Goal: Task Accomplishment & Management: Manage account settings

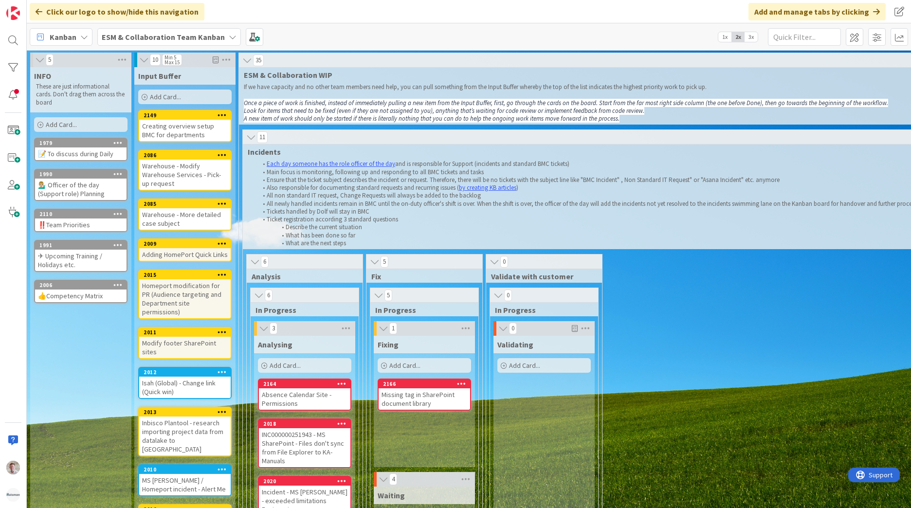
click at [201, 36] on b "ESM & Collaboration Team Kanban" at bounding box center [163, 37] width 123 height 10
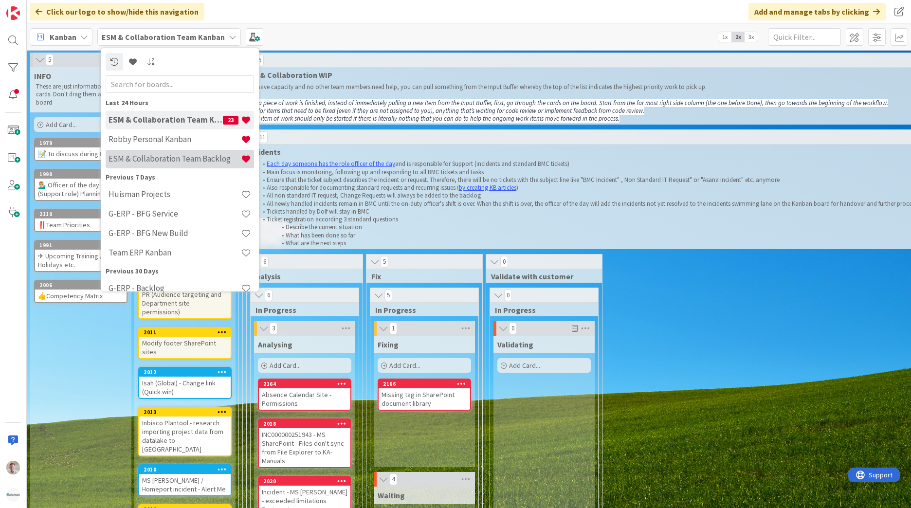
click at [176, 158] on h4 "ESM & Collaboration Team Backlog" at bounding box center [175, 159] width 132 height 10
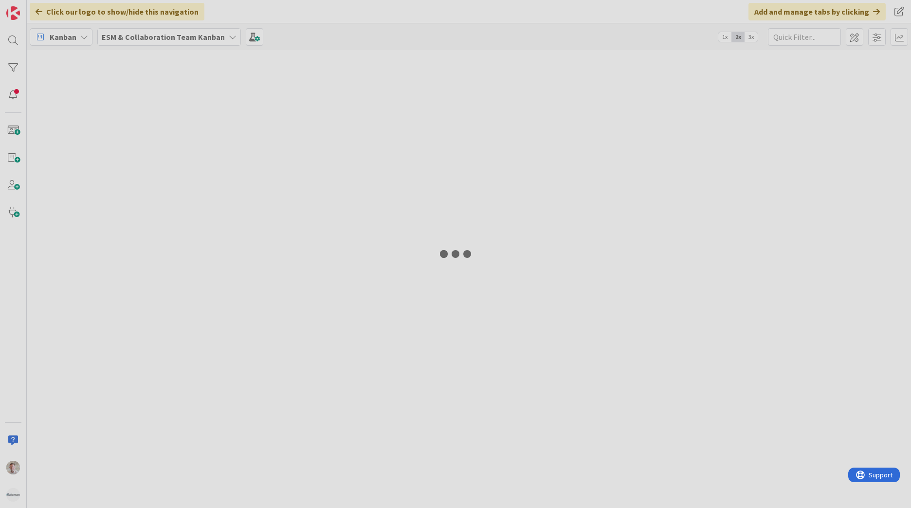
type input "windo"
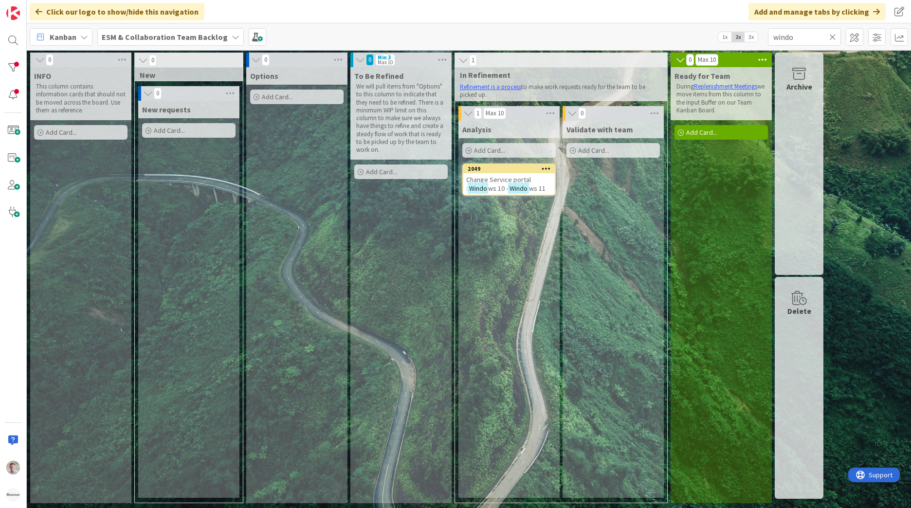
click at [833, 39] on icon at bounding box center [832, 37] width 7 height 9
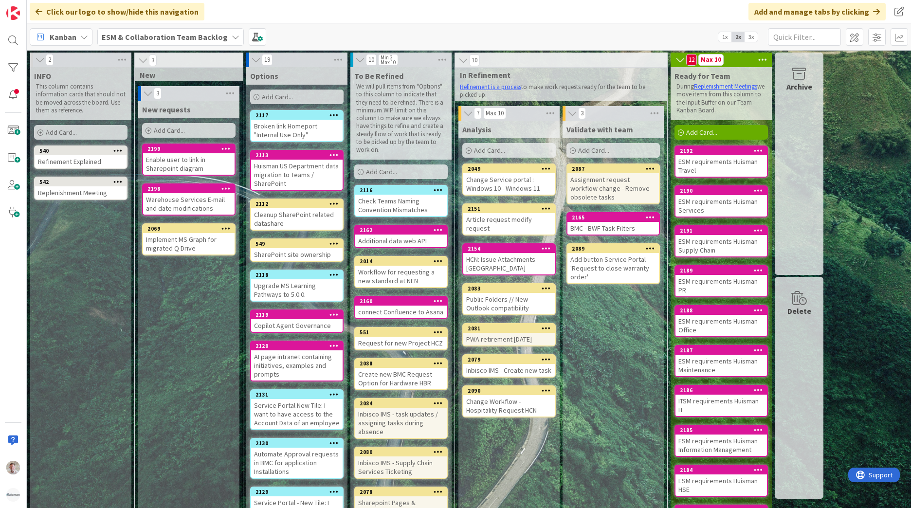
scroll to position [72, 0]
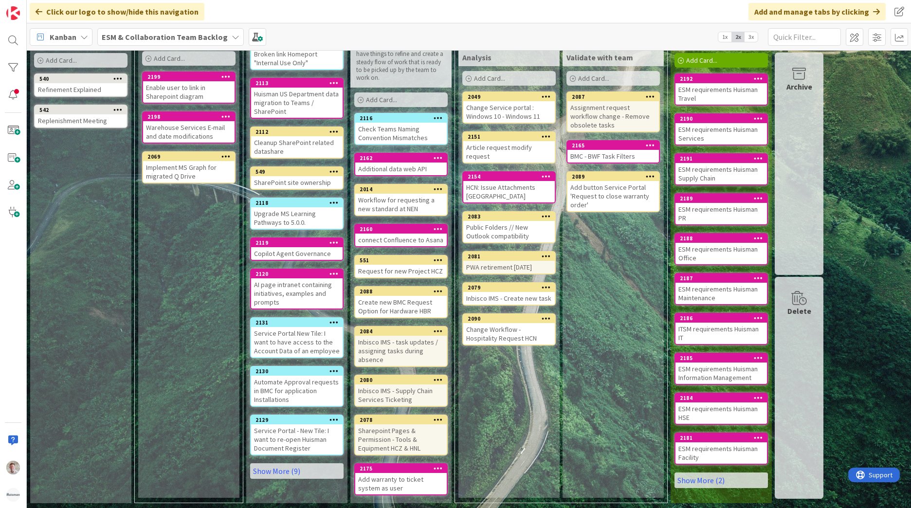
click at [757, 39] on div "1x 2x 3x" at bounding box center [738, 37] width 40 height 11
click at [753, 39] on span "3x" at bounding box center [751, 37] width 13 height 10
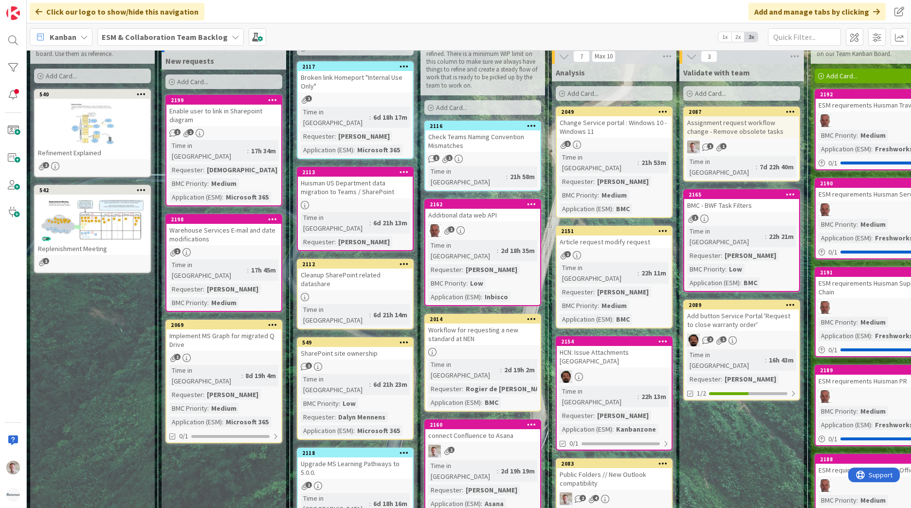
scroll to position [0, 0]
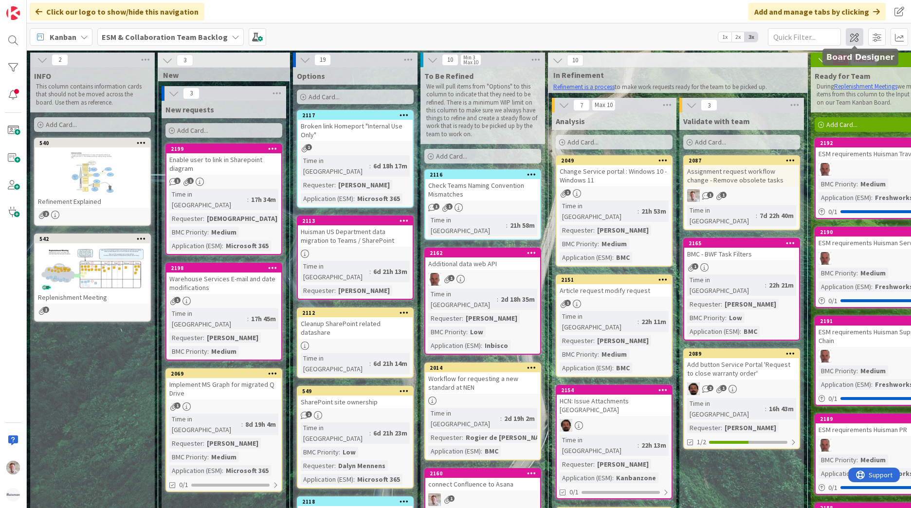
click at [855, 36] on span at bounding box center [855, 37] width 18 height 18
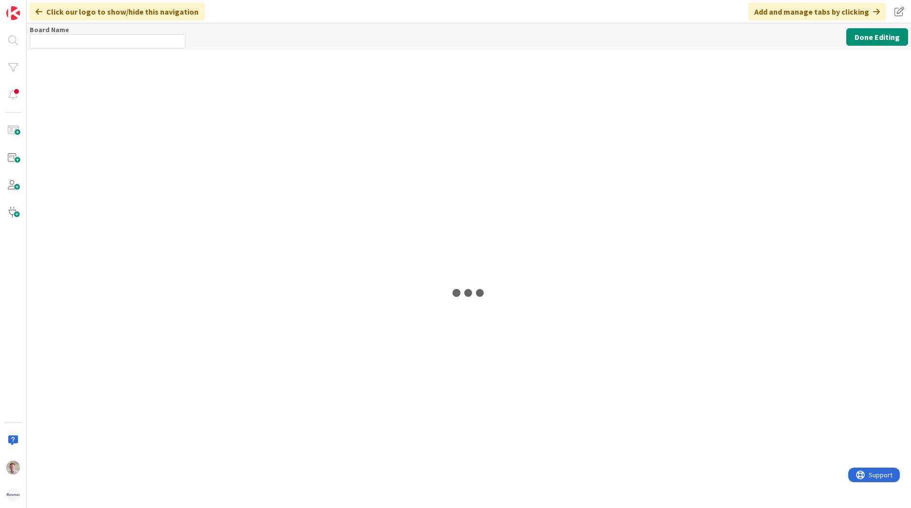
type input "ESM & Collaboration Team Backlog"
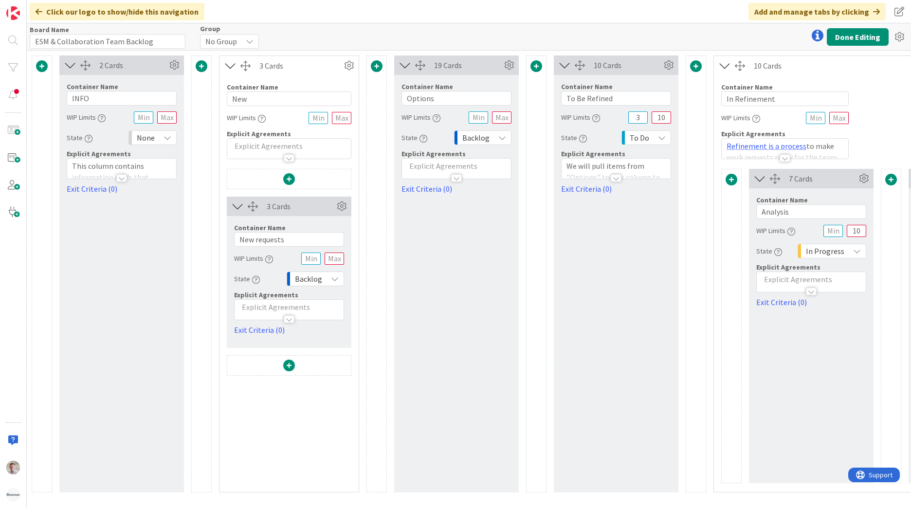
click at [40, 67] on span at bounding box center [42, 66] width 12 height 12
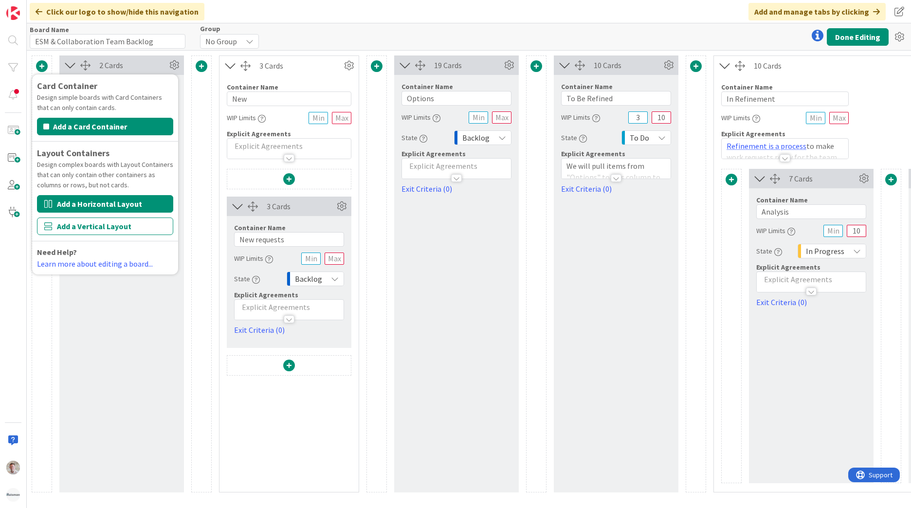
click at [75, 203] on button "Add a Horizontal Layout" at bounding box center [105, 204] width 136 height 18
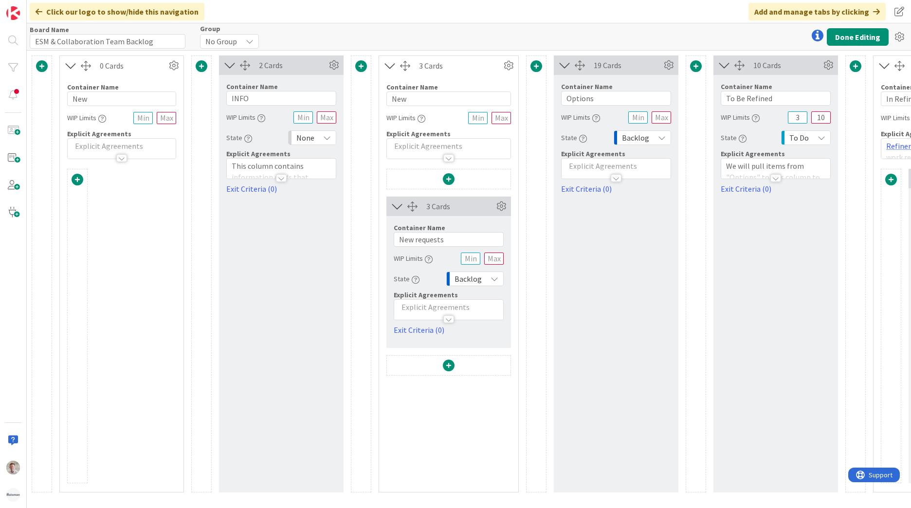
click at [212, 34] on div "Group No Group" at bounding box center [229, 36] width 59 height 23
click at [216, 38] on span "No Group" at bounding box center [221, 42] width 32 height 14
click at [221, 39] on span "No Group" at bounding box center [222, 42] width 32 height 14
click at [40, 63] on span at bounding box center [42, 66] width 12 height 12
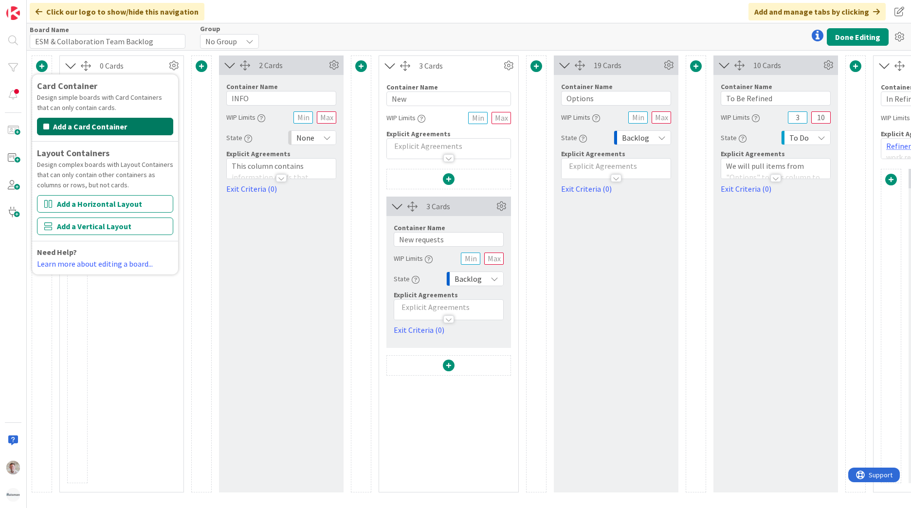
click at [86, 125] on button "Add a Card Container" at bounding box center [105, 127] width 136 height 18
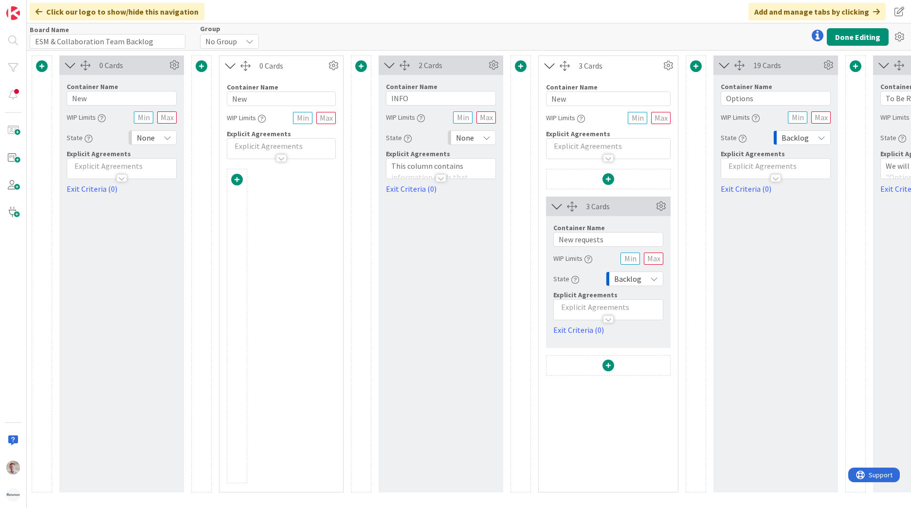
scroll to position [0, 7]
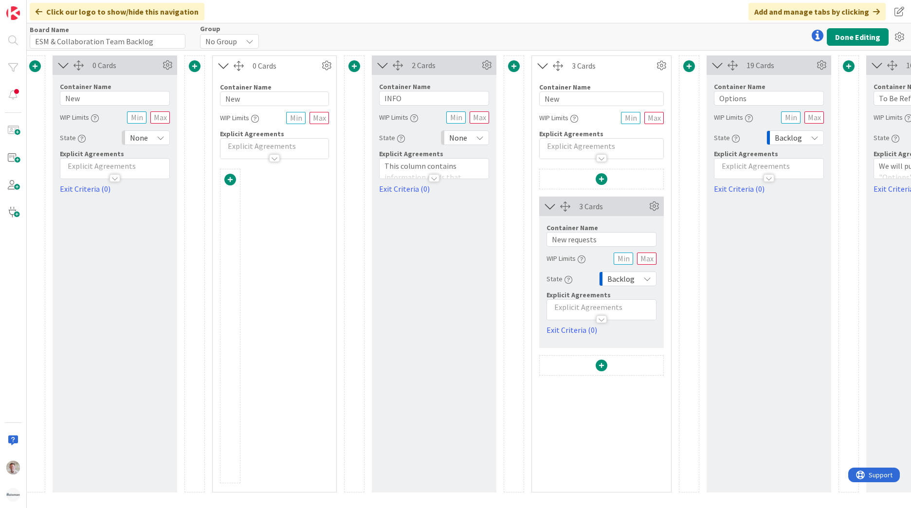
click at [63, 63] on icon at bounding box center [63, 65] width 16 height 13
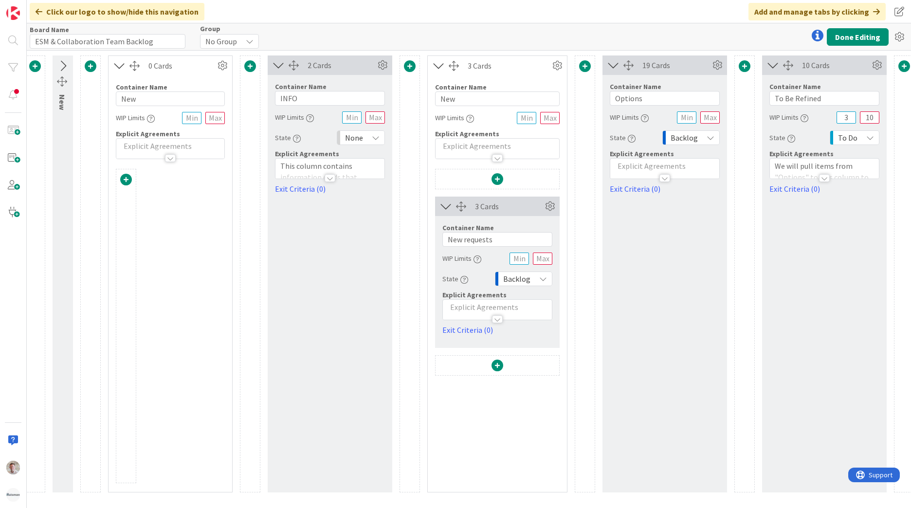
click at [60, 65] on icon at bounding box center [63, 66] width 16 height 13
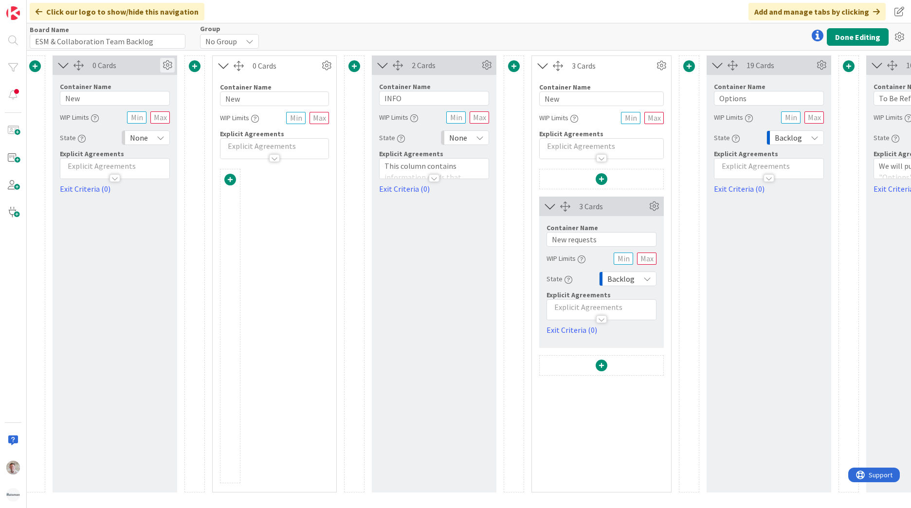
click at [171, 67] on icon at bounding box center [167, 65] width 15 height 15
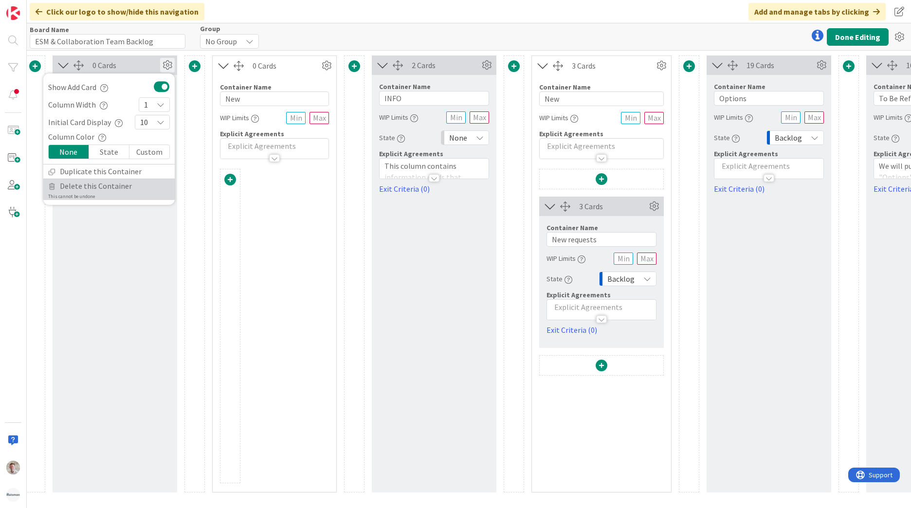
click at [72, 186] on span "Delete this Container" at bounding box center [96, 186] width 72 height 14
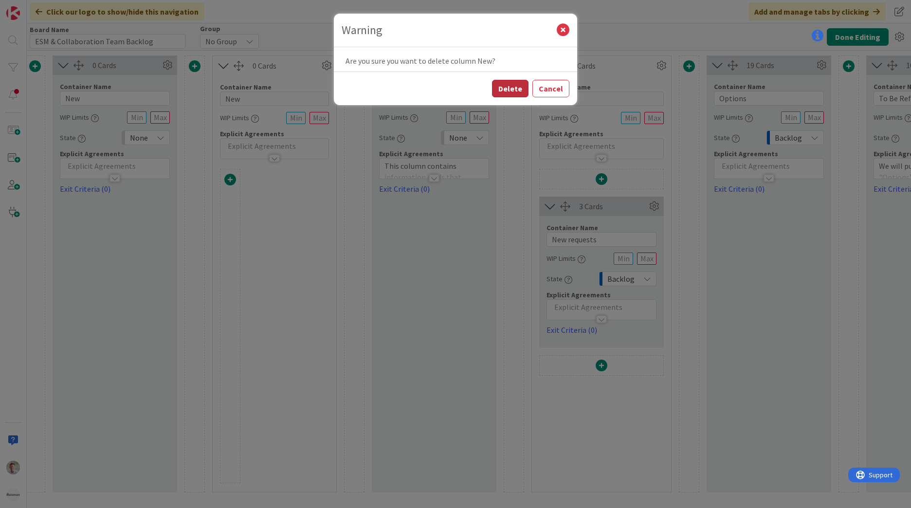
click at [519, 86] on button "Delete" at bounding box center [510, 89] width 36 height 18
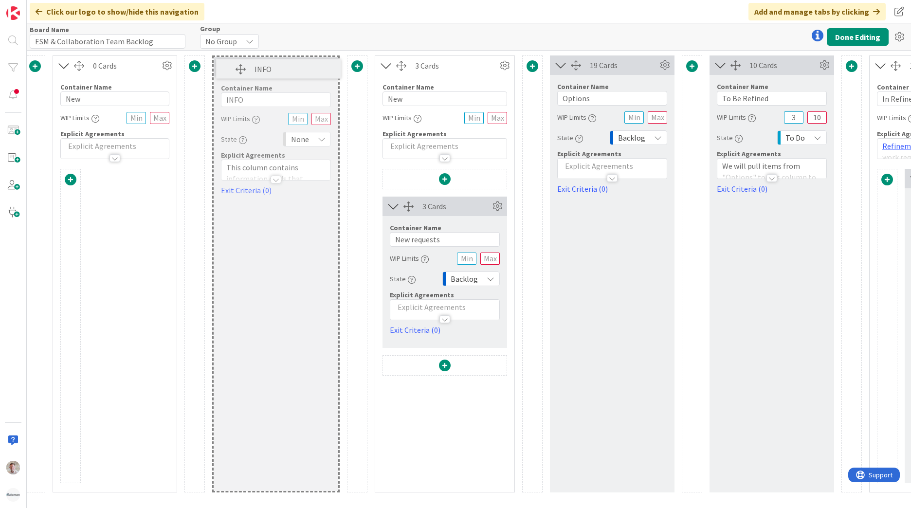
scroll to position [0, 0]
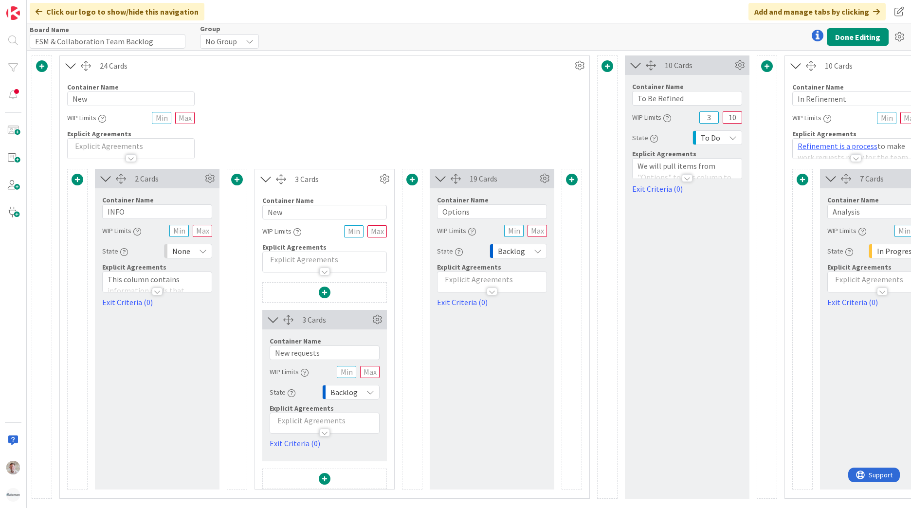
drag, startPoint x: 637, startPoint y: 64, endPoint x: 610, endPoint y: 121, distance: 62.5
click at [610, 121] on div "Card Container Design simple boards with Card Containers that can only contain …" at bounding box center [679, 276] width 1295 height 443
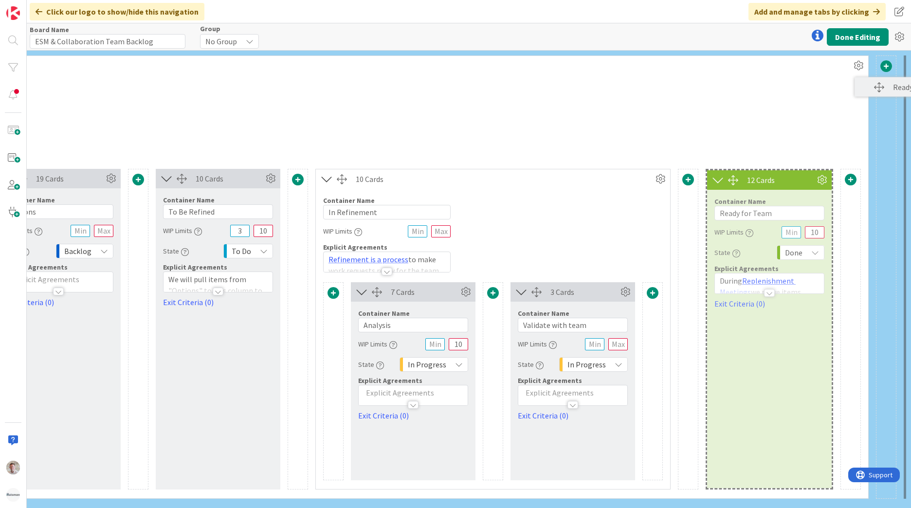
scroll to position [0, 428]
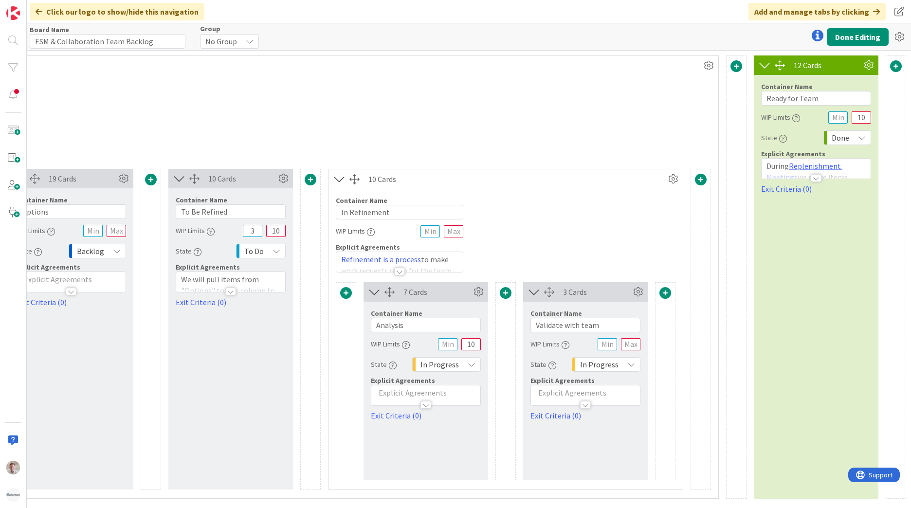
click at [691, 197] on div at bounding box center [701, 329] width 20 height 321
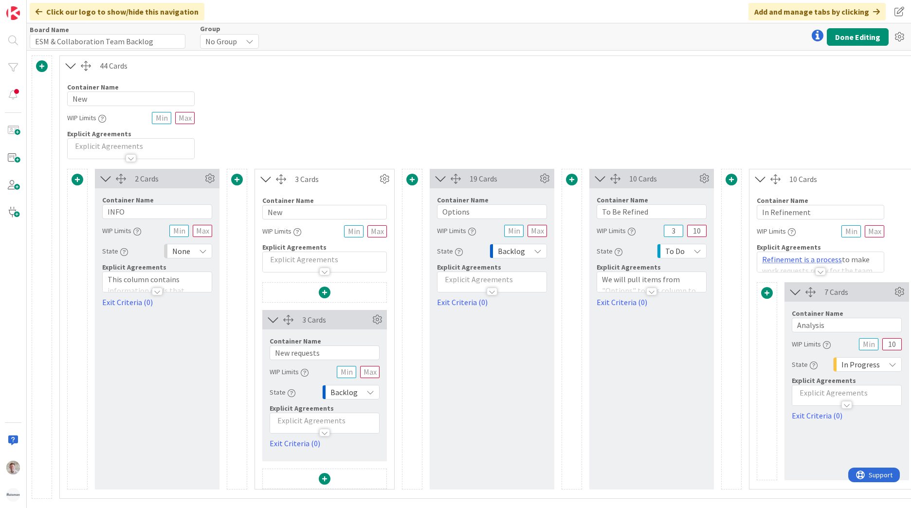
scroll to position [3, 0]
click at [42, 63] on span at bounding box center [42, 66] width 12 height 12
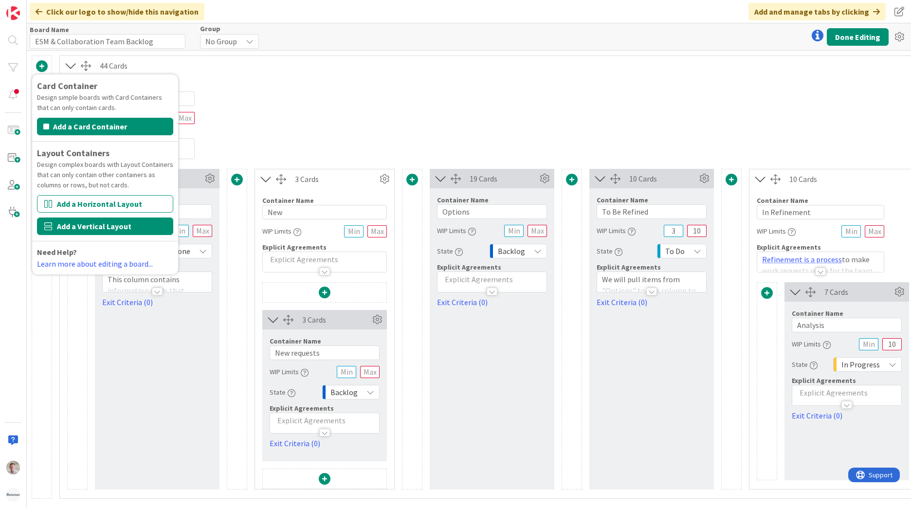
click at [82, 226] on button "Add a Vertical Layout" at bounding box center [105, 227] width 136 height 18
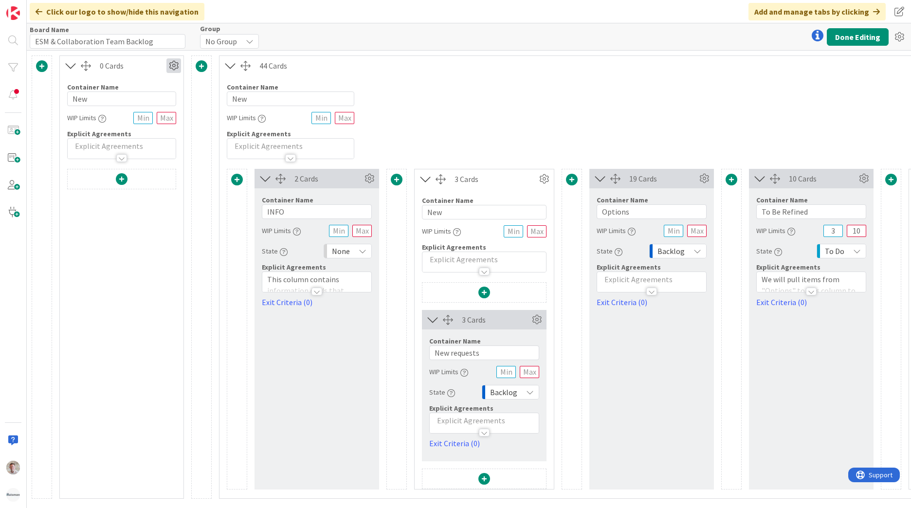
click at [172, 64] on icon at bounding box center [173, 65] width 15 height 15
click at [119, 113] on link "Switch to a Horizontal Layout" at bounding box center [115, 119] width 131 height 14
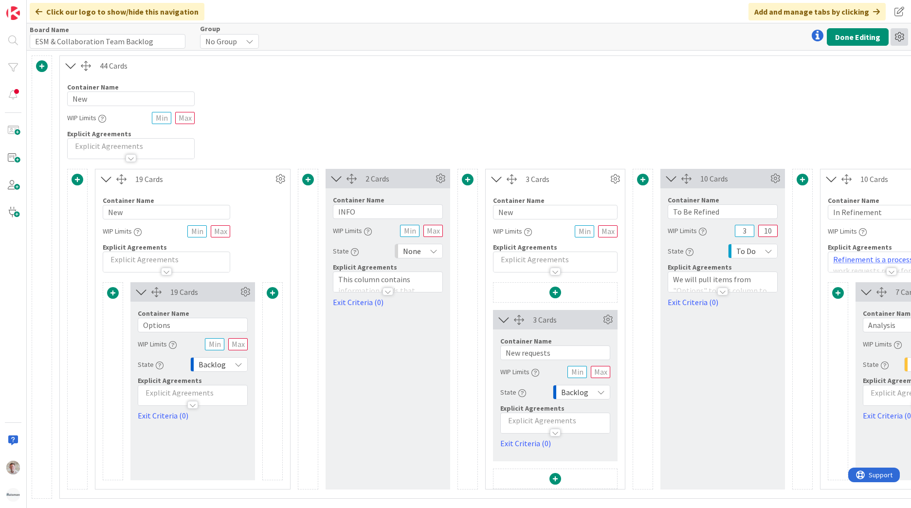
click at [894, 40] on icon at bounding box center [900, 37] width 18 height 18
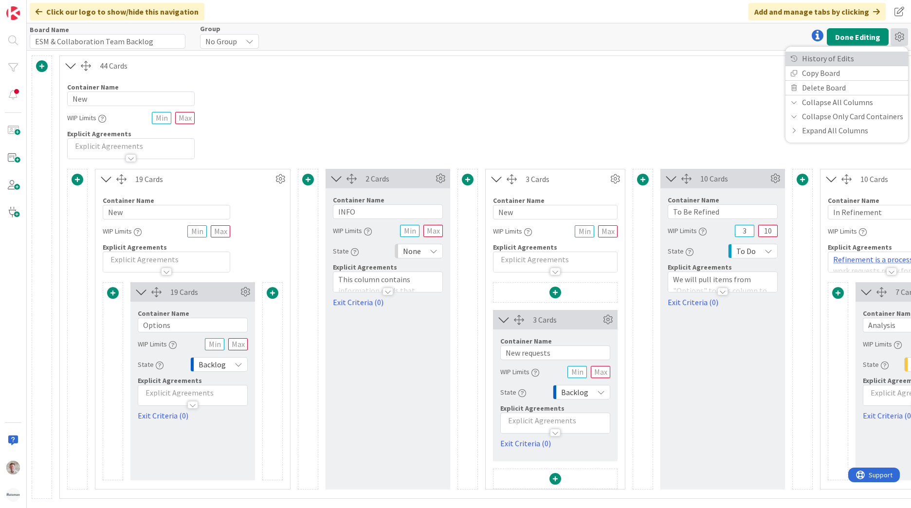
click at [848, 55] on link "History of Edits" at bounding box center [846, 59] width 123 height 14
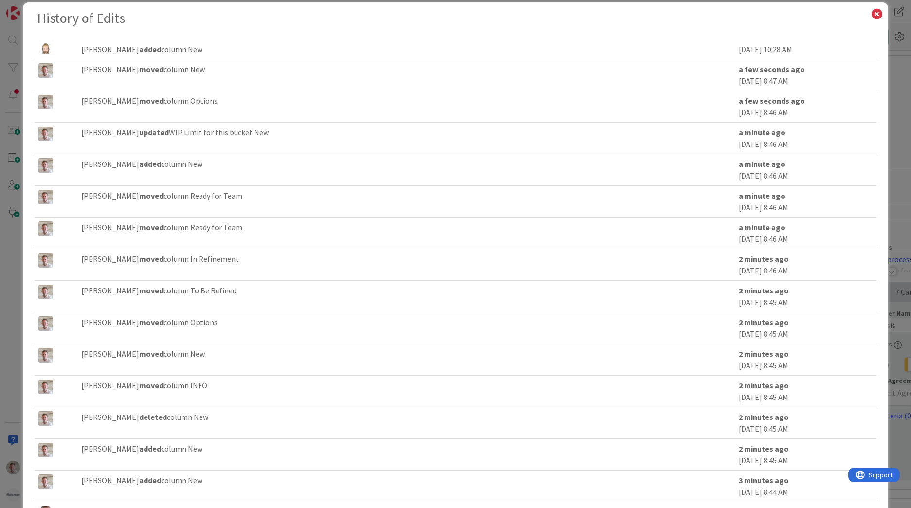
scroll to position [0, 0]
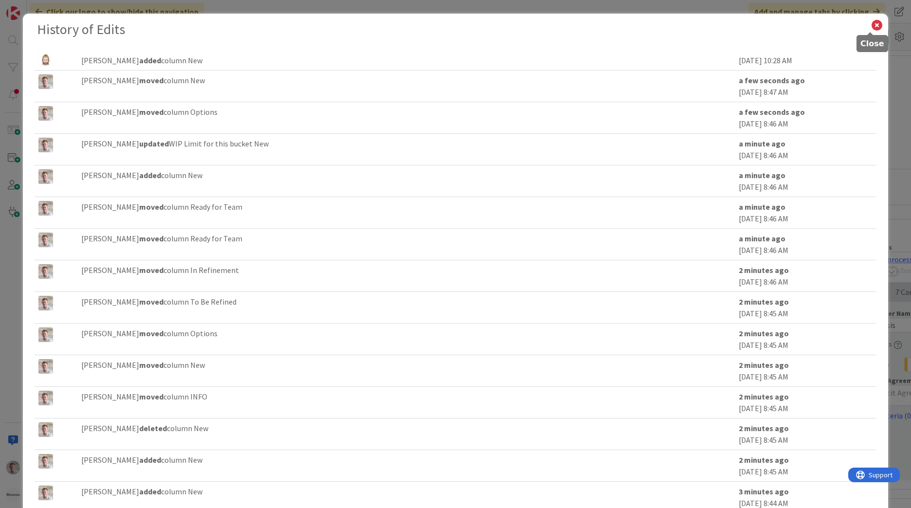
click at [874, 20] on icon at bounding box center [877, 25] width 13 height 14
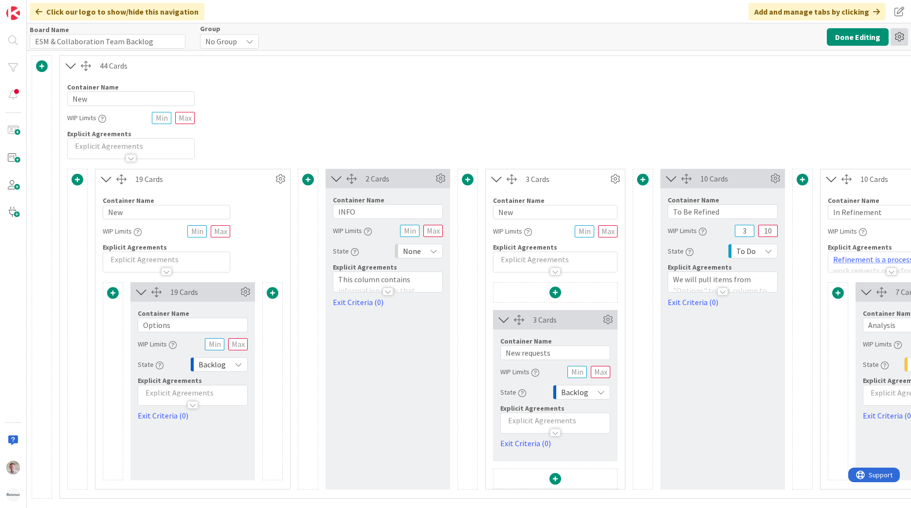
click at [905, 41] on icon at bounding box center [900, 37] width 18 height 18
click at [715, 41] on div "Board Name 32 / 64 ESM & Collaboration Team Backlog Group No Group No Group Hui…" at bounding box center [469, 36] width 884 height 27
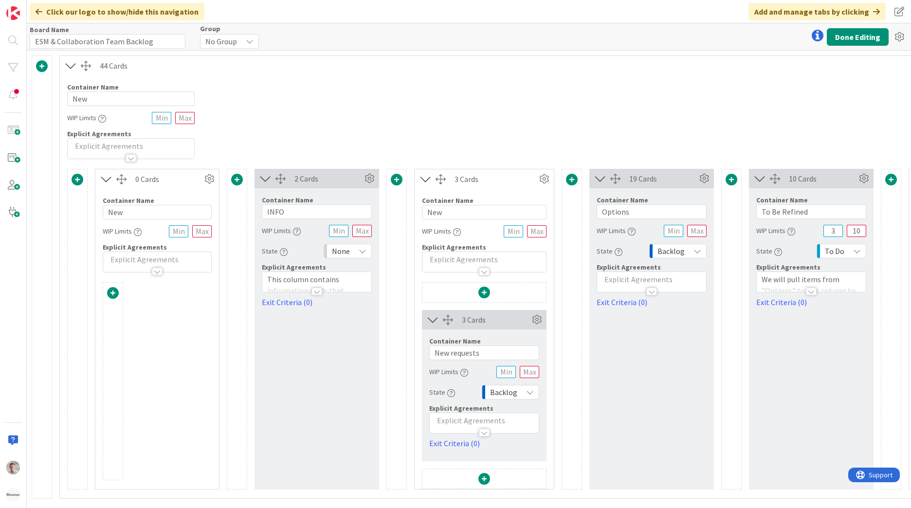
click at [118, 177] on div at bounding box center [121, 179] width 10 height 10
click at [209, 177] on icon at bounding box center [209, 179] width 15 height 15
click at [136, 233] on link "Switch to a Vertical Layout" at bounding box center [150, 233] width 131 height 14
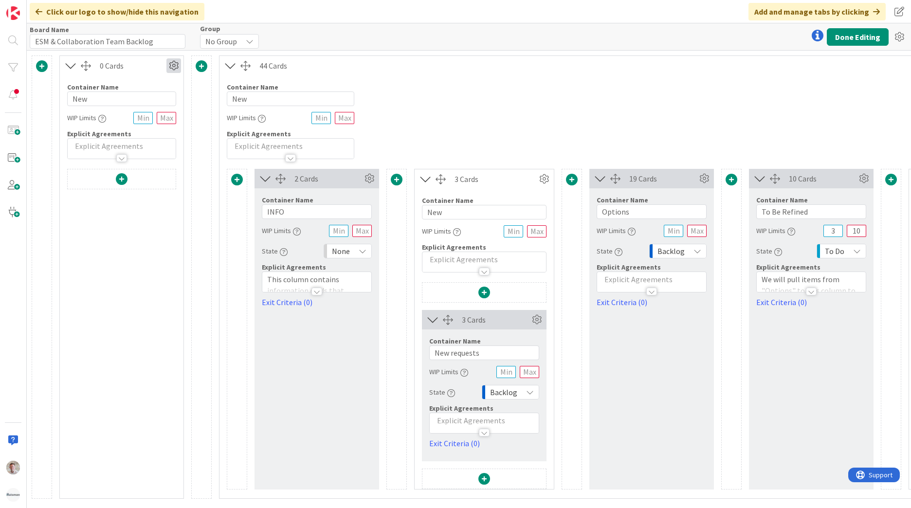
click at [173, 64] on icon at bounding box center [173, 65] width 15 height 15
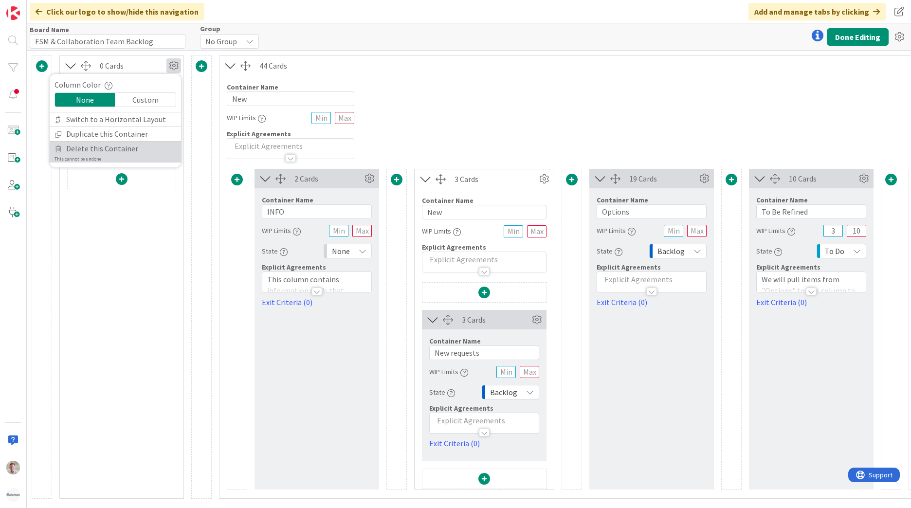
click at [91, 150] on span "Delete this Container" at bounding box center [102, 149] width 72 height 14
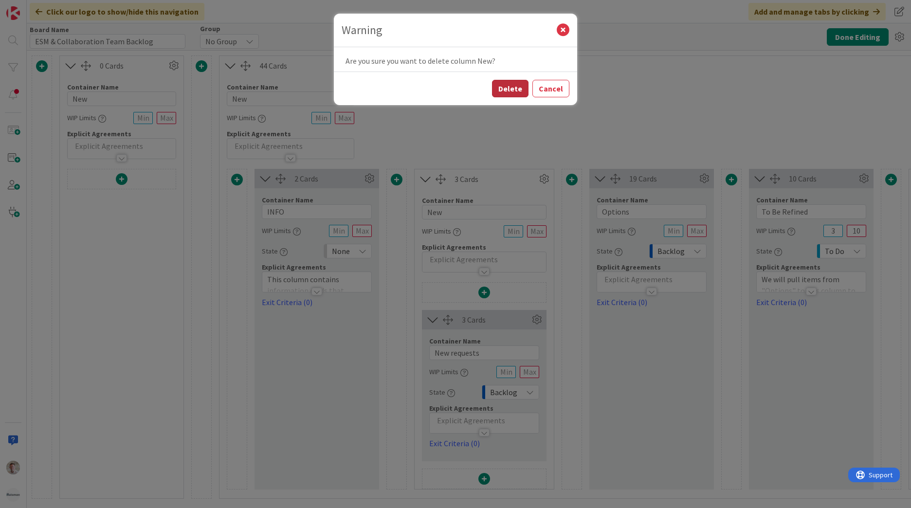
click at [513, 94] on button "Delete" at bounding box center [510, 89] width 36 height 18
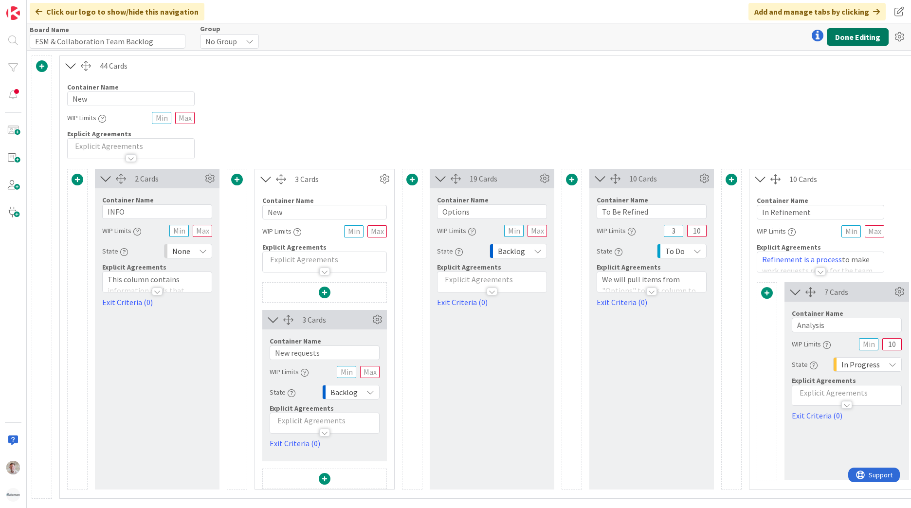
click at [871, 37] on button "Done Editing" at bounding box center [858, 37] width 62 height 18
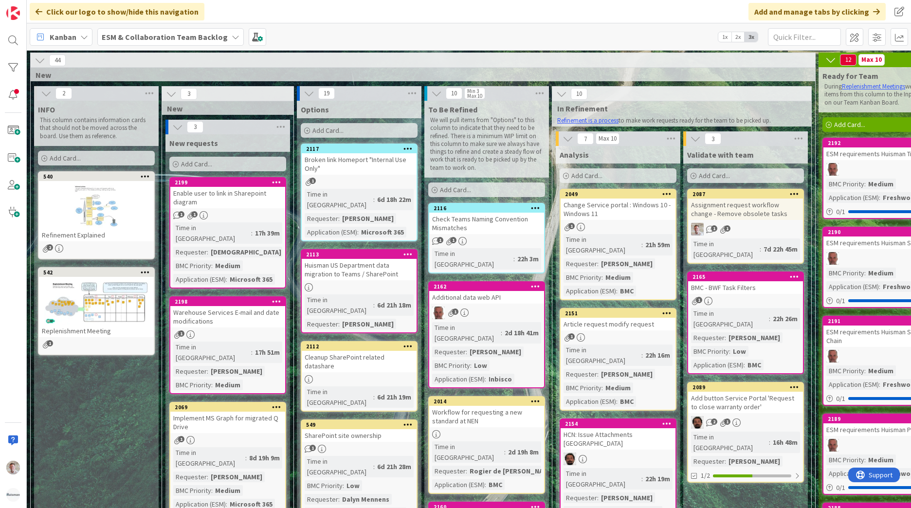
click at [36, 56] on icon at bounding box center [40, 60] width 11 height 11
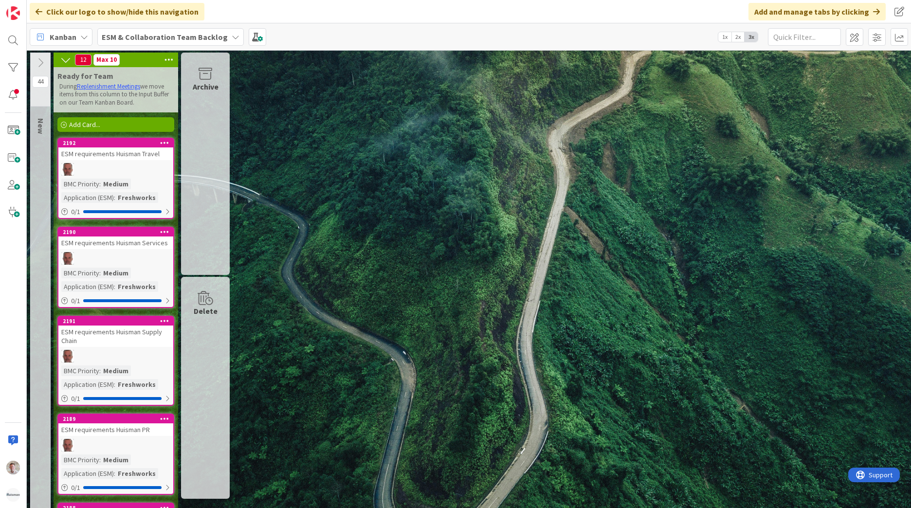
click at [37, 58] on icon at bounding box center [40, 62] width 11 height 11
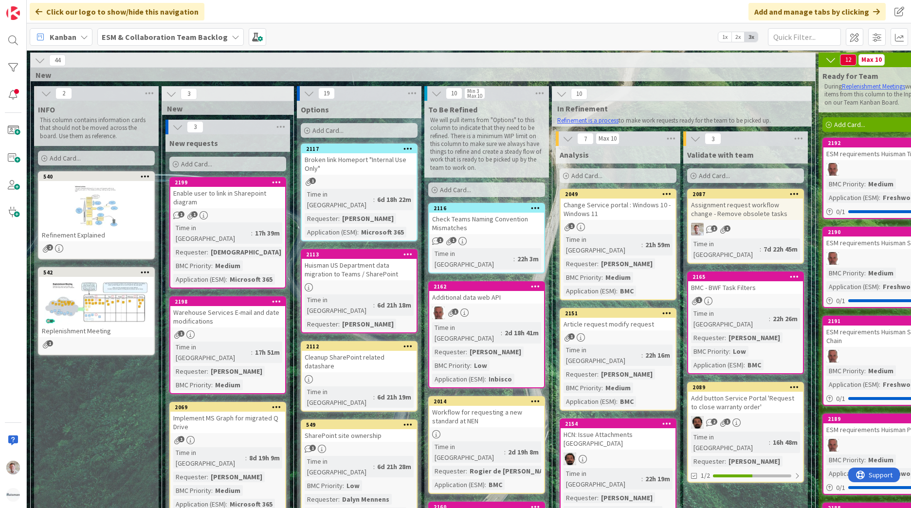
click at [37, 58] on icon at bounding box center [40, 60] width 11 height 11
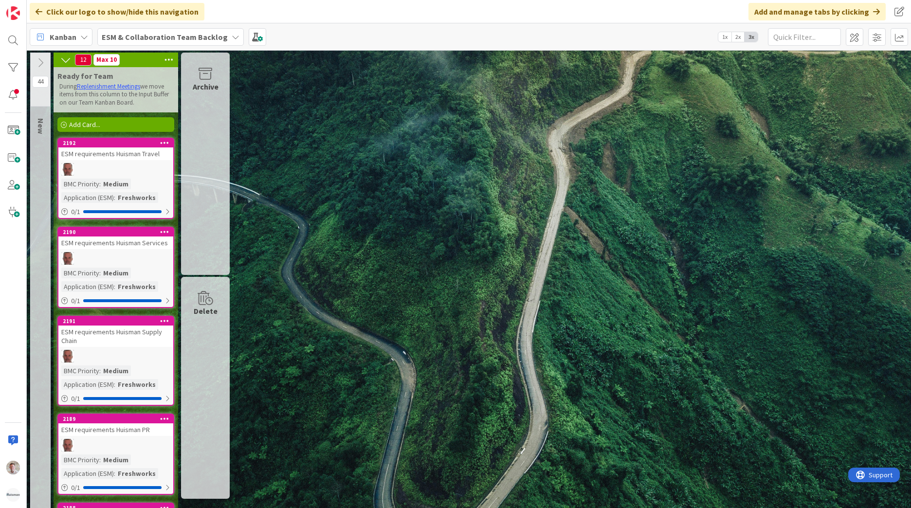
click at [37, 58] on icon at bounding box center [40, 62] width 11 height 11
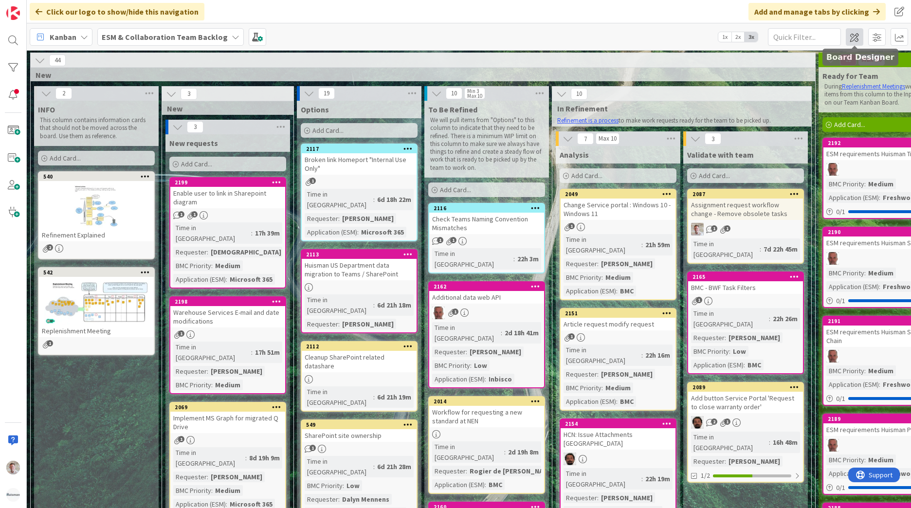
click at [852, 38] on span at bounding box center [855, 37] width 18 height 18
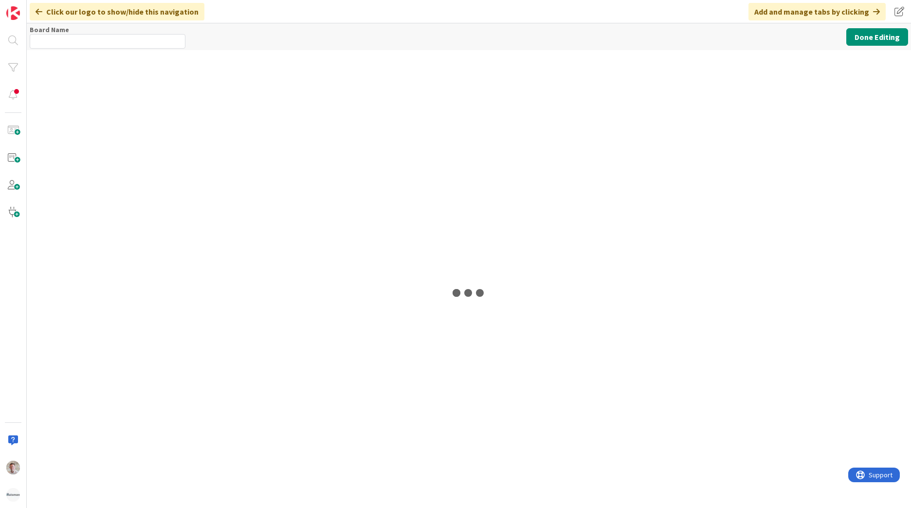
type input "ESM & Collaboration Team Backlog"
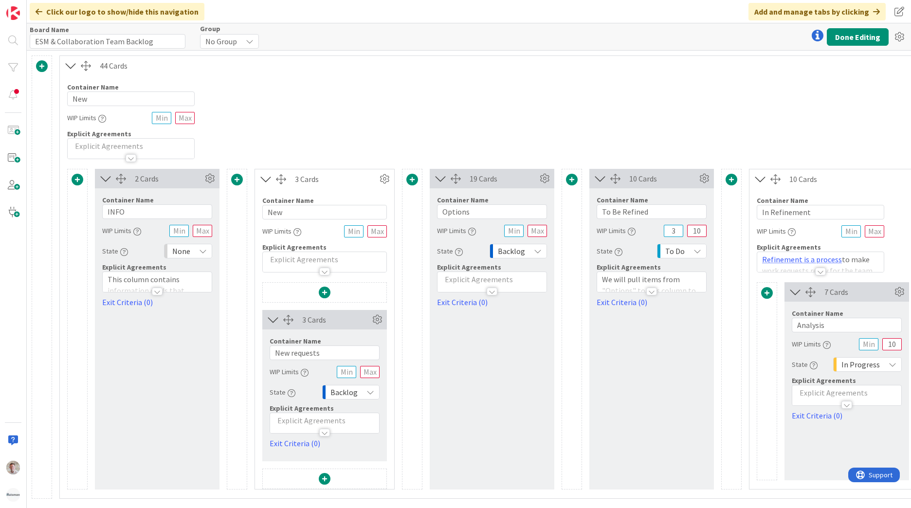
click at [75, 65] on icon at bounding box center [71, 65] width 16 height 13
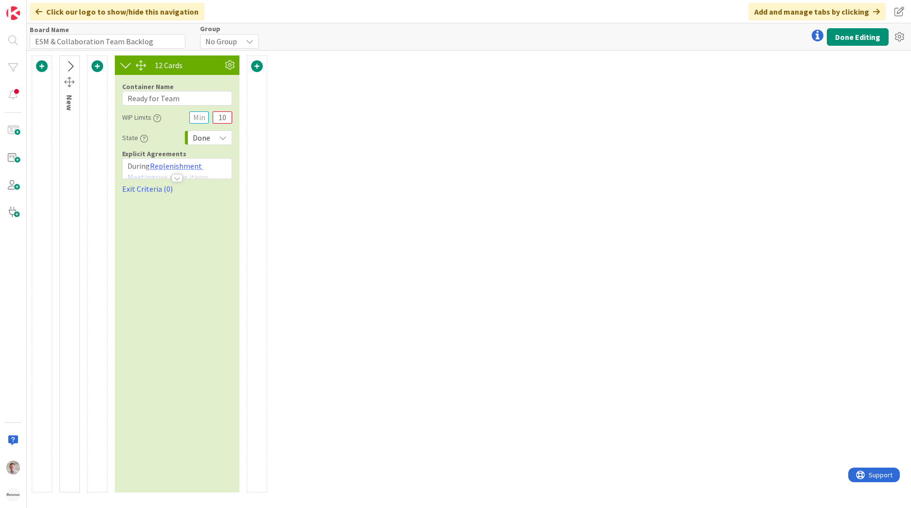
click at [70, 65] on icon at bounding box center [70, 66] width 16 height 13
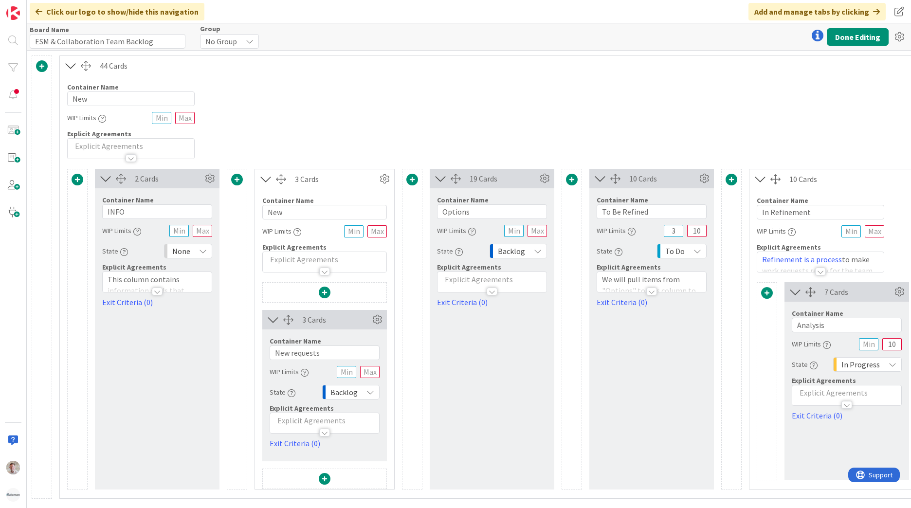
click at [70, 65] on icon at bounding box center [71, 65] width 16 height 13
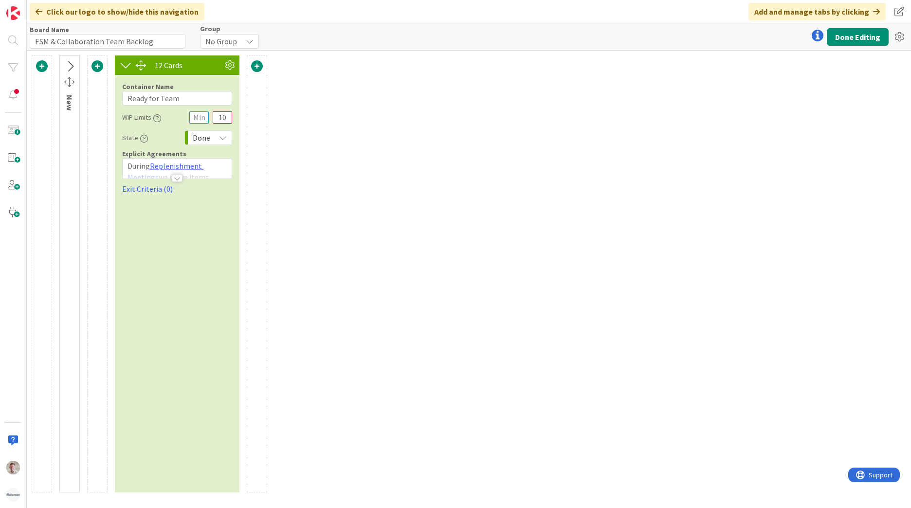
click at [70, 65] on icon at bounding box center [70, 66] width 16 height 13
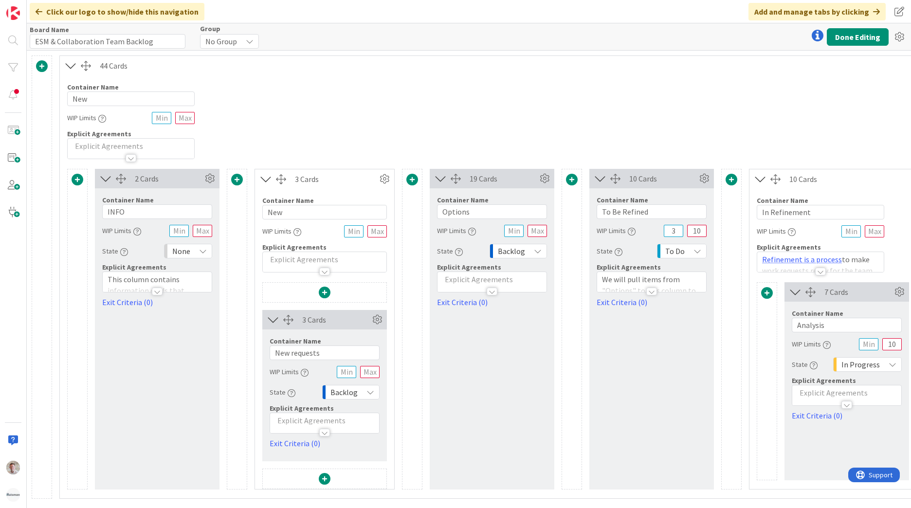
scroll to position [0, 428]
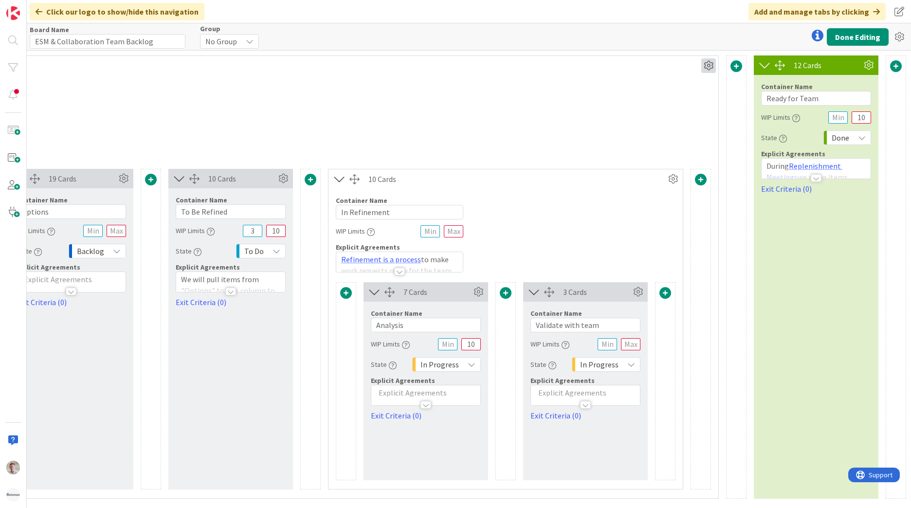
click at [701, 65] on icon at bounding box center [708, 65] width 15 height 15
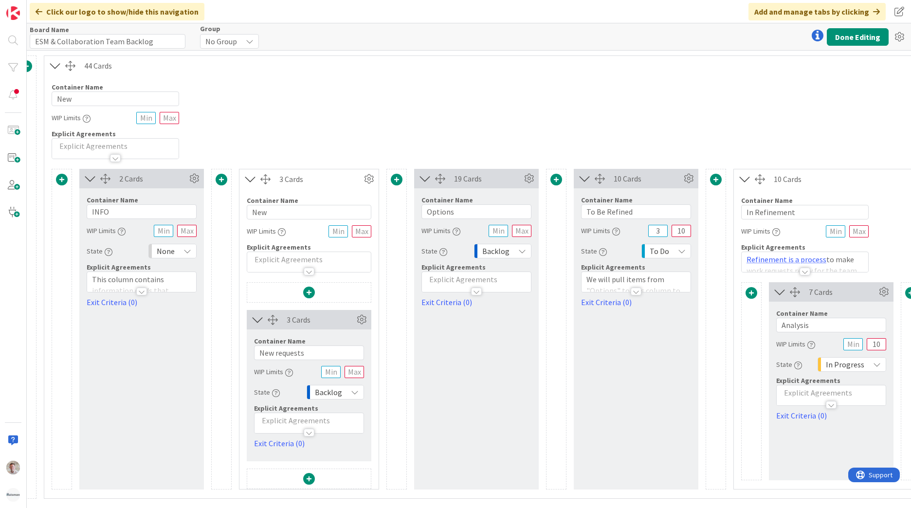
scroll to position [3, 16]
click at [310, 474] on span at bounding box center [309, 479] width 12 height 12
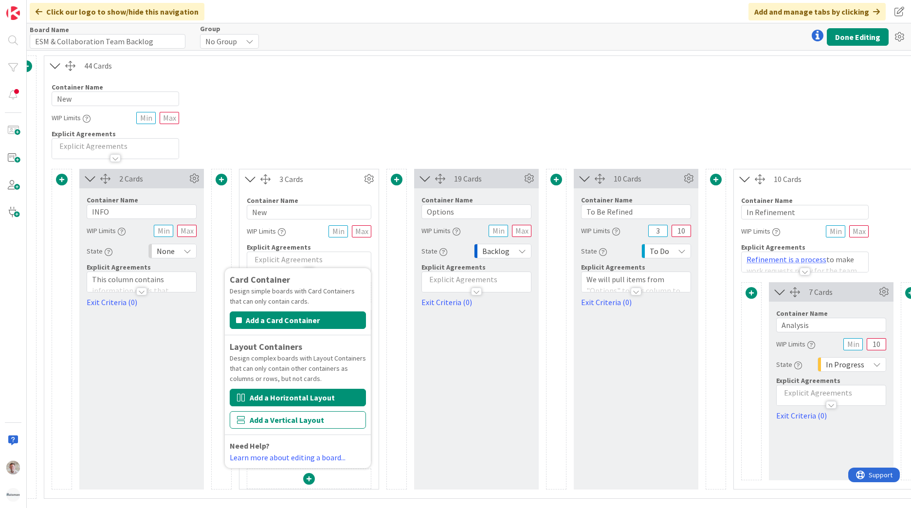
click at [287, 394] on button "Add a Horizontal Layout" at bounding box center [298, 398] width 136 height 18
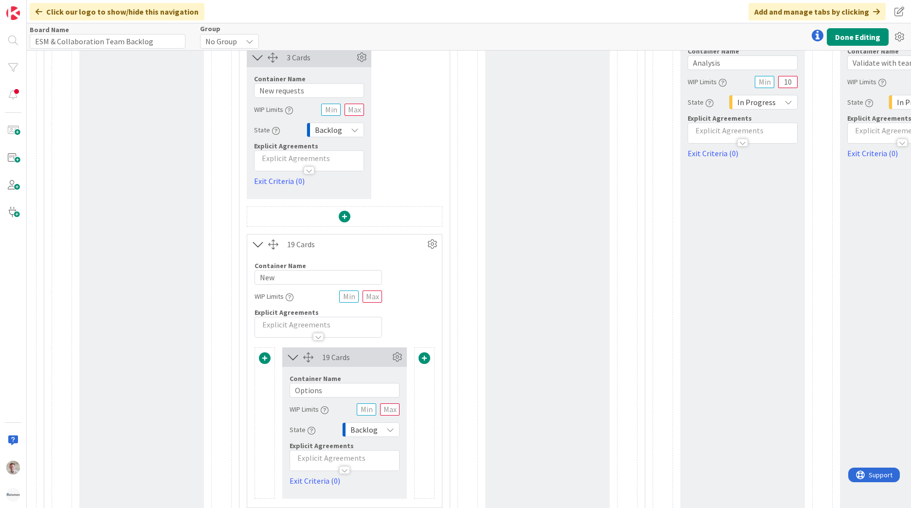
scroll to position [0, 16]
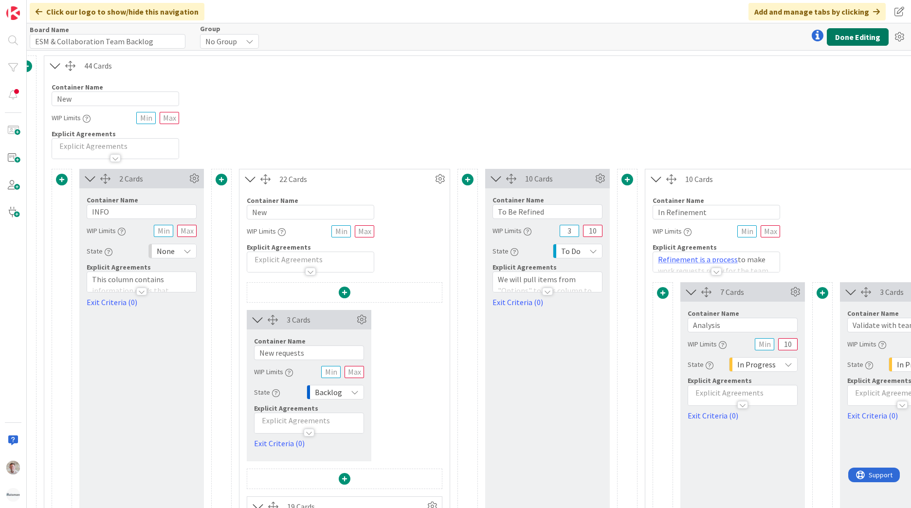
click at [845, 42] on button "Done Editing" at bounding box center [858, 37] width 62 height 18
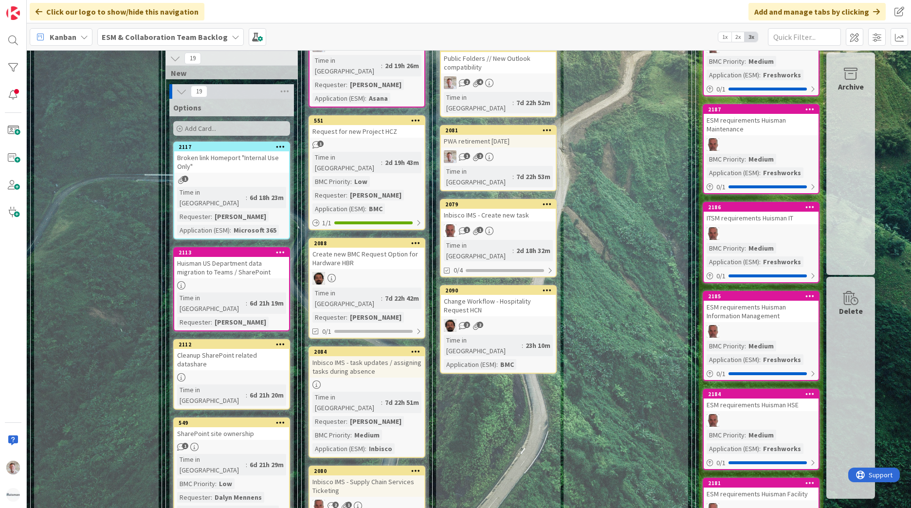
scroll to position [371, 0]
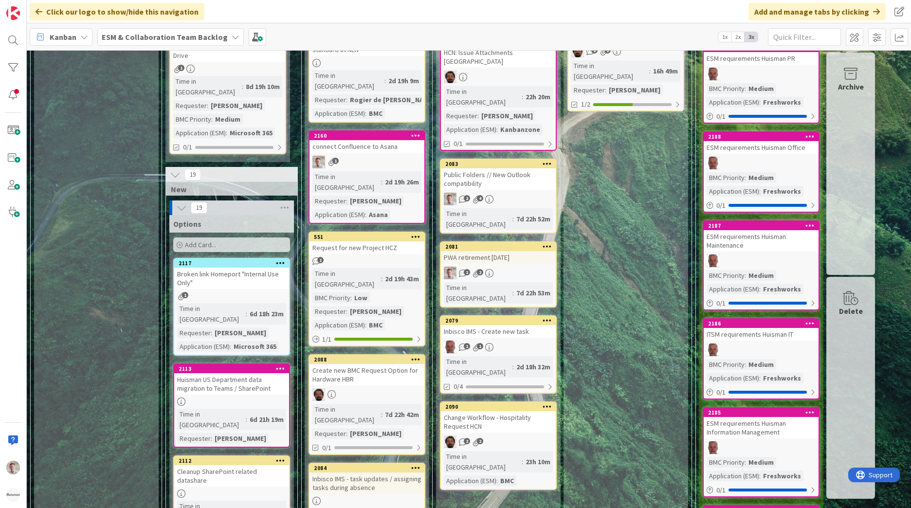
click at [179, 202] on icon at bounding box center [181, 207] width 11 height 11
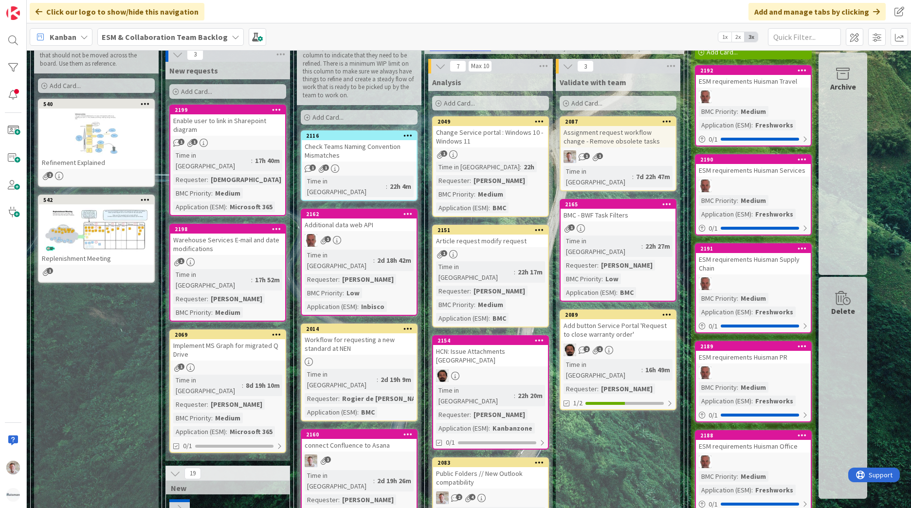
scroll to position [0, 0]
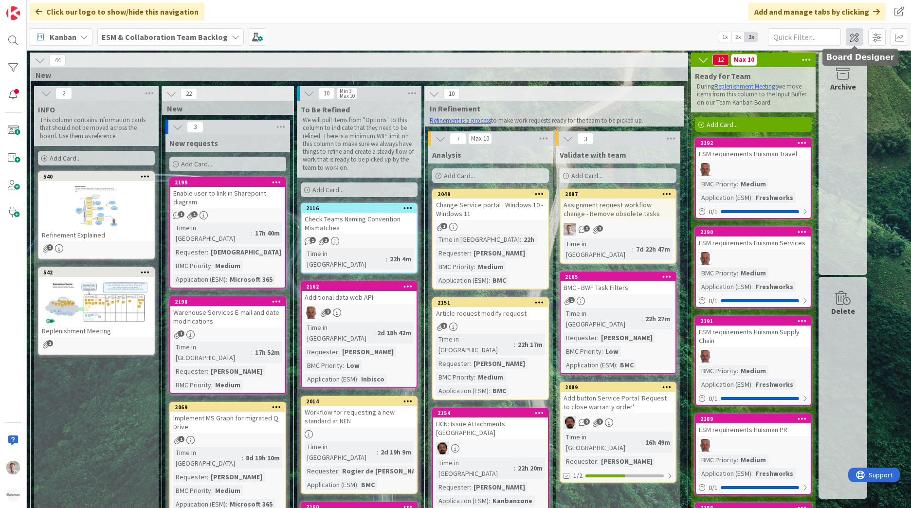
click at [851, 39] on span at bounding box center [855, 37] width 18 height 18
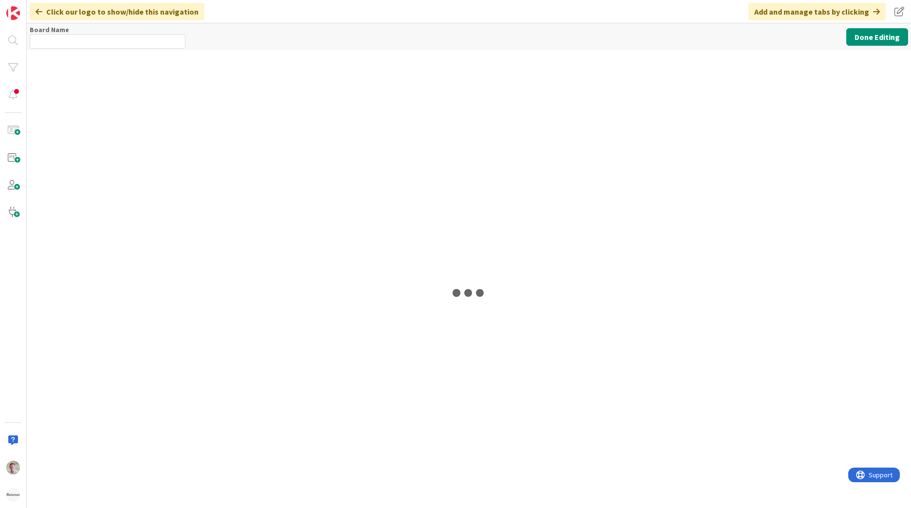
type input "ESM & Collaboration Team Backlog"
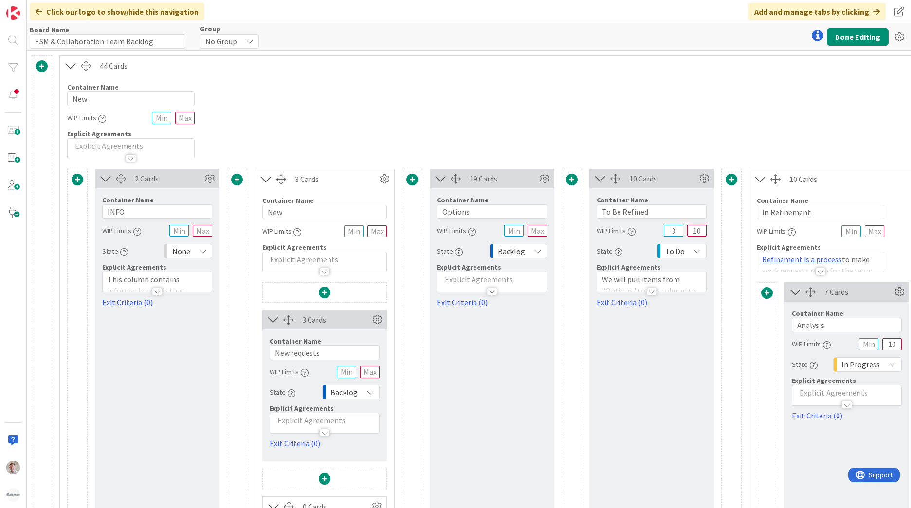
scroll to position [184, 0]
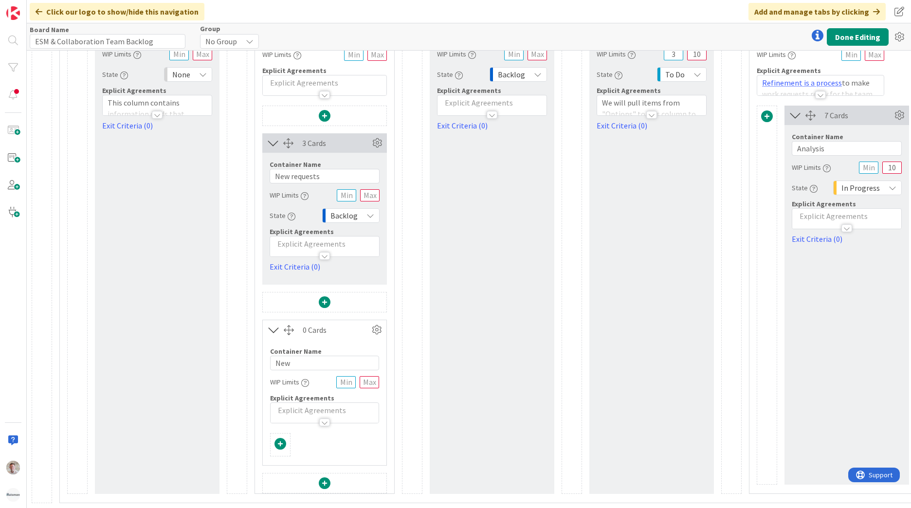
click at [272, 324] on icon at bounding box center [274, 330] width 16 height 13
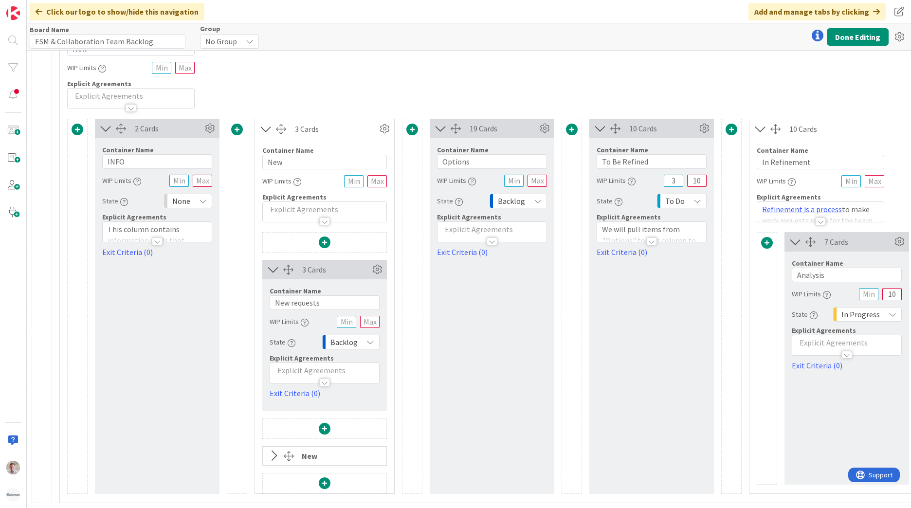
click at [272, 450] on icon at bounding box center [274, 456] width 16 height 13
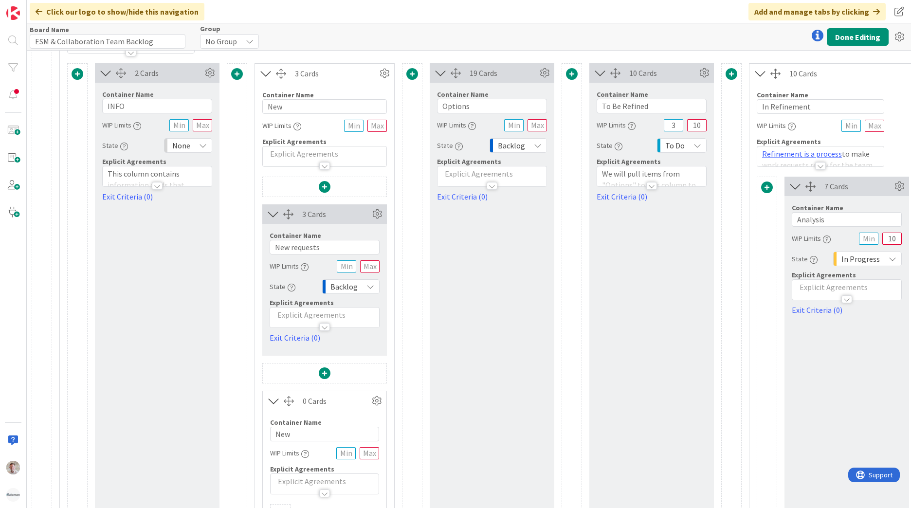
scroll to position [184, 0]
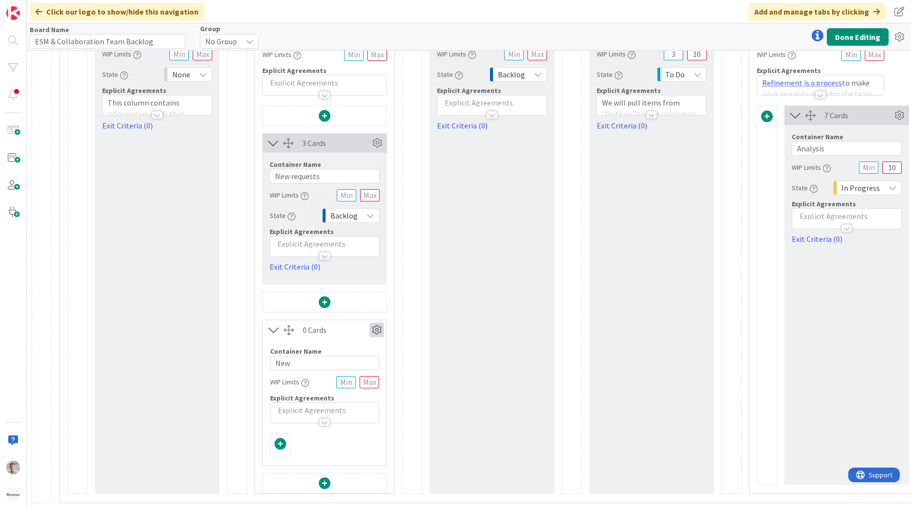
click at [376, 323] on icon at bounding box center [376, 330] width 15 height 15
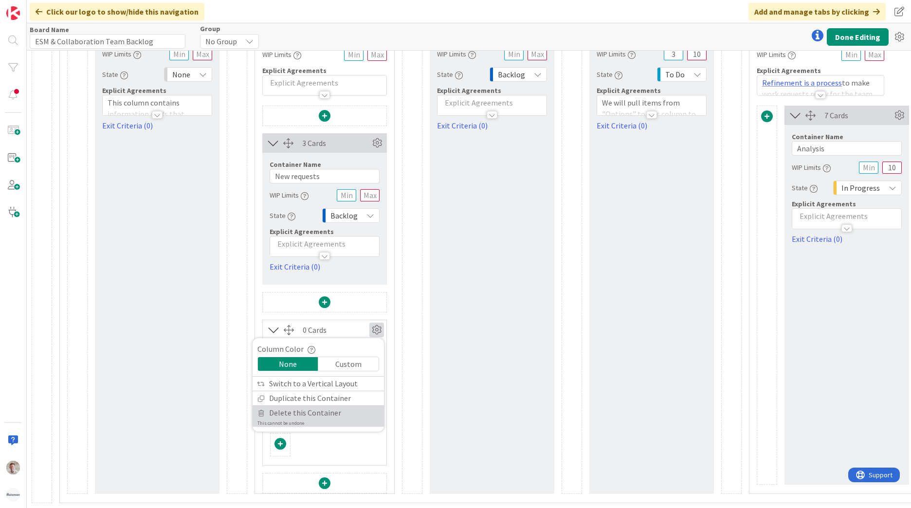
click at [294, 406] on span "Delete this Container" at bounding box center [305, 413] width 72 height 14
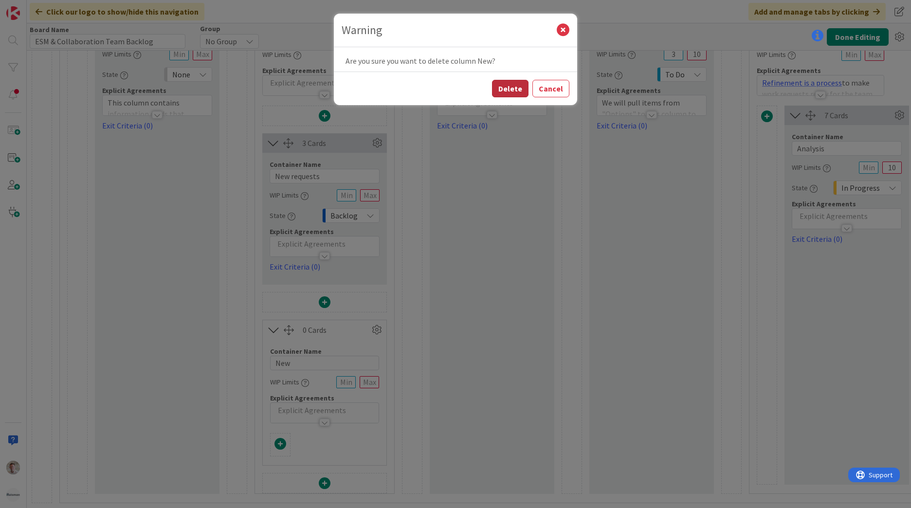
click at [519, 93] on button "Delete" at bounding box center [510, 89] width 36 height 18
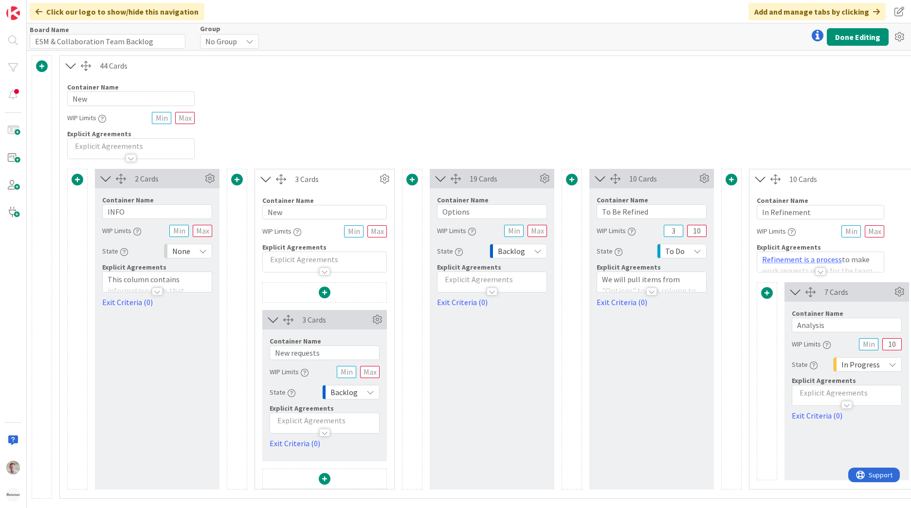
click at [131, 497] on div "44 Cards Container Name 3 / 64 New WIP Limits Explicit Agreements 2 Cards Conta…" at bounding box center [679, 277] width 1305 height 453
click at [40, 62] on span at bounding box center [42, 66] width 12 height 12
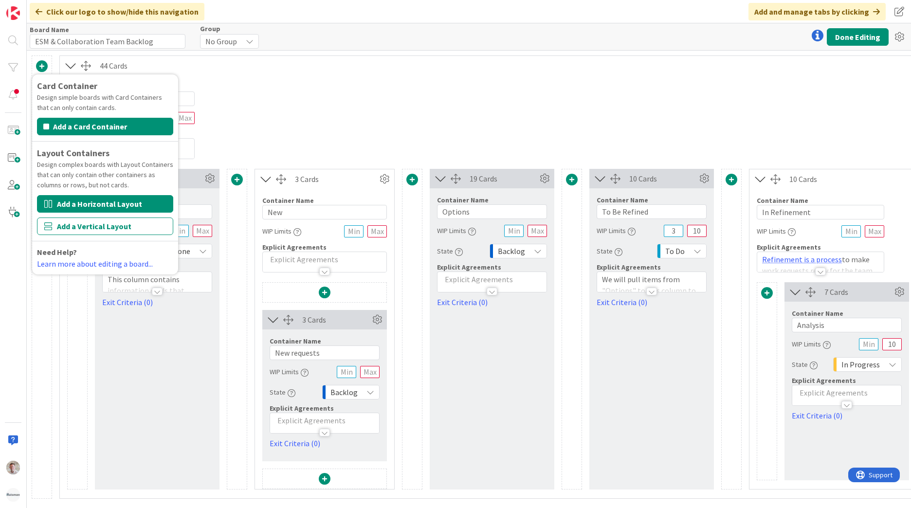
click at [74, 204] on button "Add a Horizontal Layout" at bounding box center [105, 204] width 136 height 18
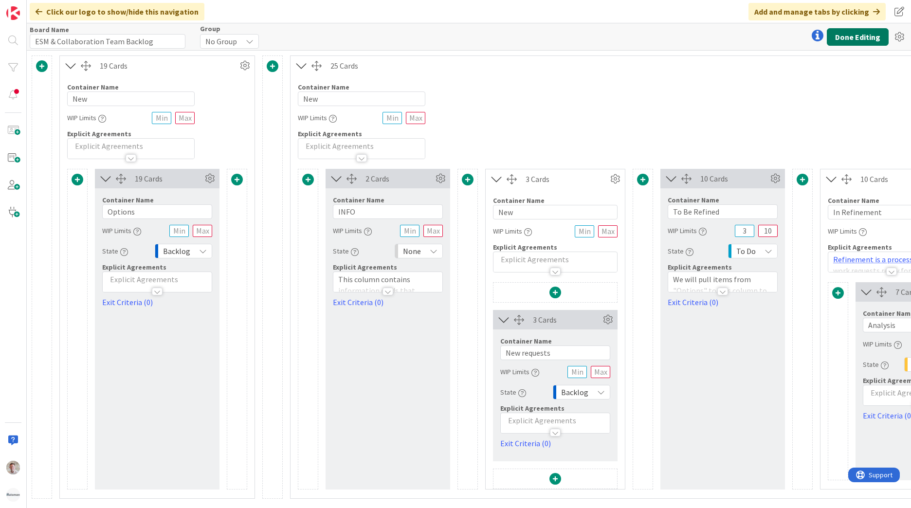
click at [868, 38] on button "Done Editing" at bounding box center [858, 37] width 62 height 18
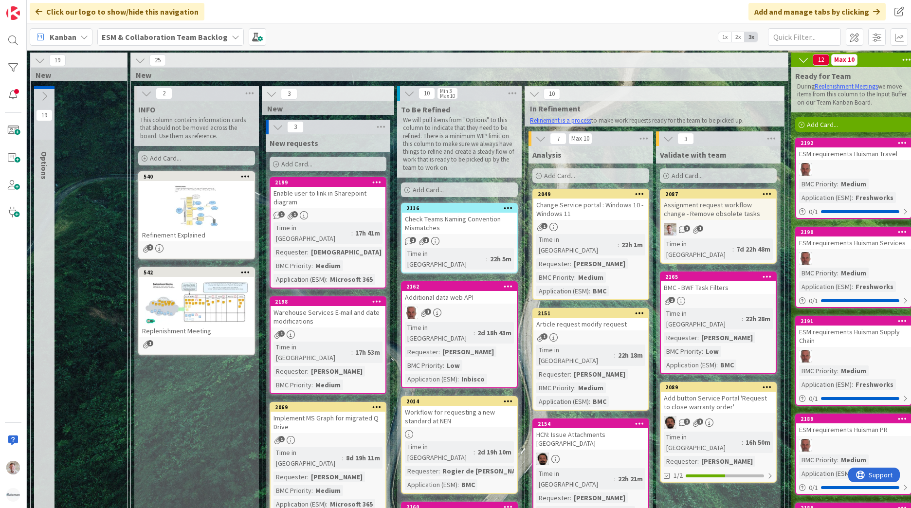
click at [47, 99] on icon at bounding box center [44, 96] width 11 height 11
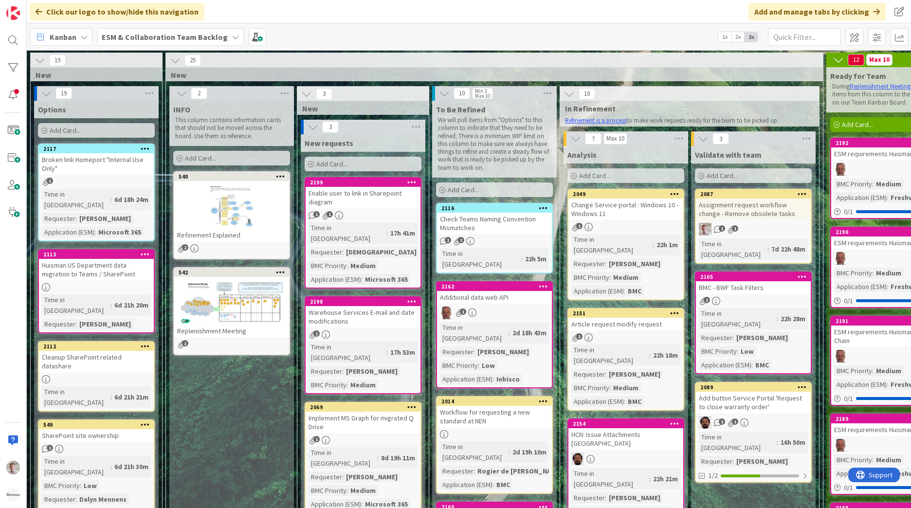
click at [49, 92] on icon at bounding box center [46, 93] width 11 height 11
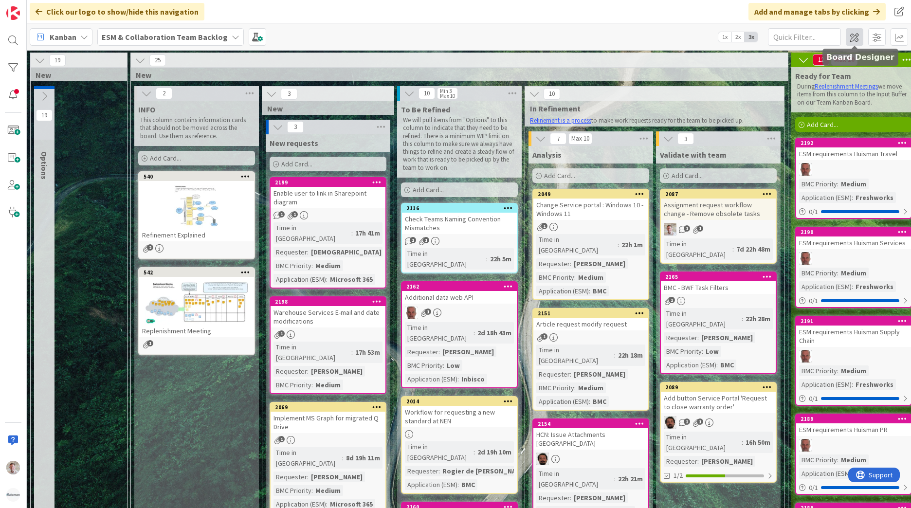
click at [854, 38] on span at bounding box center [855, 37] width 18 height 18
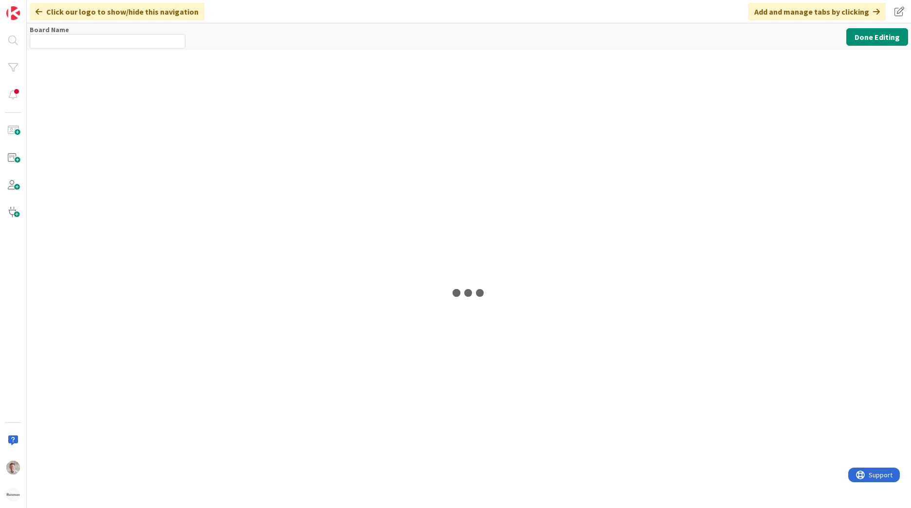
type input "ESM & Collaboration Team Backlog"
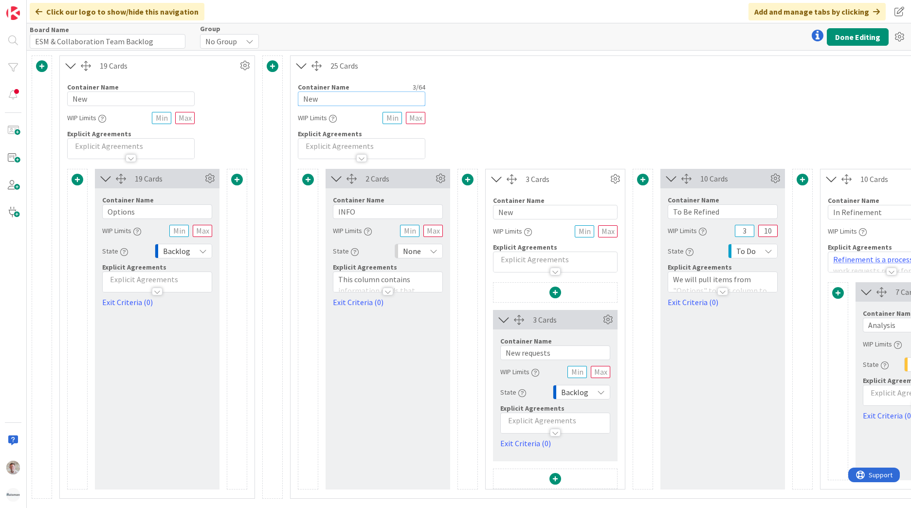
click at [317, 96] on input "New" at bounding box center [362, 98] width 128 height 15
type input "Refinement process"
click at [851, 38] on button "Done Editing" at bounding box center [858, 37] width 62 height 18
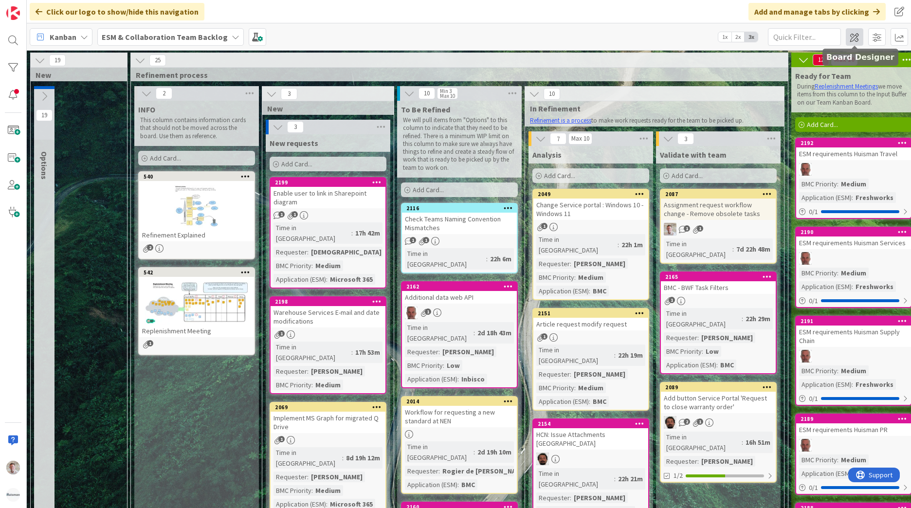
click at [850, 34] on span at bounding box center [855, 37] width 18 height 18
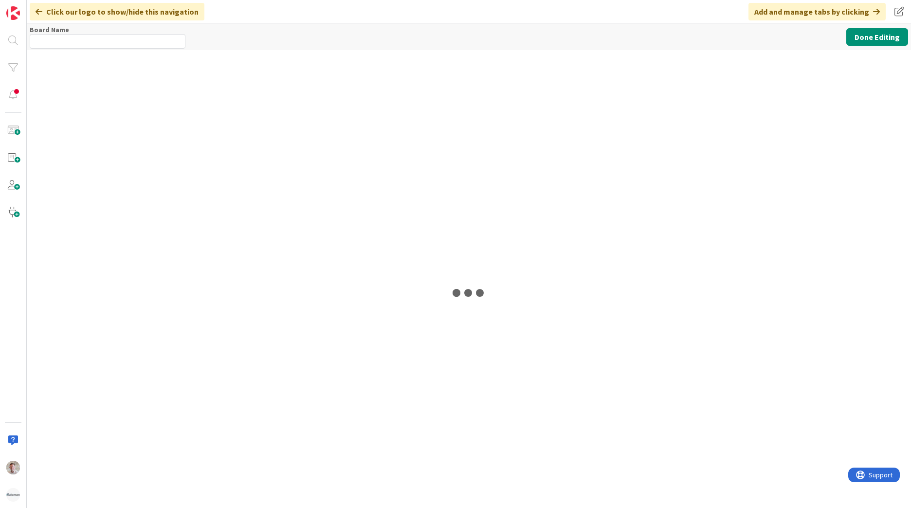
type input "ESM & Collaboration Team Backlog"
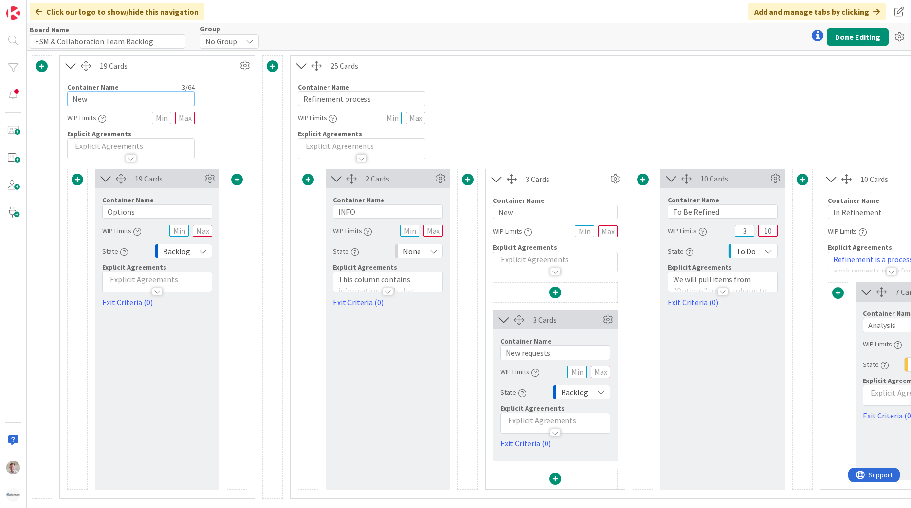
click at [98, 101] on input "New" at bounding box center [131, 98] width 128 height 15
type input "Options"
click at [855, 31] on button "Done Editing" at bounding box center [858, 37] width 62 height 18
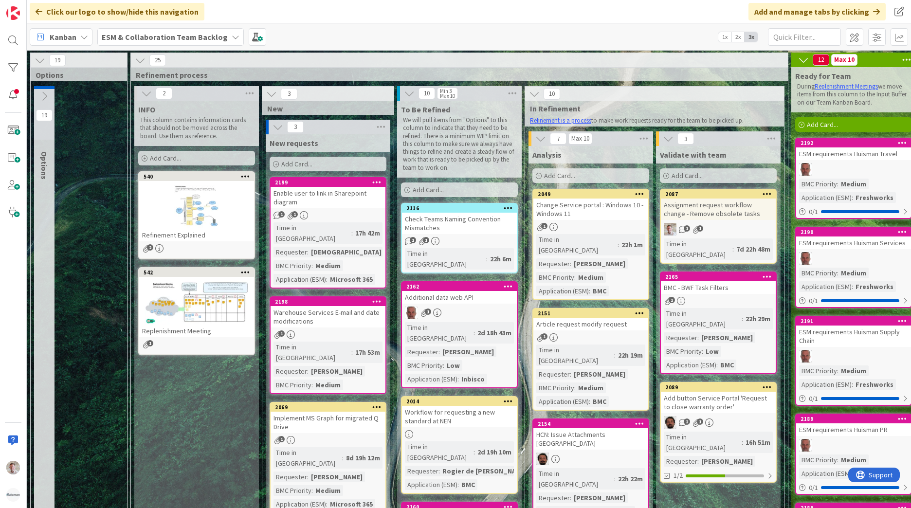
click at [44, 96] on icon at bounding box center [44, 96] width 11 height 11
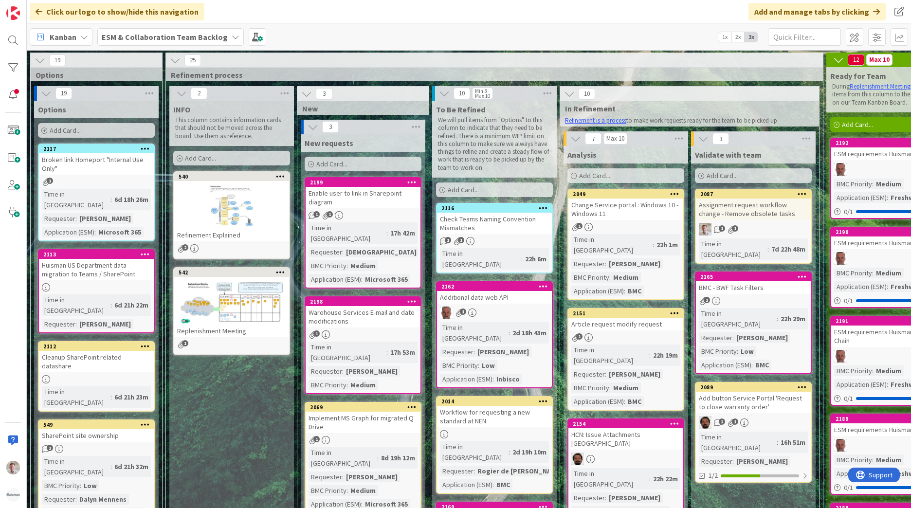
click at [48, 95] on icon at bounding box center [46, 93] width 11 height 11
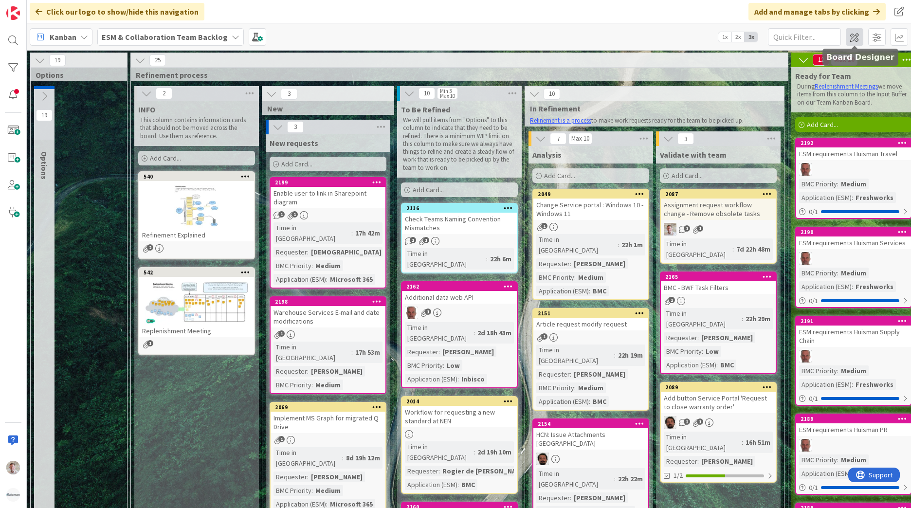
click at [859, 34] on span at bounding box center [855, 37] width 18 height 18
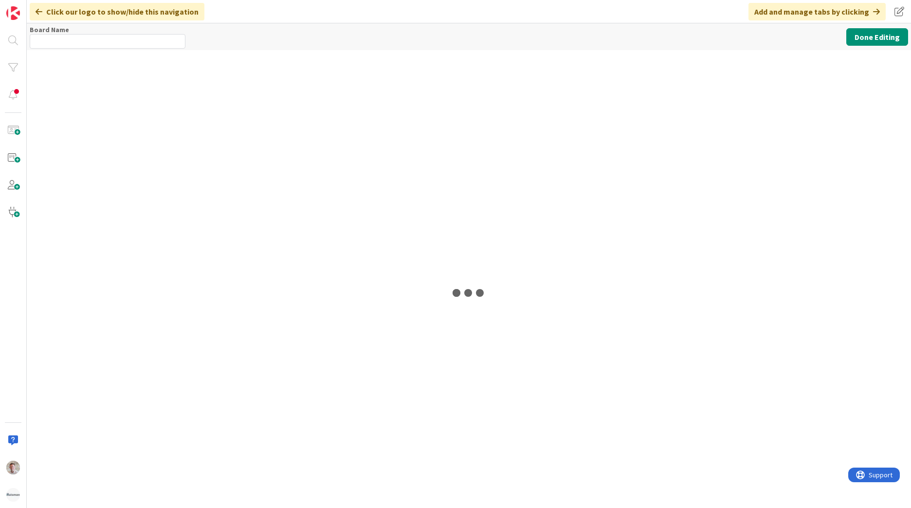
type input "ESM & Collaboration Team Backlog"
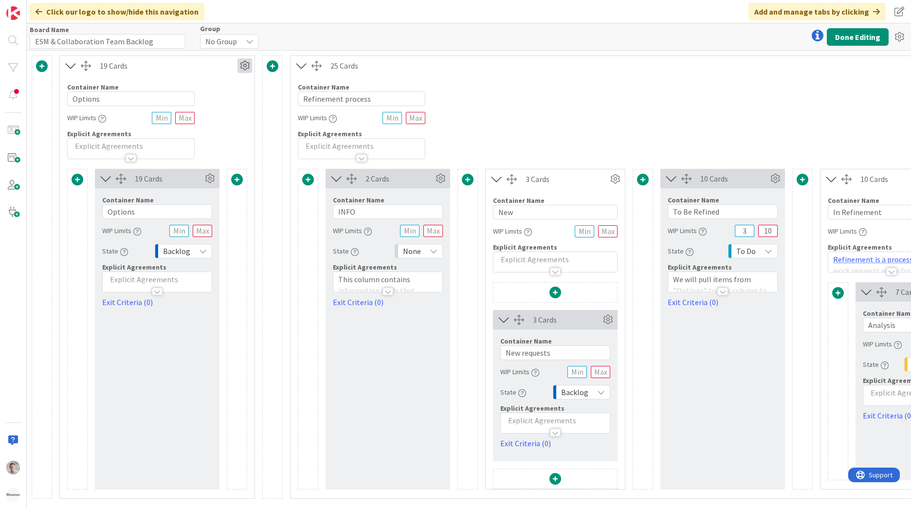
click at [238, 70] on icon at bounding box center [244, 65] width 15 height 15
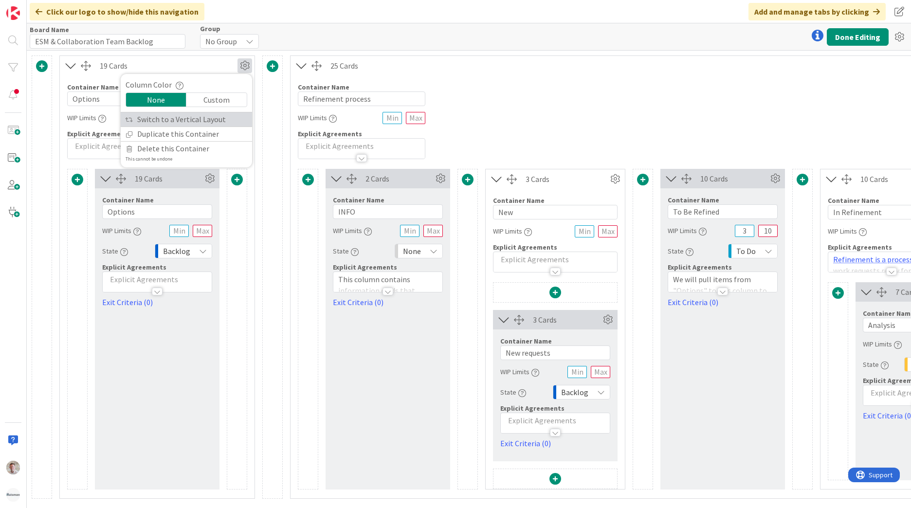
click at [173, 120] on link "Switch to a Vertical Layout" at bounding box center [186, 119] width 131 height 14
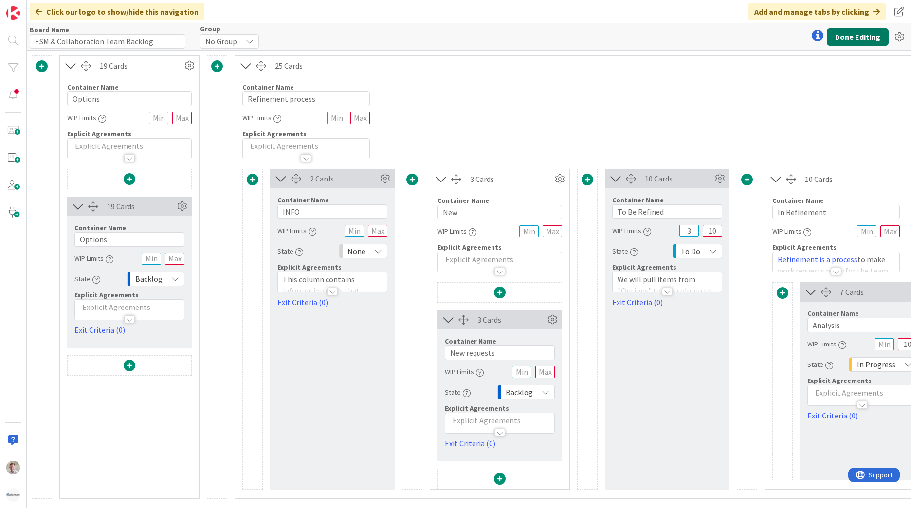
click at [858, 37] on button "Done Editing" at bounding box center [858, 37] width 62 height 18
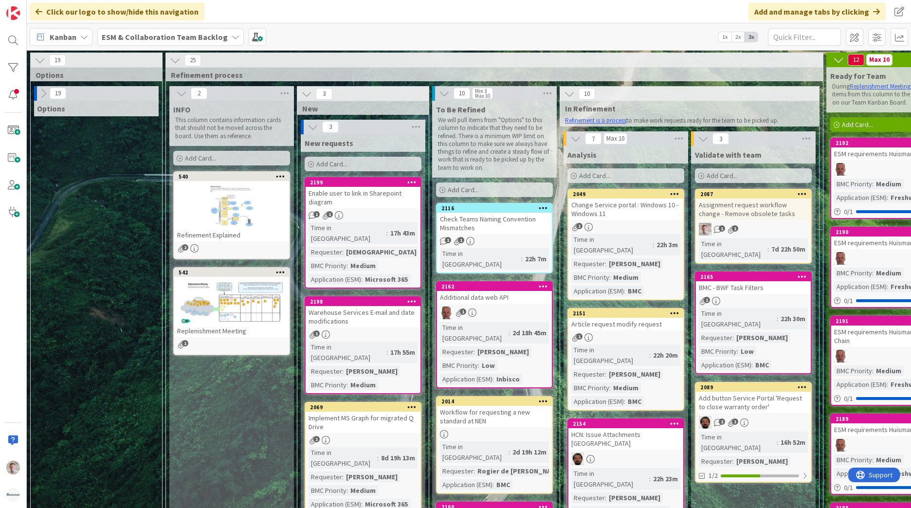
click at [44, 94] on icon at bounding box center [43, 93] width 11 height 11
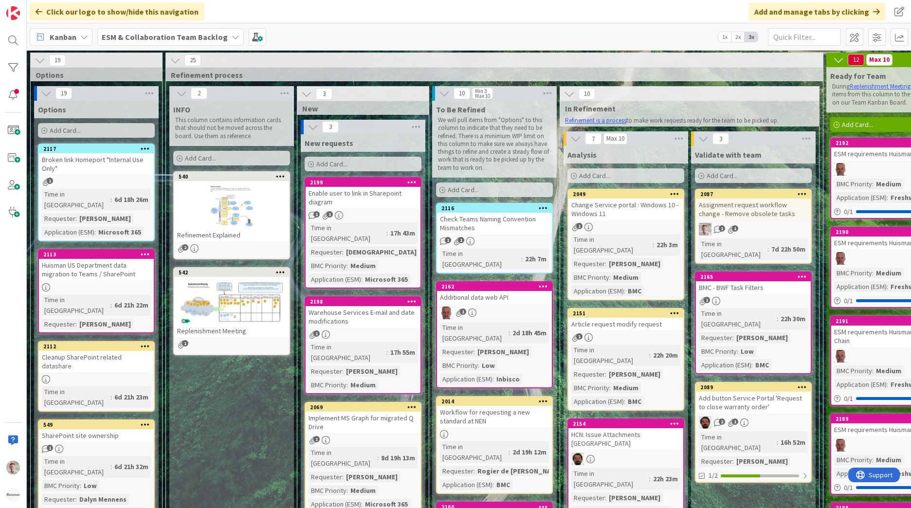
click at [44, 94] on icon at bounding box center [46, 93] width 11 height 11
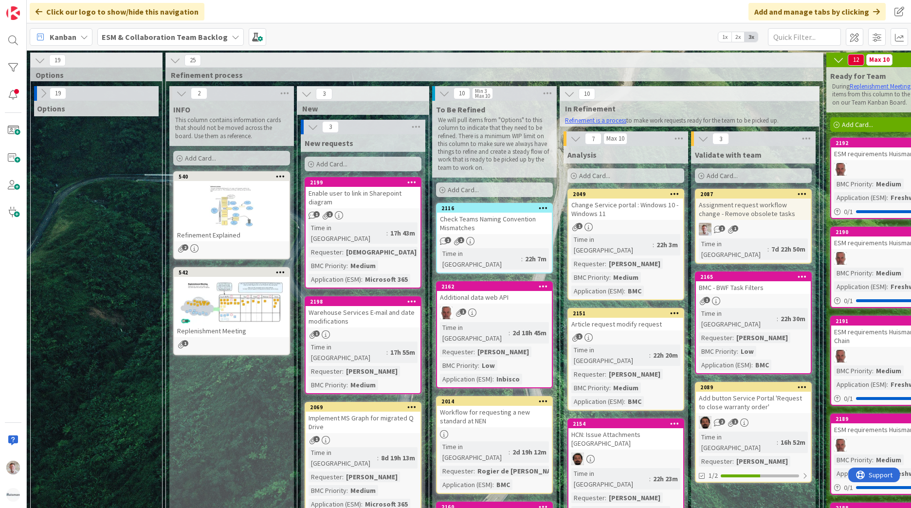
click at [40, 89] on icon at bounding box center [43, 93] width 11 height 11
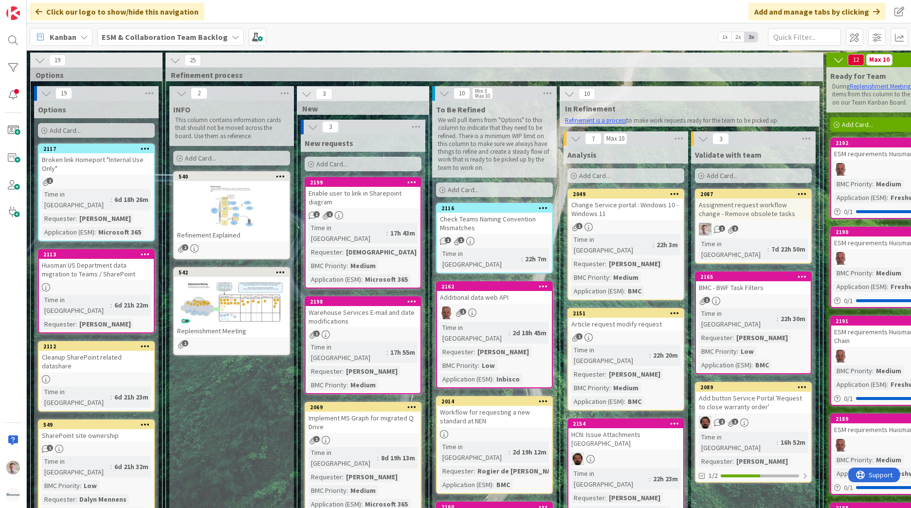
click at [40, 89] on button at bounding box center [46, 93] width 13 height 13
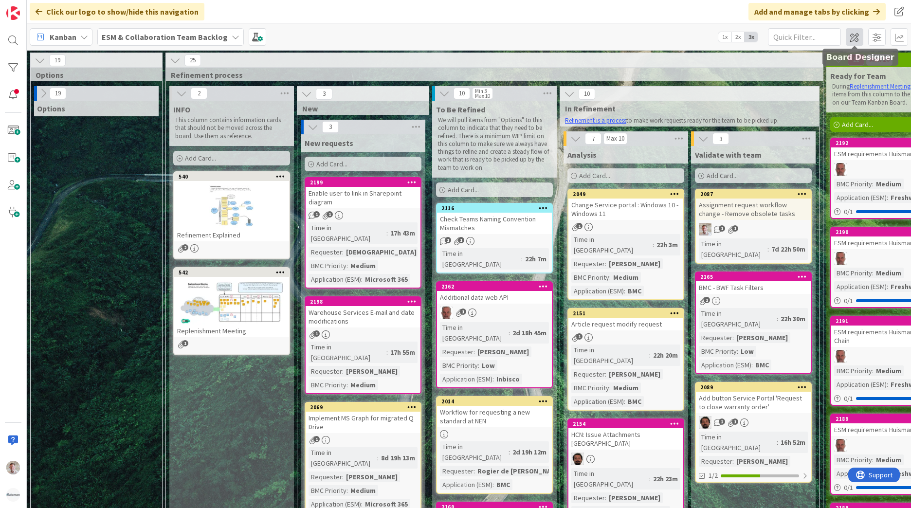
click at [848, 36] on span at bounding box center [855, 37] width 18 height 18
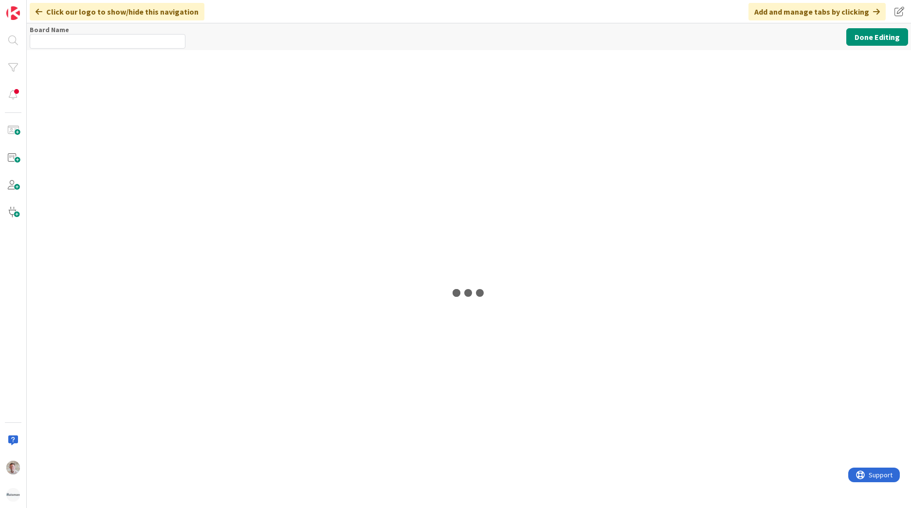
type input "ESM & Collaboration Team Backlog"
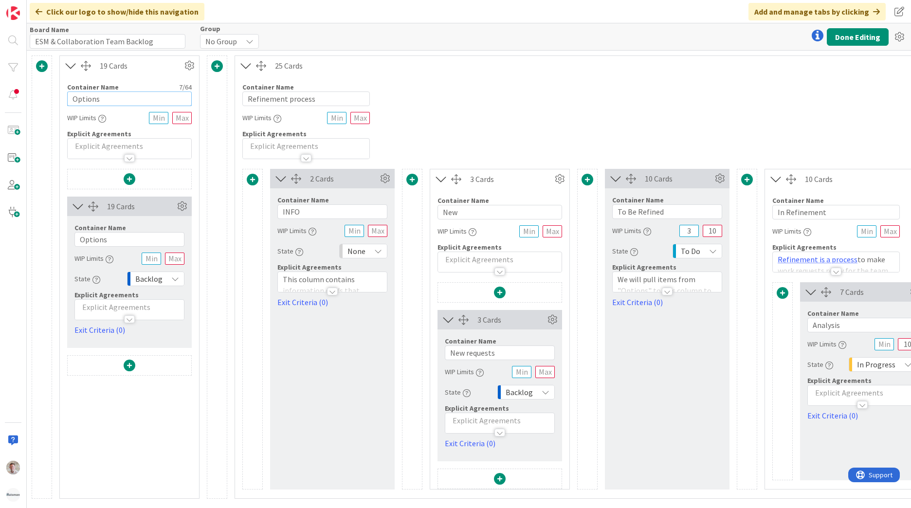
click at [111, 98] on input "Options" at bounding box center [129, 98] width 125 height 15
type input "O"
type input "Microsoft 365 & Copilot Adoption"
click at [114, 101] on input "Microsoft 365 & Copilot Adoption" at bounding box center [129, 98] width 125 height 15
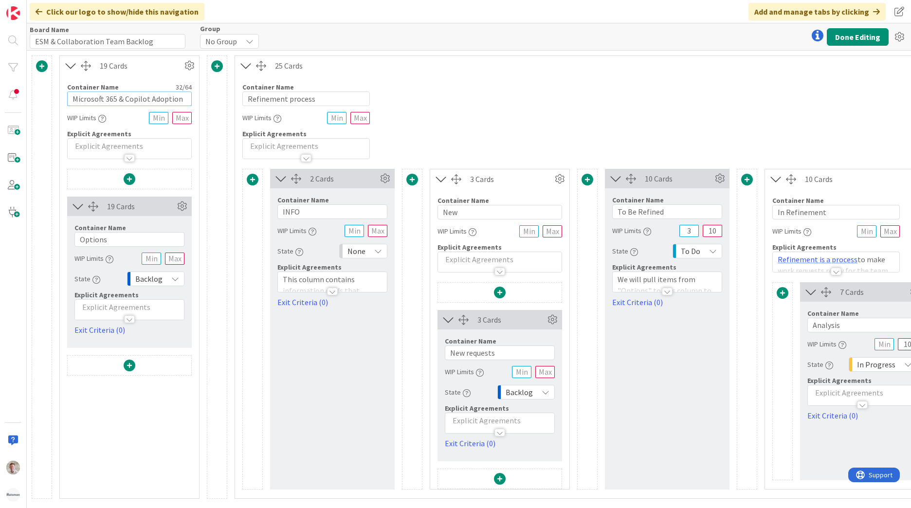
click at [113, 102] on input "Microsoft 365 & Copilot Adoption" at bounding box center [129, 98] width 125 height 15
click at [92, 242] on input "Options" at bounding box center [129, 239] width 110 height 15
click at [92, 241] on input "Options" at bounding box center [129, 239] width 110 height 15
click at [92, 239] on input "Options" at bounding box center [129, 239] width 110 height 15
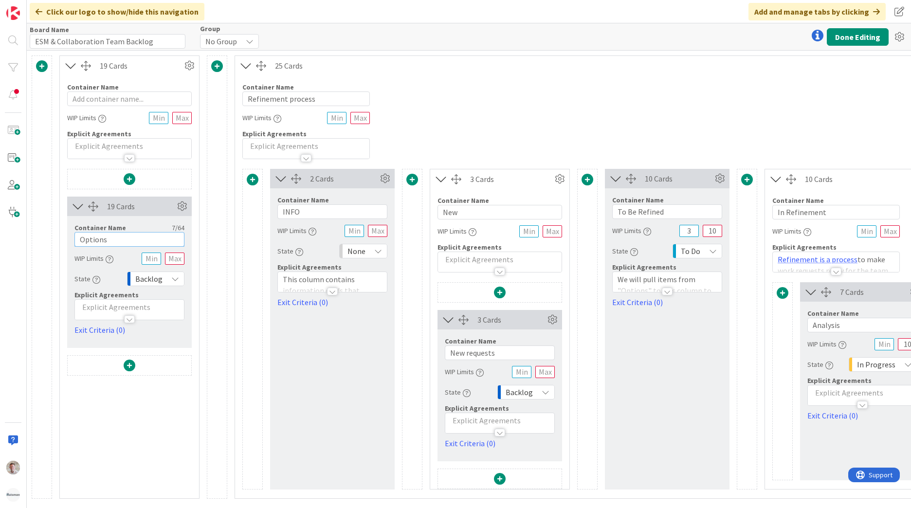
paste input "Microsoft 365 & Copilot Adoption"
type input "Microsoft 365 & Copilot Adoption"
click at [90, 99] on input "text" at bounding box center [129, 98] width 125 height 15
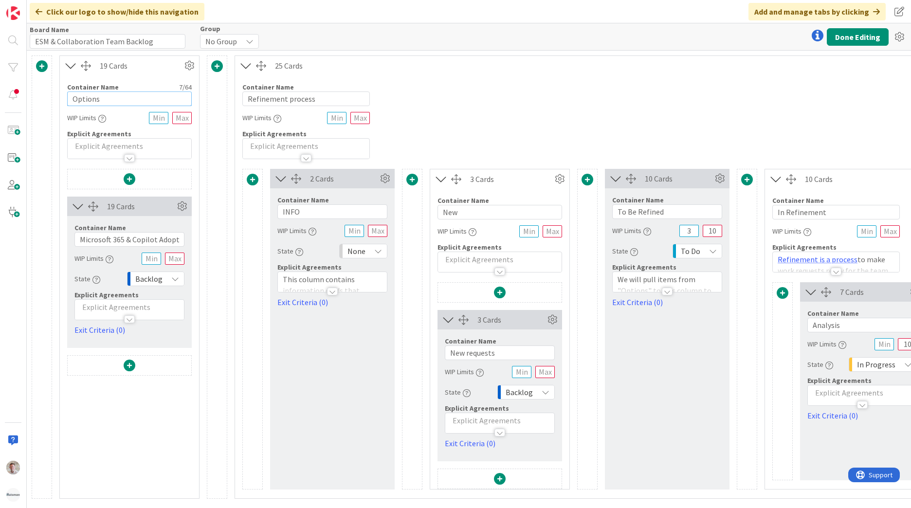
type input "Options"
click at [125, 365] on span at bounding box center [130, 366] width 12 height 12
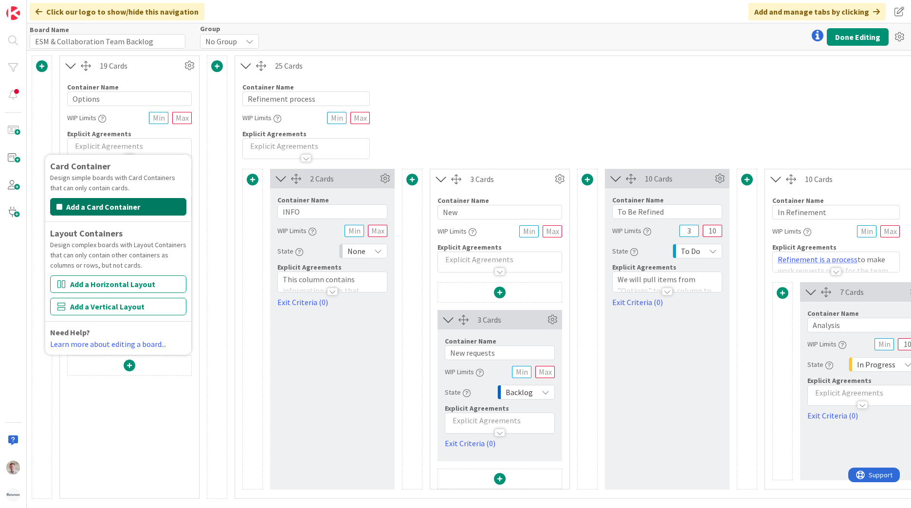
click at [88, 200] on button "Add a Card Container" at bounding box center [118, 207] width 136 height 18
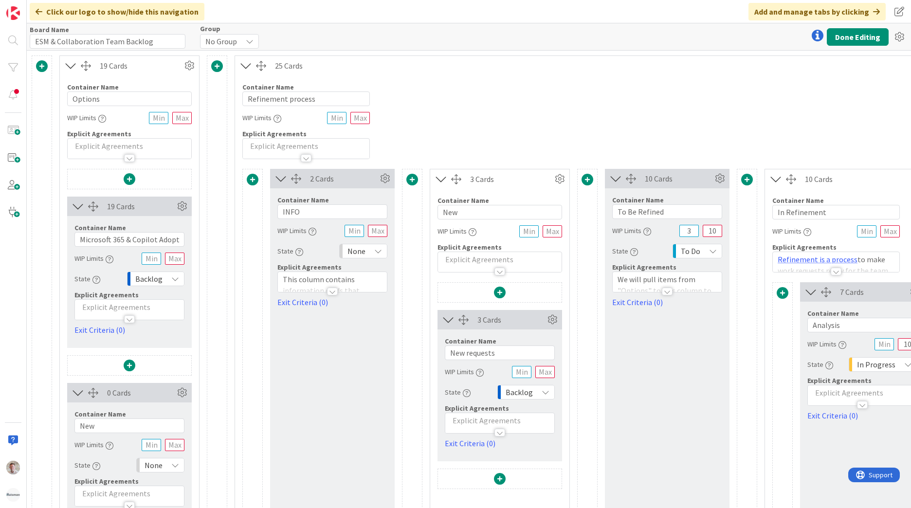
scroll to position [49, 0]
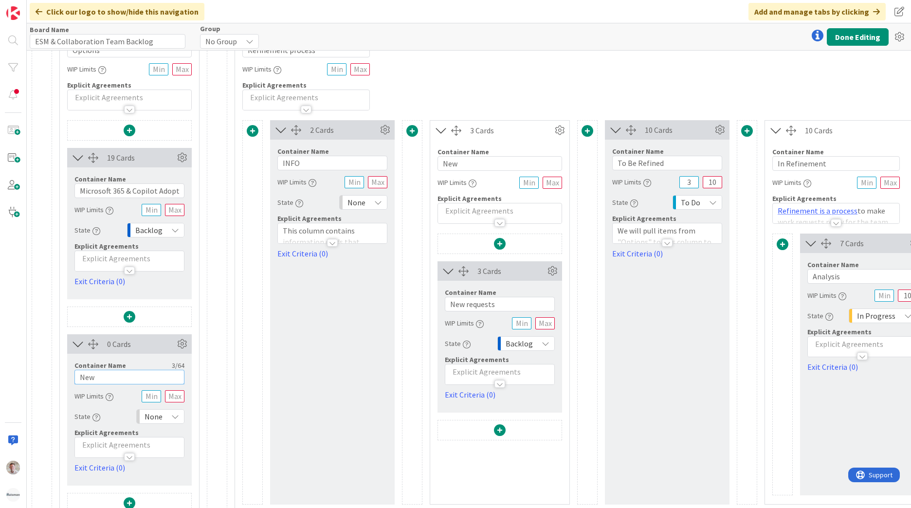
click at [104, 375] on input "New" at bounding box center [129, 377] width 110 height 15
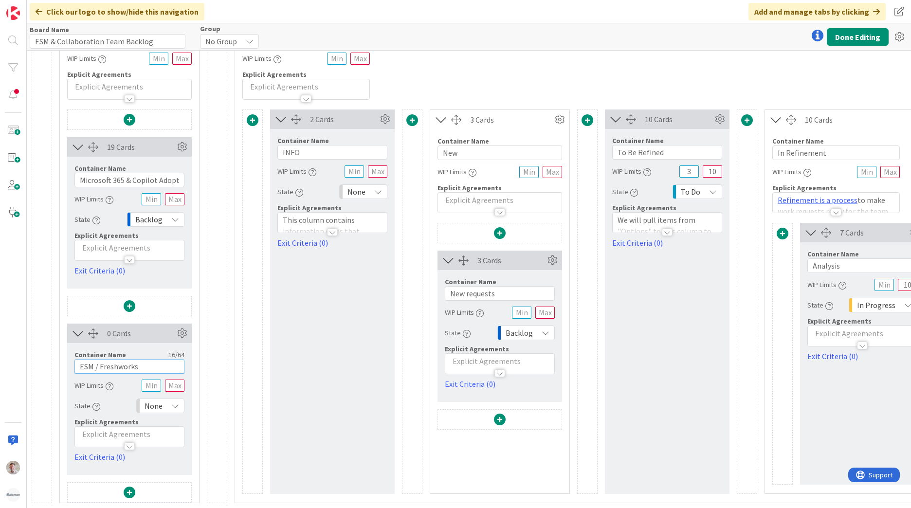
scroll to position [67, 0]
type input "ESM / Freshworks"
click at [128, 487] on span at bounding box center [130, 493] width 12 height 12
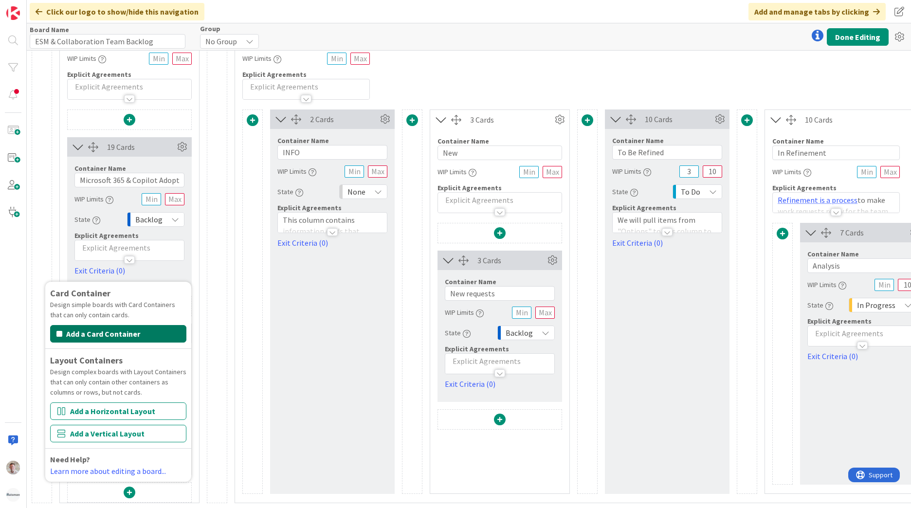
click at [102, 325] on button "Add a Card Container" at bounding box center [118, 334] width 136 height 18
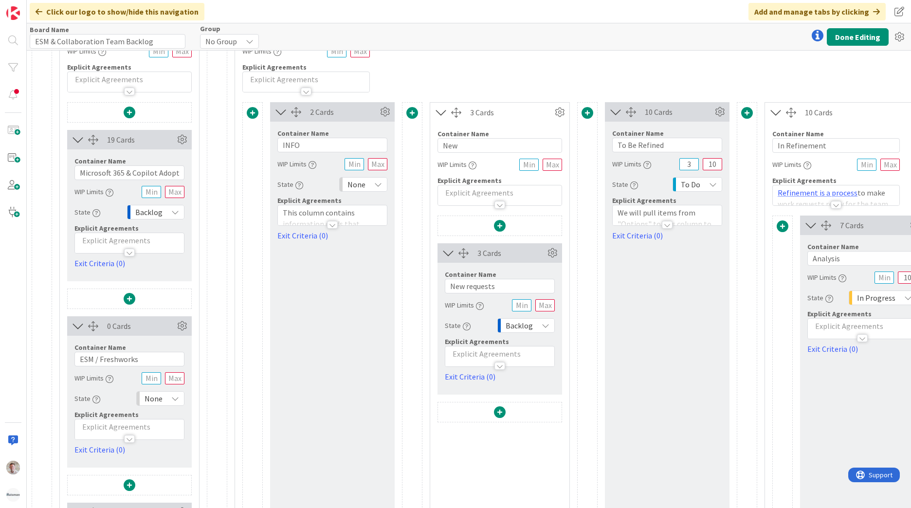
scroll to position [253, 0]
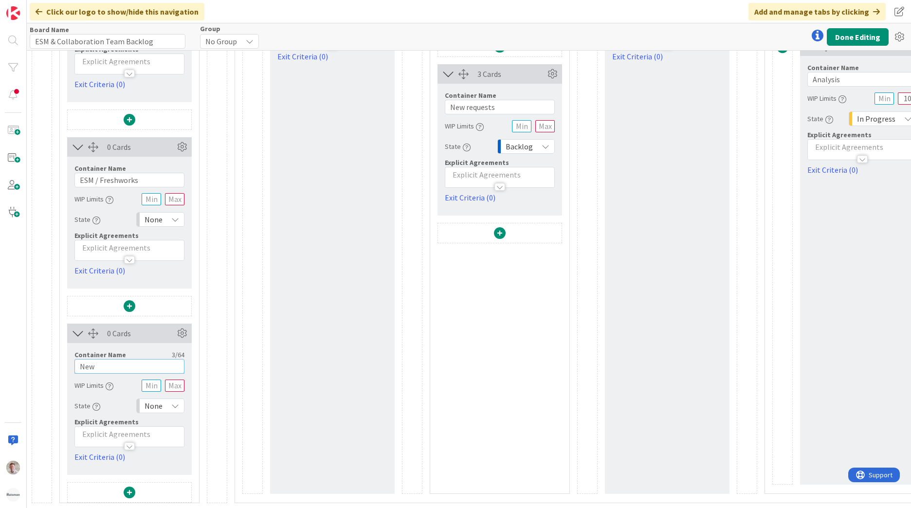
click at [100, 362] on input "New" at bounding box center [129, 366] width 110 height 15
type input "General"
click at [151, 401] on span "None" at bounding box center [154, 406] width 18 height 14
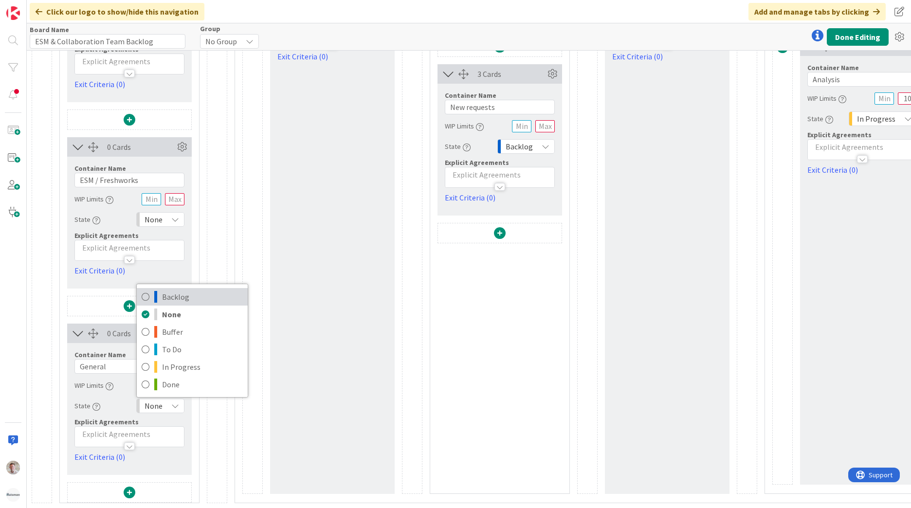
click at [173, 293] on span "Backlog" at bounding box center [202, 297] width 81 height 15
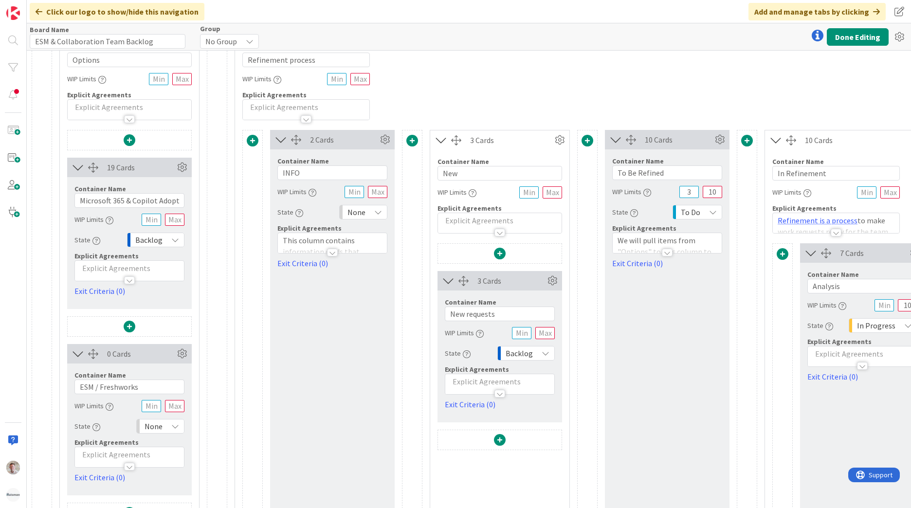
scroll to position [0, 0]
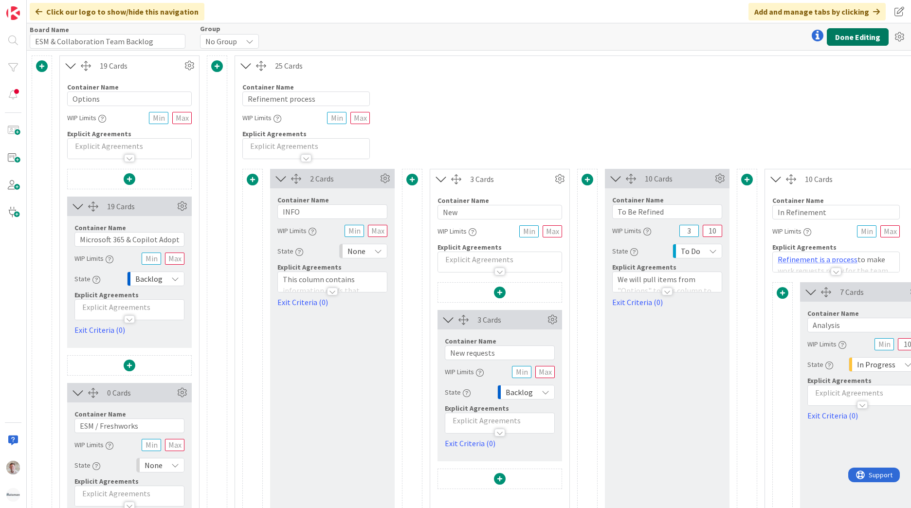
click at [862, 38] on button "Done Editing" at bounding box center [858, 37] width 62 height 18
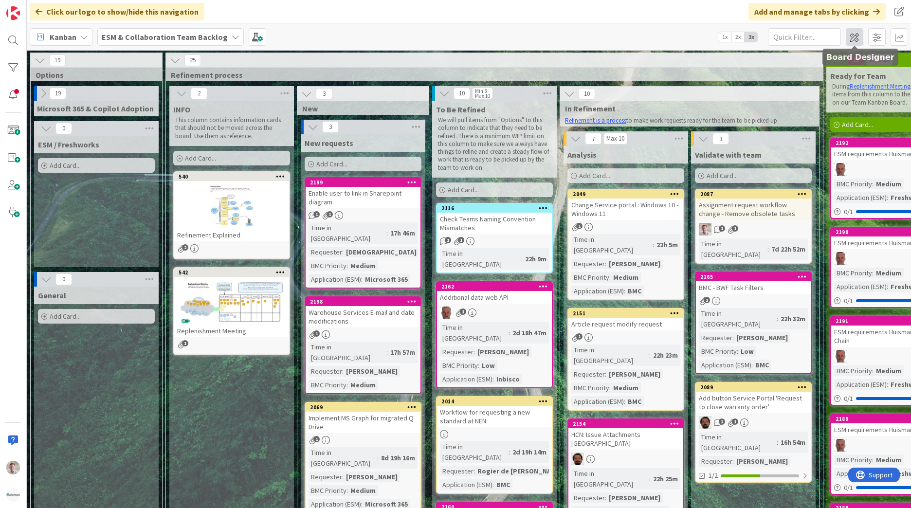
click at [852, 42] on span at bounding box center [855, 37] width 18 height 18
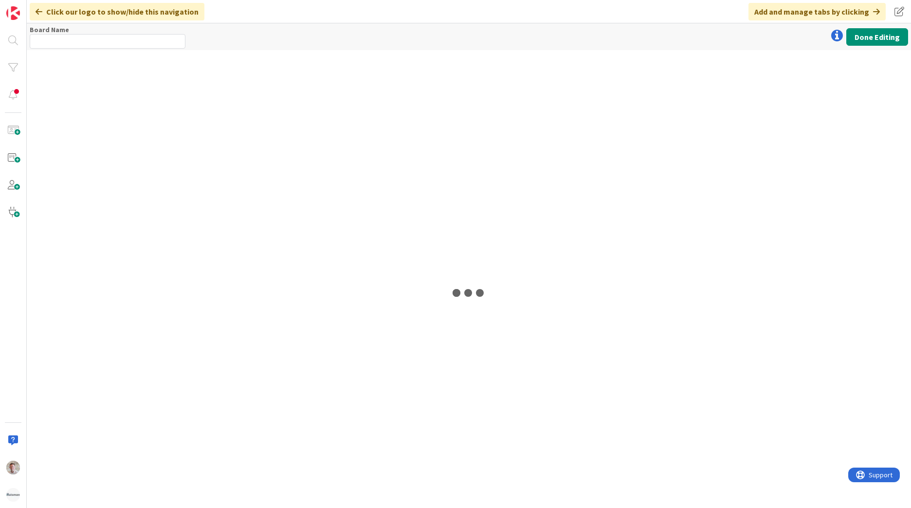
type input "ESM & Collaboration Team Backlog"
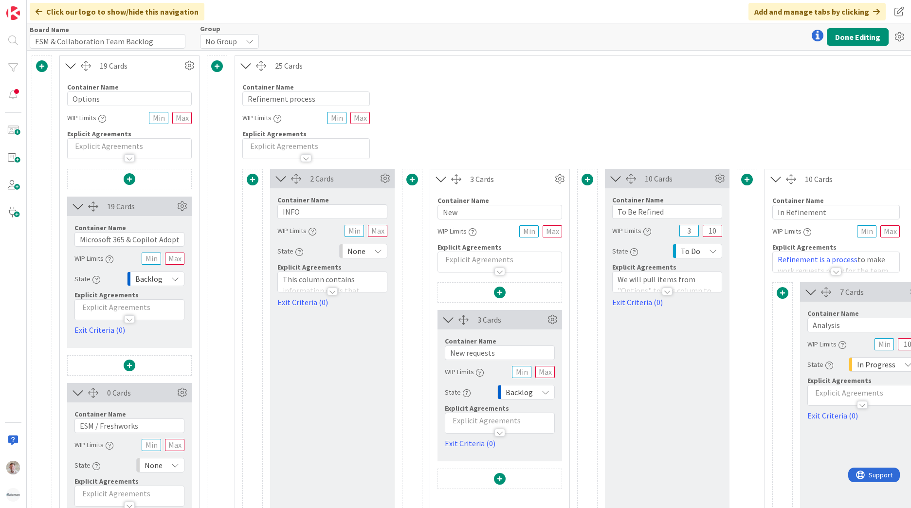
click at [91, 145] on p at bounding box center [130, 146] width 114 height 11
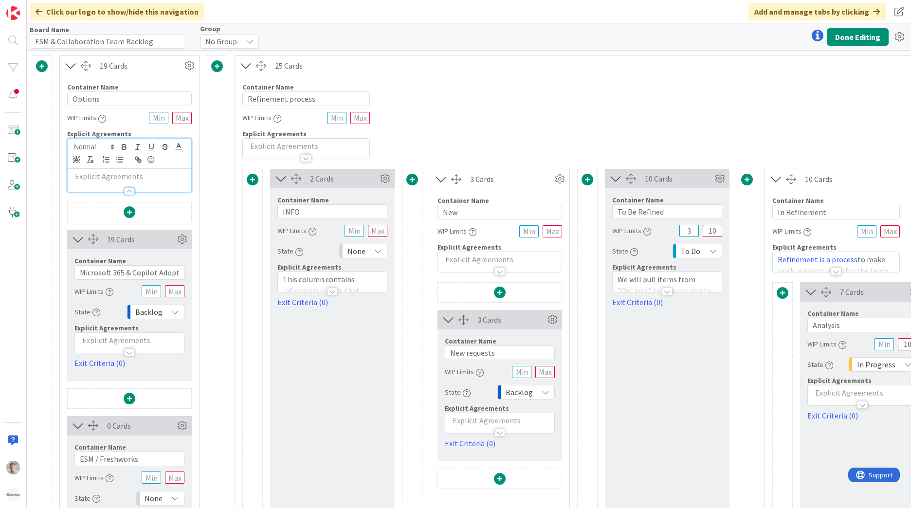
click at [102, 181] on p at bounding box center [130, 176] width 114 height 11
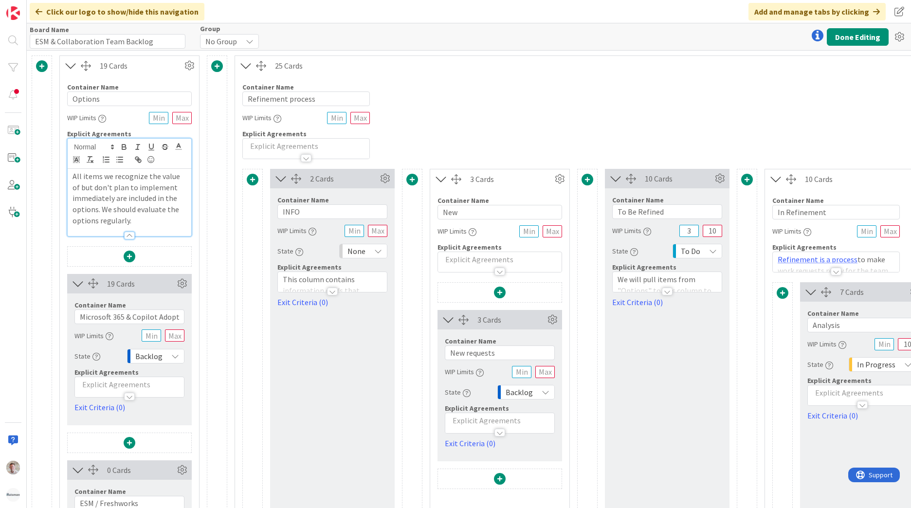
click at [121, 175] on p "All items we recognize the value of but don't plan to implement immediately are…" at bounding box center [130, 198] width 114 height 55
drag, startPoint x: 165, startPoint y: 178, endPoint x: 152, endPoint y: 185, distance: 15.0
click at [152, 185] on p "All items we see the value of but don't plan to implement immediately are inclu…" at bounding box center [130, 198] width 114 height 55
click at [101, 199] on p "All items we see the value of but will not implemented immediately are included…" at bounding box center [130, 198] width 114 height 55
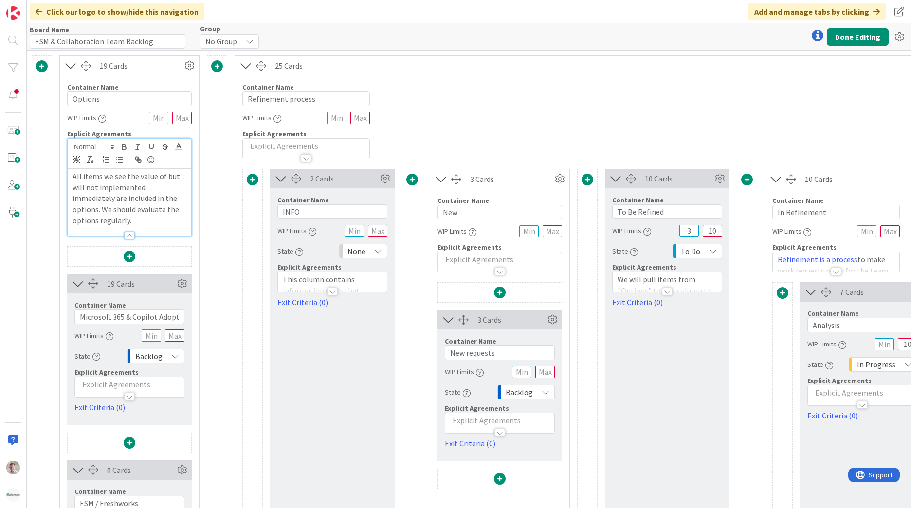
click at [103, 198] on p "All items we see the value of but will not implemented immediately are included…" at bounding box center [130, 198] width 114 height 55
click at [102, 200] on p "All items we see the value of but will not implemented immediately are included…" at bounding box center [130, 198] width 114 height 55
click at [100, 200] on p "All items we see the value of but will not implemented immediately are included…" at bounding box center [130, 198] width 114 height 55
click at [125, 223] on p "All items we see the value of but will not implemented immediately are added in…" at bounding box center [130, 198] width 114 height 55
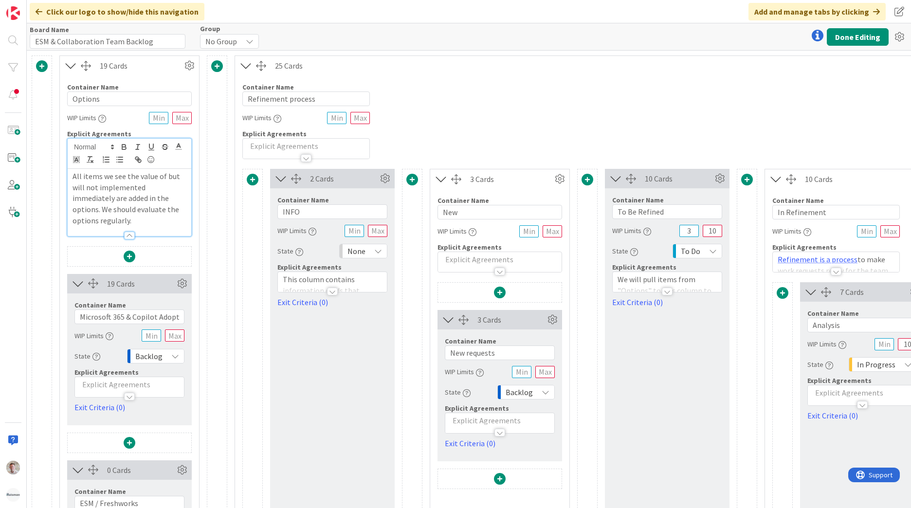
click at [85, 207] on p "All items we see the value of but will not implemented immediately are added in…" at bounding box center [130, 198] width 114 height 55
click at [867, 40] on button "Done Editing" at bounding box center [858, 37] width 62 height 18
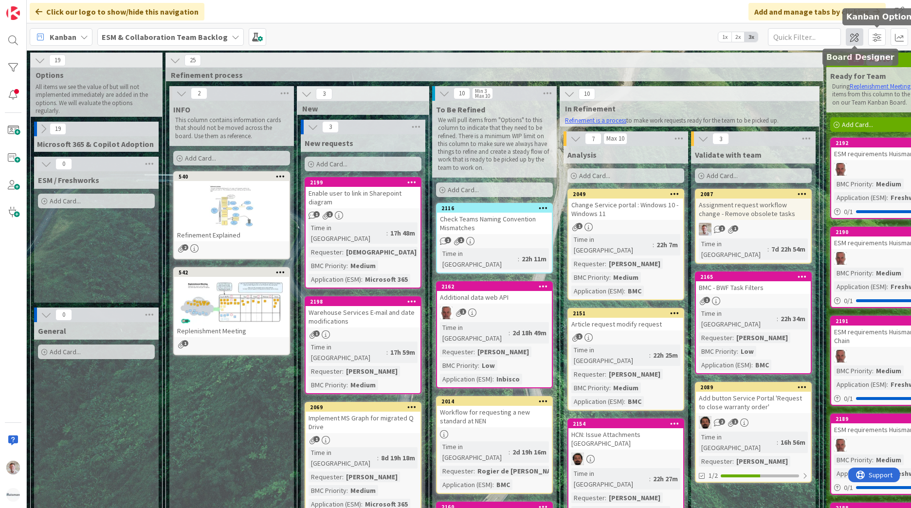
click at [858, 38] on span at bounding box center [855, 37] width 18 height 18
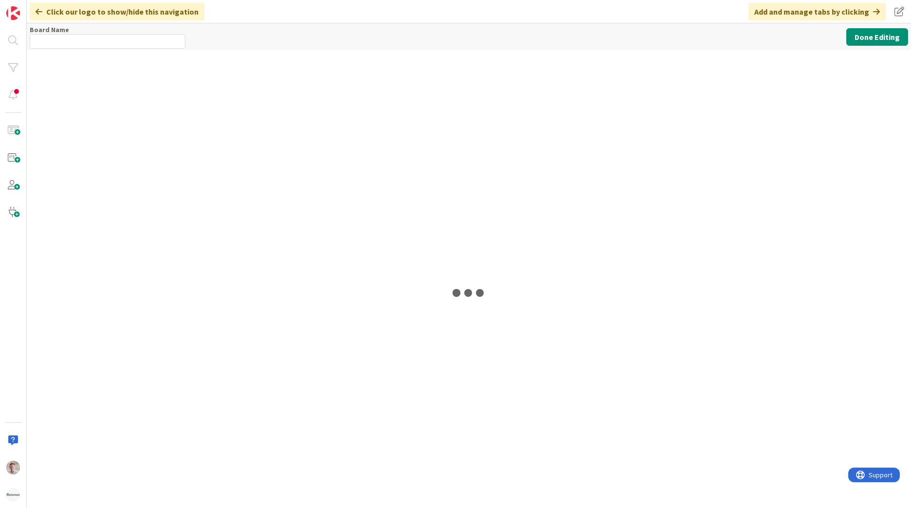
type input "ESM & Collaboration Team Backlog"
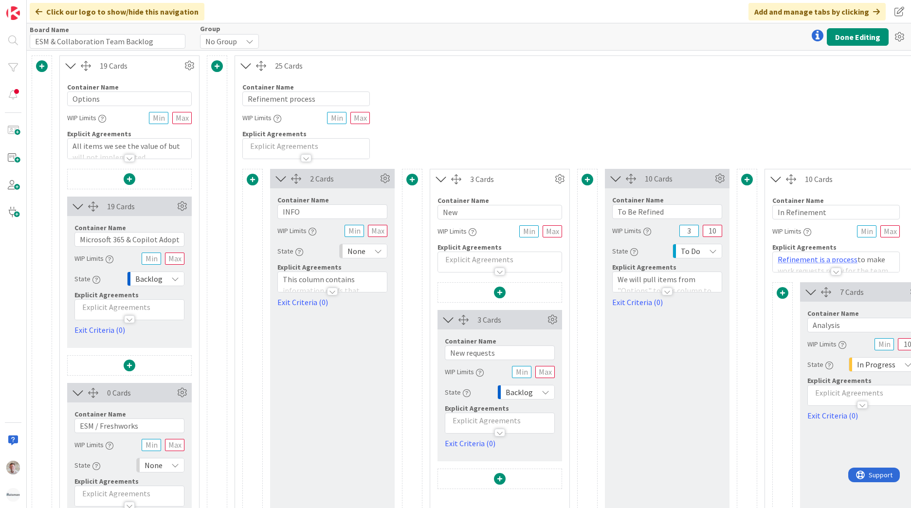
click at [92, 154] on div at bounding box center [130, 153] width 124 height 10
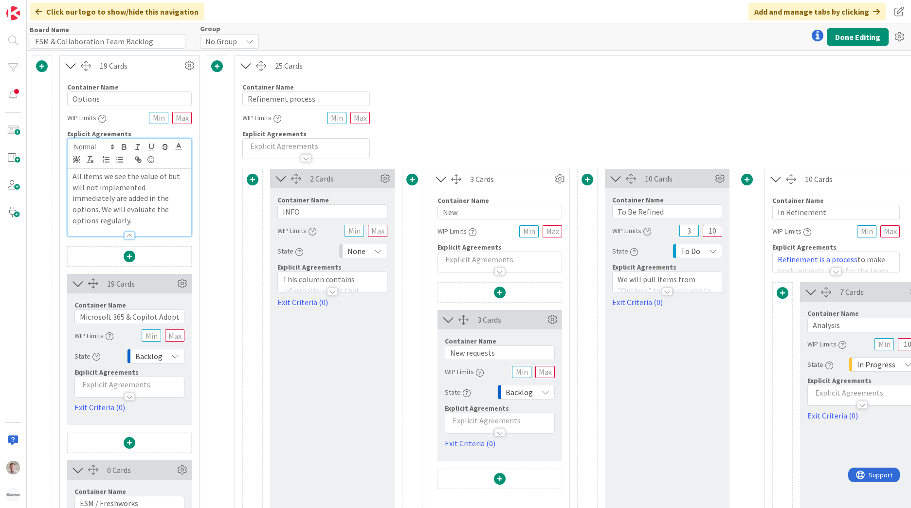
click at [102, 187] on p "All items we see the value of but will not implemented immediately are added in…" at bounding box center [130, 198] width 114 height 55
click at [848, 38] on button "Done Editing" at bounding box center [858, 37] width 62 height 18
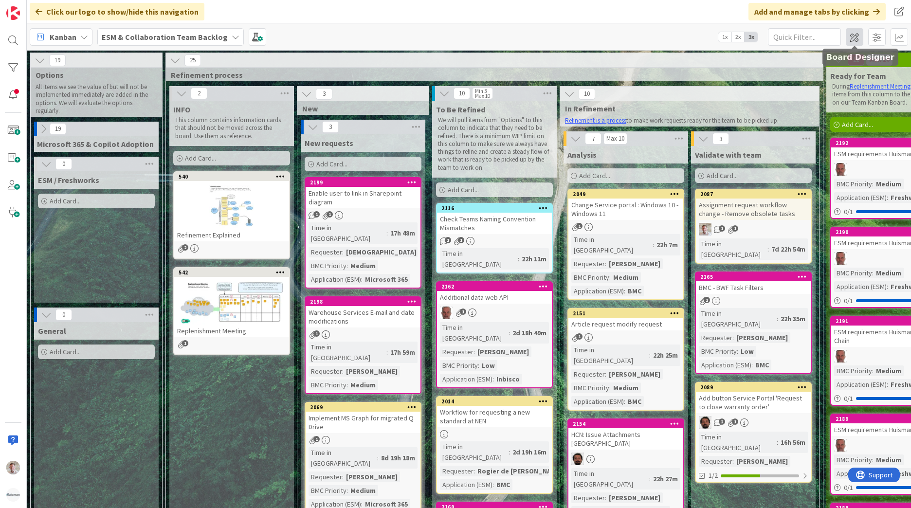
click at [856, 38] on span at bounding box center [855, 37] width 18 height 18
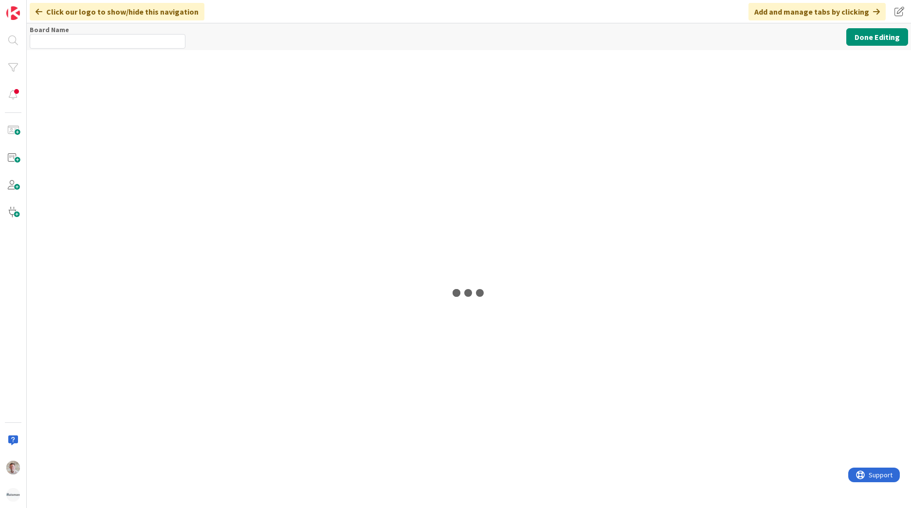
type input "ESM & Collaboration Team Backlog"
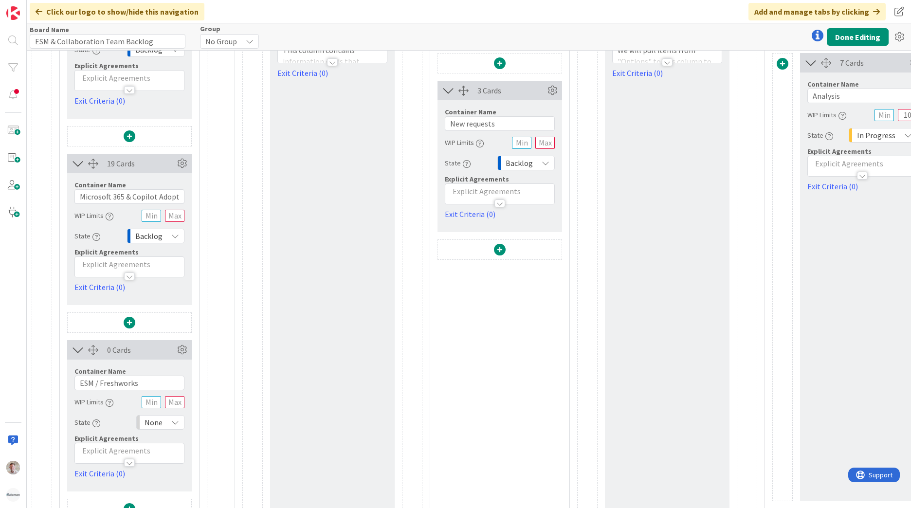
scroll to position [253, 0]
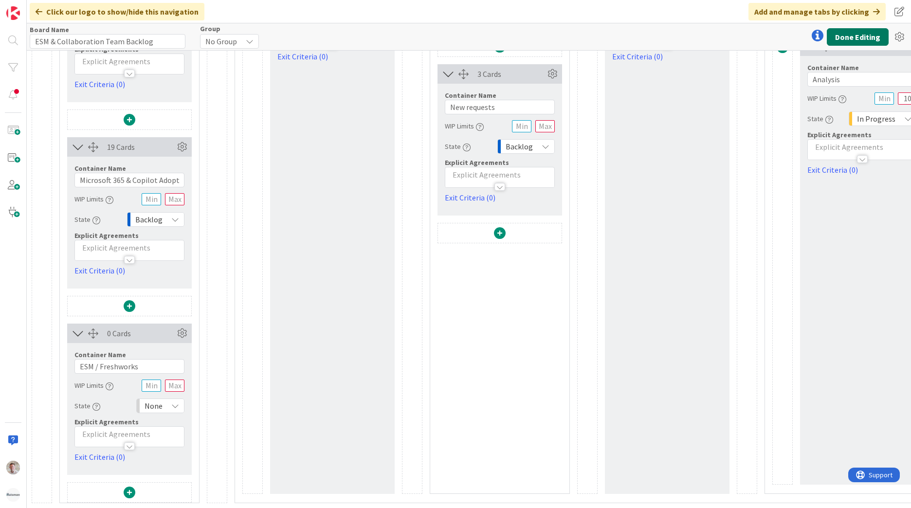
click at [866, 34] on button "Done Editing" at bounding box center [858, 37] width 62 height 18
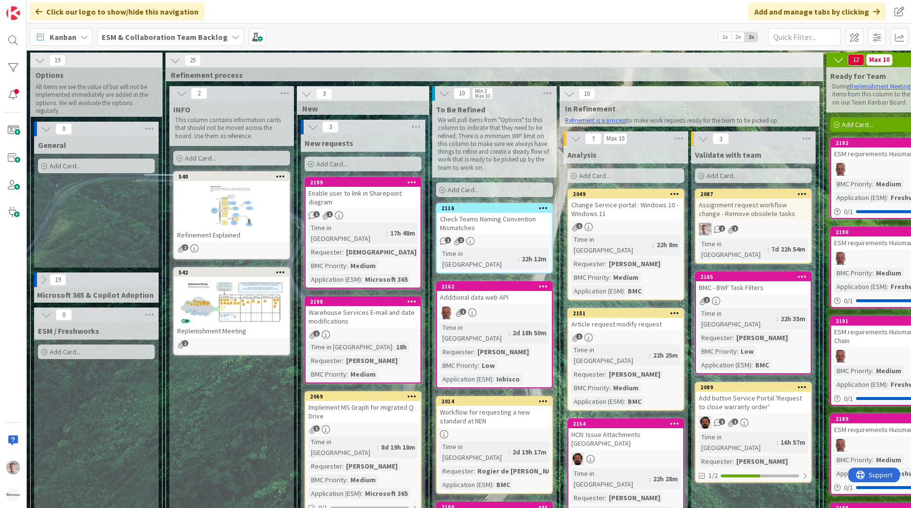
click at [42, 281] on icon at bounding box center [43, 279] width 11 height 11
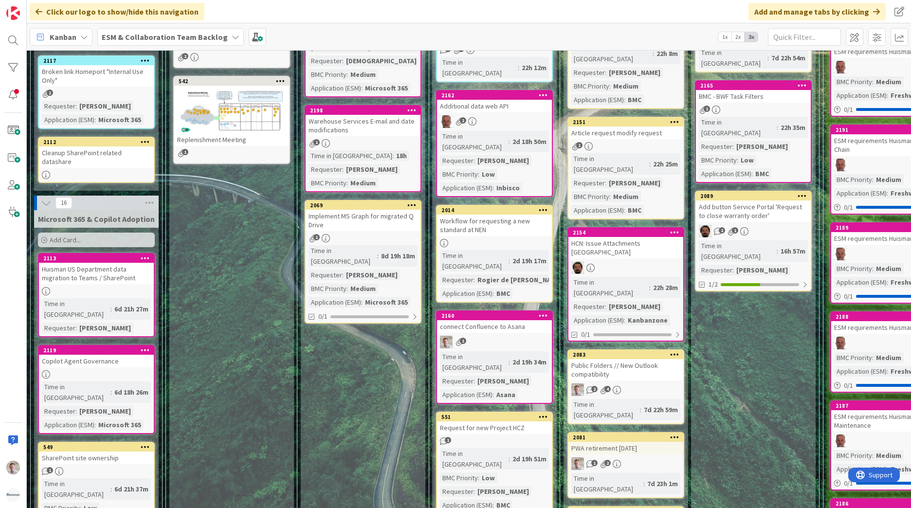
scroll to position [288, 0]
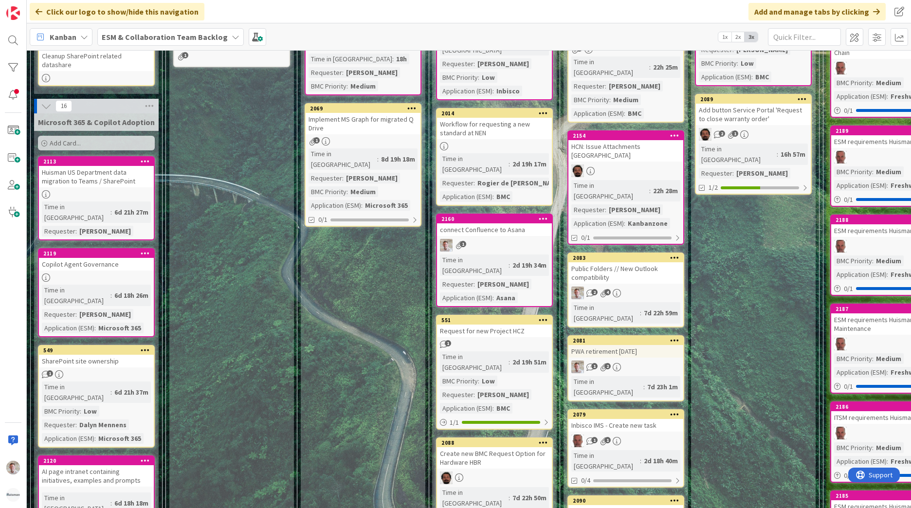
click at [88, 355] on div "SharePoint site ownership" at bounding box center [96, 361] width 115 height 13
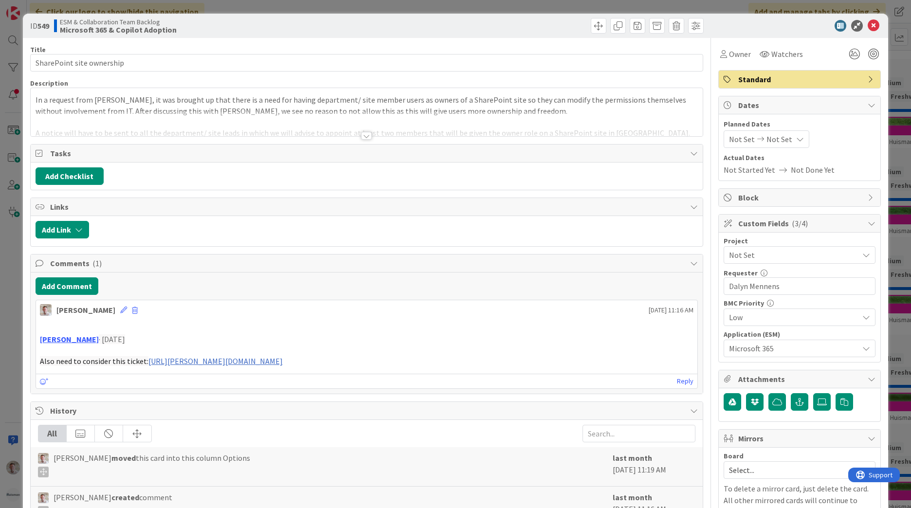
click at [361, 134] on div at bounding box center [366, 136] width 11 height 8
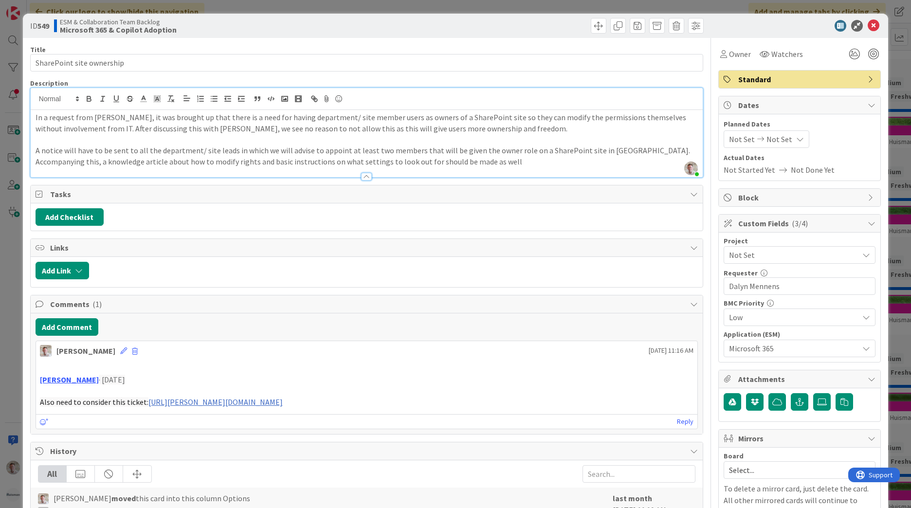
click at [869, 30] on icon at bounding box center [874, 26] width 12 height 12
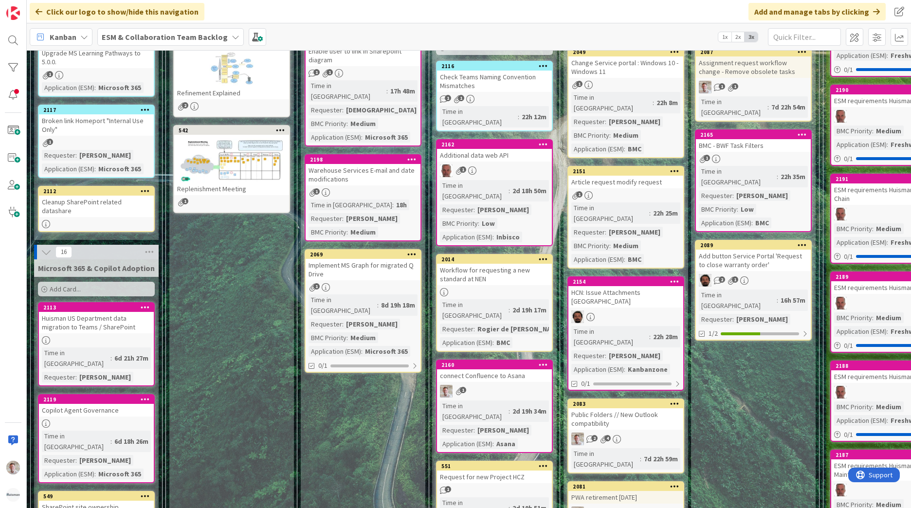
scroll to position [239, 0]
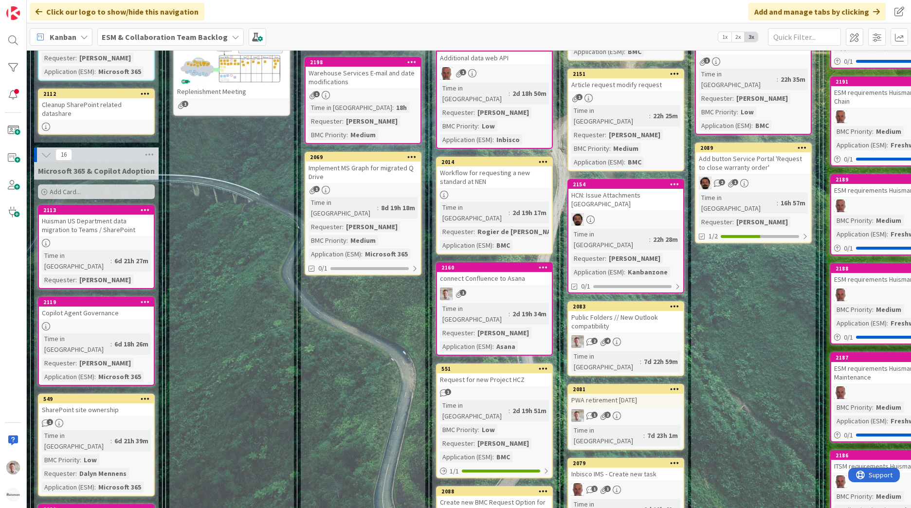
click at [107, 403] on div "SharePoint site ownership" at bounding box center [96, 409] width 115 height 13
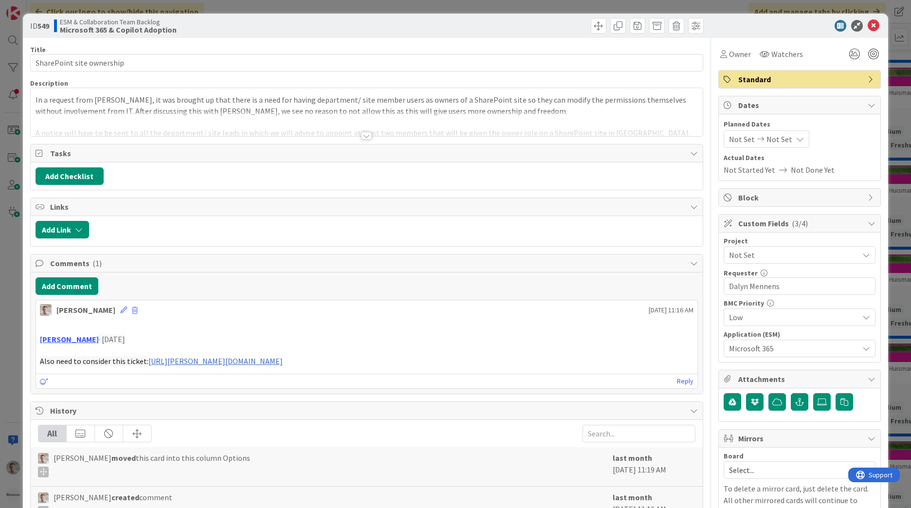
click at [740, 260] on span "Not Set" at bounding box center [791, 255] width 125 height 14
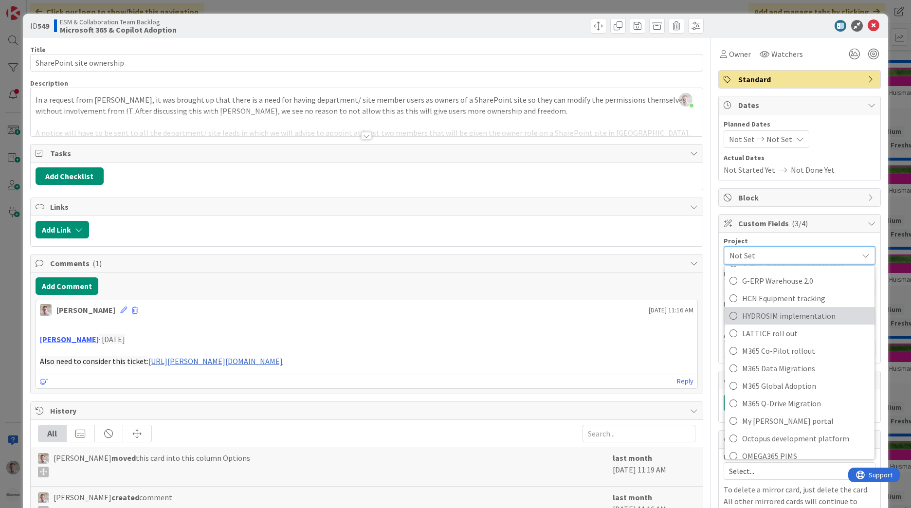
scroll to position [487, 0]
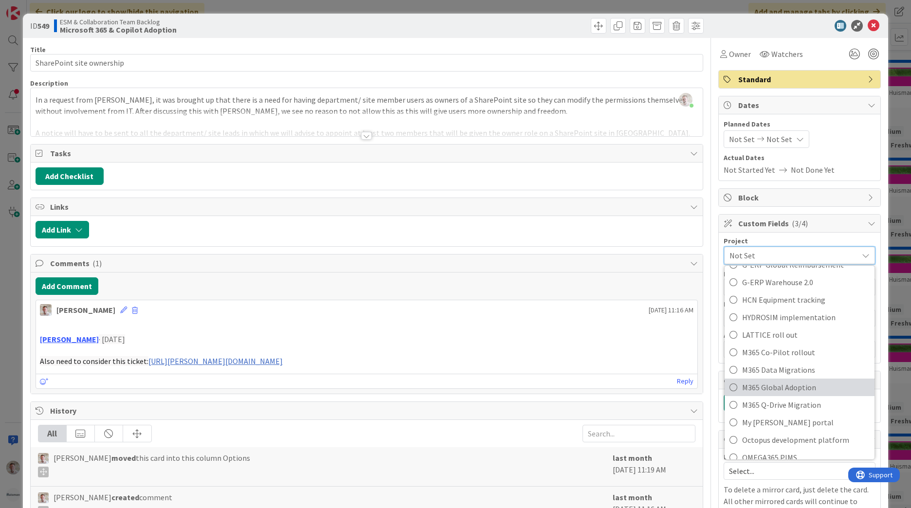
click at [785, 388] on span "M365 Global Adoption" at bounding box center [806, 387] width 128 height 15
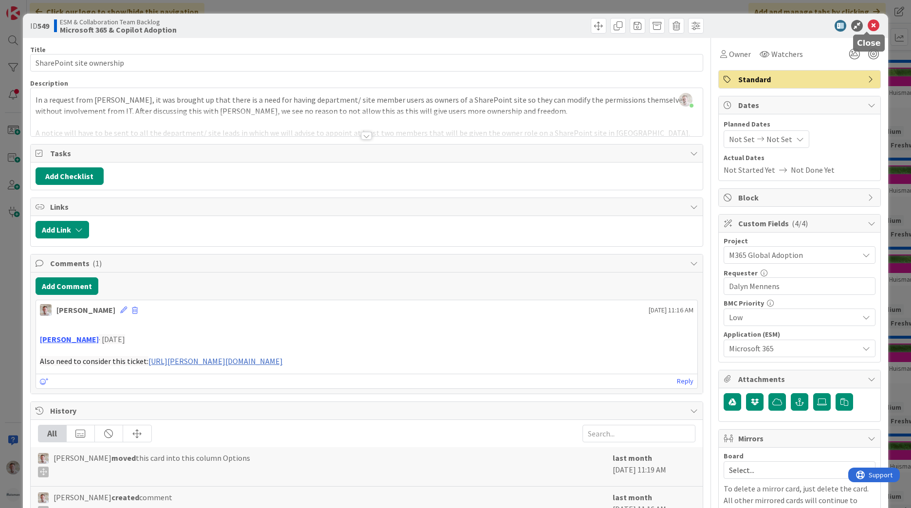
click at [869, 27] on icon at bounding box center [874, 26] width 12 height 12
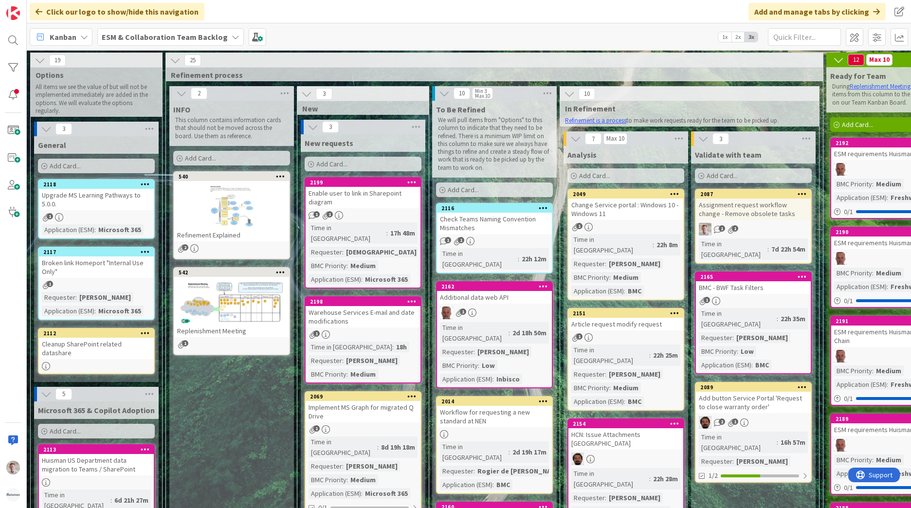
click at [45, 61] on icon at bounding box center [40, 60] width 11 height 11
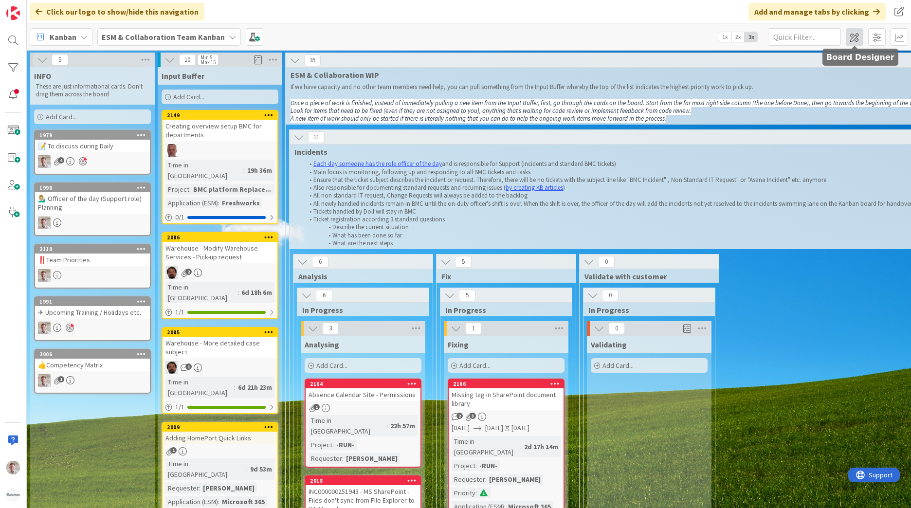
click at [860, 44] on span at bounding box center [855, 37] width 18 height 18
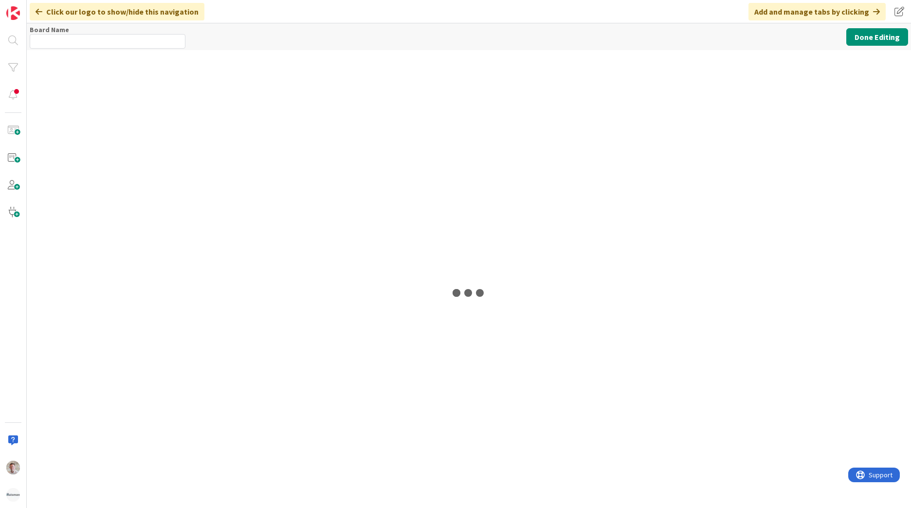
type input "ESM & Collaboration Team Kanban"
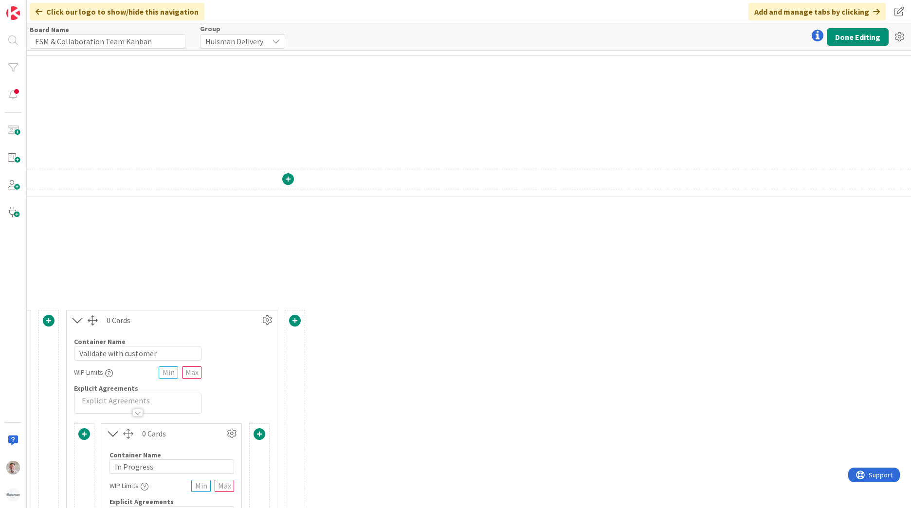
scroll to position [0, 1183]
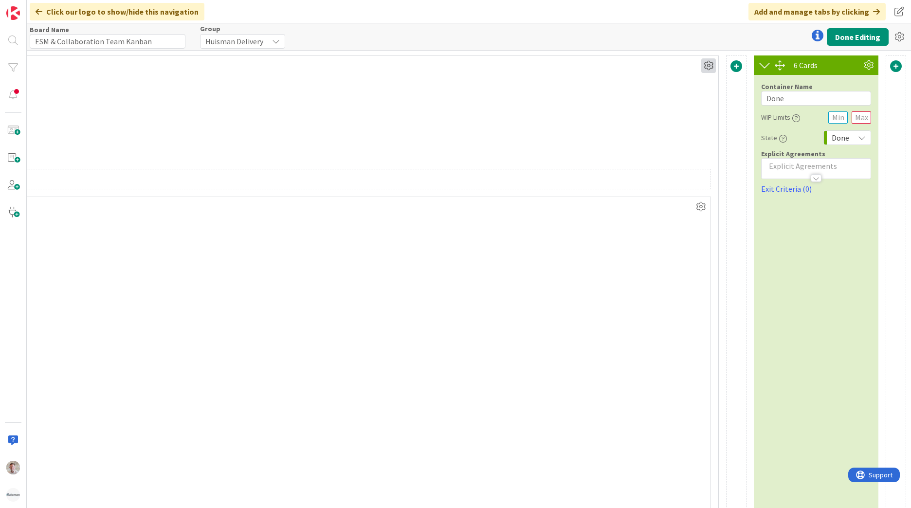
click at [708, 68] on icon at bounding box center [708, 65] width 15 height 15
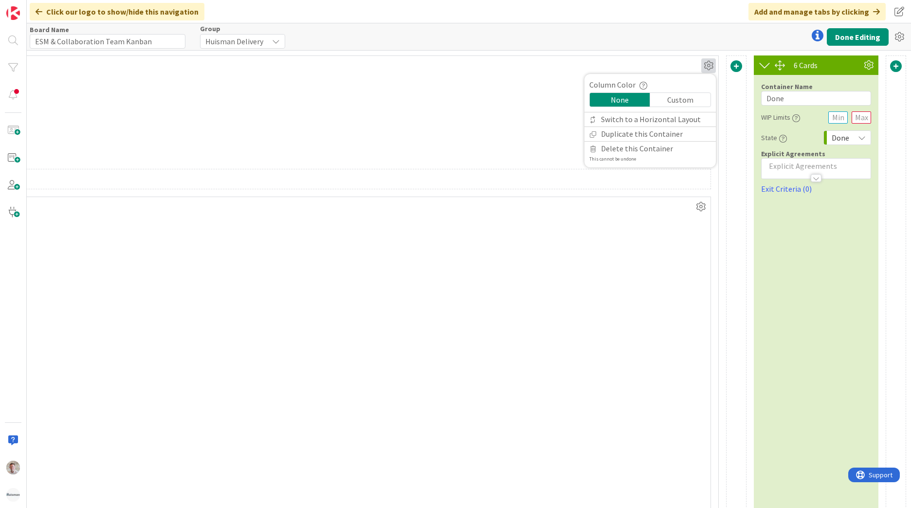
drag, startPoint x: 635, startPoint y: 500, endPoint x: 550, endPoint y: 498, distance: 84.7
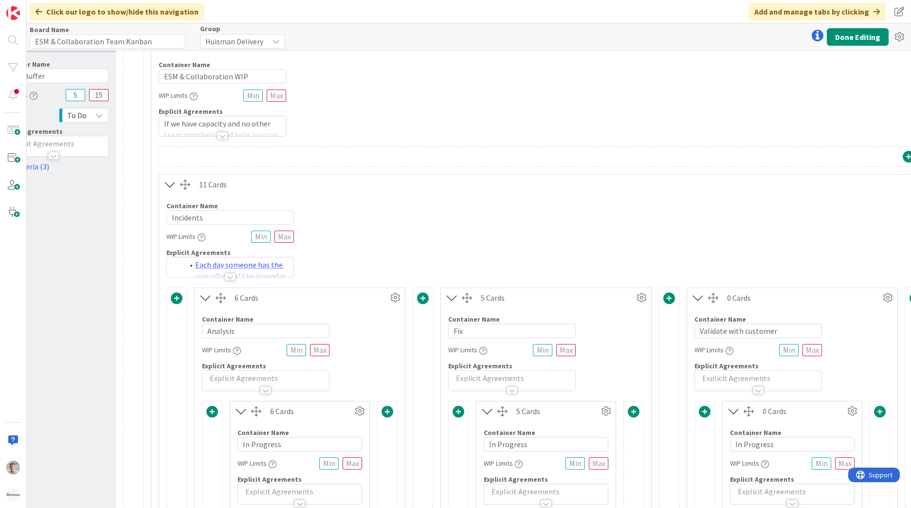
scroll to position [0, 228]
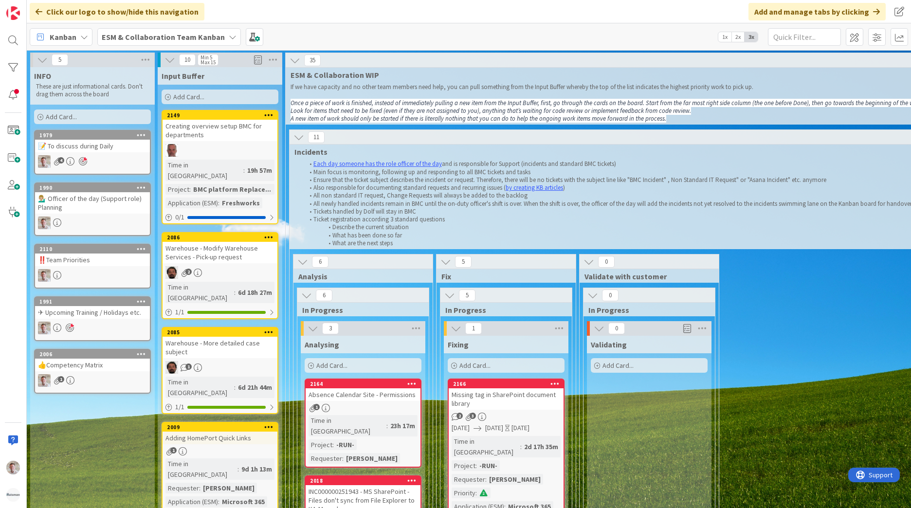
drag, startPoint x: 200, startPoint y: 37, endPoint x: 212, endPoint y: 33, distance: 13.4
click at [200, 37] on b "ESM & Collaboration Team Kanban" at bounding box center [163, 37] width 123 height 10
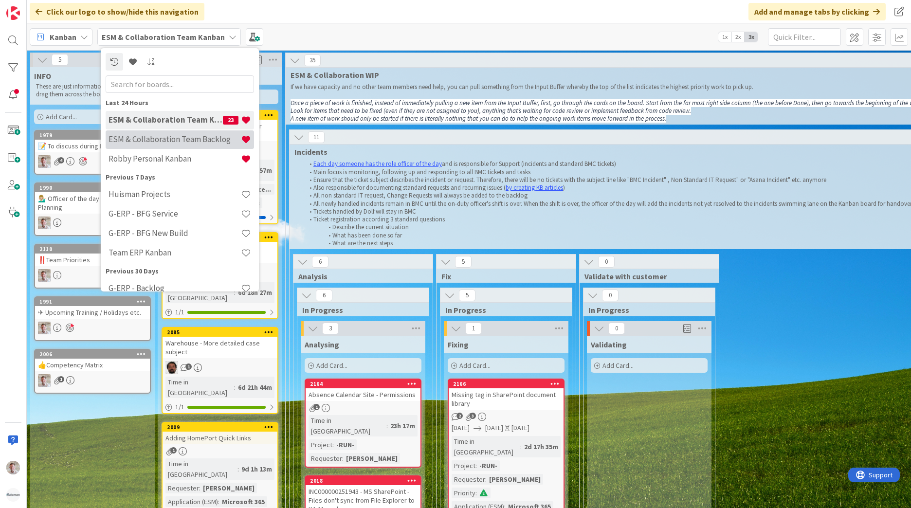
click at [181, 144] on h4 "ESM & Collaboration Team Backlog" at bounding box center [175, 139] width 132 height 10
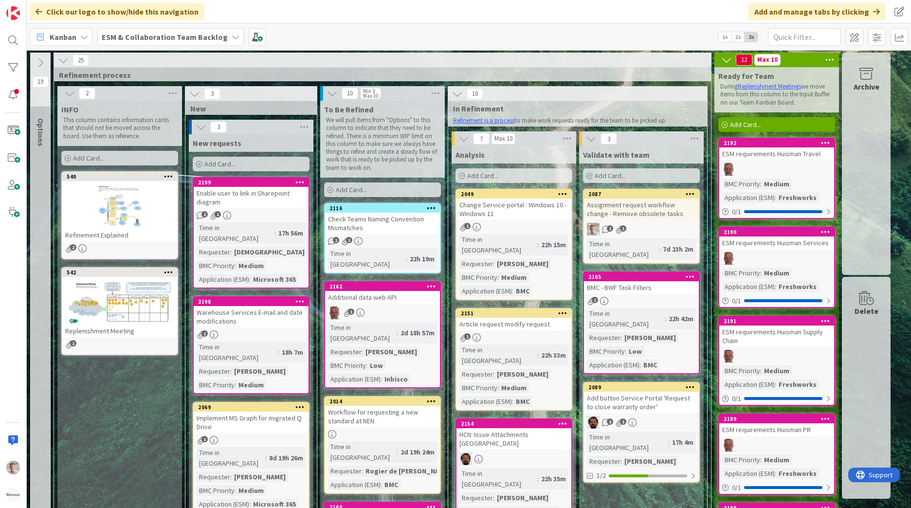
click at [38, 64] on icon at bounding box center [40, 62] width 11 height 11
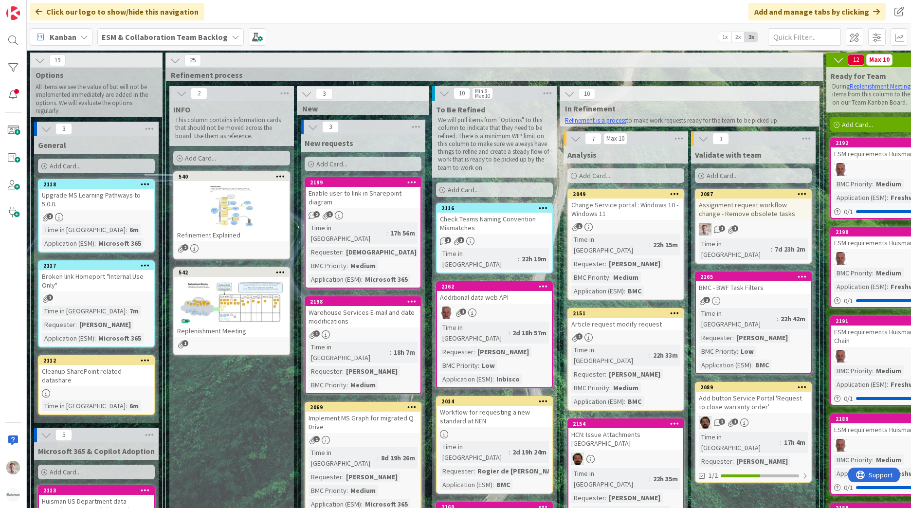
click at [45, 127] on icon at bounding box center [46, 129] width 11 height 11
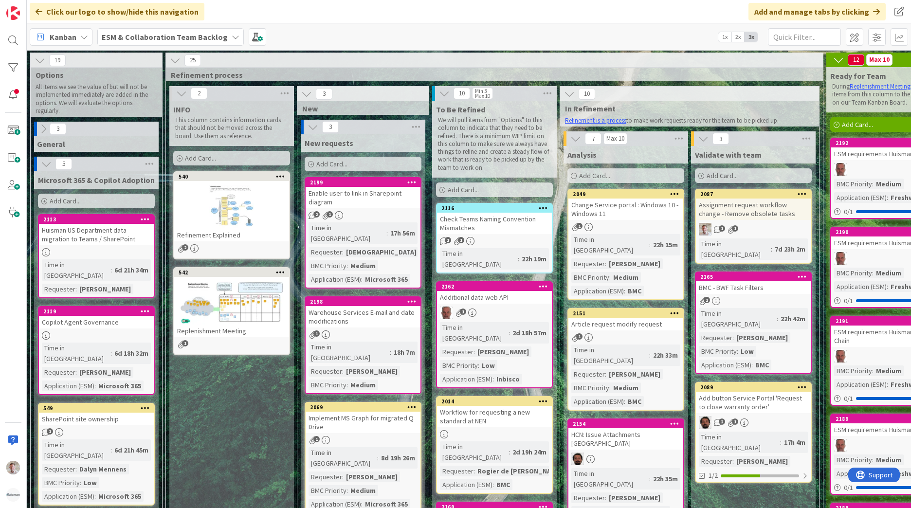
click at [44, 166] on icon at bounding box center [46, 164] width 11 height 11
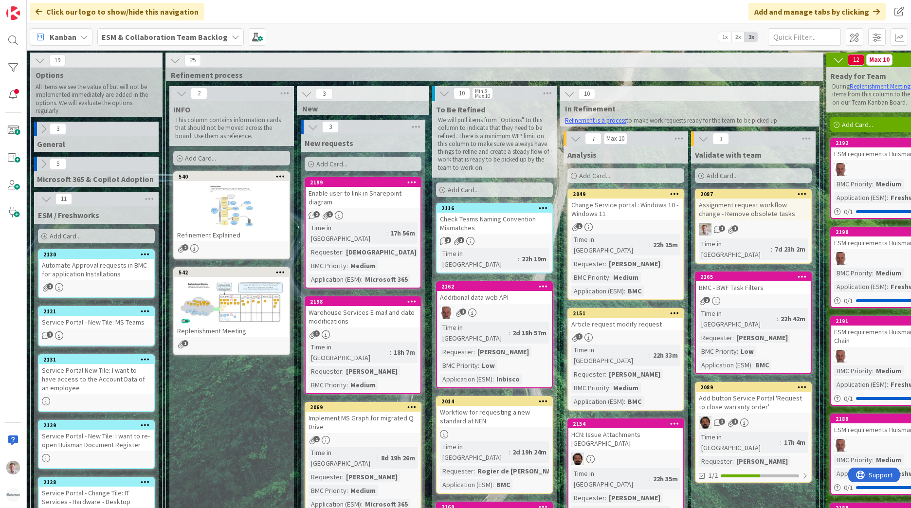
click at [41, 198] on icon at bounding box center [46, 199] width 11 height 11
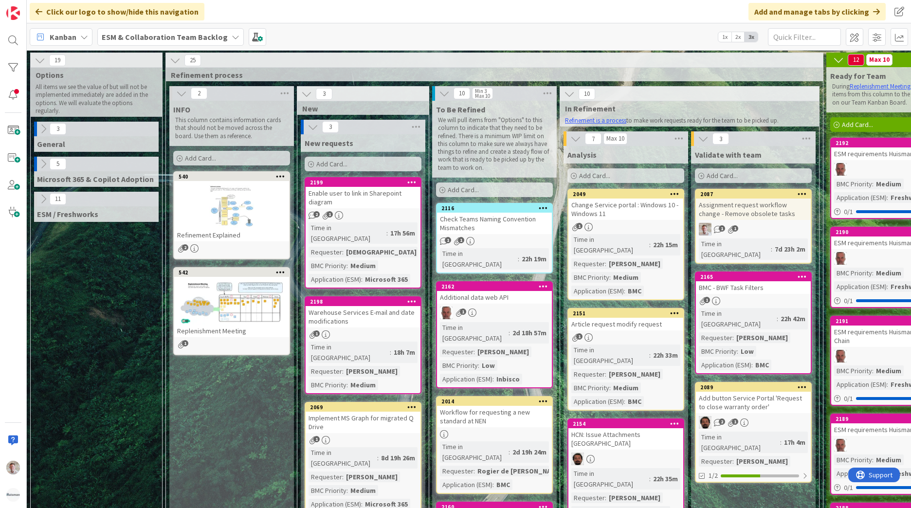
click at [45, 167] on icon at bounding box center [43, 164] width 11 height 11
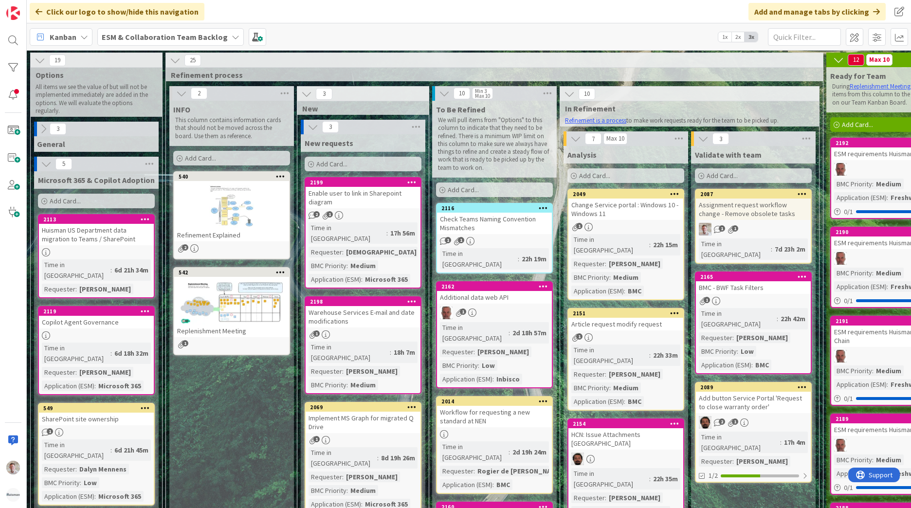
click at [46, 168] on icon at bounding box center [46, 164] width 11 height 11
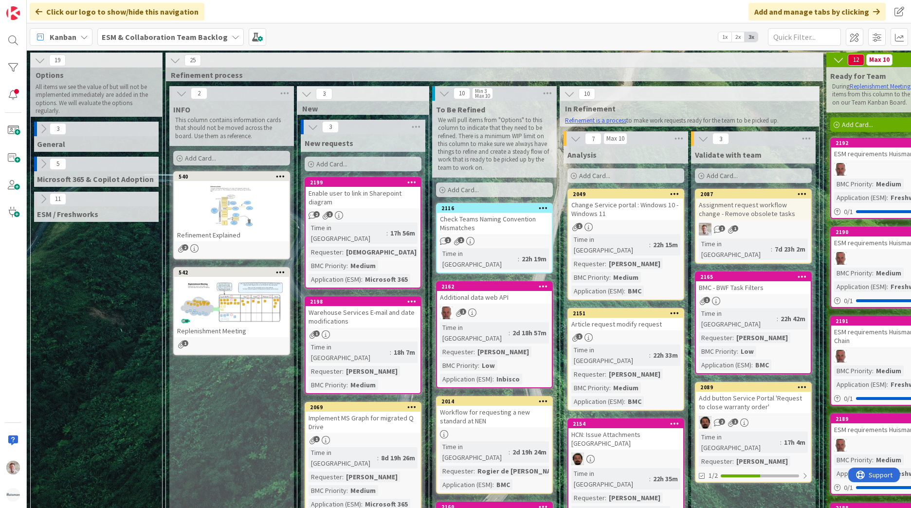
click at [45, 197] on icon at bounding box center [43, 199] width 11 height 11
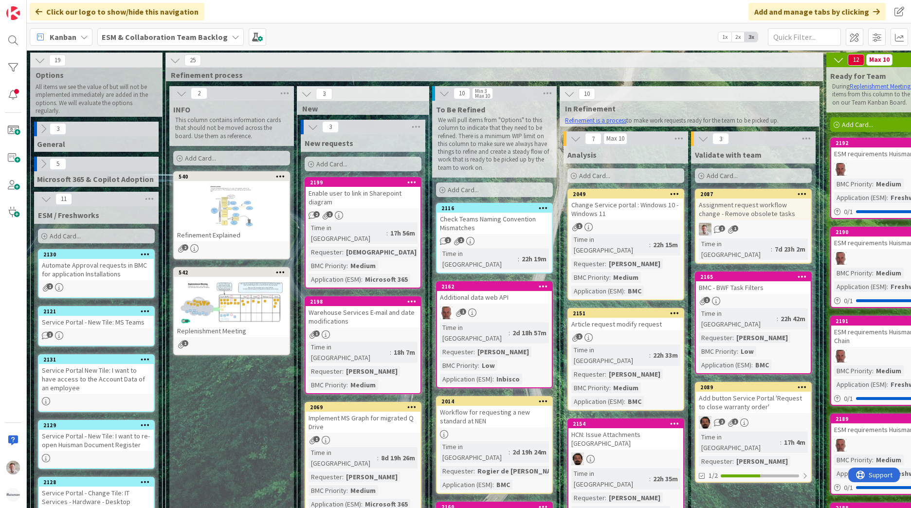
click at [45, 200] on icon at bounding box center [46, 199] width 11 height 11
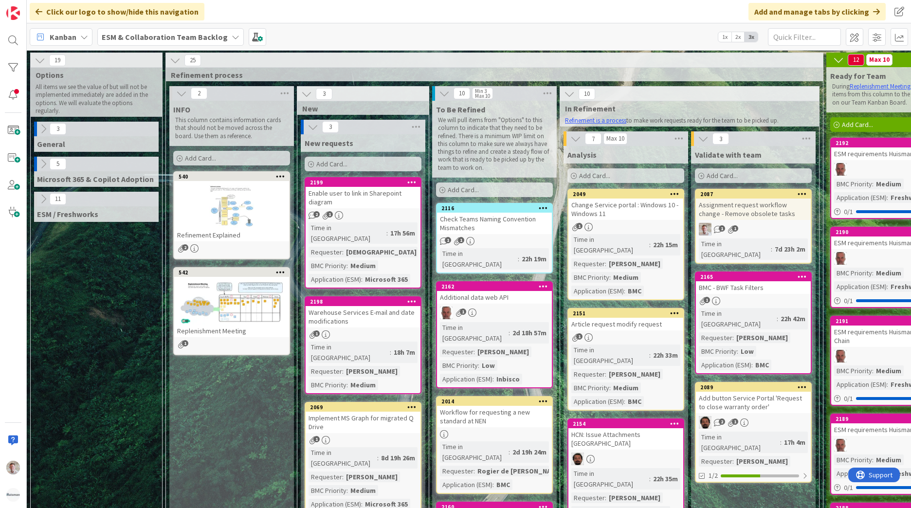
click at [44, 131] on icon at bounding box center [43, 129] width 11 height 11
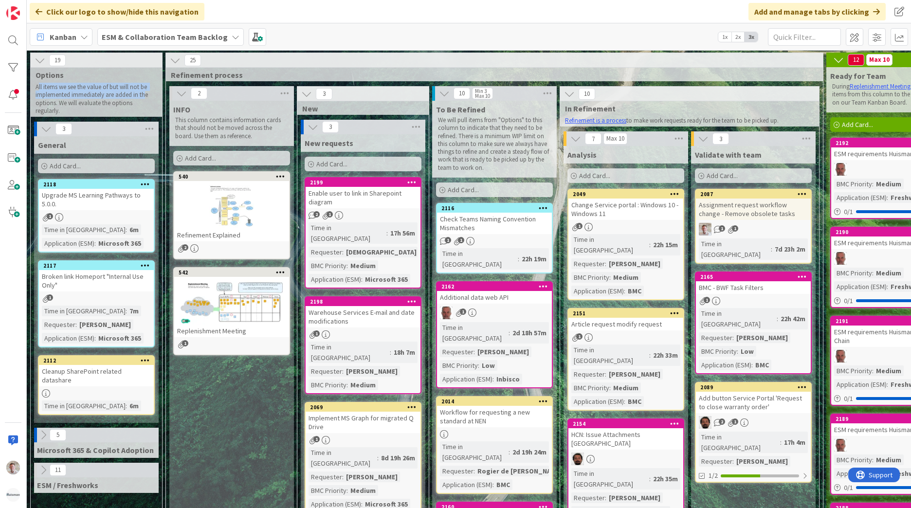
drag, startPoint x: 39, startPoint y: 87, endPoint x: 146, endPoint y: 92, distance: 106.2
click at [146, 92] on p "All items we see the value of but will not be implemented immediately are added…" at bounding box center [93, 99] width 115 height 32
click at [143, 92] on p "All items we see the value of but will not be implemented immediately are added…" at bounding box center [93, 99] width 115 height 32
click at [39, 61] on icon at bounding box center [40, 60] width 11 height 11
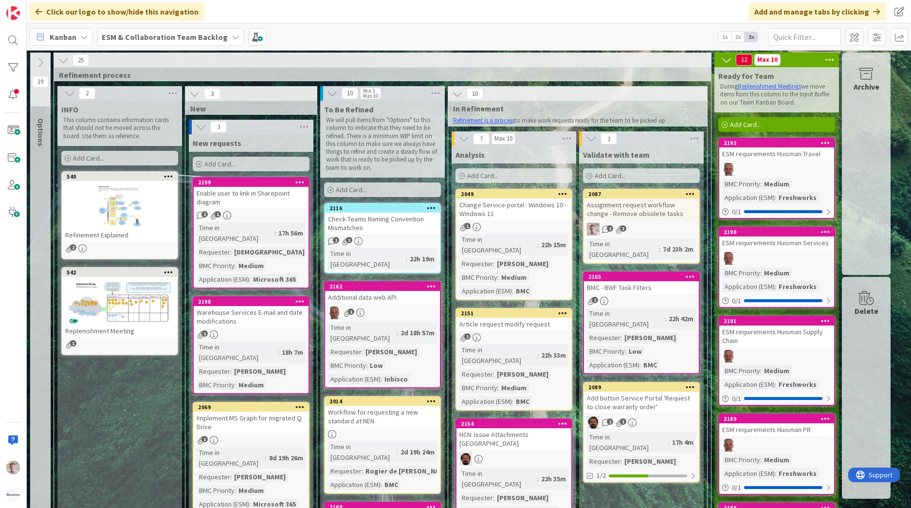
click at [162, 31] on span "ESM & Collaboration Team Backlog" at bounding box center [165, 37] width 126 height 12
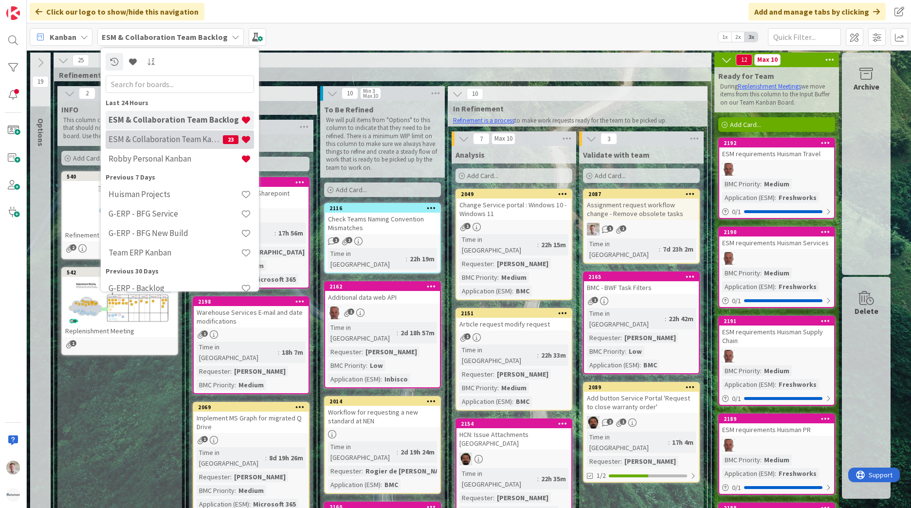
click at [180, 144] on h4 "ESM & Collaboration Team Kanban" at bounding box center [166, 139] width 114 height 10
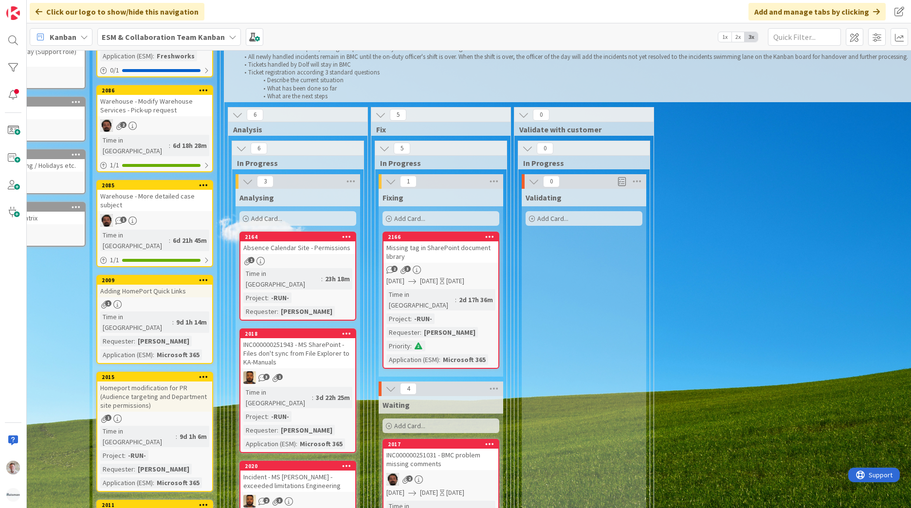
scroll to position [146, 65]
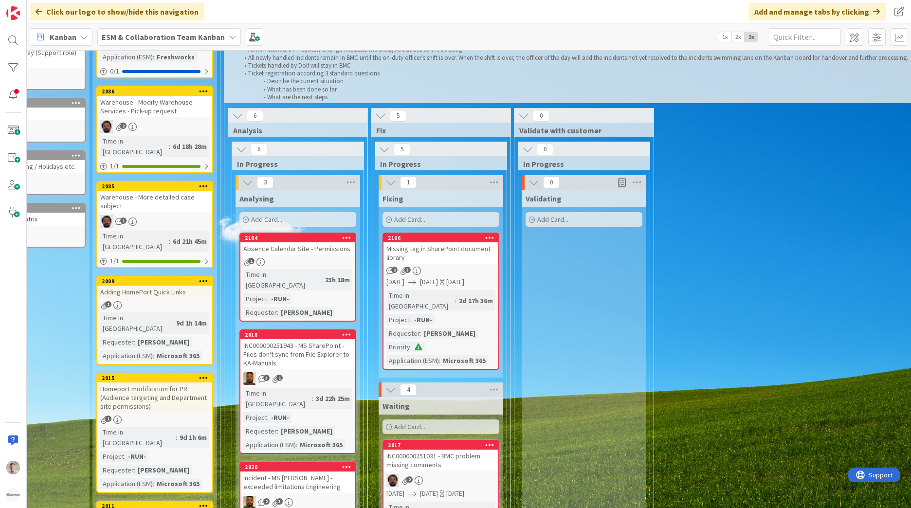
click at [463, 263] on div "Missing tag in SharePoint document library" at bounding box center [440, 252] width 115 height 21
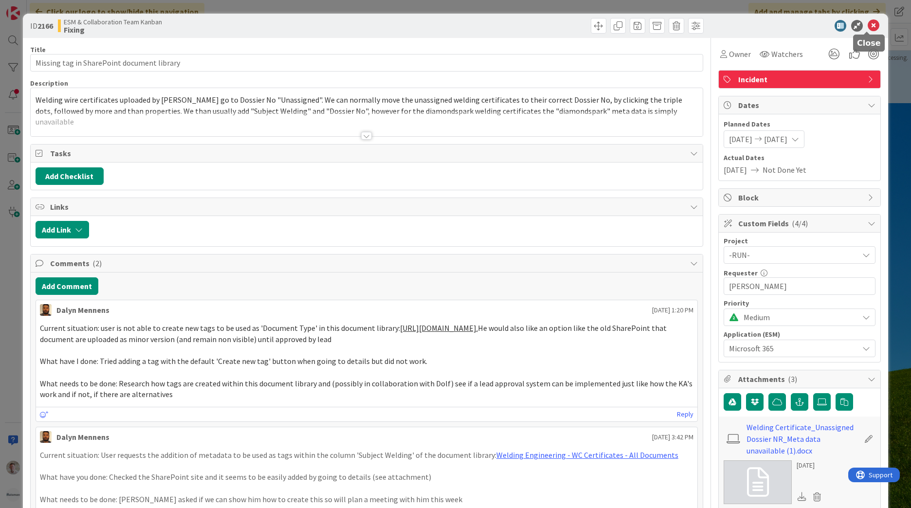
click at [868, 27] on icon at bounding box center [874, 26] width 12 height 12
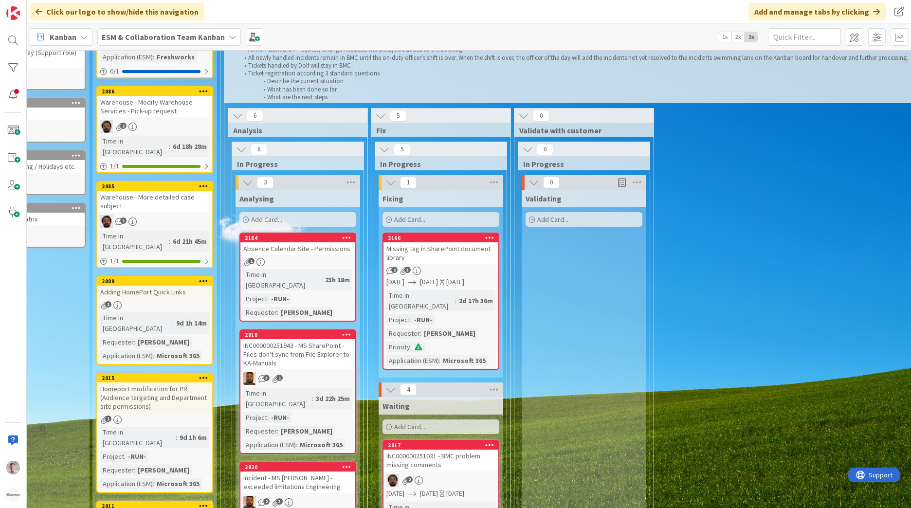
click at [453, 269] on div "2 3" at bounding box center [440, 271] width 115 height 8
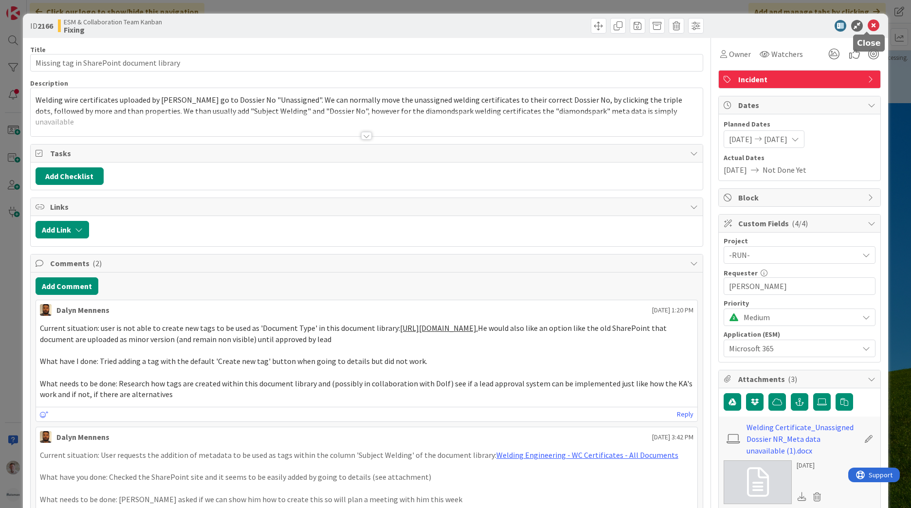
click at [868, 26] on icon at bounding box center [874, 26] width 12 height 12
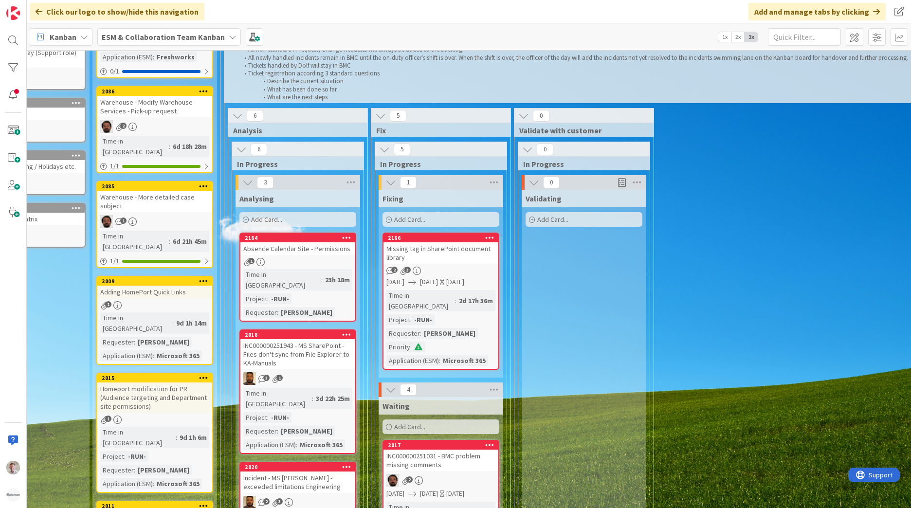
click at [325, 254] on div "Absence Calendar Site - Permissions" at bounding box center [297, 248] width 115 height 13
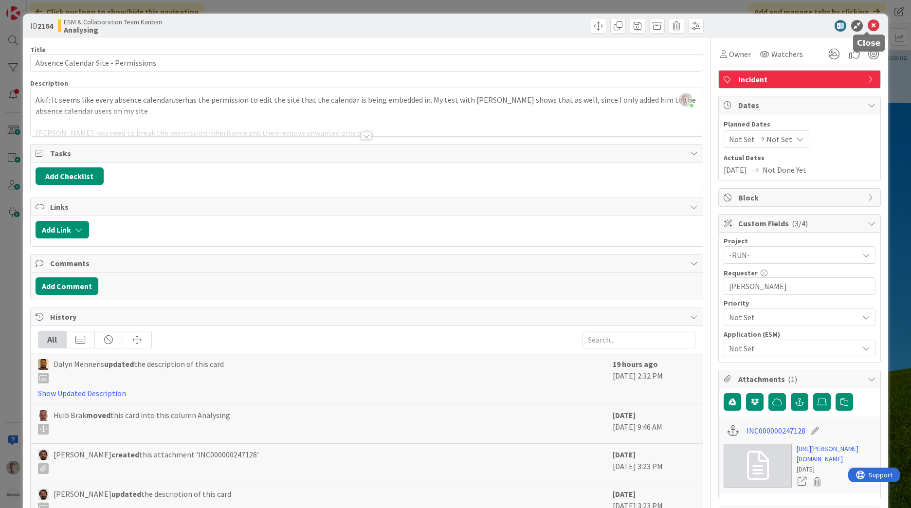
click at [868, 25] on icon at bounding box center [874, 26] width 12 height 12
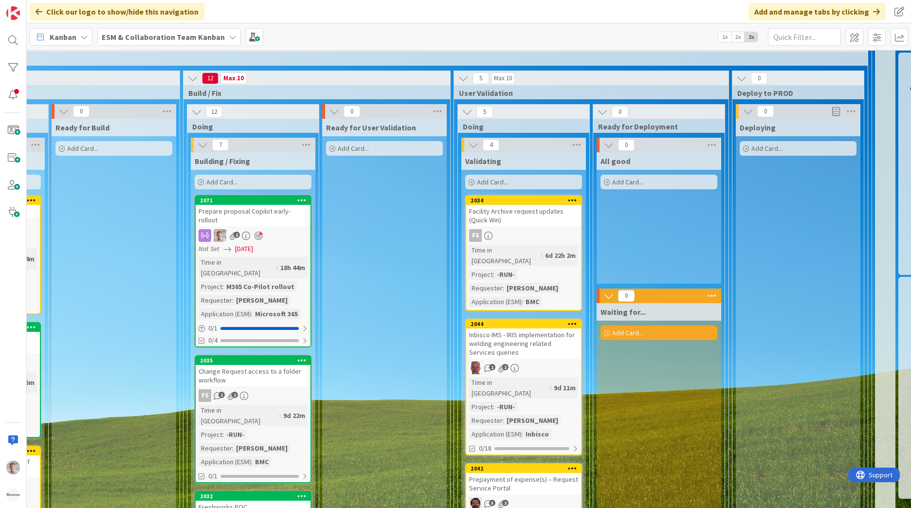
scroll to position [1217, 381]
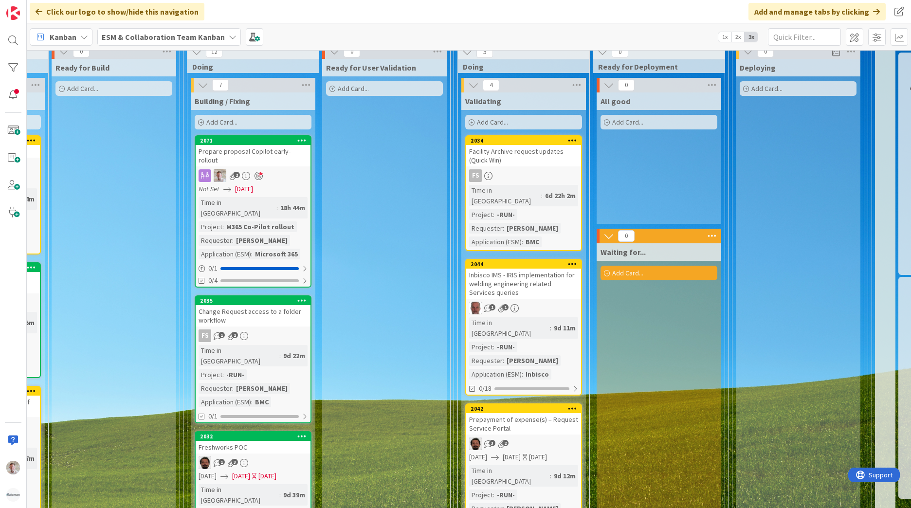
click at [551, 269] on div "Inbisco IMS - IRIS implementation for welding engineering related Services quer…" at bounding box center [523, 284] width 115 height 30
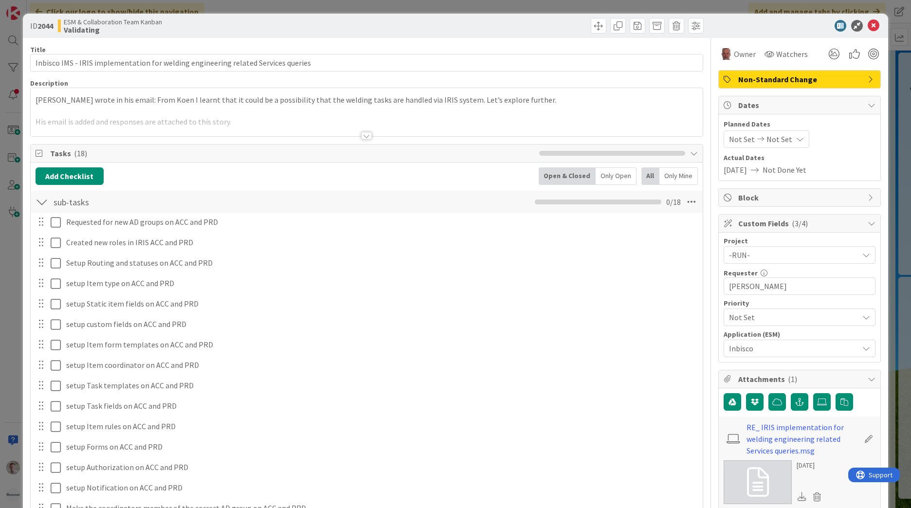
click at [743, 163] on div "Actual Dates 09/24/2025 Not Done Yet" at bounding box center [800, 164] width 152 height 23
click at [782, 170] on span "Not Done Yet" at bounding box center [785, 170] width 44 height 12
click at [729, 137] on span "Not Set" at bounding box center [742, 139] width 26 height 12
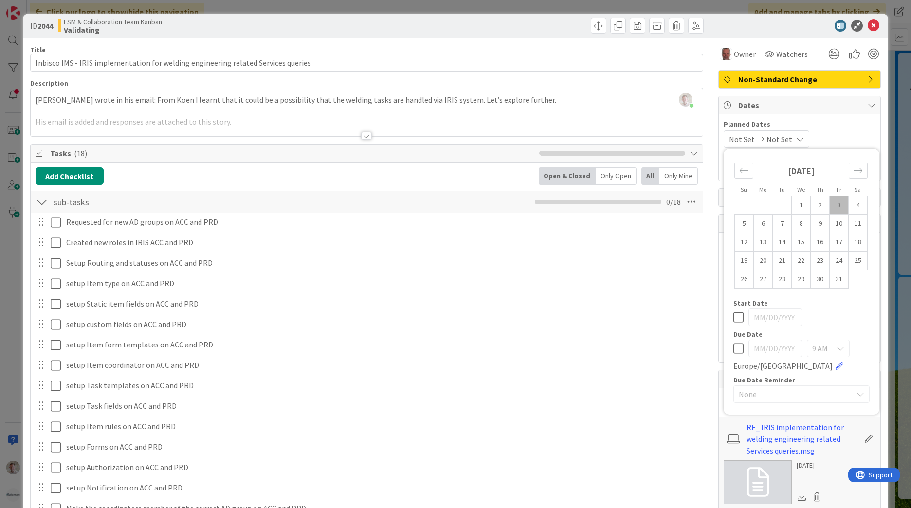
click at [733, 351] on icon at bounding box center [738, 349] width 10 height 12
type input "[DATE]"
click at [832, 226] on td "10" at bounding box center [839, 224] width 19 height 18
type input "[DATE]"
click at [733, 351] on icon at bounding box center [738, 349] width 10 height 12
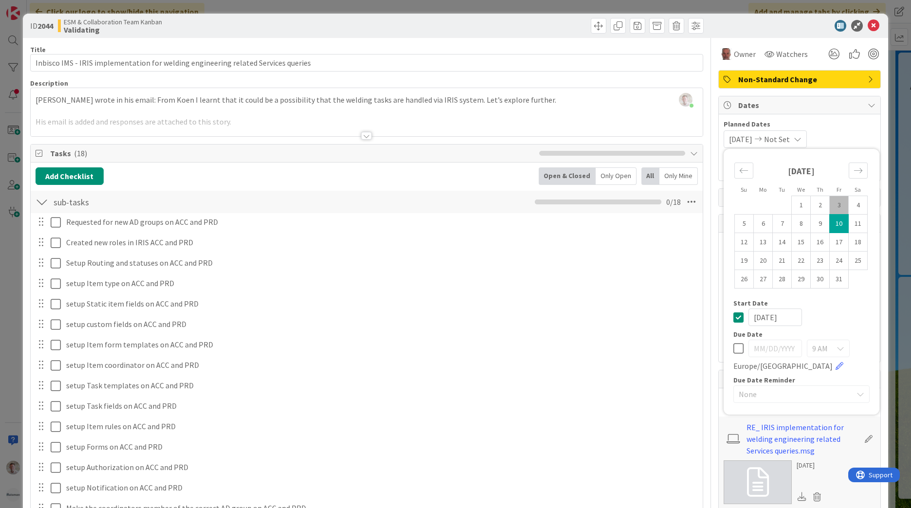
type input "10/11/2025"
click at [733, 315] on icon at bounding box center [738, 317] width 10 height 12
click at [833, 228] on td "10" at bounding box center [839, 224] width 19 height 18
type input "[DATE]"
click at [868, 29] on icon at bounding box center [874, 26] width 12 height 12
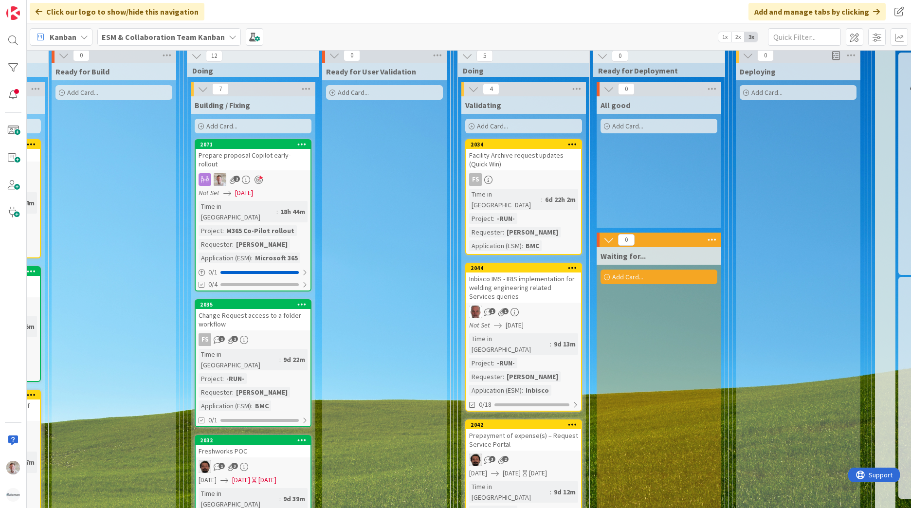
scroll to position [1119, 381]
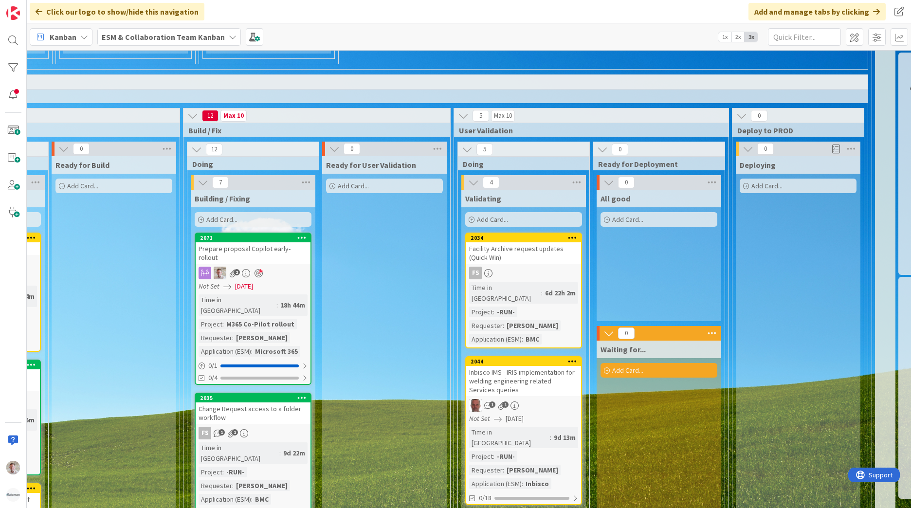
click at [525, 242] on div "Facility Archive request updates (Quick Win)" at bounding box center [523, 252] width 115 height 21
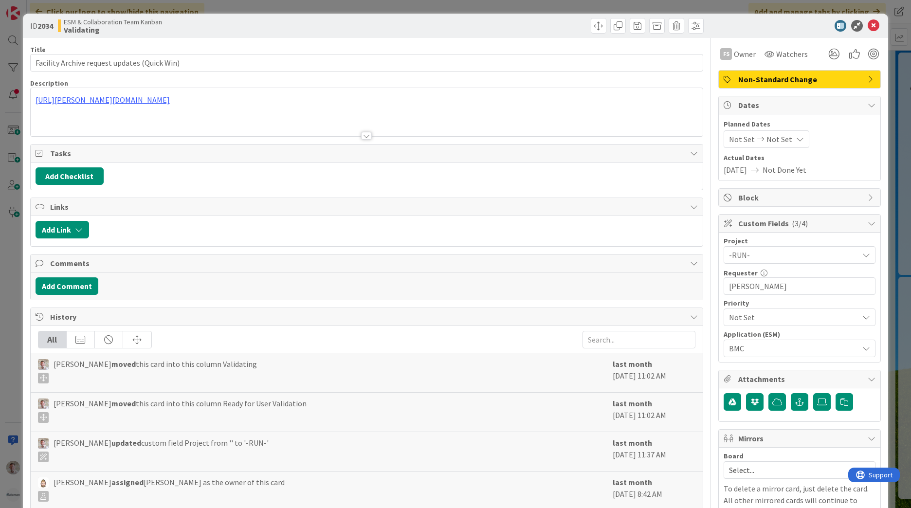
click at [737, 136] on span "Not Set" at bounding box center [742, 139] width 26 height 12
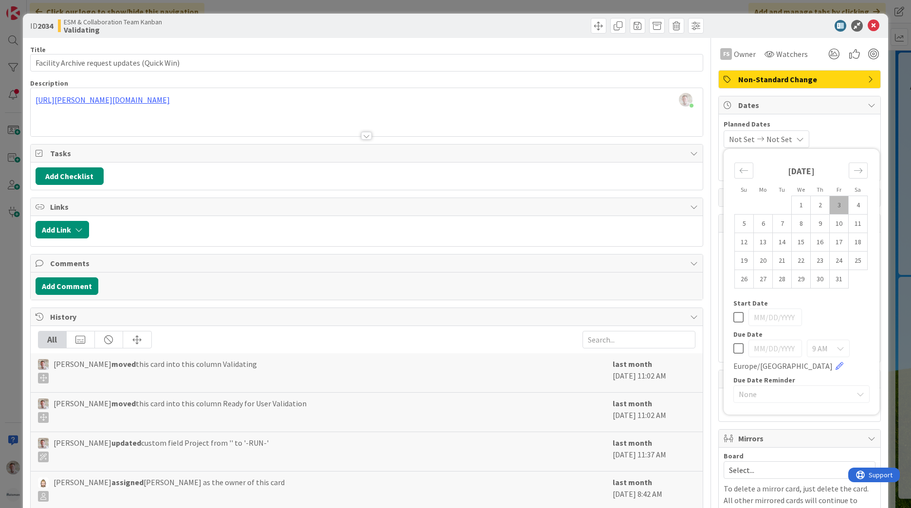
drag, startPoint x: 731, startPoint y: 345, endPoint x: 734, endPoint y: 350, distance: 5.4
click at [733, 346] on icon at bounding box center [738, 349] width 10 height 12
type input "[DATE]"
click at [769, 350] on input "[DATE]" at bounding box center [775, 349] width 54 height 18
click at [792, 222] on td "8" at bounding box center [801, 224] width 19 height 18
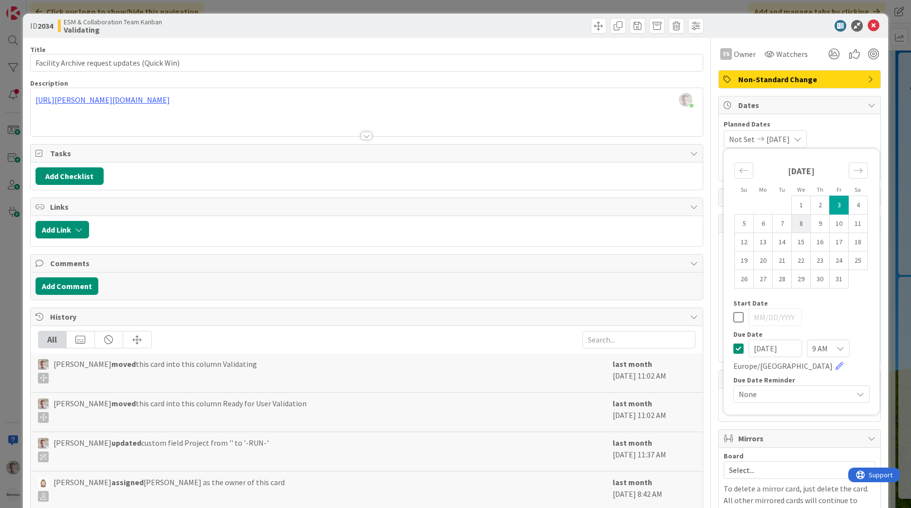
type input "[DATE]"
click at [734, 350] on icon at bounding box center [738, 349] width 10 height 12
type input "[DATE]"
click at [733, 310] on div "[DATE]" at bounding box center [801, 318] width 136 height 18
click at [811, 221] on td "9" at bounding box center [820, 224] width 19 height 18
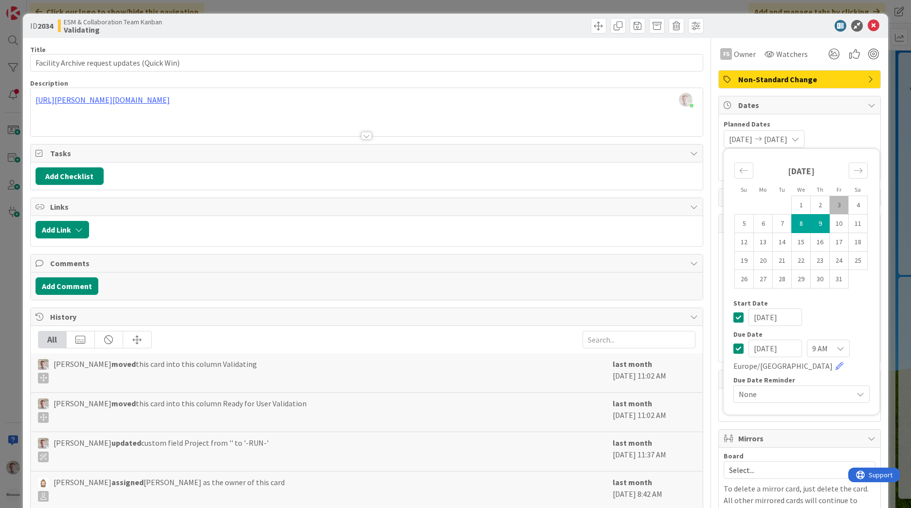
click at [735, 319] on icon at bounding box center [738, 317] width 10 height 12
click at [792, 223] on td "8" at bounding box center [801, 224] width 19 height 18
type input "[DATE]"
click at [735, 319] on icon at bounding box center [738, 317] width 10 height 12
click at [751, 351] on input "[DATE]" at bounding box center [775, 349] width 54 height 18
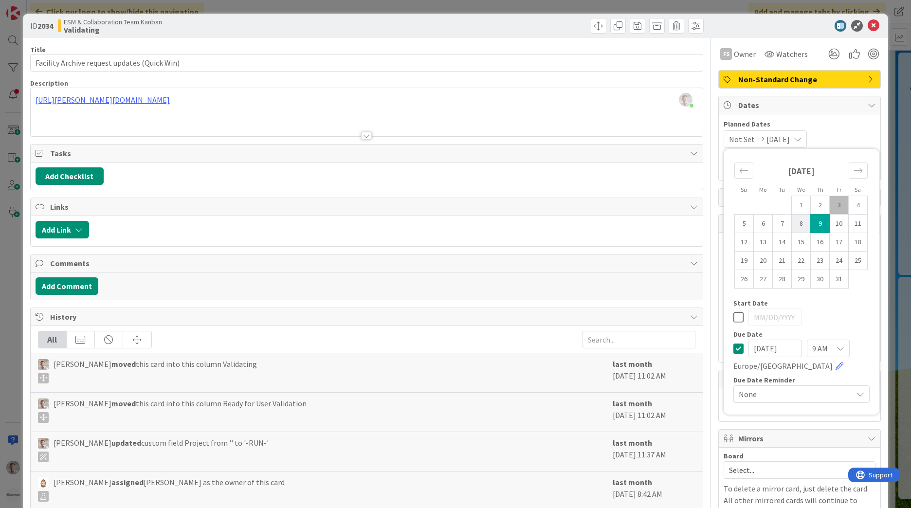
click at [792, 227] on td "8" at bounding box center [801, 224] width 19 height 18
type input "[DATE]"
click at [868, 22] on icon at bounding box center [874, 26] width 12 height 12
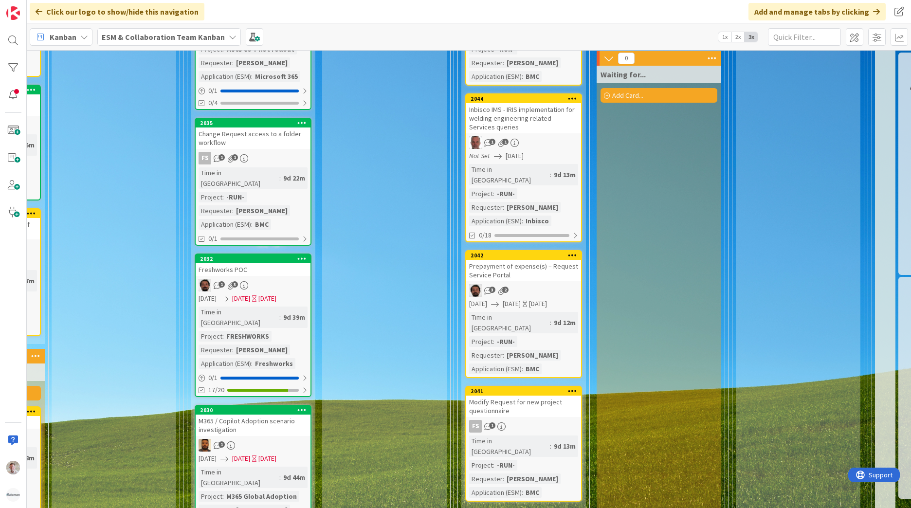
scroll to position [1411, 381]
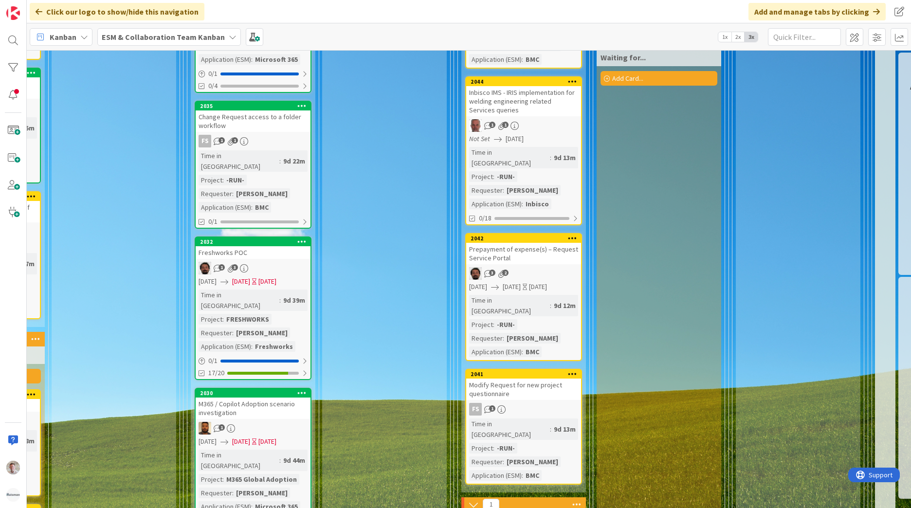
click at [544, 369] on div "2041 Modify Request for new project questionnaire FS 1 Time in Column : 9d 13m …" at bounding box center [523, 427] width 117 height 116
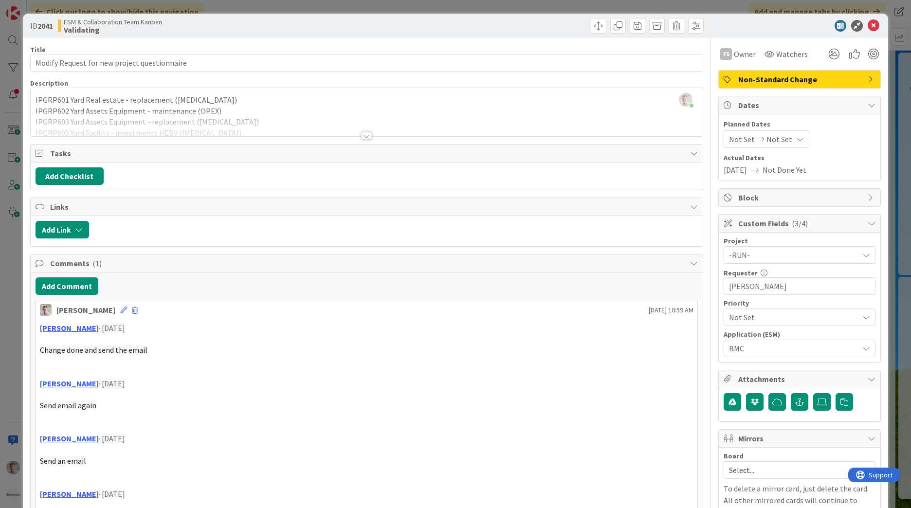
click at [741, 172] on span "09/24/2025" at bounding box center [735, 170] width 23 height 12
click at [752, 163] on span "Actual Dates" at bounding box center [800, 158] width 152 height 10
click at [755, 142] on icon at bounding box center [761, 139] width 12 height 7
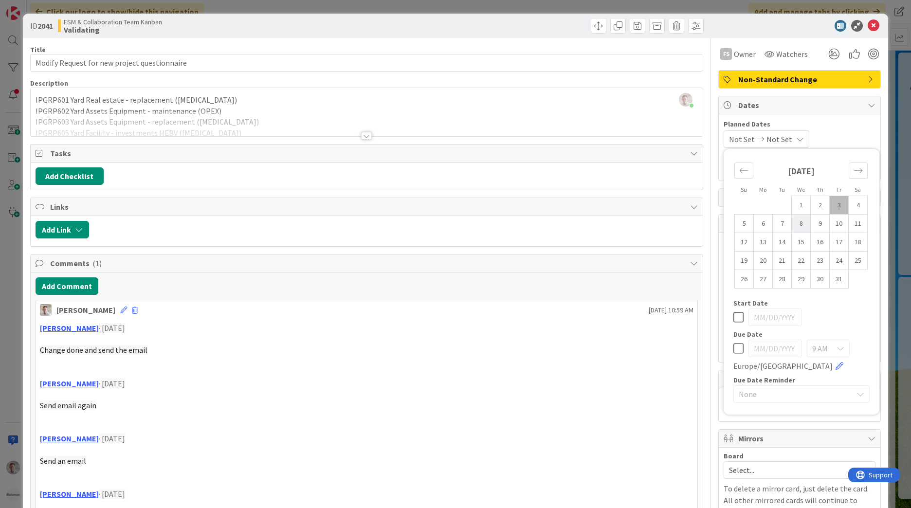
click at [792, 227] on td "8" at bounding box center [801, 224] width 19 height 18
type input "[DATE]"
click at [792, 227] on td "8" at bounding box center [801, 224] width 19 height 18
type input "[DATE]"
click at [733, 319] on icon at bounding box center [738, 317] width 10 height 12
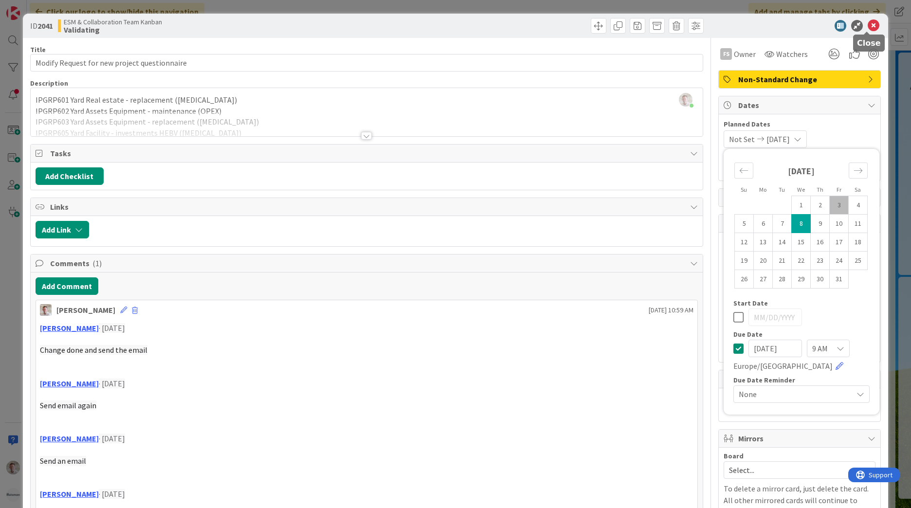
click at [868, 28] on icon at bounding box center [874, 26] width 12 height 12
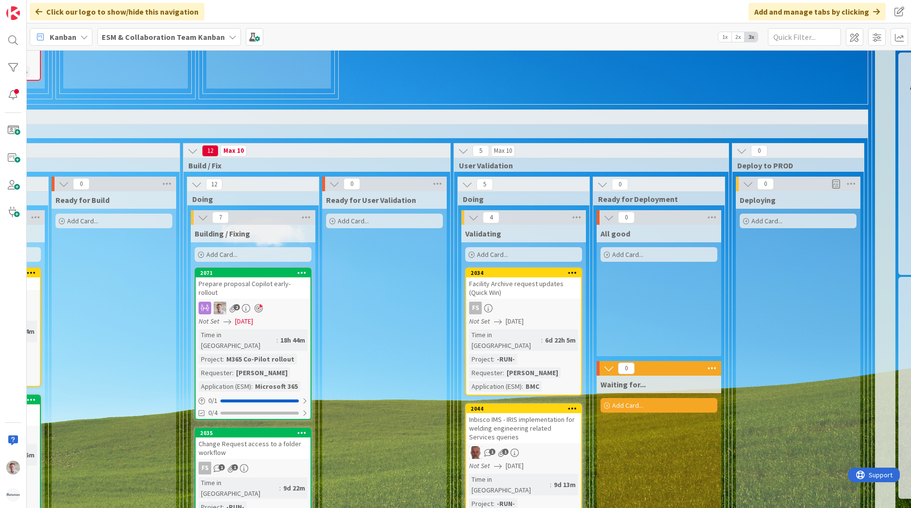
scroll to position [1071, 381]
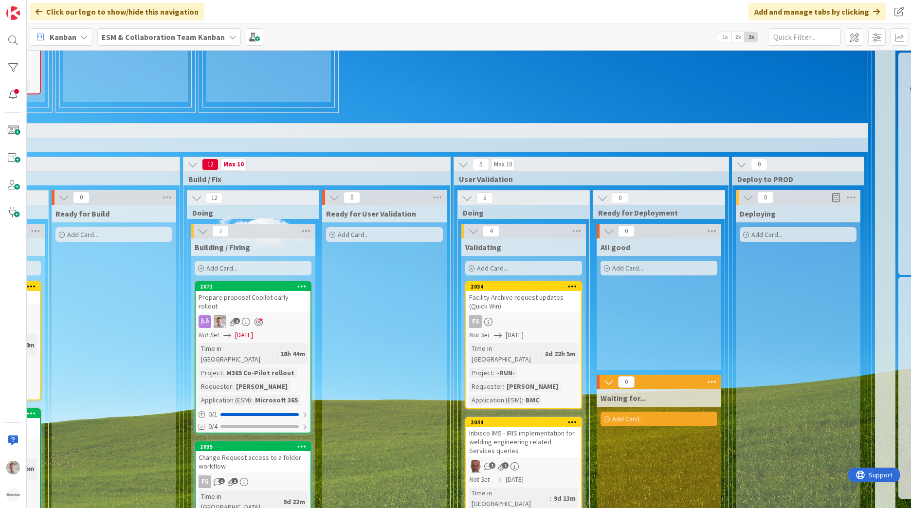
click at [253, 330] on span "10/02/2025" at bounding box center [244, 335] width 18 height 10
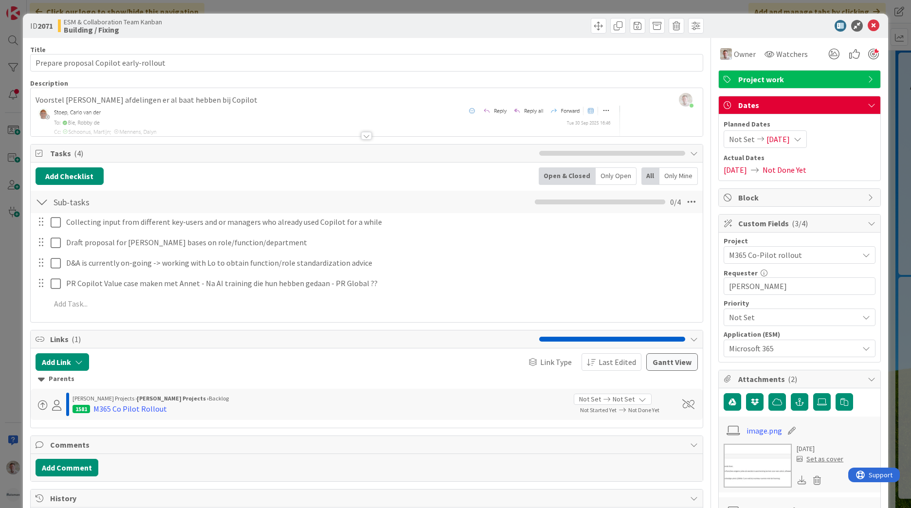
click at [755, 140] on icon at bounding box center [761, 139] width 12 height 7
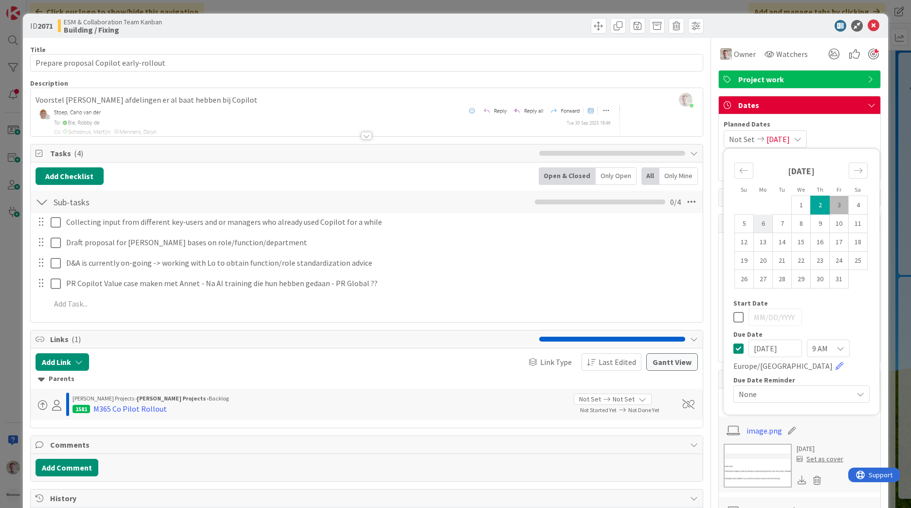
click at [754, 225] on td "6" at bounding box center [763, 224] width 19 height 18
type input "[DATE]"
click at [754, 225] on td "6" at bounding box center [763, 224] width 19 height 18
type input "[DATE]"
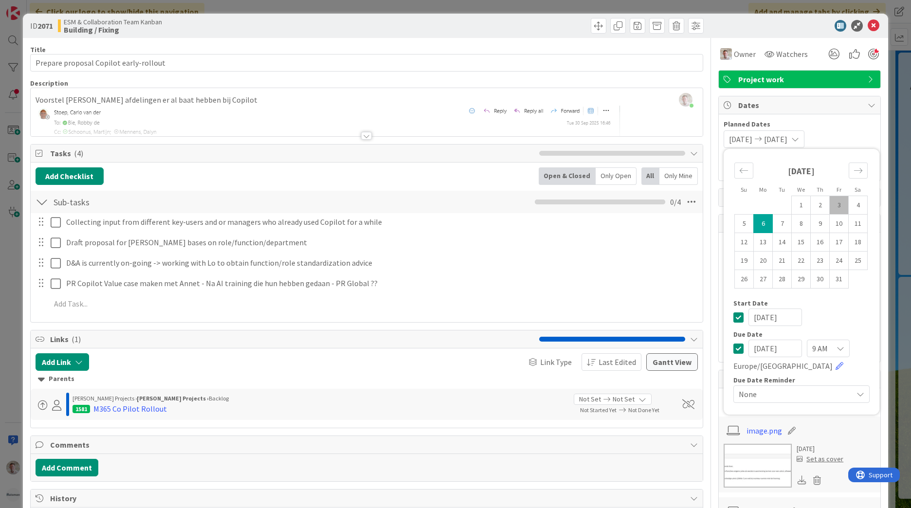
click at [733, 324] on div "[DATE]" at bounding box center [801, 318] width 136 height 18
click at [733, 319] on icon at bounding box center [738, 317] width 10 height 12
click at [871, 28] on icon at bounding box center [874, 26] width 12 height 12
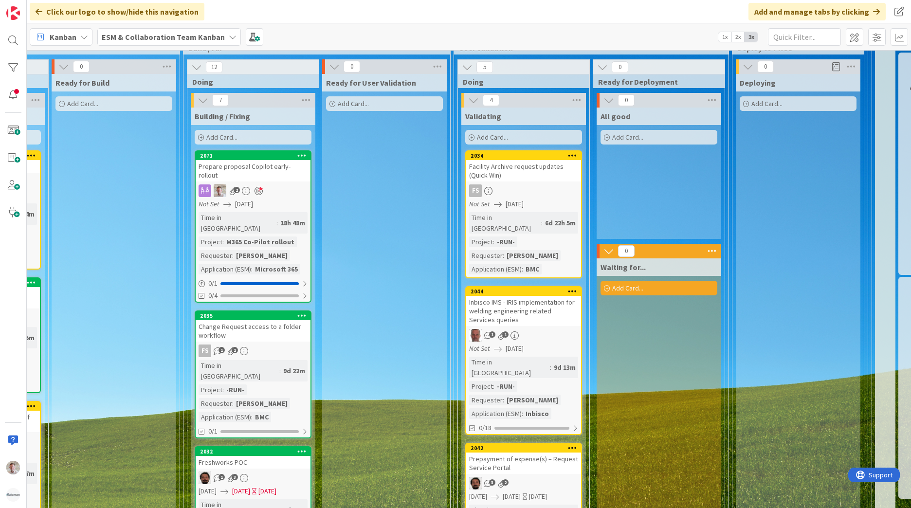
scroll to position [1217, 381]
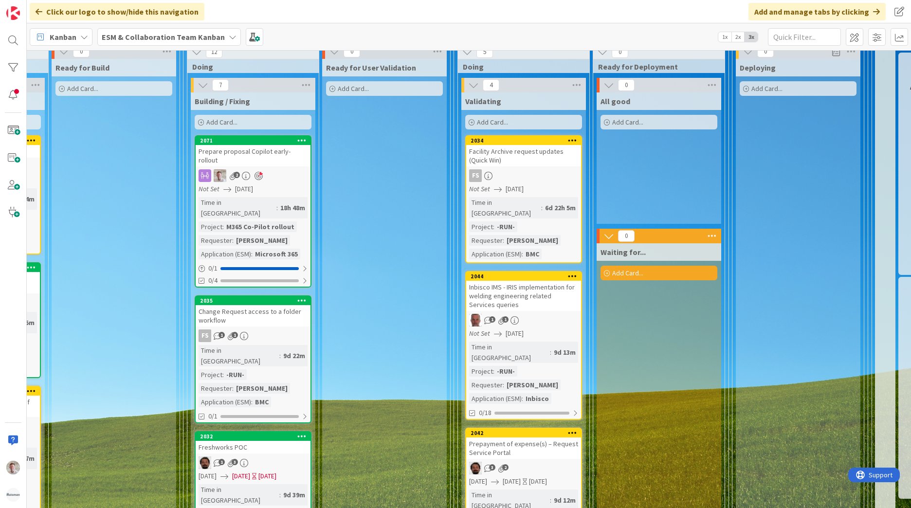
click at [272, 305] on div "Change Request access to a folder workflow" at bounding box center [253, 315] width 115 height 21
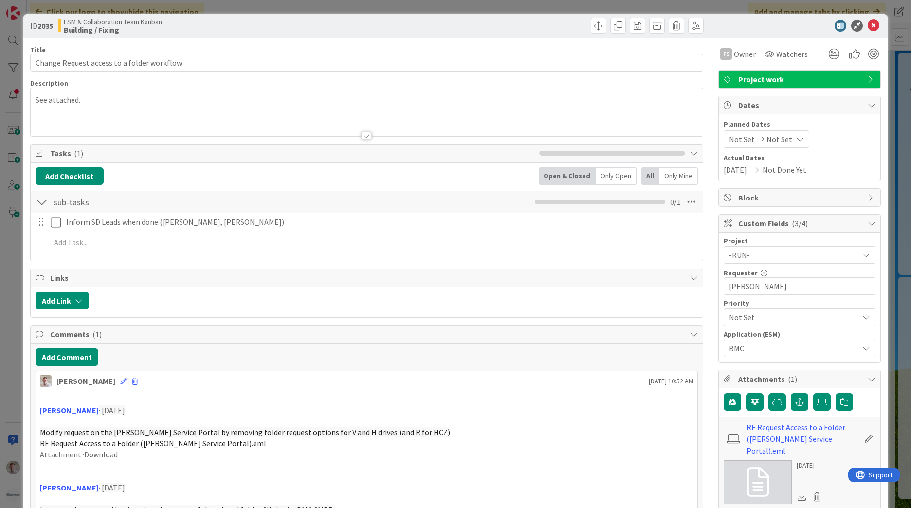
click at [734, 138] on span "Not Set" at bounding box center [742, 139] width 26 height 12
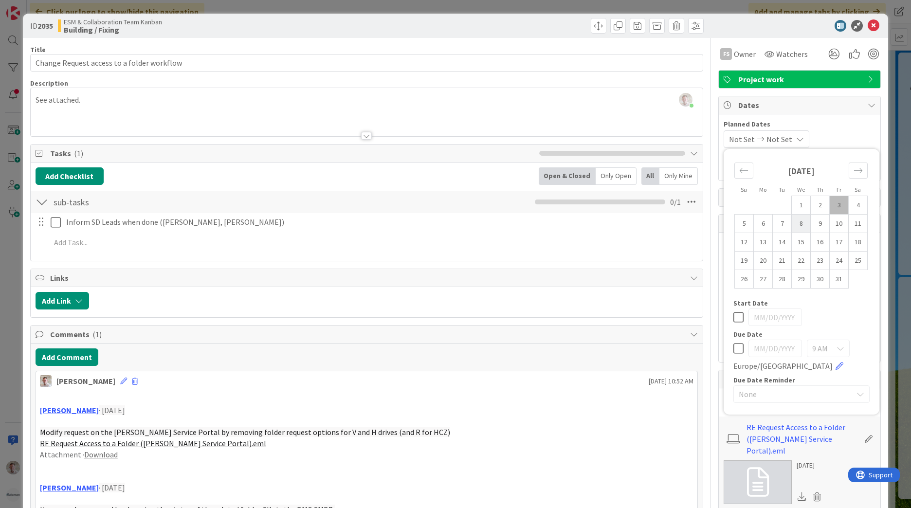
click at [792, 221] on td "8" at bounding box center [801, 224] width 19 height 18
type input "[DATE]"
click at [792, 221] on td "8" at bounding box center [801, 224] width 19 height 18
type input "[DATE]"
click at [734, 316] on icon at bounding box center [738, 317] width 10 height 12
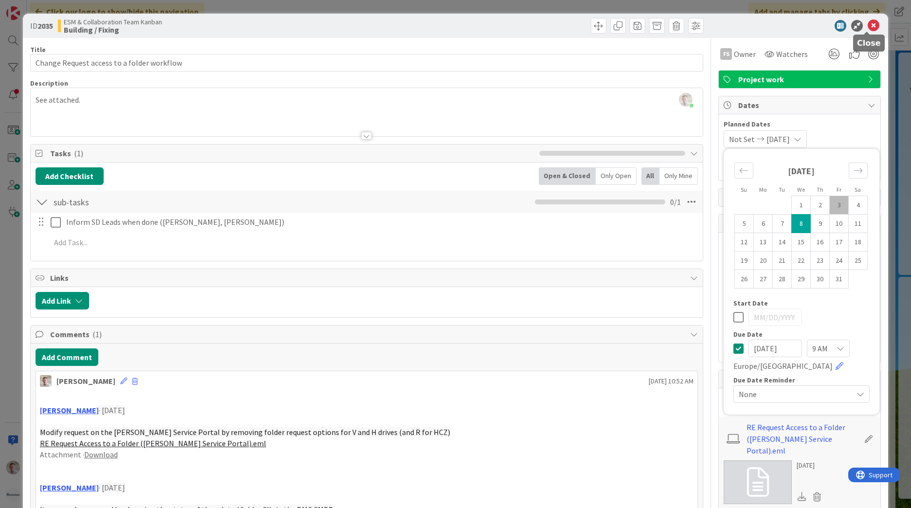
click at [868, 28] on icon at bounding box center [874, 26] width 12 height 12
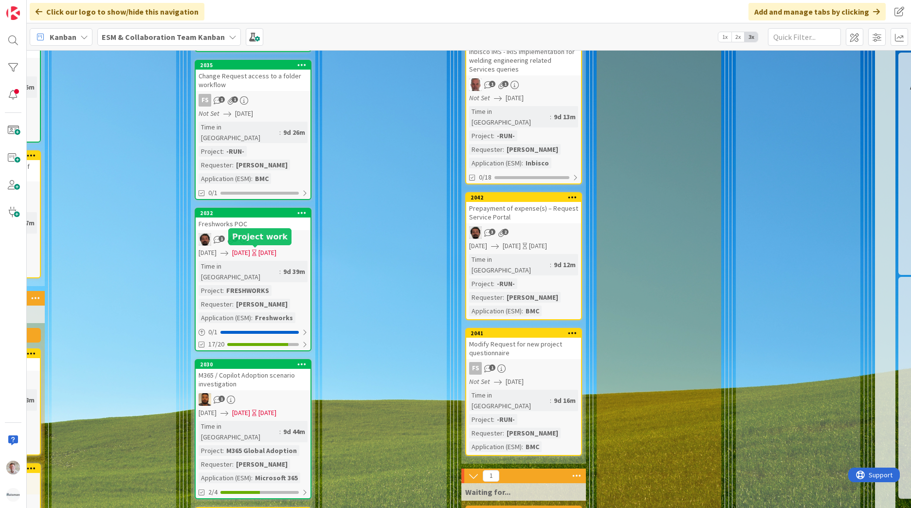
scroll to position [1460, 381]
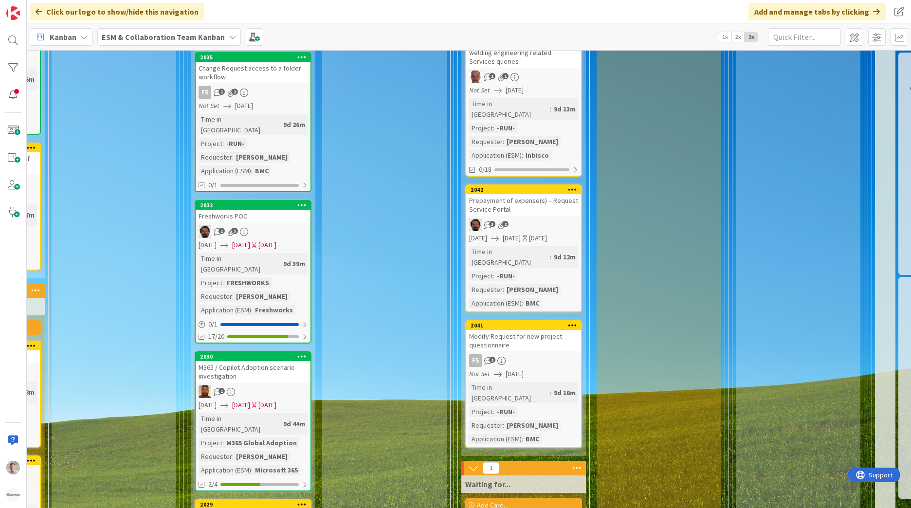
click at [262, 361] on div "M365 / Copilot Adoption scenario investigation" at bounding box center [253, 371] width 115 height 21
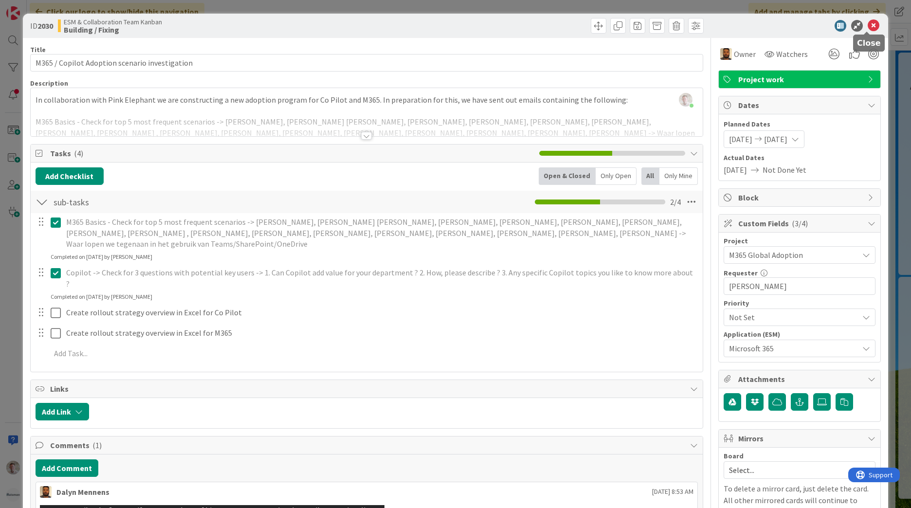
click at [868, 25] on icon at bounding box center [874, 26] width 12 height 12
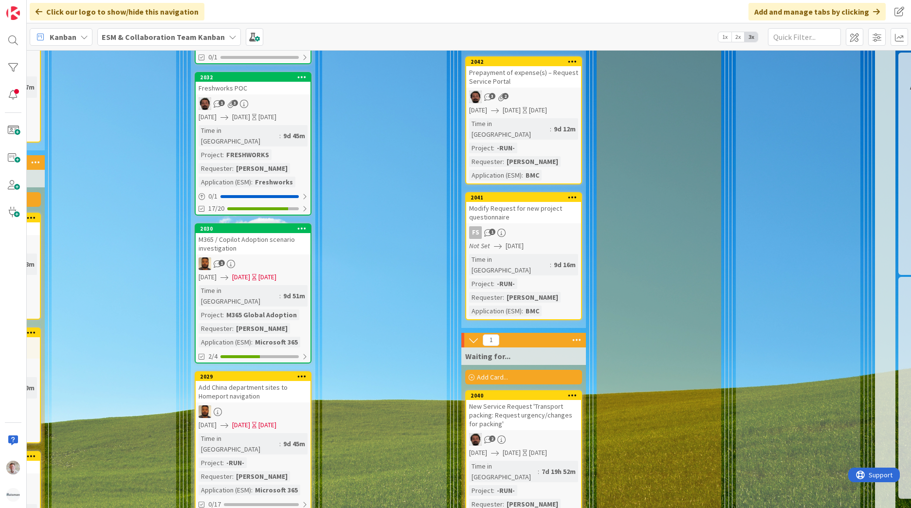
scroll to position [1606, 381]
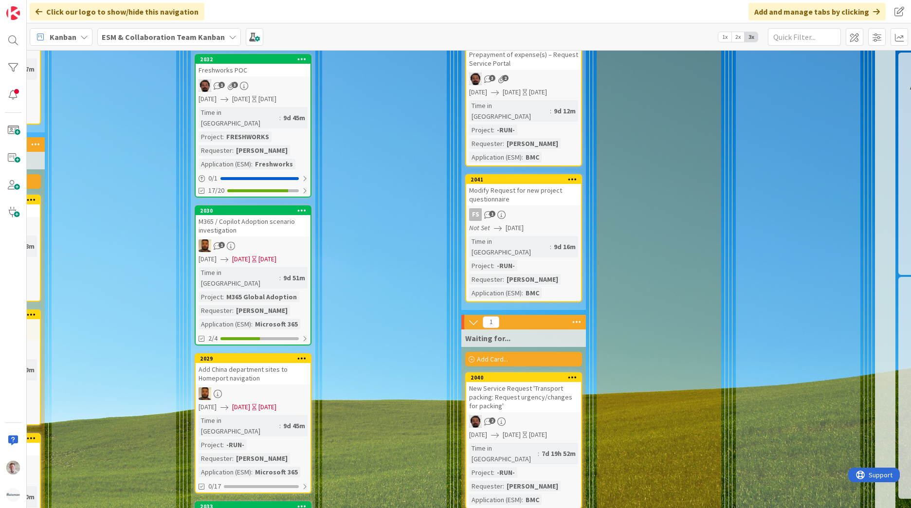
click at [252, 363] on div "Add China department sites to Homeport navigation" at bounding box center [253, 373] width 115 height 21
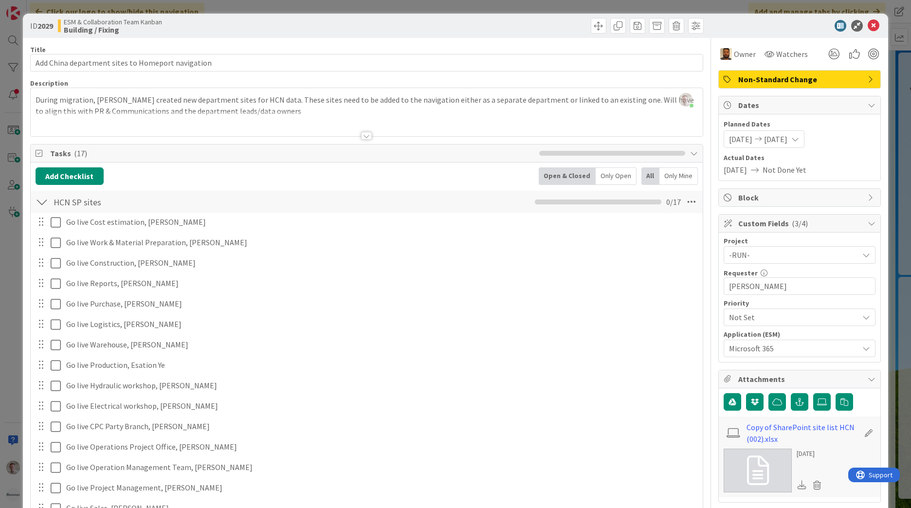
click at [747, 255] on span "-RUN-" at bounding box center [791, 255] width 125 height 14
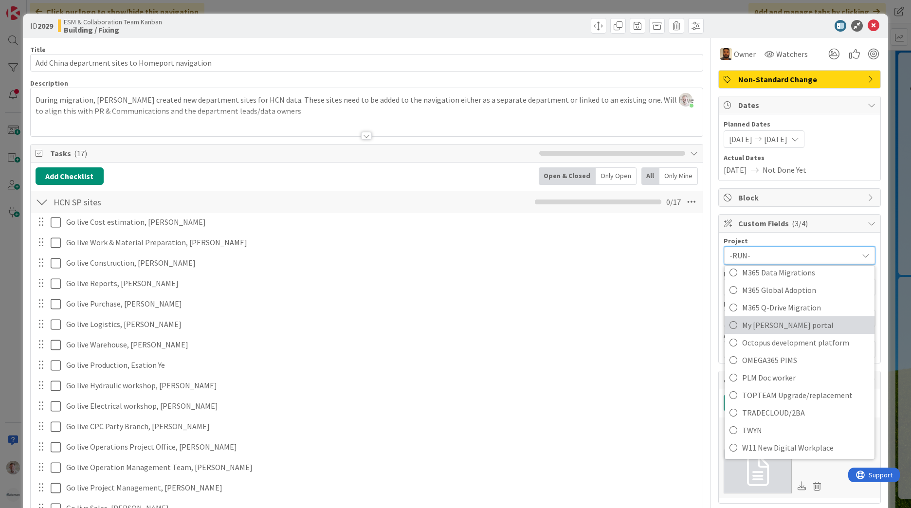
scroll to position [535, 0]
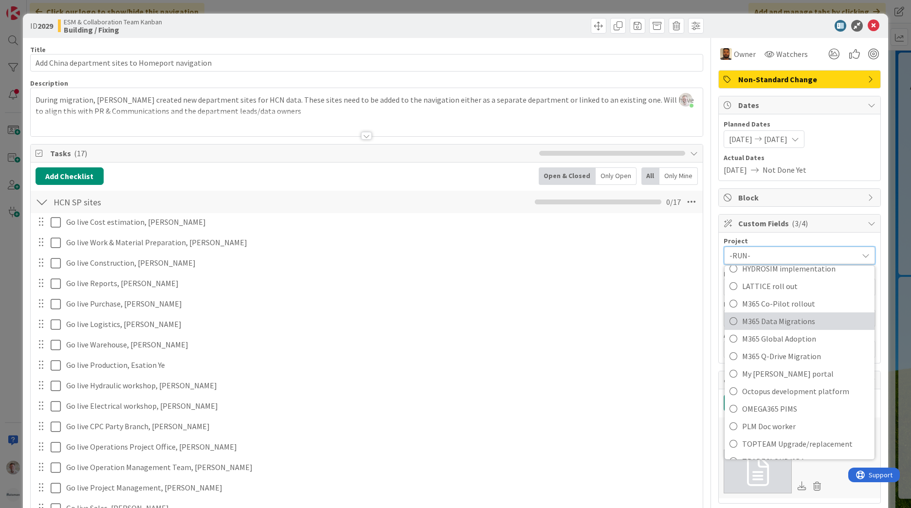
click at [752, 322] on span "M365 Data Migrations" at bounding box center [806, 321] width 128 height 15
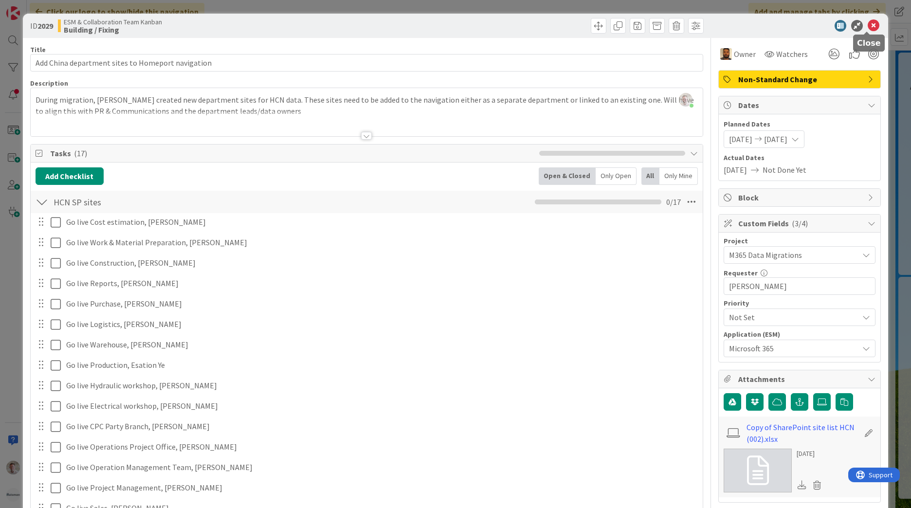
click at [868, 19] on div "ID 2029 ESM & Collaboration Team Kanban Building / Fixing" at bounding box center [455, 26] width 865 height 24
click at [868, 25] on icon at bounding box center [874, 26] width 12 height 12
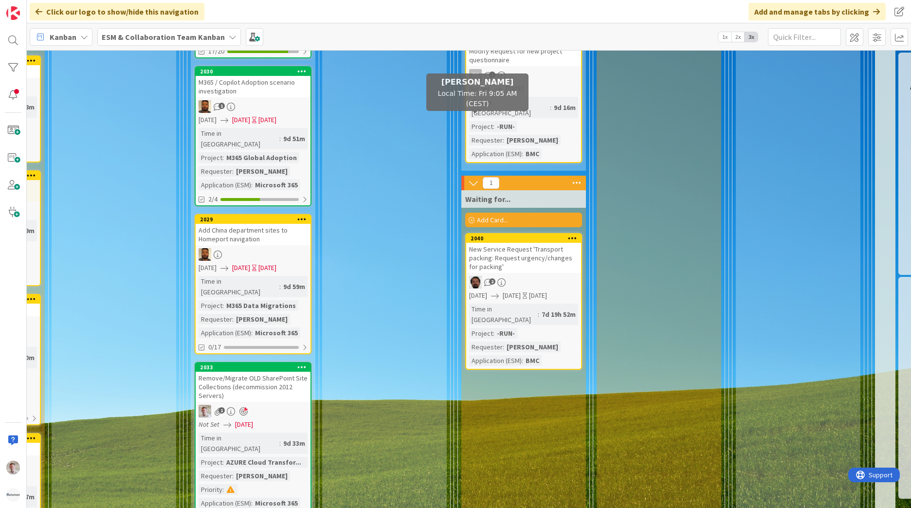
scroll to position [1801, 381]
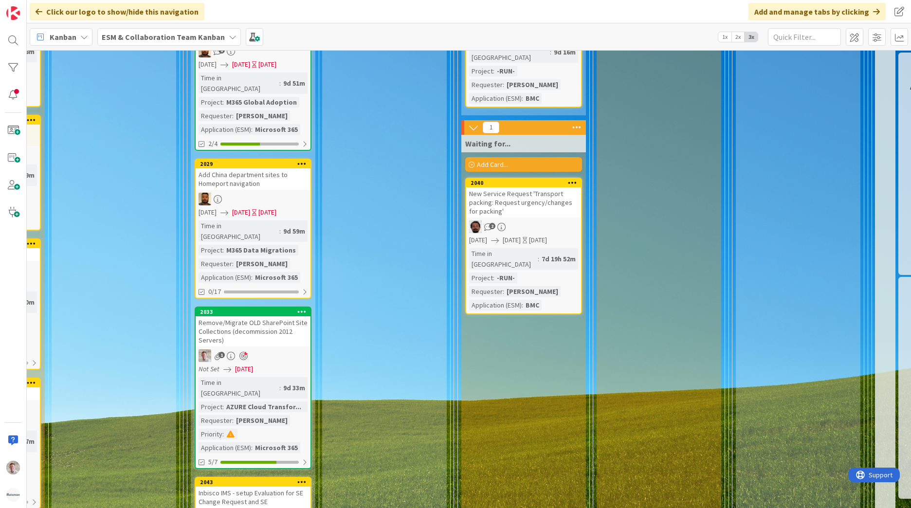
click at [248, 364] on span "[DATE]" at bounding box center [244, 369] width 18 height 10
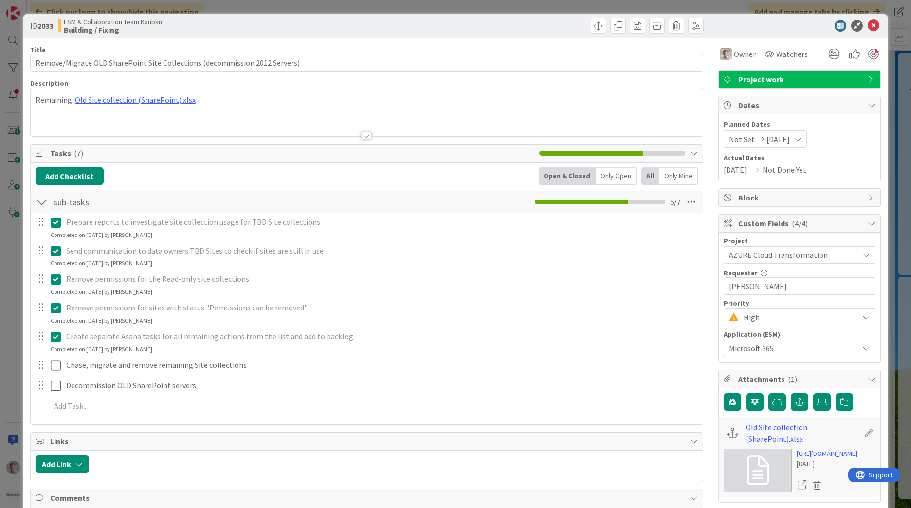
click at [766, 138] on span "[DATE]" at bounding box center [777, 139] width 23 height 12
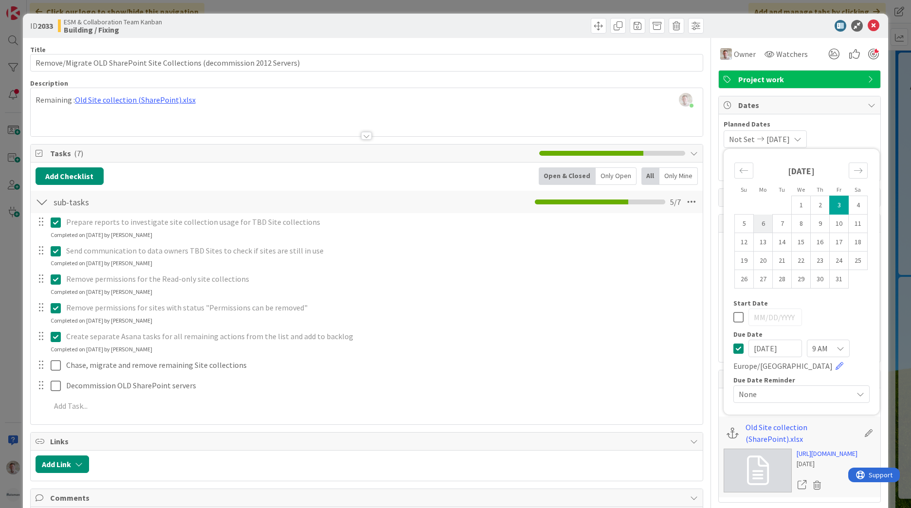
click at [754, 228] on td "6" at bounding box center [763, 224] width 19 height 18
type input "[DATE]"
click at [754, 228] on td "6" at bounding box center [763, 224] width 19 height 18
type input "[DATE]"
click at [736, 325] on div "[DATE]" at bounding box center [801, 318] width 136 height 18
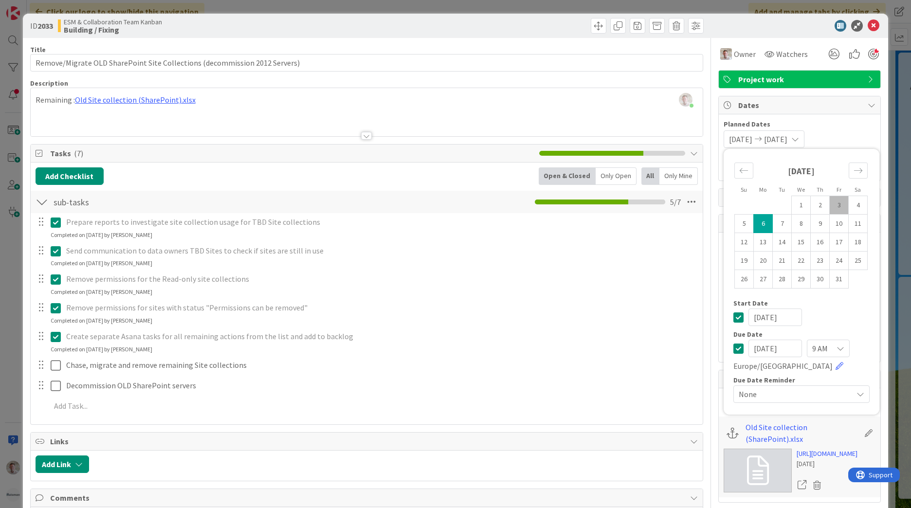
click at [734, 320] on icon at bounding box center [738, 317] width 10 height 12
click at [868, 27] on icon at bounding box center [874, 26] width 12 height 12
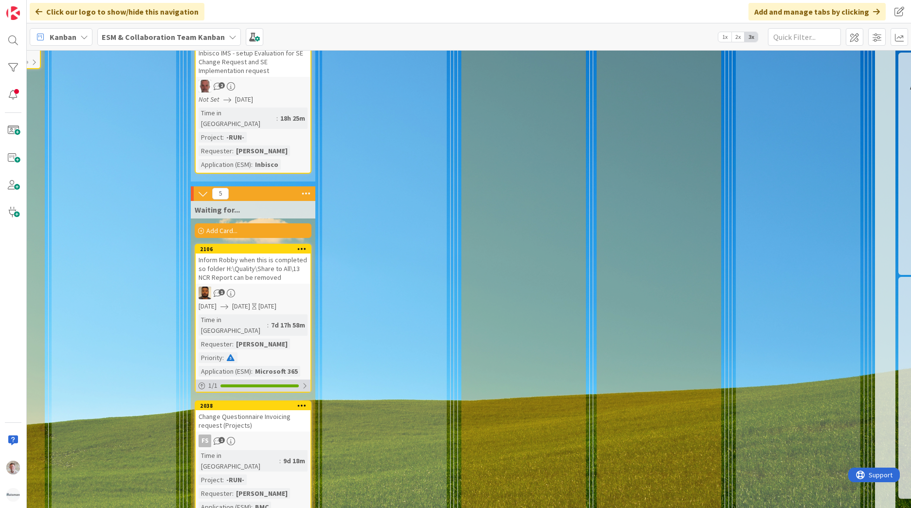
scroll to position [2287, 381]
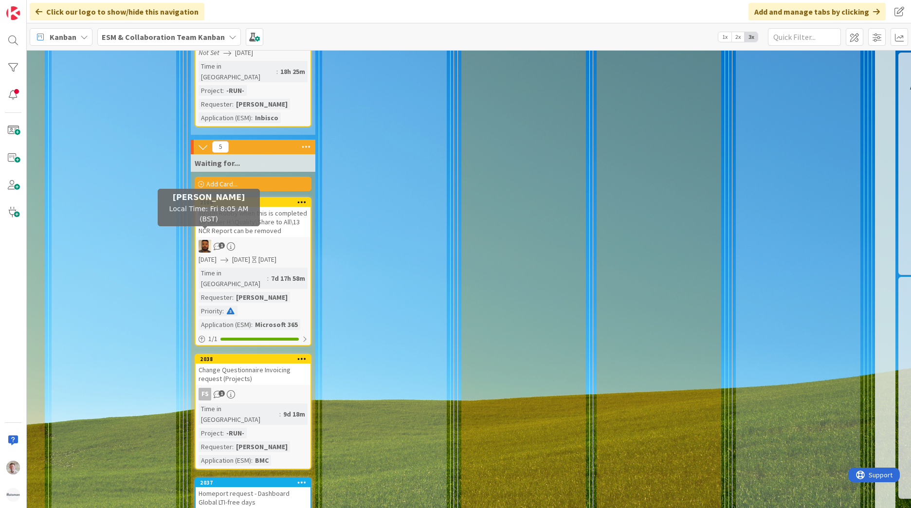
click at [280, 354] on div "2038 Change Questionnaire Invoicing request (Projects) FS 1 Time in Column : 9d…" at bounding box center [253, 412] width 117 height 116
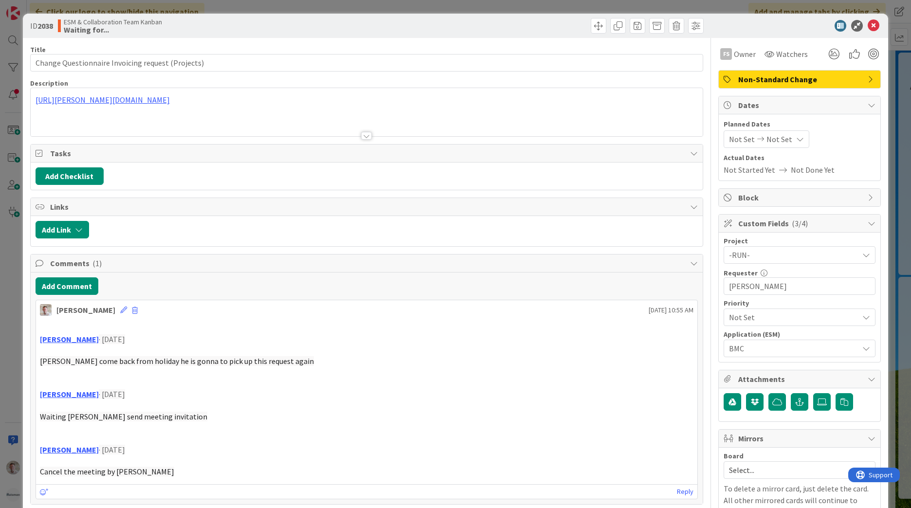
click at [755, 140] on icon at bounding box center [761, 139] width 12 height 7
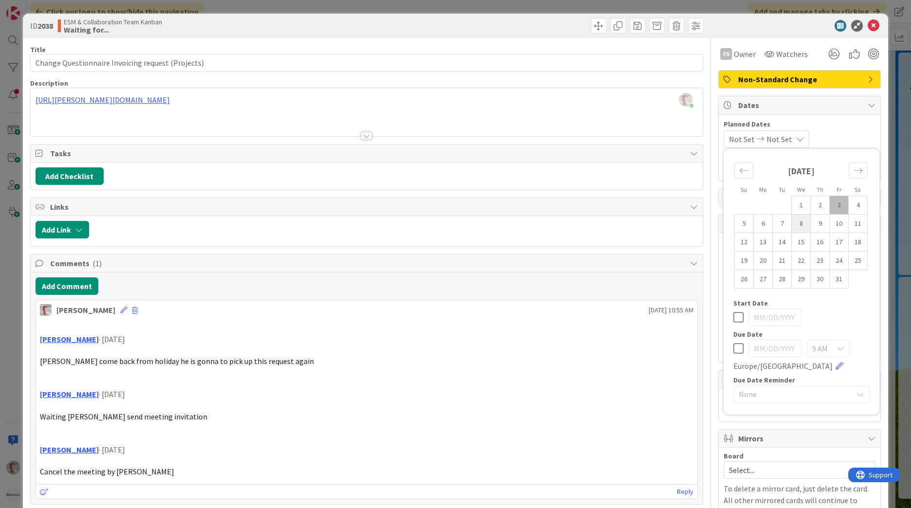
click at [792, 225] on td "8" at bounding box center [801, 224] width 19 height 18
type input "[DATE]"
click at [794, 223] on td "8" at bounding box center [801, 224] width 19 height 18
type input "[DATE]"
click at [794, 223] on td "8" at bounding box center [801, 224] width 19 height 18
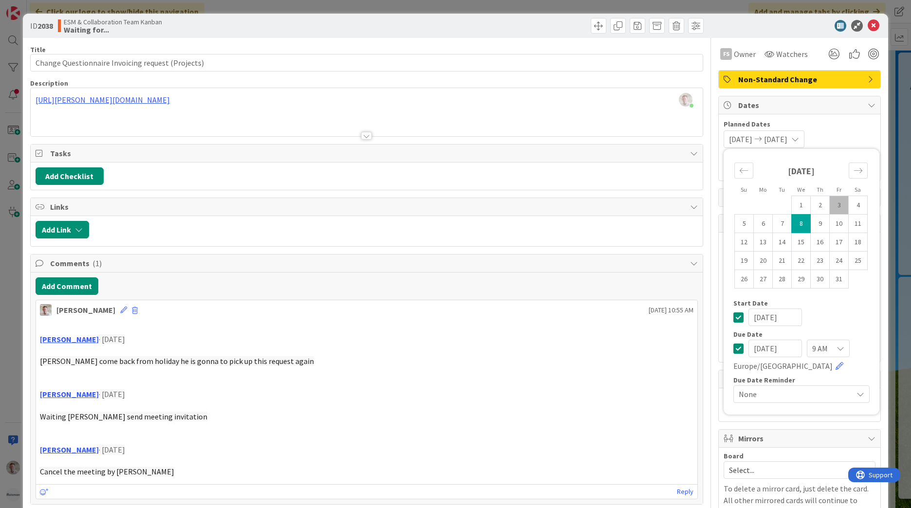
click at [733, 321] on icon at bounding box center [738, 317] width 10 height 12
click at [868, 26] on icon at bounding box center [874, 26] width 12 height 12
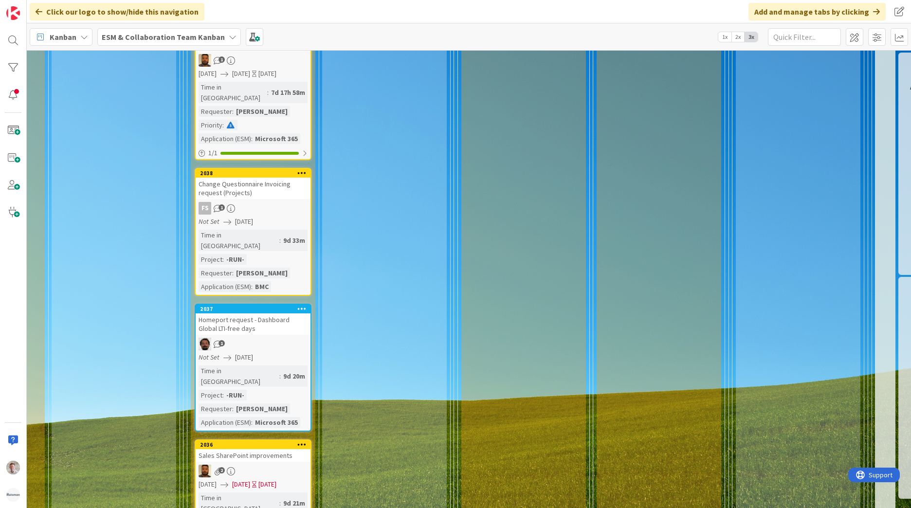
scroll to position [2482, 381]
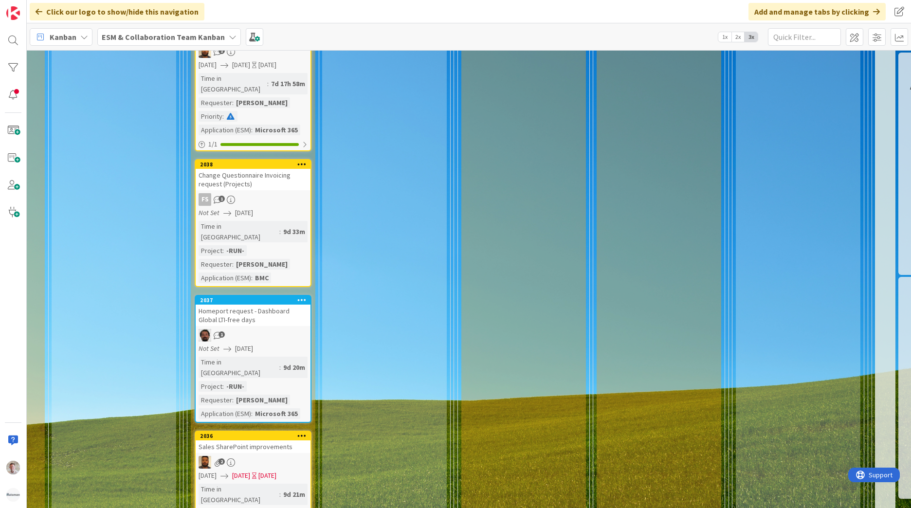
click at [276, 440] on div "Sales SharePoint improvements" at bounding box center [253, 446] width 115 height 13
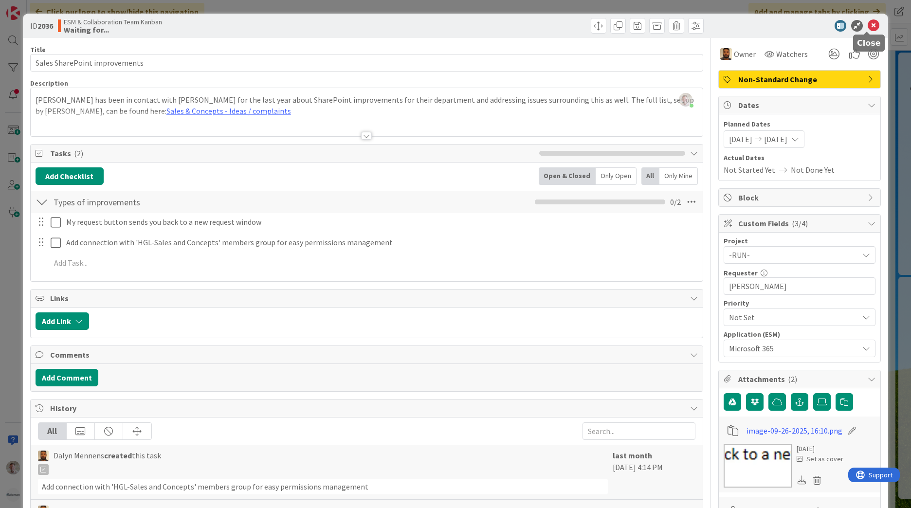
click at [868, 28] on icon at bounding box center [874, 26] width 12 height 12
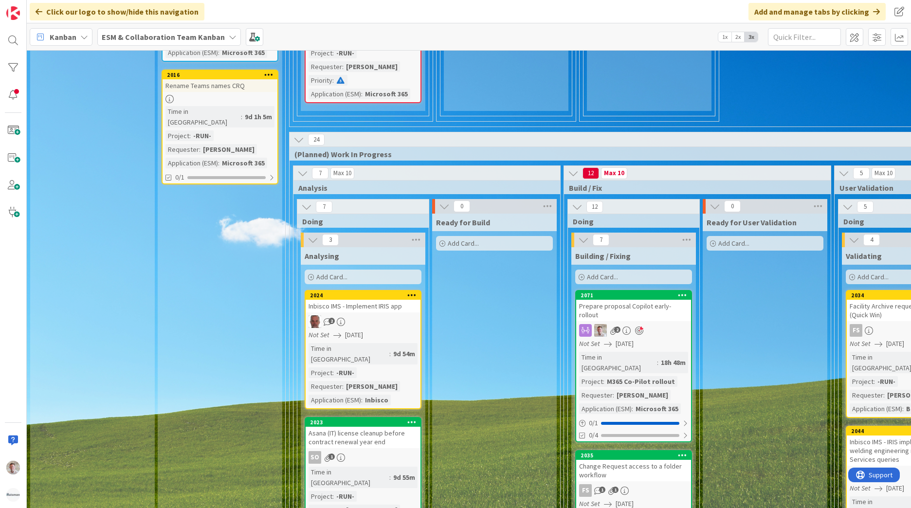
scroll to position [1161, 0]
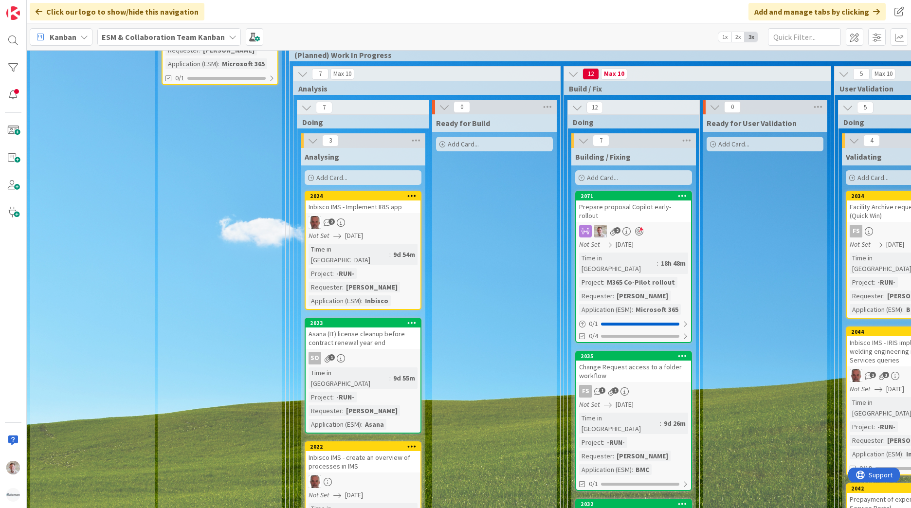
click at [388, 352] on div "SO 1" at bounding box center [363, 358] width 115 height 13
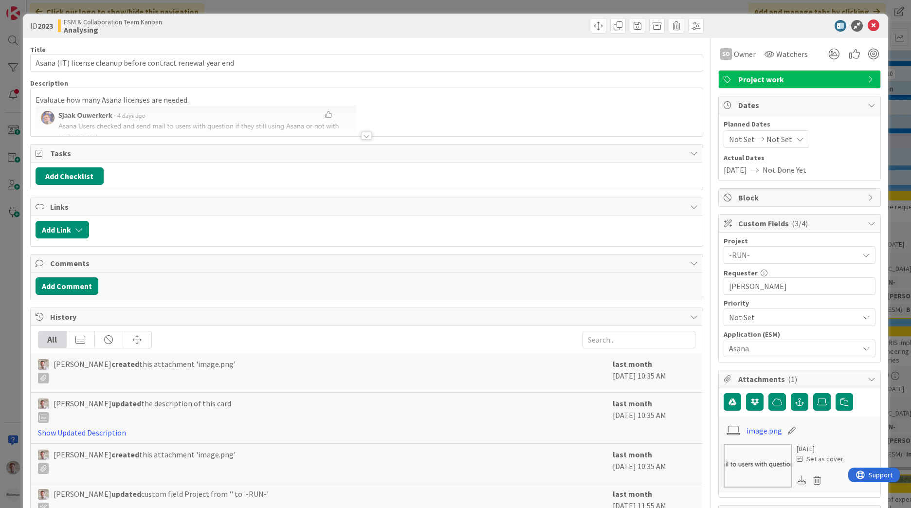
click at [736, 165] on span "09/24/2025" at bounding box center [735, 170] width 23 height 12
click at [763, 172] on icon at bounding box center [755, 170] width 16 height 8
click at [755, 138] on icon at bounding box center [761, 139] width 12 height 7
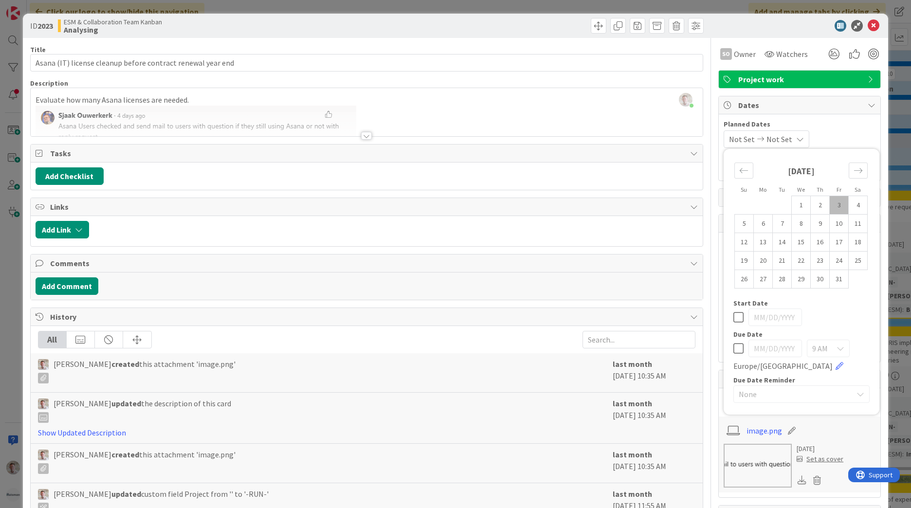
click at [755, 138] on icon at bounding box center [761, 139] width 12 height 7
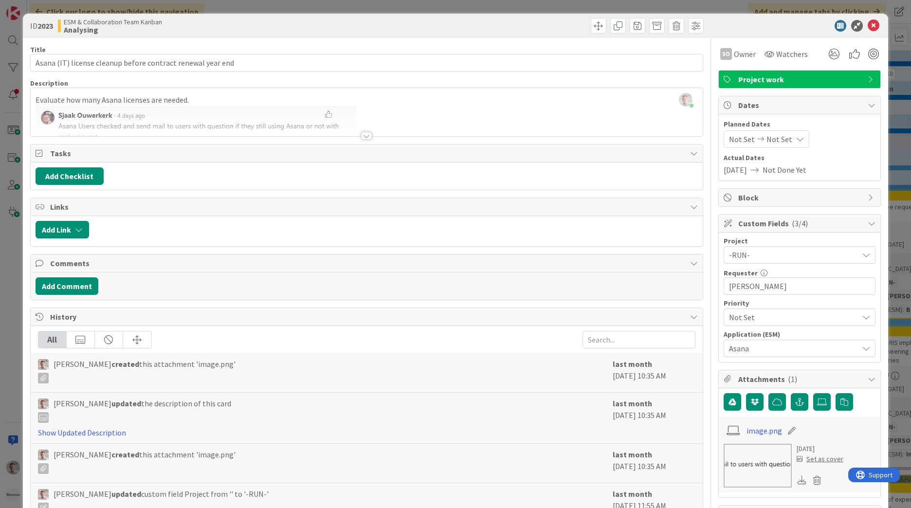
click at [755, 138] on icon at bounding box center [761, 139] width 12 height 7
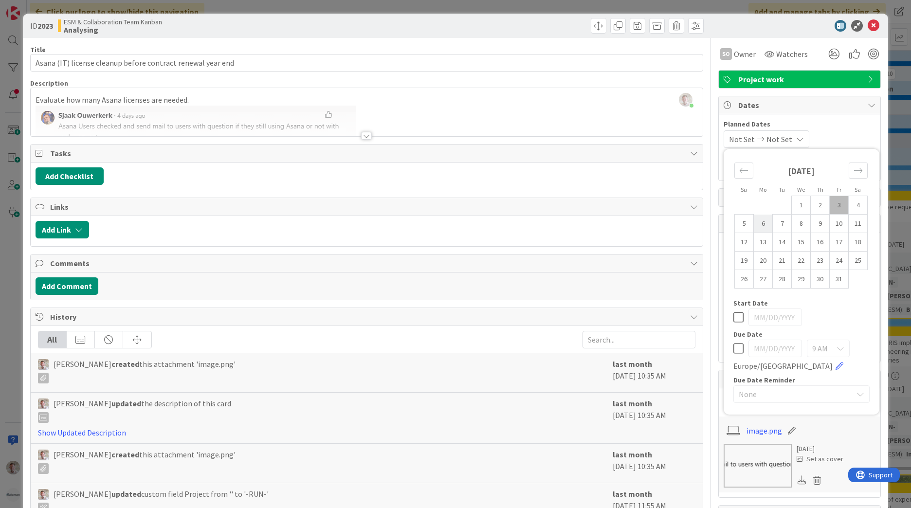
click at [754, 227] on td "6" at bounding box center [763, 224] width 19 height 18
type input "[DATE]"
click at [754, 227] on td "6" at bounding box center [763, 224] width 19 height 18
type input "[DATE]"
click at [733, 322] on icon at bounding box center [738, 317] width 10 height 12
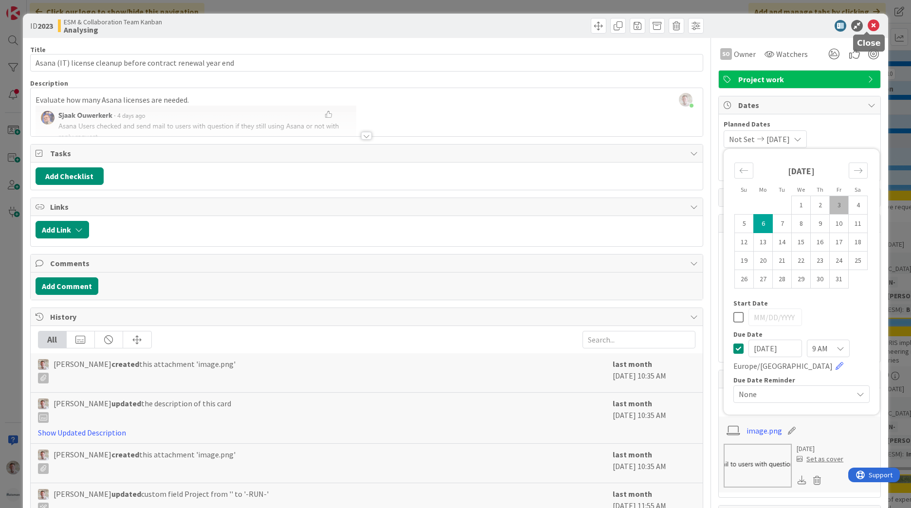
click at [868, 28] on icon at bounding box center [874, 26] width 12 height 12
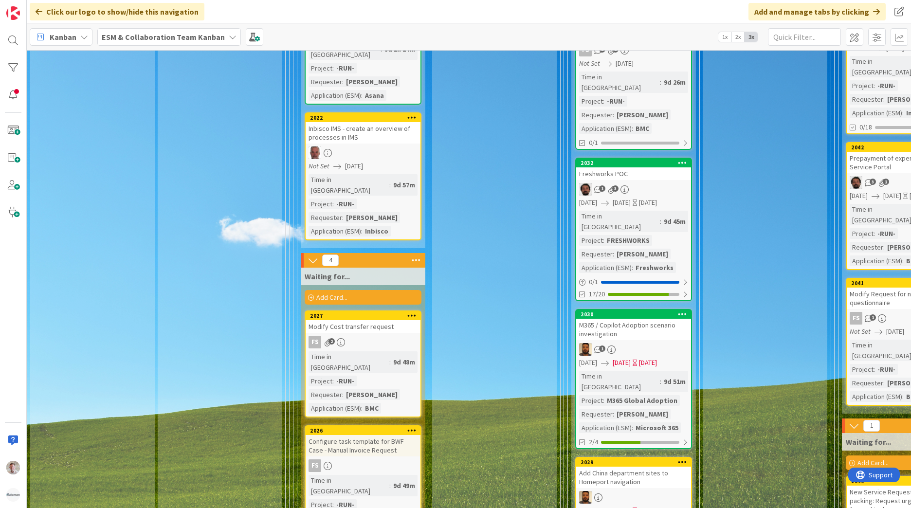
scroll to position [1502, 0]
click at [379, 352] on div "Time in Column : 9d 48m Project : -RUN- Requester : Julian Glimmerveen Applicat…" at bounding box center [363, 383] width 109 height 62
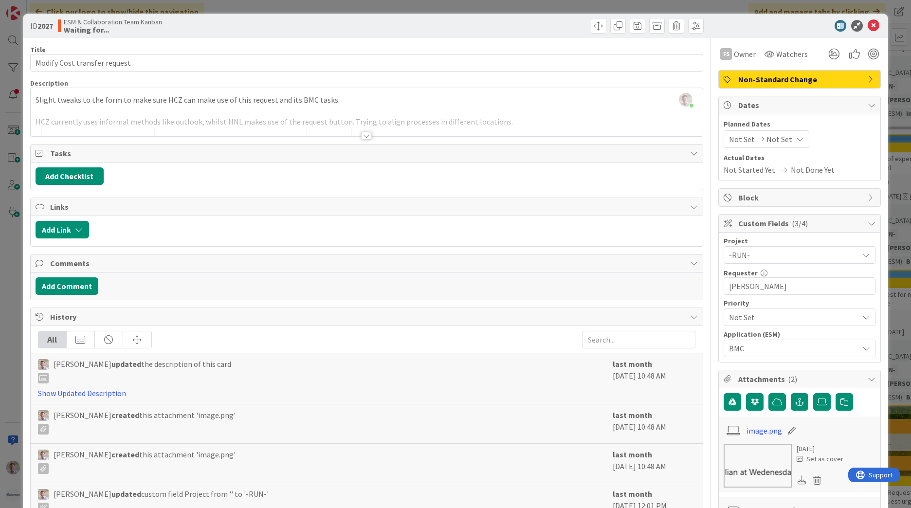
click at [729, 131] on div "Not Set Not Set" at bounding box center [767, 139] width 86 height 18
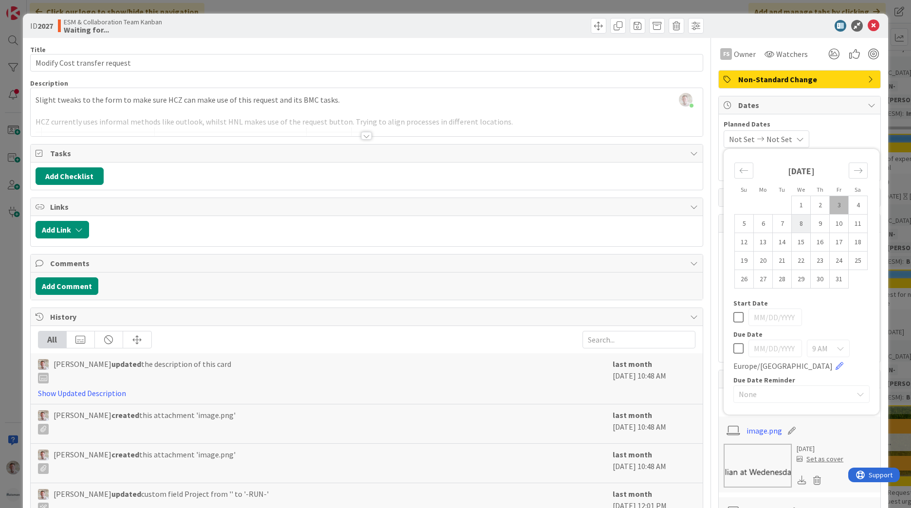
click at [792, 226] on td "8" at bounding box center [801, 224] width 19 height 18
type input "[DATE]"
click at [792, 224] on td "8" at bounding box center [801, 224] width 19 height 18
type input "[DATE]"
click at [792, 224] on td "8" at bounding box center [801, 224] width 19 height 18
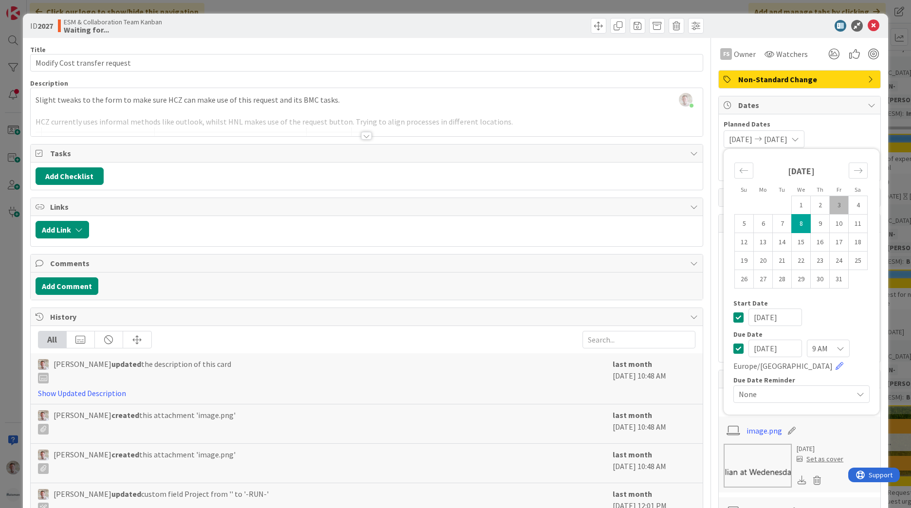
click at [733, 315] on icon at bounding box center [738, 317] width 10 height 12
click at [868, 24] on icon at bounding box center [874, 26] width 12 height 12
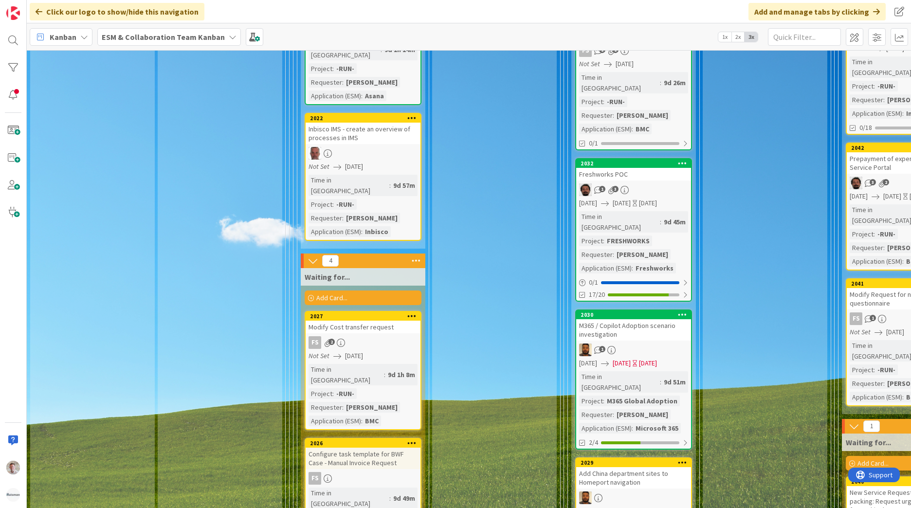
click at [397, 448] on div "Configure task template for BWF Case - Manual Invoice Request" at bounding box center [363, 458] width 115 height 21
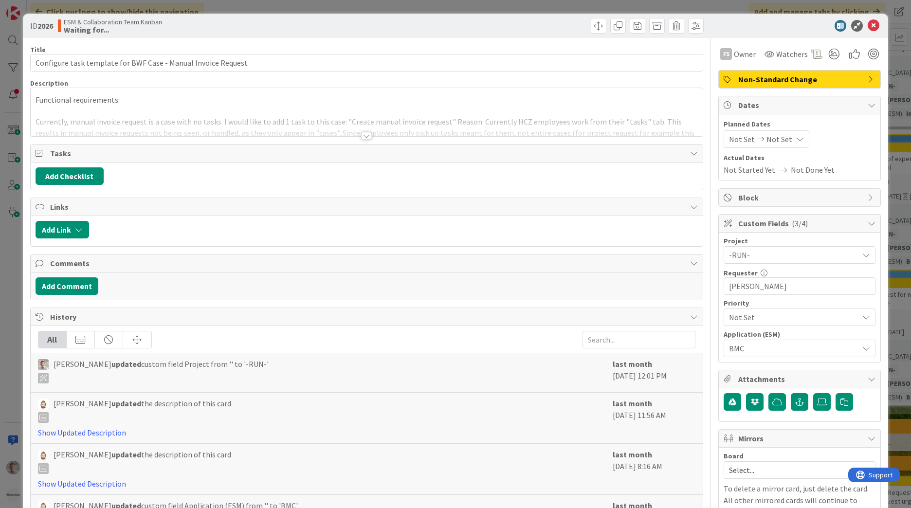
click at [766, 138] on span "Not Set" at bounding box center [779, 139] width 26 height 12
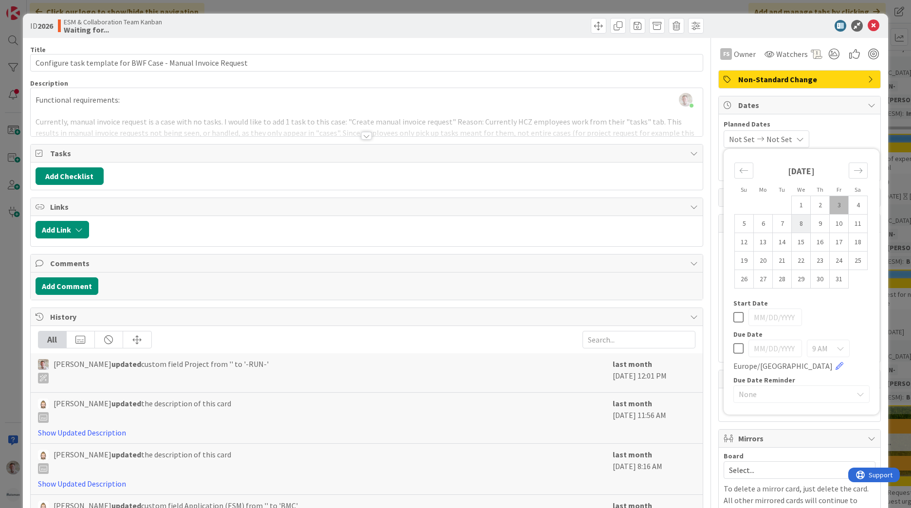
click at [792, 222] on td "8" at bounding box center [801, 224] width 19 height 18
type input "[DATE]"
click at [733, 313] on icon at bounding box center [738, 317] width 10 height 12
click at [733, 352] on icon at bounding box center [738, 349] width 10 height 12
click at [792, 225] on td "8" at bounding box center [801, 224] width 19 height 18
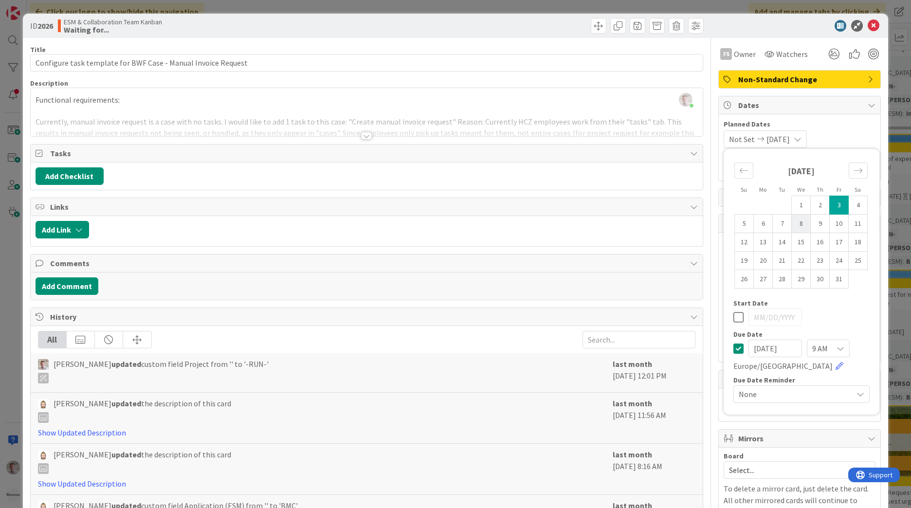
type input "[DATE]"
click at [868, 24] on icon at bounding box center [874, 26] width 12 height 12
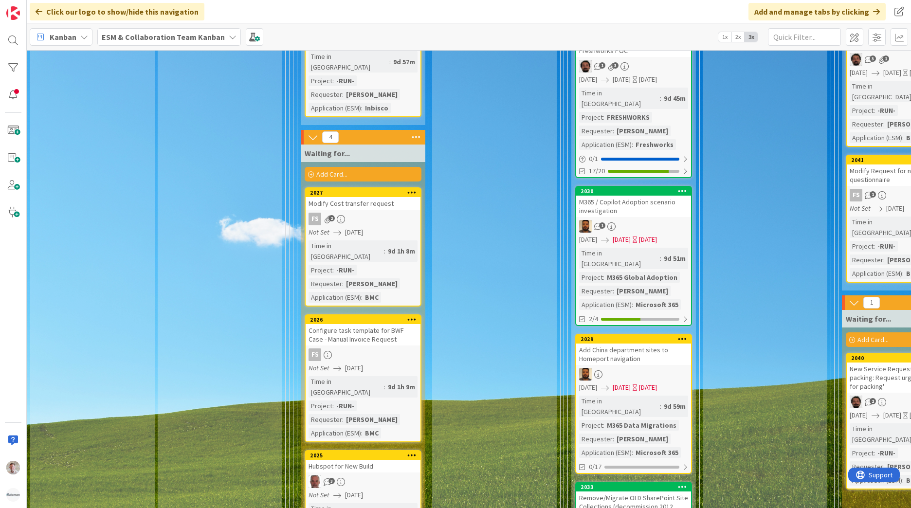
scroll to position [1696, 0]
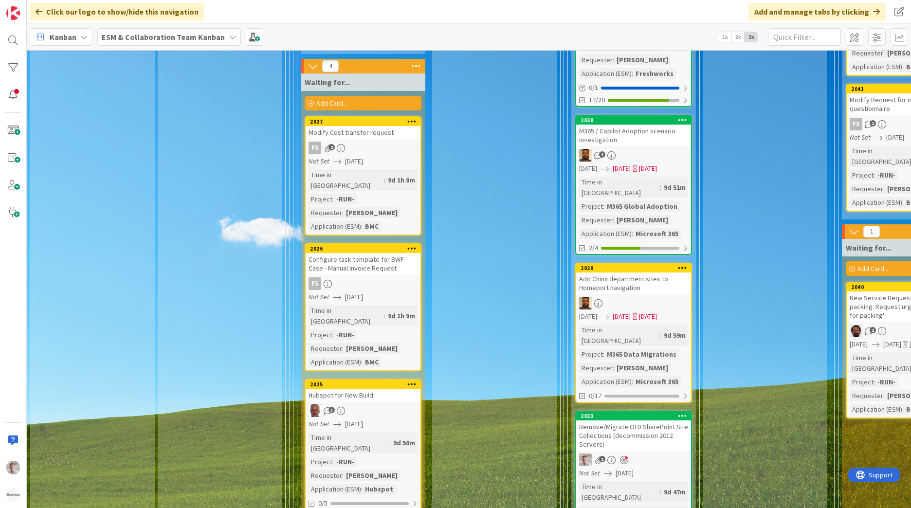
click at [363, 419] on span "[DATE]" at bounding box center [354, 424] width 18 height 10
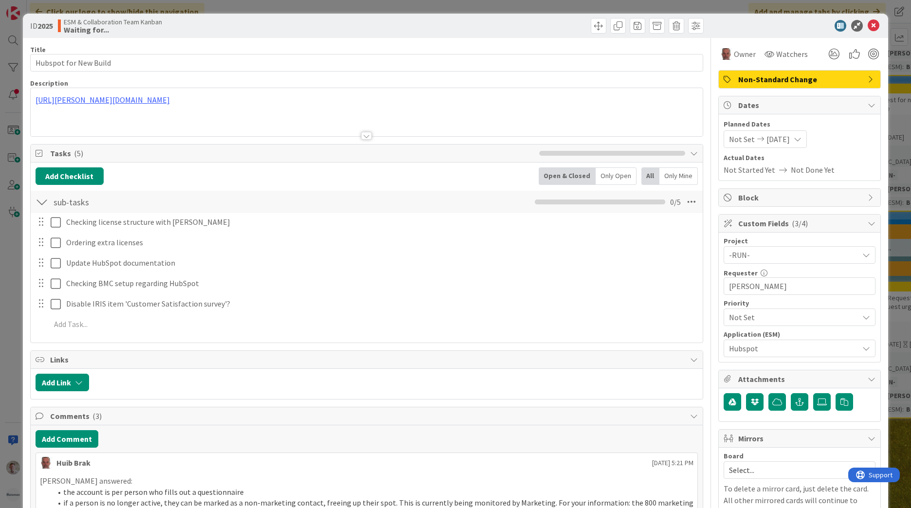
click at [734, 134] on span "Not Set" at bounding box center [742, 139] width 26 height 12
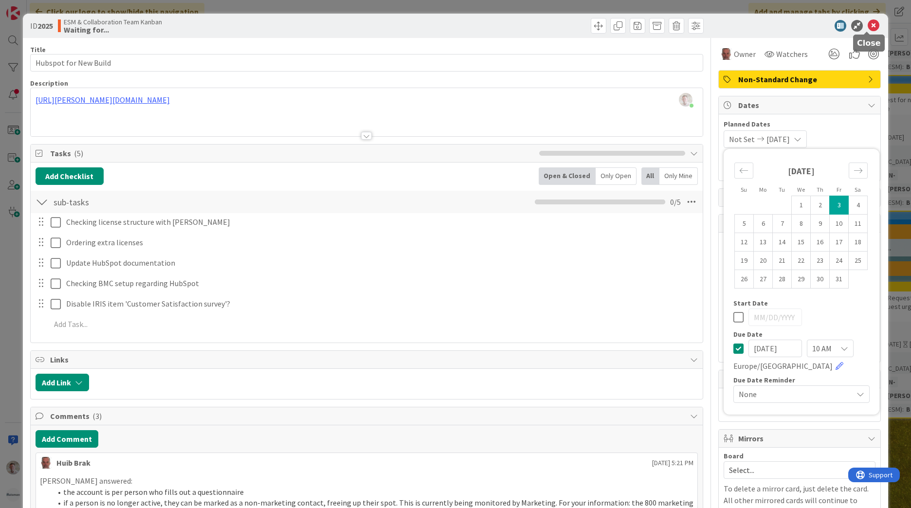
click at [868, 26] on icon at bounding box center [874, 26] width 12 height 12
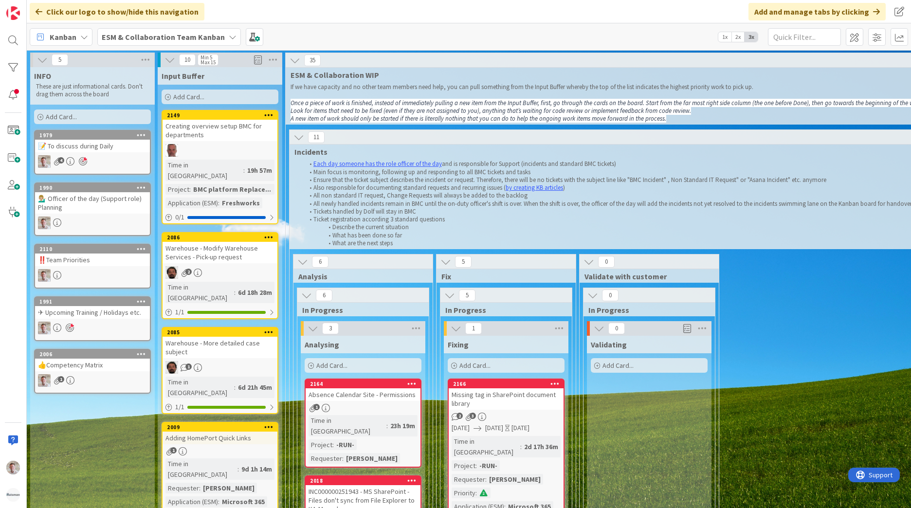
click at [81, 144] on div "📝 To discuss during Daily" at bounding box center [92, 146] width 115 height 13
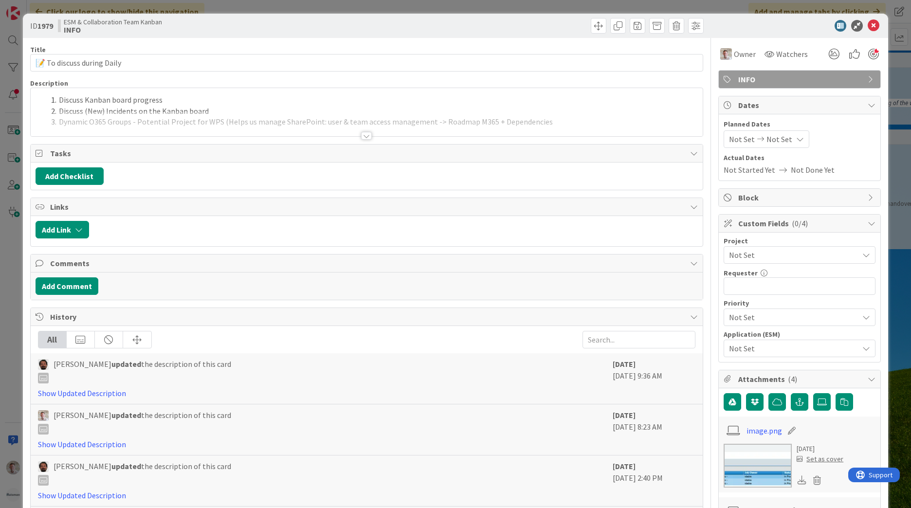
click at [363, 135] on div at bounding box center [366, 136] width 11 height 8
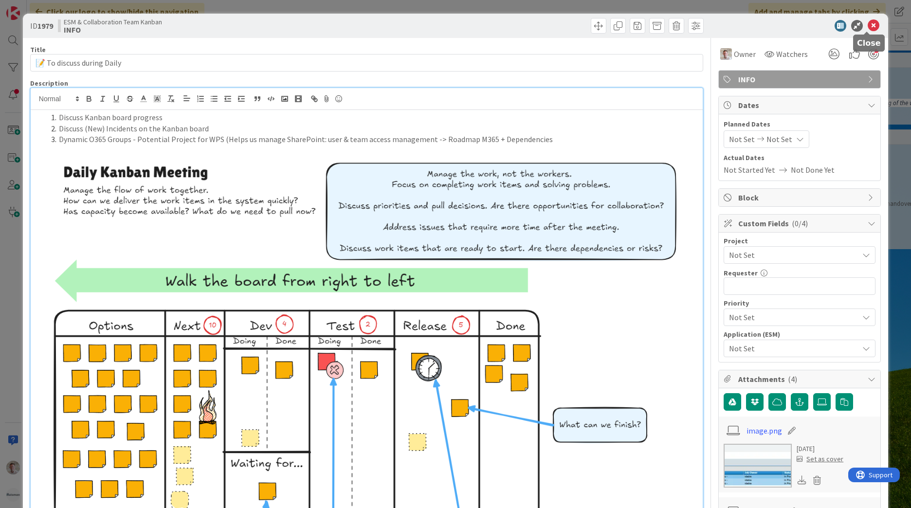
click at [872, 29] on icon at bounding box center [874, 26] width 12 height 12
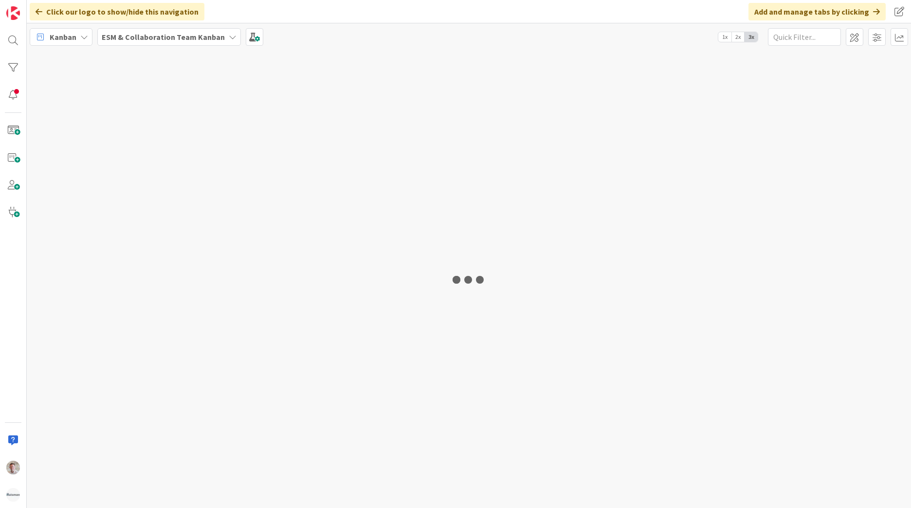
click at [149, 34] on b "ESM & Collaboration Team Kanban" at bounding box center [163, 37] width 123 height 10
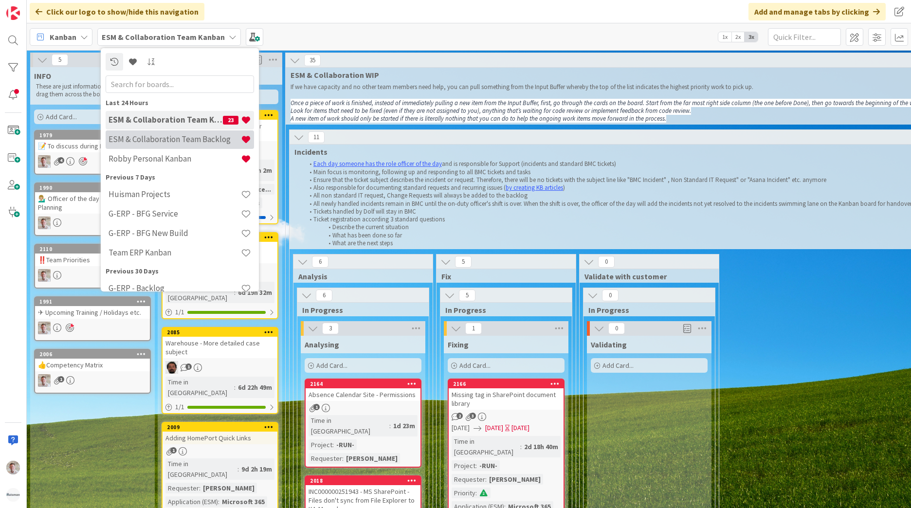
click at [181, 146] on div "ESM & Collaboration Team Backlog" at bounding box center [180, 139] width 148 height 18
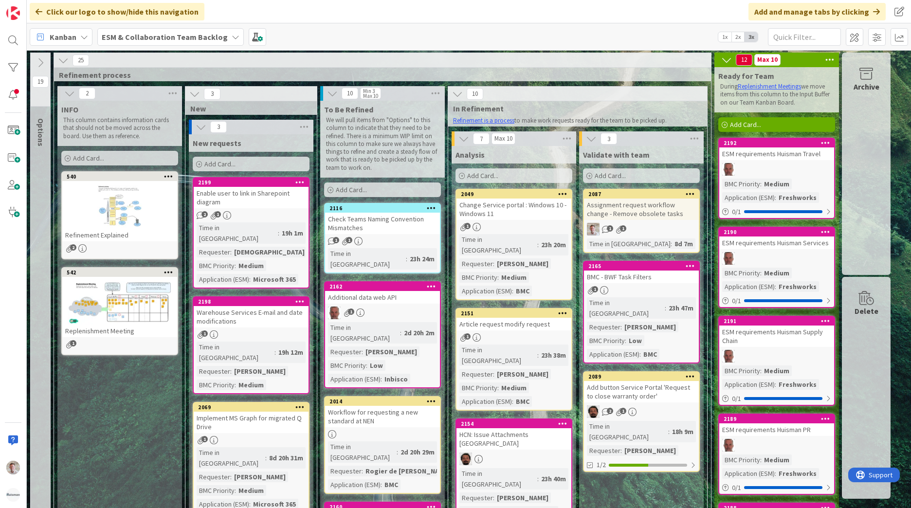
click at [411, 229] on div "Check Teams Naming Convention Mismatches" at bounding box center [382, 223] width 115 height 21
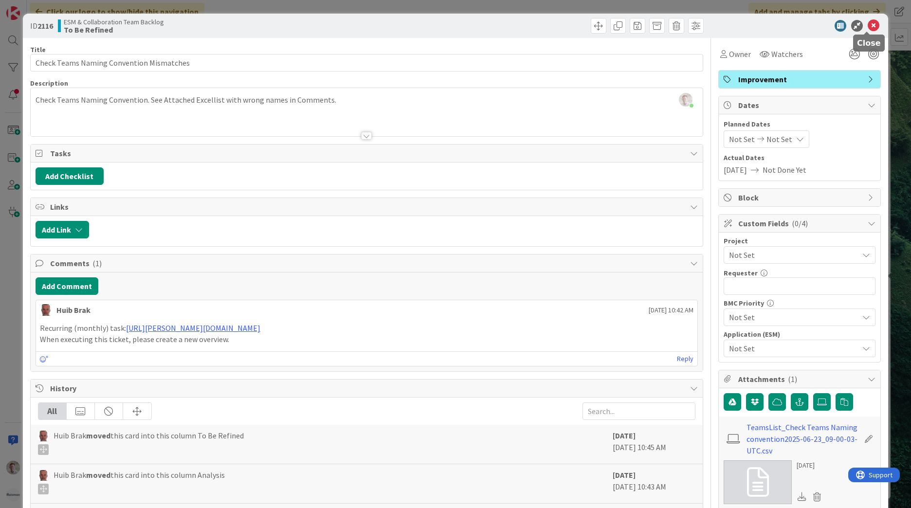
click at [868, 24] on icon at bounding box center [874, 26] width 12 height 12
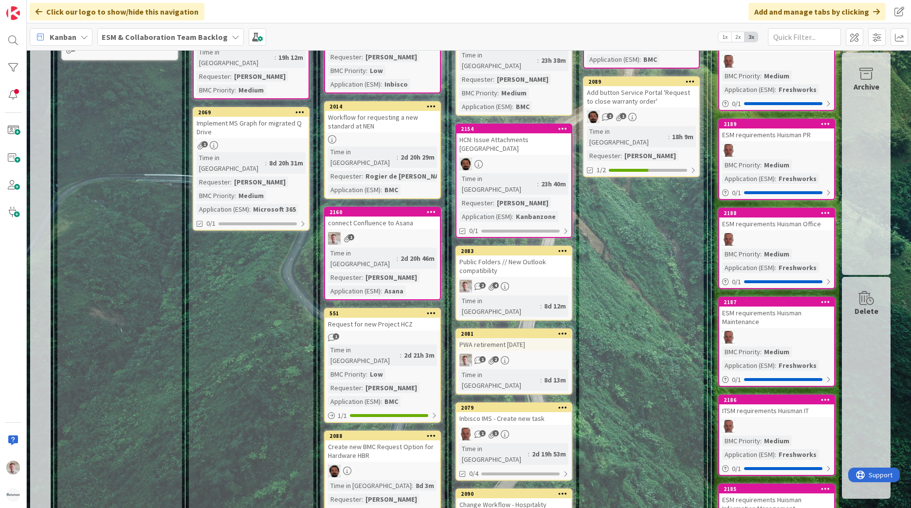
scroll to position [308, 0]
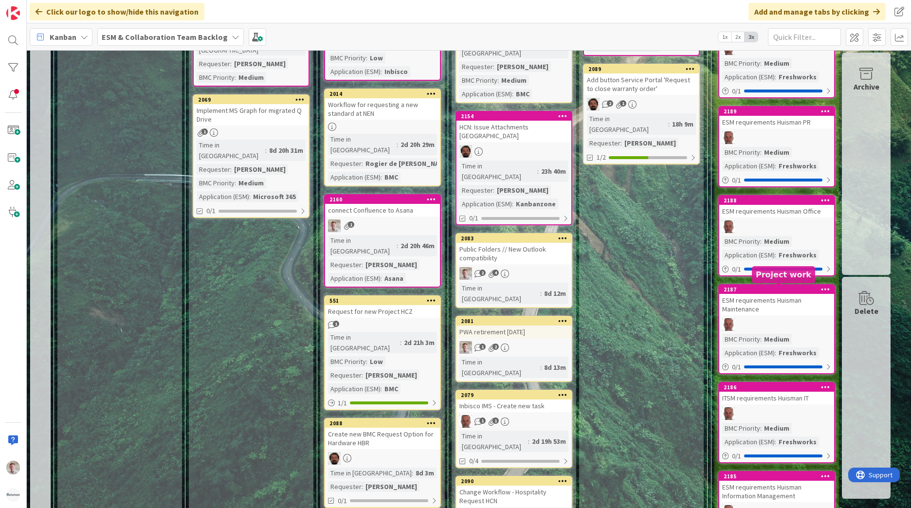
click at [780, 302] on div "ESM requirements Huisman Maintenance" at bounding box center [776, 304] width 115 height 21
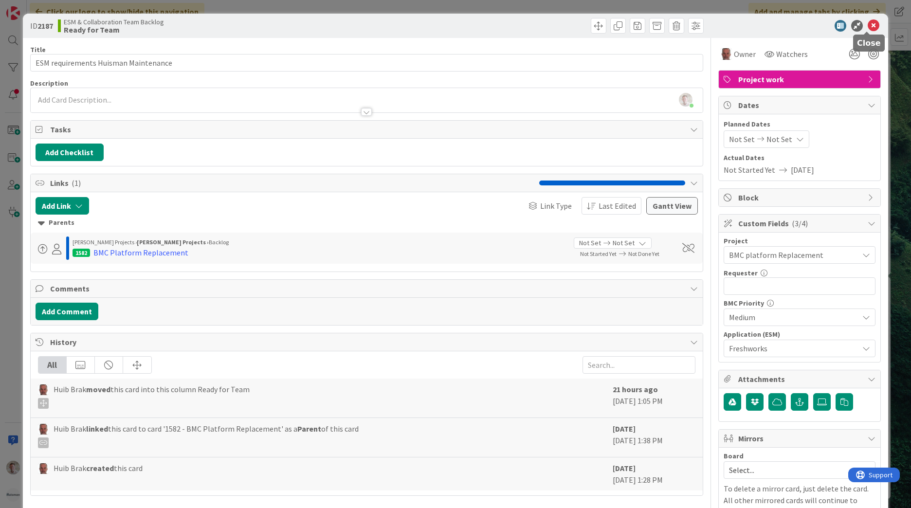
click at [868, 27] on icon at bounding box center [874, 26] width 12 height 12
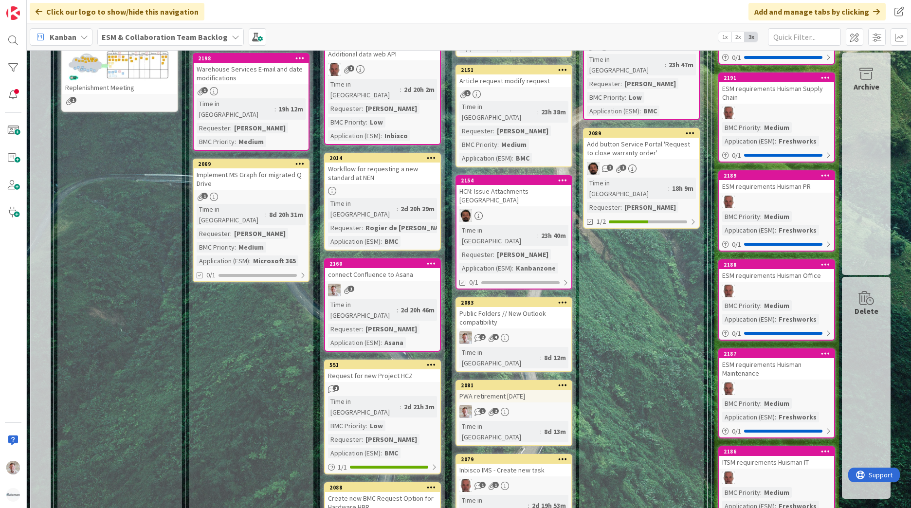
scroll to position [389, 0]
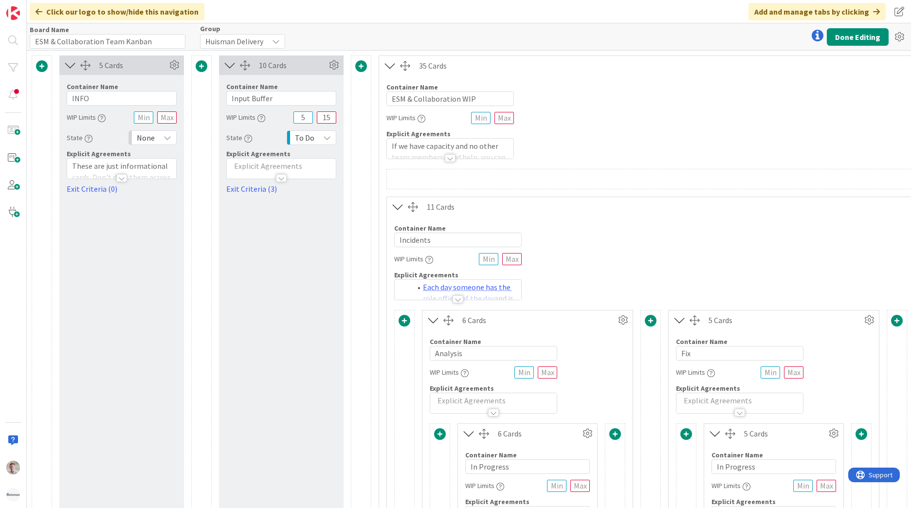
scroll to position [0, 228]
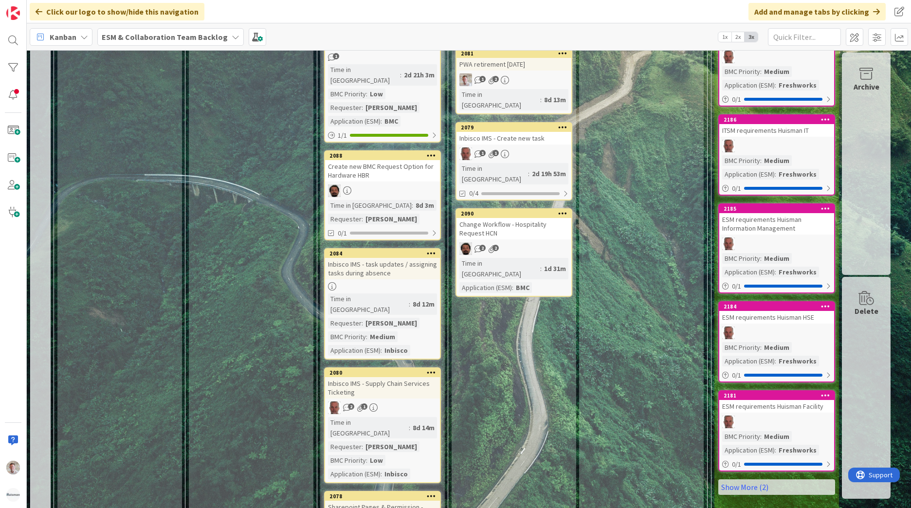
scroll to position [633, 0]
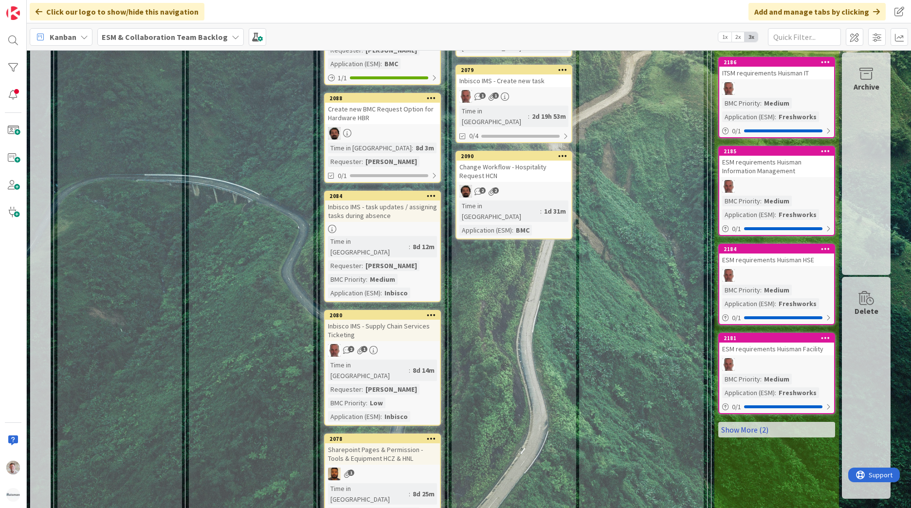
click at [738, 425] on link "Show More (2)" at bounding box center [776, 430] width 117 height 16
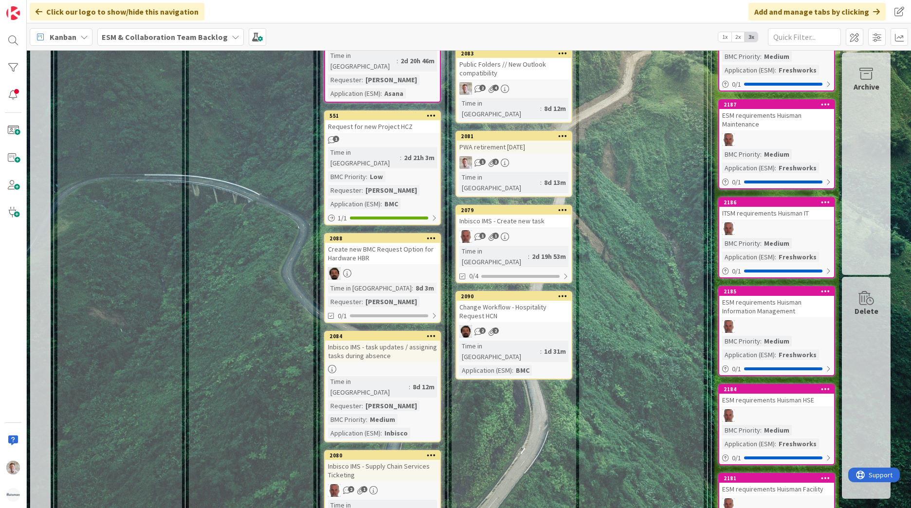
scroll to position [510, 0]
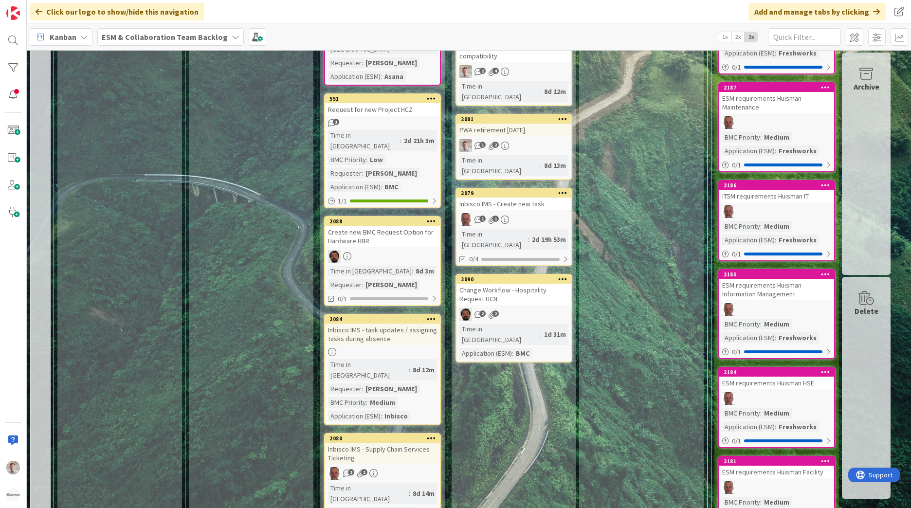
click at [771, 281] on div "ESM requirements Huisman Information Management" at bounding box center [776, 289] width 115 height 21
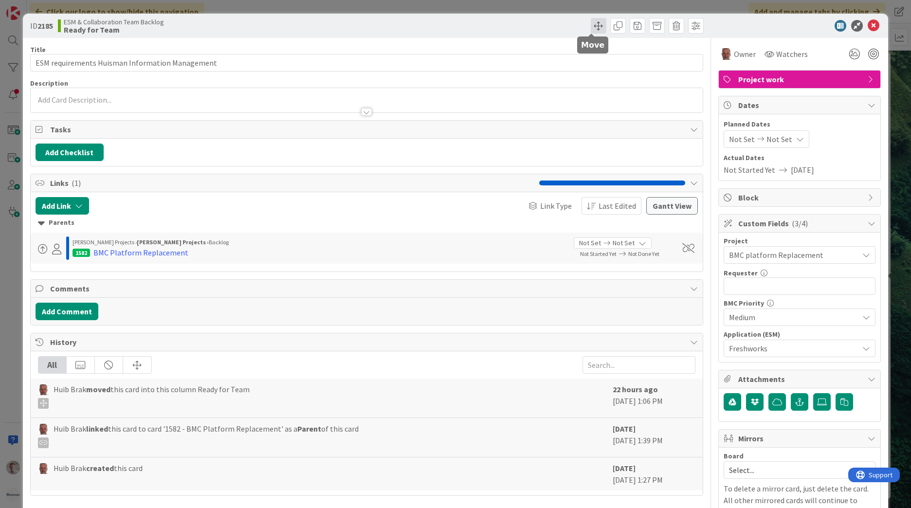
click at [591, 22] on span at bounding box center [599, 26] width 16 height 16
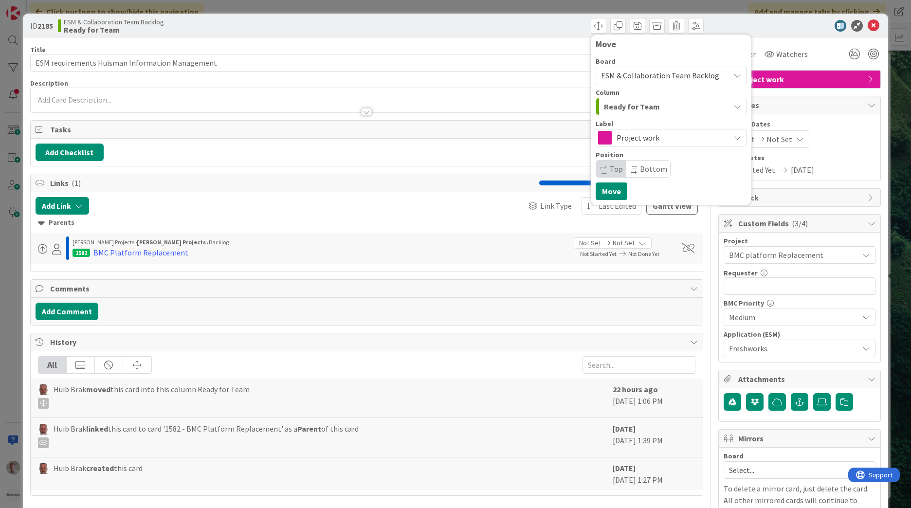
click at [665, 80] on span "ESM & Collaboration Team Backlog" at bounding box center [660, 76] width 118 height 10
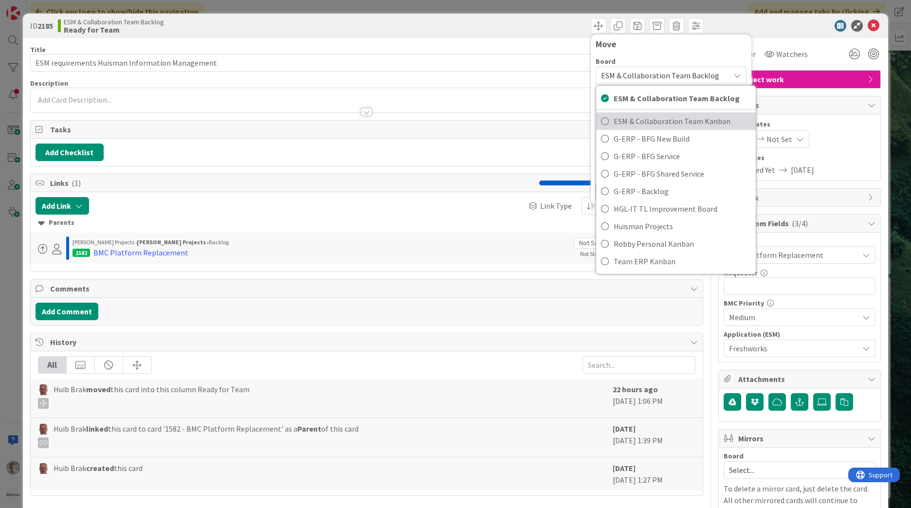
click at [666, 119] on span "ESM & Collaboration Team Kanban" at bounding box center [682, 121] width 137 height 15
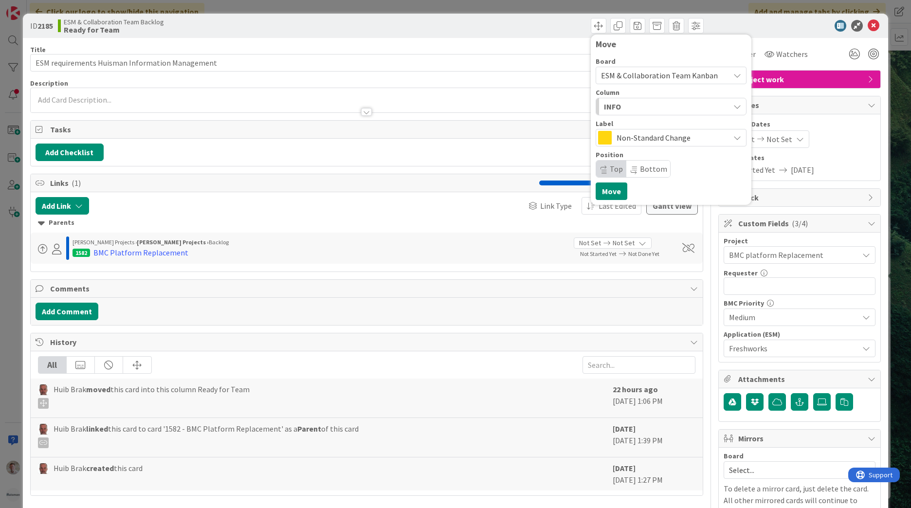
click at [642, 108] on div "INFO" at bounding box center [665, 107] width 128 height 16
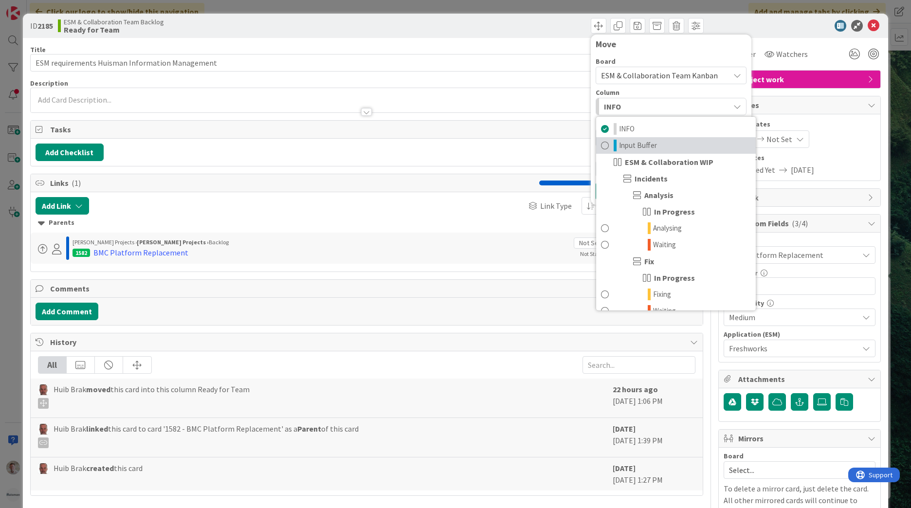
click at [626, 146] on span "Input Buffer" at bounding box center [638, 146] width 38 height 12
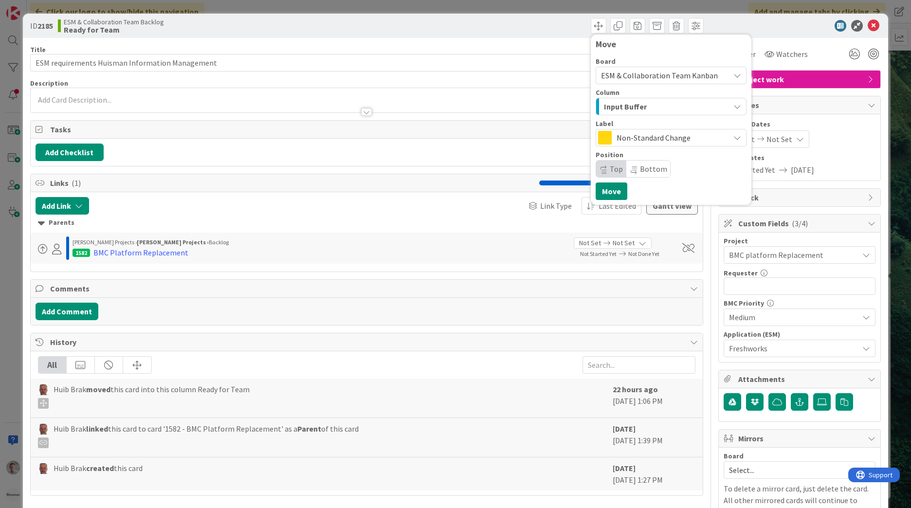
click at [630, 139] on span "Non-Standard Change" at bounding box center [671, 138] width 108 height 14
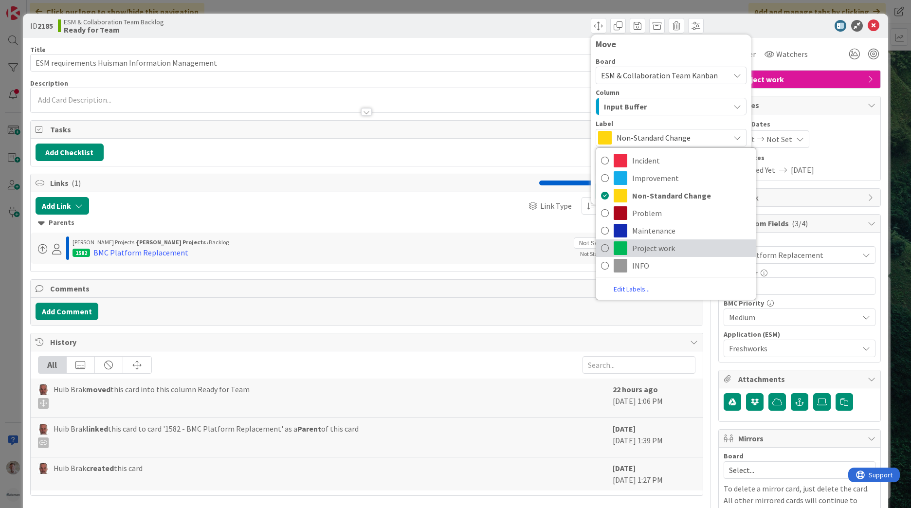
click at [636, 248] on span "Project work" at bounding box center [691, 248] width 119 height 15
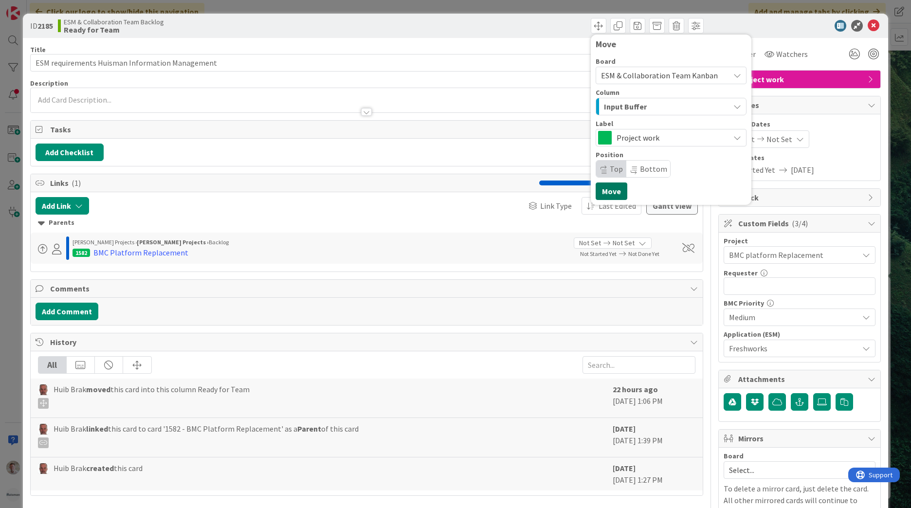
click at [600, 193] on button "Move" at bounding box center [612, 191] width 32 height 18
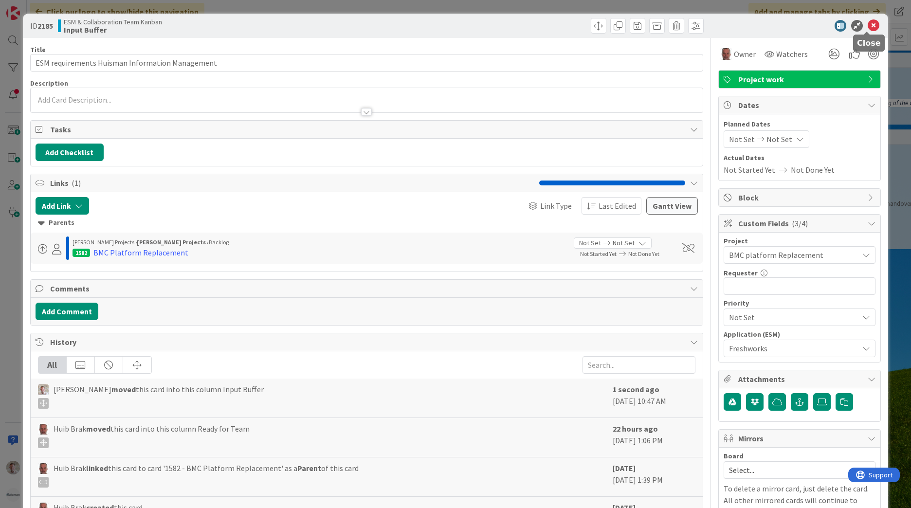
click at [868, 26] on icon at bounding box center [874, 26] width 12 height 12
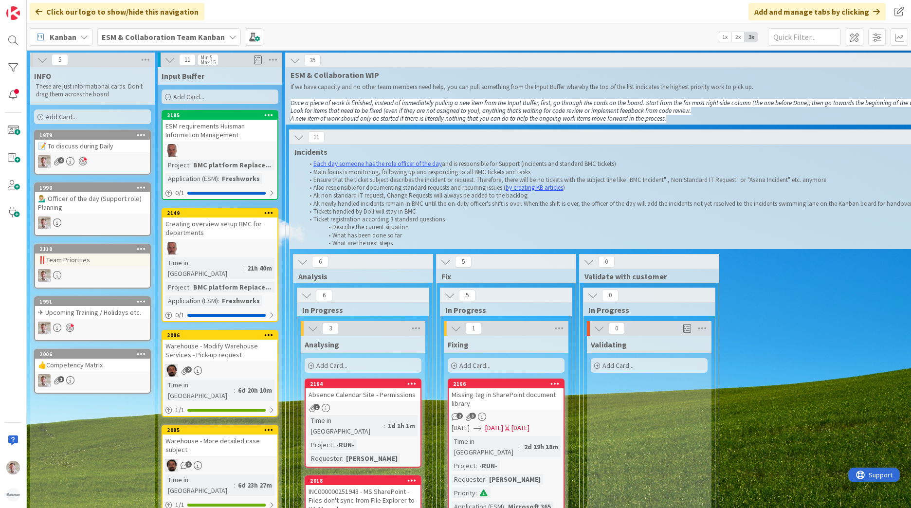
click at [222, 232] on div "Creating overview setup BMC for departments" at bounding box center [220, 228] width 115 height 21
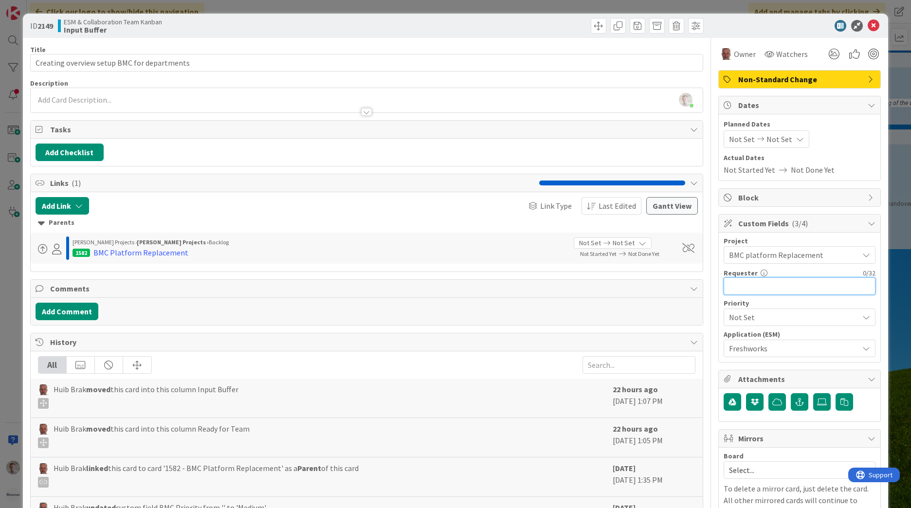
click at [771, 284] on input "text" at bounding box center [800, 286] width 152 height 18
type input "[PERSON_NAME]"
click at [868, 22] on icon at bounding box center [874, 26] width 12 height 12
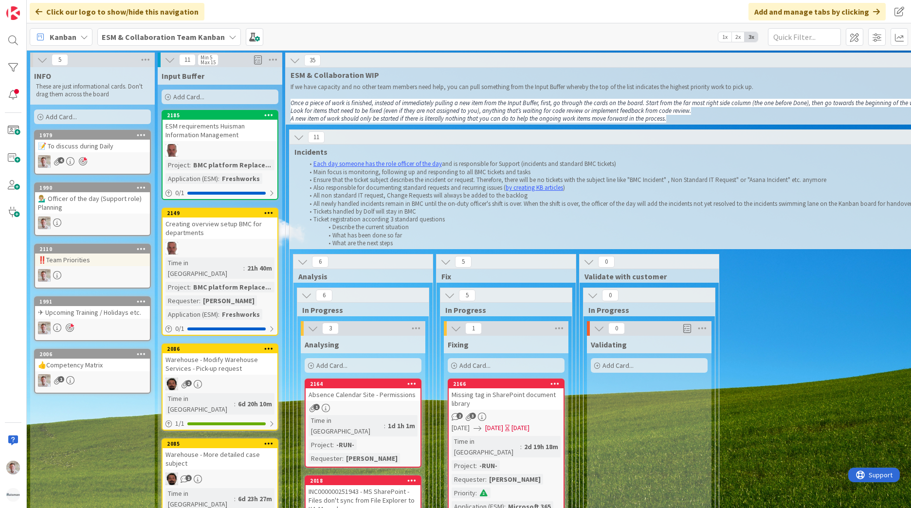
click at [233, 129] on div "ESM requirements Huisman Information Management" at bounding box center [220, 130] width 115 height 21
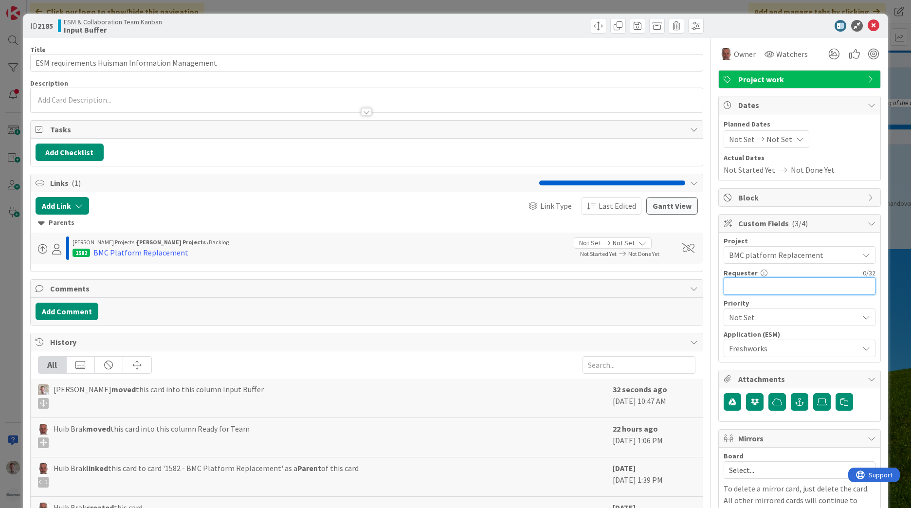
click at [747, 291] on input "text" at bounding box center [800, 286] width 152 height 18
paste input "[PERSON_NAME]"
type input "[PERSON_NAME]"
click at [868, 26] on icon at bounding box center [874, 26] width 12 height 12
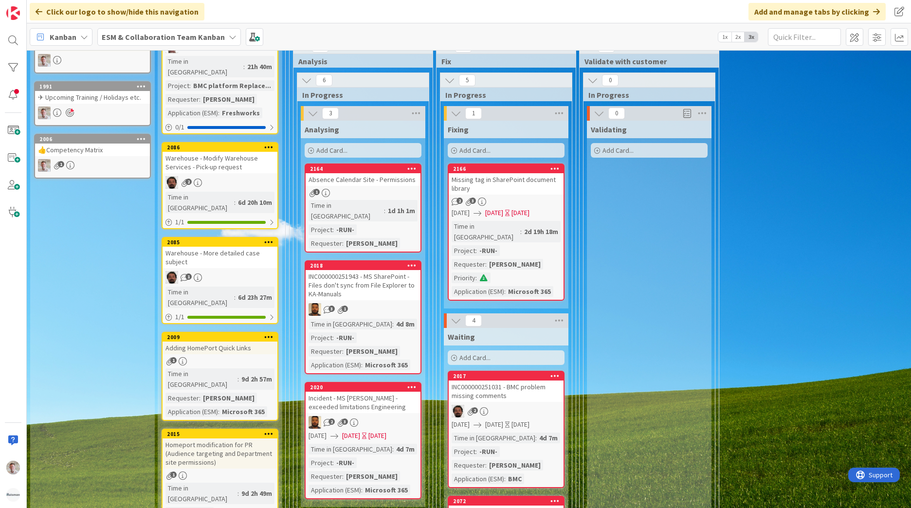
scroll to position [49, 0]
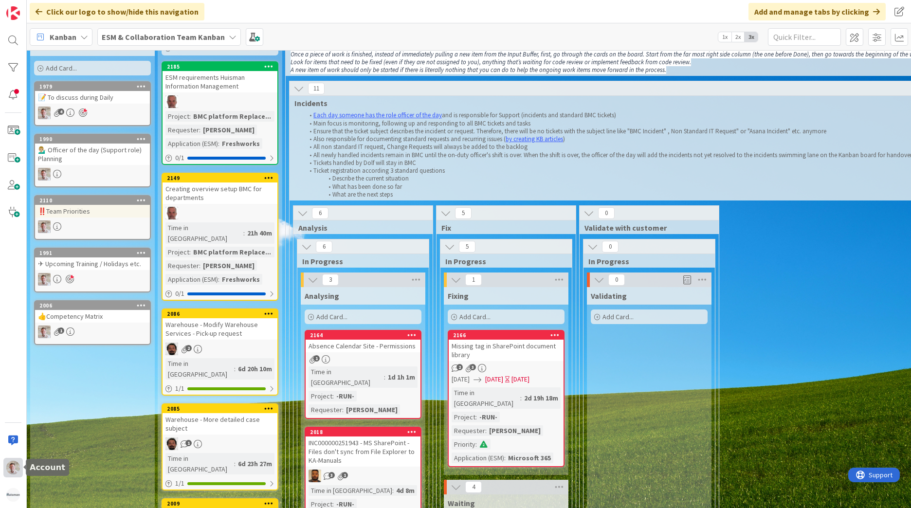
click at [4, 463] on div at bounding box center [12, 467] width 19 height 19
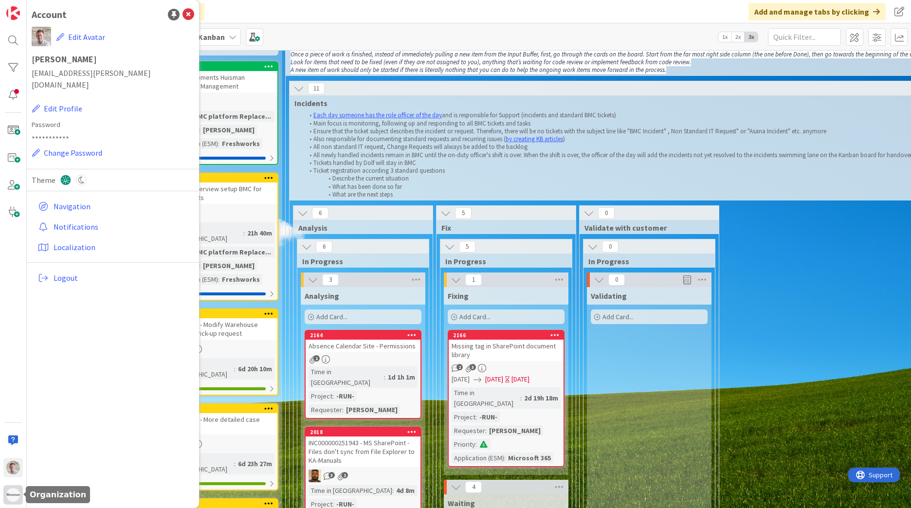
click at [11, 501] on img at bounding box center [13, 495] width 14 height 14
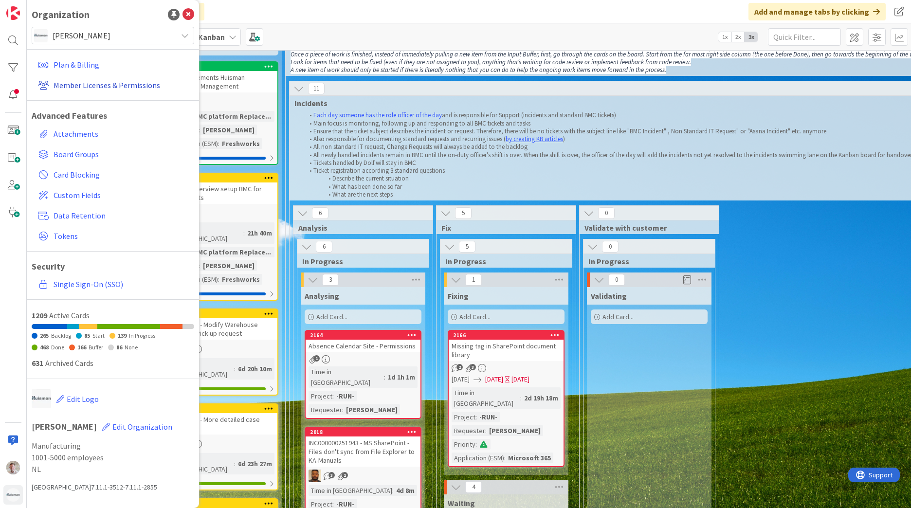
click at [98, 83] on link "Member Licenses & Permissions" at bounding box center [114, 85] width 160 height 18
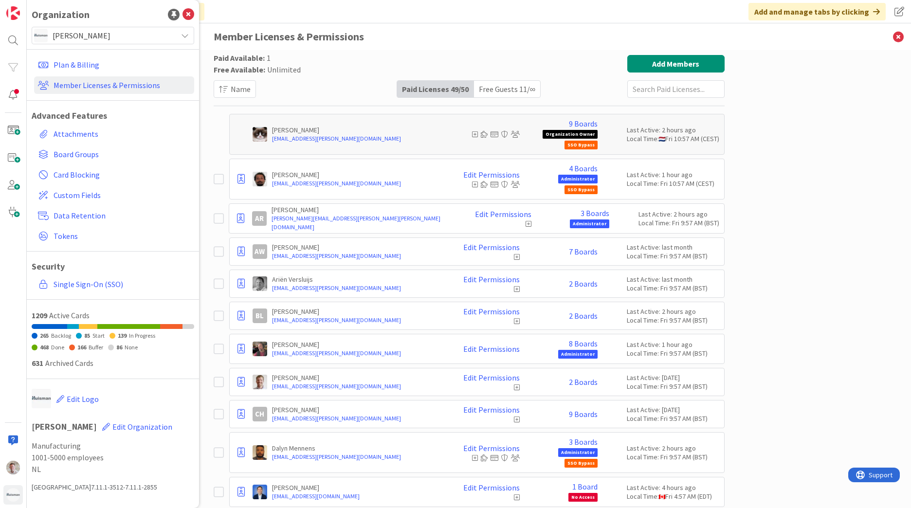
click at [500, 91] on div "Free Guests 11 / ∞" at bounding box center [507, 89] width 66 height 17
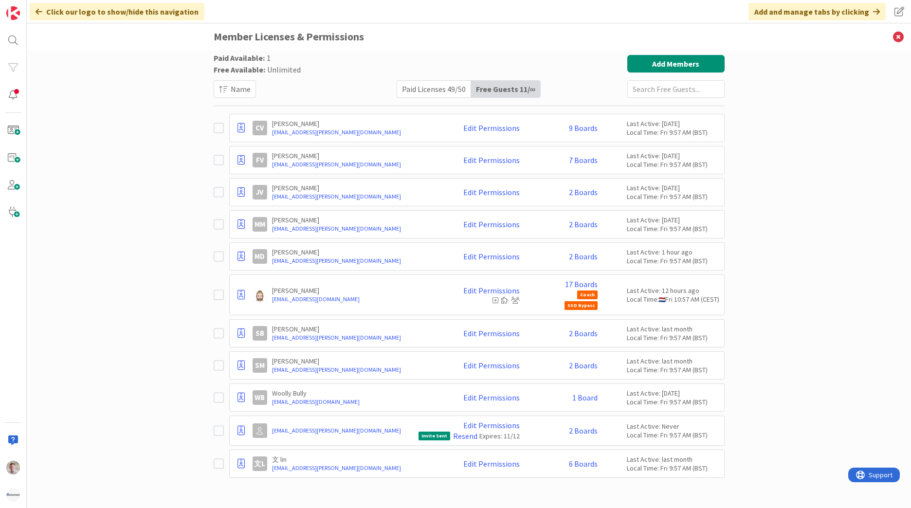
click at [440, 91] on div "Paid Licenses 49 / 50" at bounding box center [434, 89] width 74 height 17
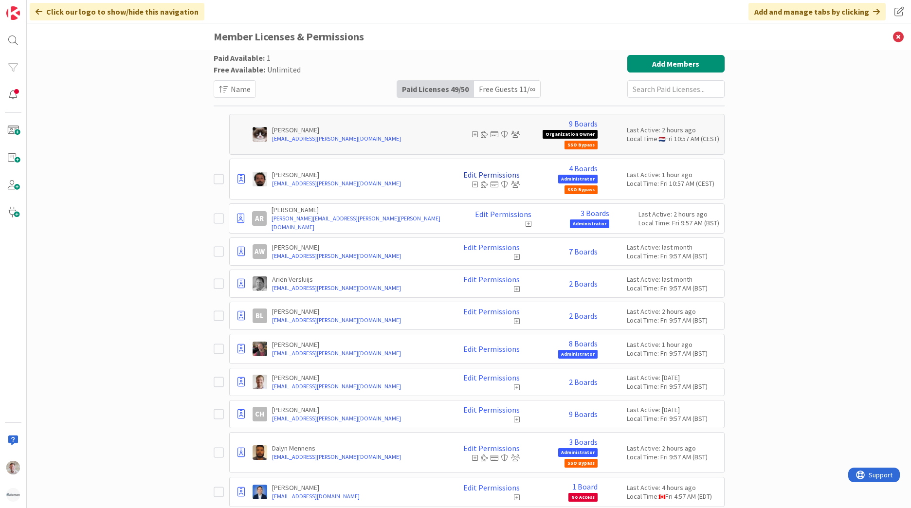
click at [493, 174] on link "Edit Permissions" at bounding box center [491, 174] width 56 height 9
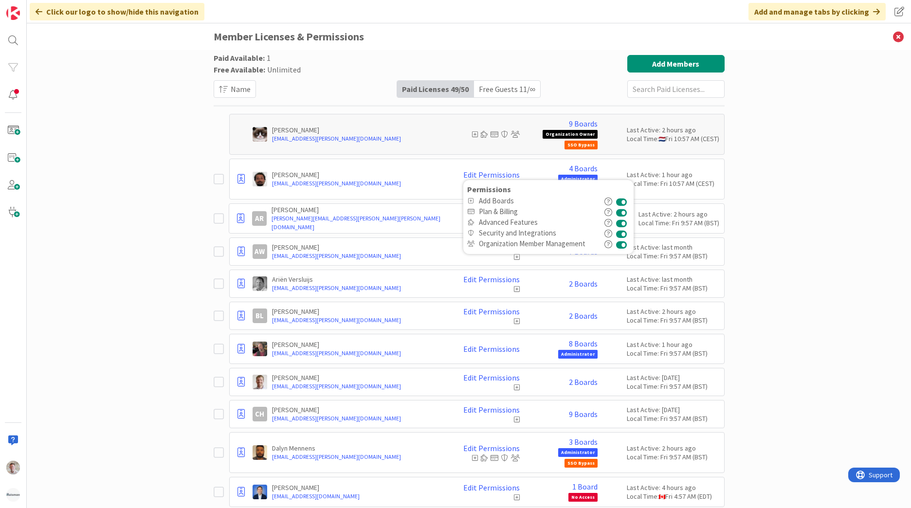
click at [605, 233] on icon "button" at bounding box center [608, 234] width 8 height 8
click at [581, 241] on span "Organization Member Management" at bounding box center [539, 243] width 120 height 9
click at [606, 242] on icon "button" at bounding box center [608, 244] width 8 height 8
click at [147, 259] on div "Paid Available: 1 Free Available: Unlimited Name Paid Licenses 49 / 50 Free Gue…" at bounding box center [469, 279] width 884 height 458
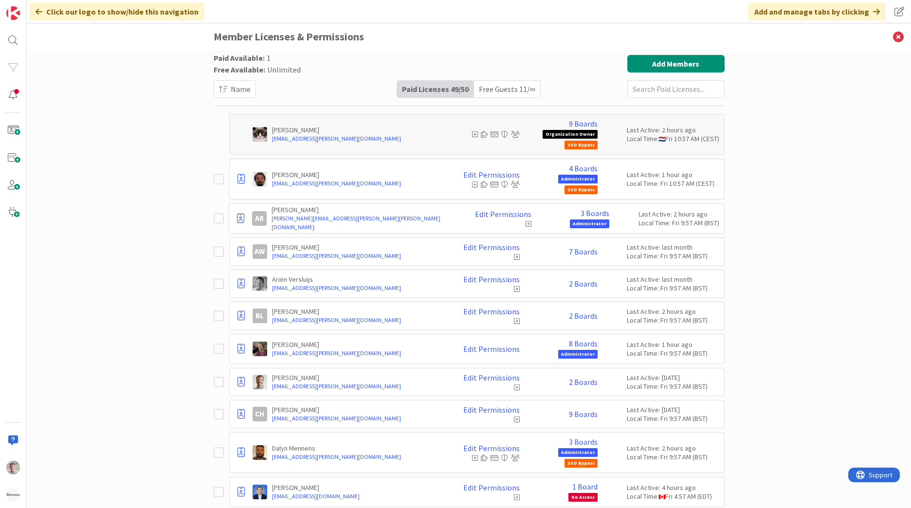
click at [502, 86] on div "Free Guests 11 / ∞" at bounding box center [507, 89] width 66 height 17
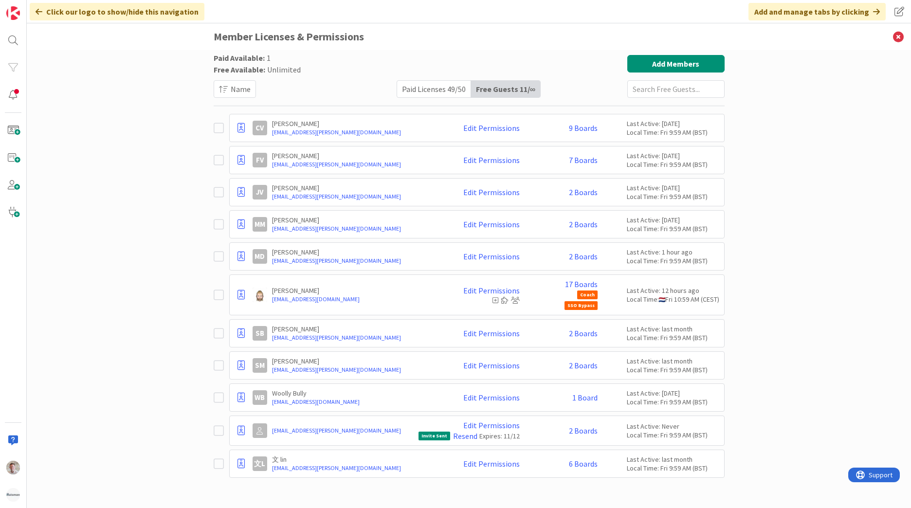
click at [38, 12] on icon at bounding box center [39, 12] width 7 height 8
click at [22, 12] on link at bounding box center [12, 12] width 19 height 19
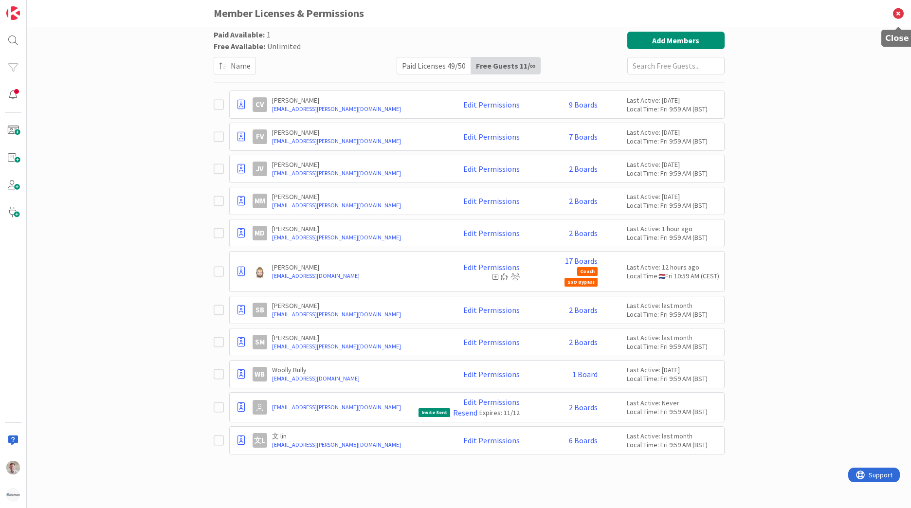
click at [899, 11] on icon at bounding box center [898, 13] width 25 height 27
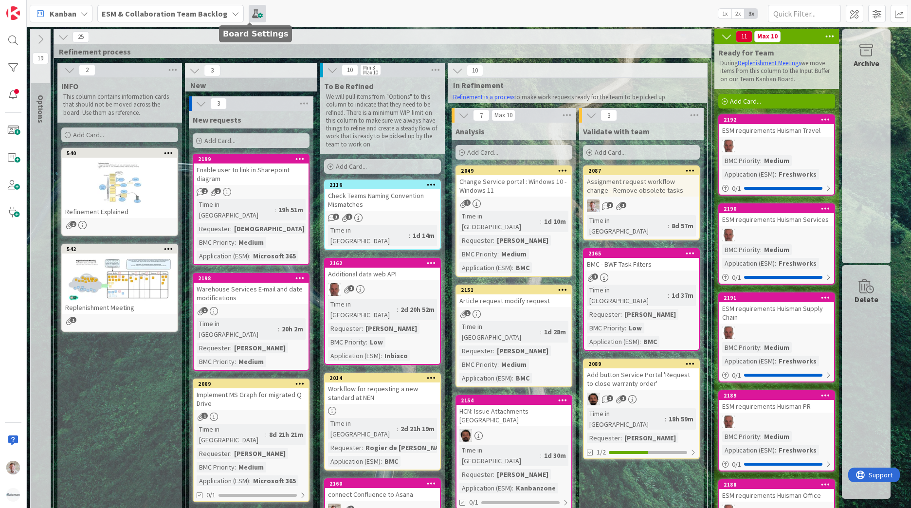
click at [249, 13] on span at bounding box center [258, 14] width 18 height 18
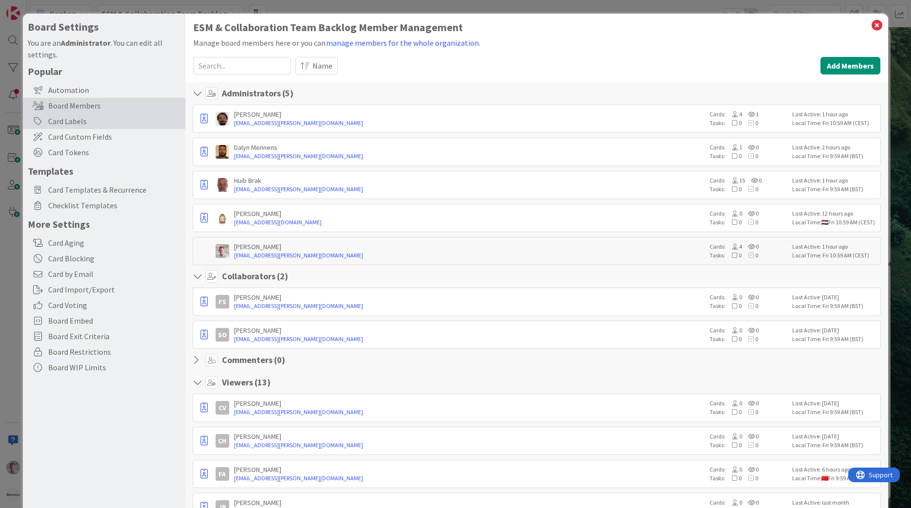
click at [87, 123] on div "Card Labels" at bounding box center [104, 121] width 163 height 16
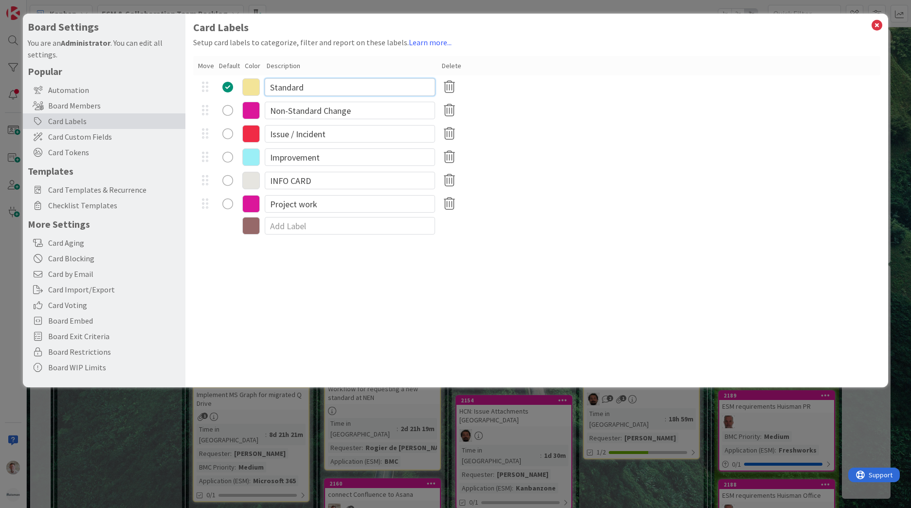
click at [281, 93] on input "Standard" at bounding box center [350, 87] width 170 height 18
click at [288, 91] on input "Standard" at bounding box center [350, 87] width 170 height 18
paste input "Non-Standard Change"
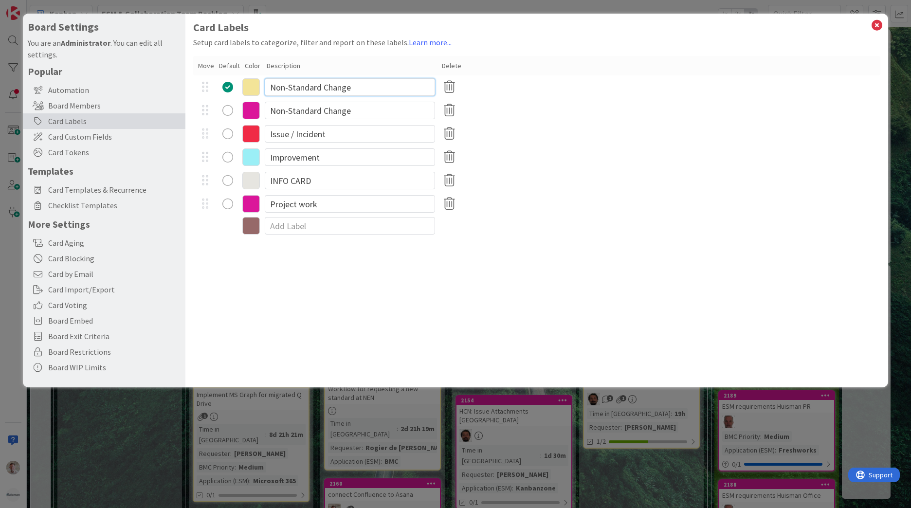
type input "Non-Standard Change"
click at [251, 89] on icon at bounding box center [251, 87] width 18 height 18
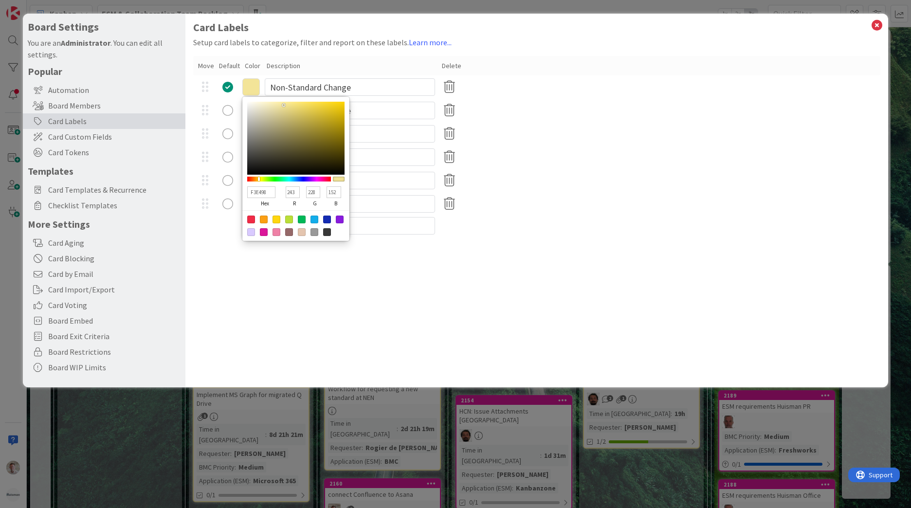
click at [277, 219] on div at bounding box center [277, 220] width 8 height 8
type input "FFD60F"
type input "255"
type input "214"
type input "15"
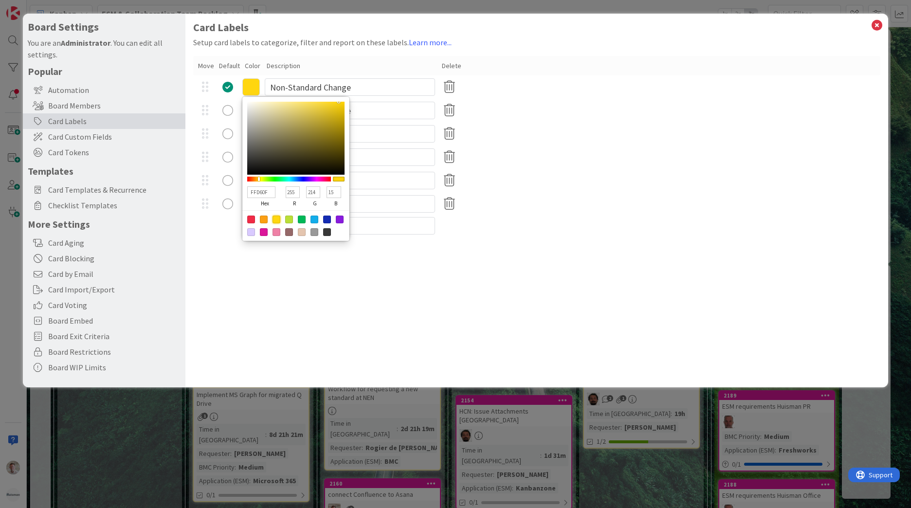
click at [246, 308] on div "Card Labels Setup card labels to categorize, filter and report on these labels.…" at bounding box center [536, 201] width 703 height 374
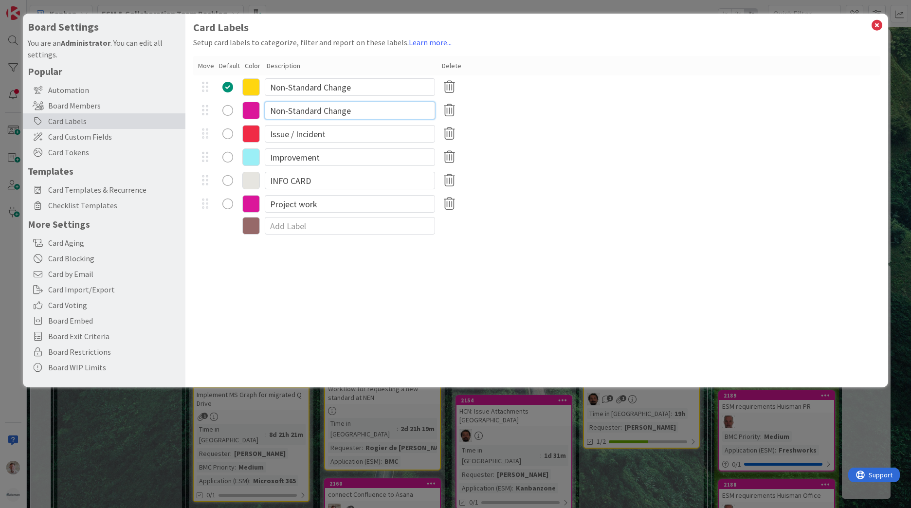
click at [271, 113] on input "Non-Standard Change" at bounding box center [350, 111] width 170 height 18
click at [272, 113] on input "Non-Standard Change" at bounding box center [350, 111] width 170 height 18
drag, startPoint x: 370, startPoint y: 113, endPoint x: 269, endPoint y: 113, distance: 100.7
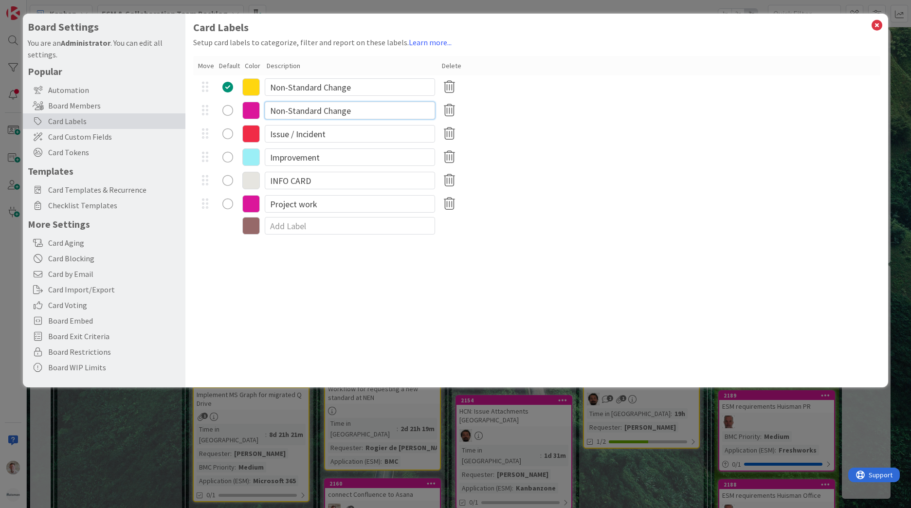
click at [269, 113] on input "Non-Standard Change" at bounding box center [350, 111] width 170 height 18
drag, startPoint x: 382, startPoint y: 91, endPoint x: 204, endPoint y: 81, distance: 177.9
click at [204, 81] on div "FFD60F hex 255 r 214 g 15 b 100 a Non-Standard Change" at bounding box center [536, 86] width 687 height 23
click at [321, 109] on input at bounding box center [350, 111] width 170 height 18
click at [288, 137] on input "Issue / Incident" at bounding box center [350, 134] width 170 height 18
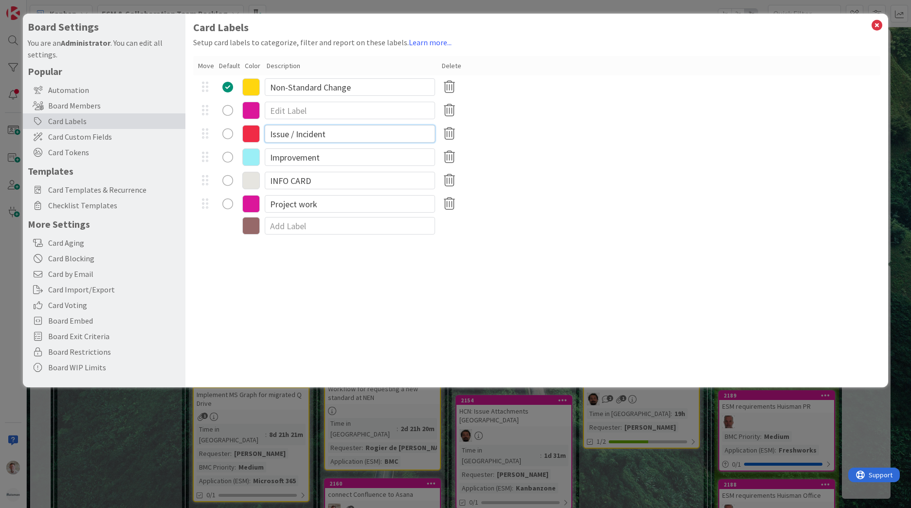
click at [288, 137] on input "Issue / Incident" at bounding box center [350, 134] width 170 height 18
type input "Incident"
click at [247, 155] on icon at bounding box center [251, 157] width 18 height 18
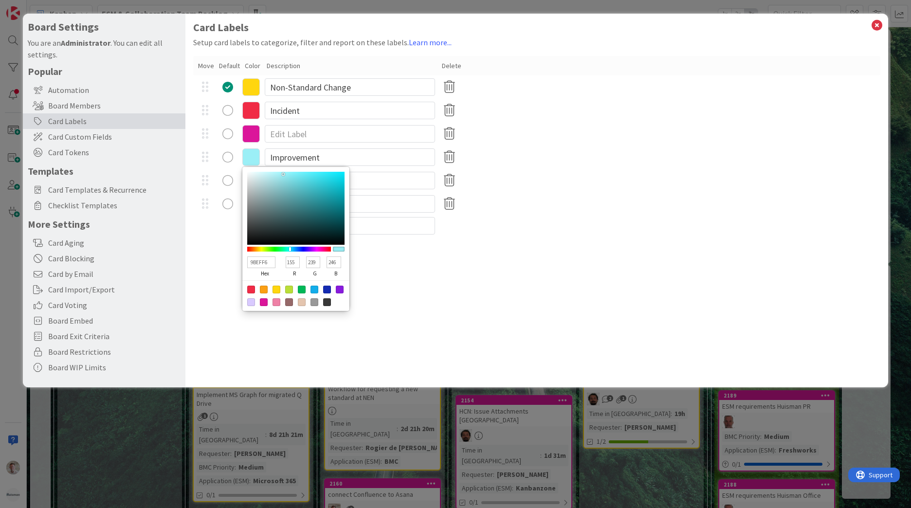
click at [311, 290] on div at bounding box center [314, 290] width 8 height 8
type input "13ADEA"
type input "19"
type input "173"
type input "234"
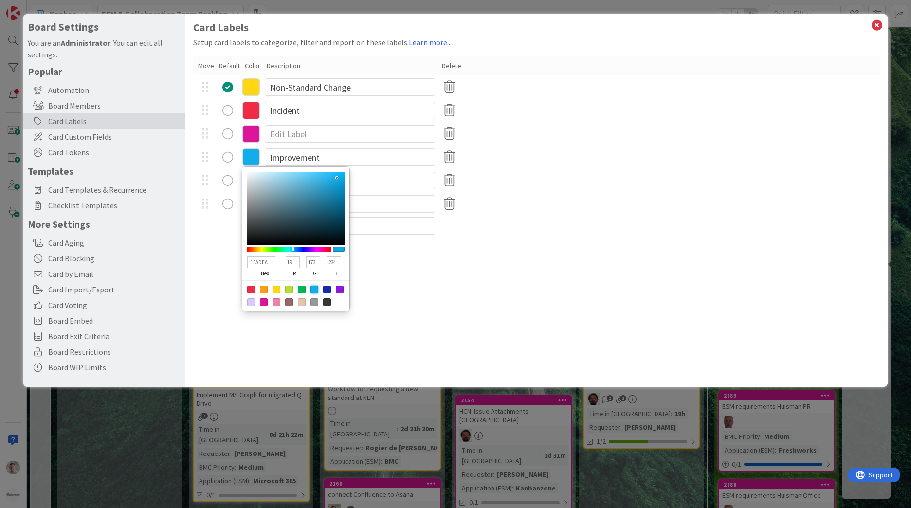
click at [564, 338] on div "Card Labels Setup card labels to categorize, filter and report on these labels.…" at bounding box center [536, 201] width 703 height 374
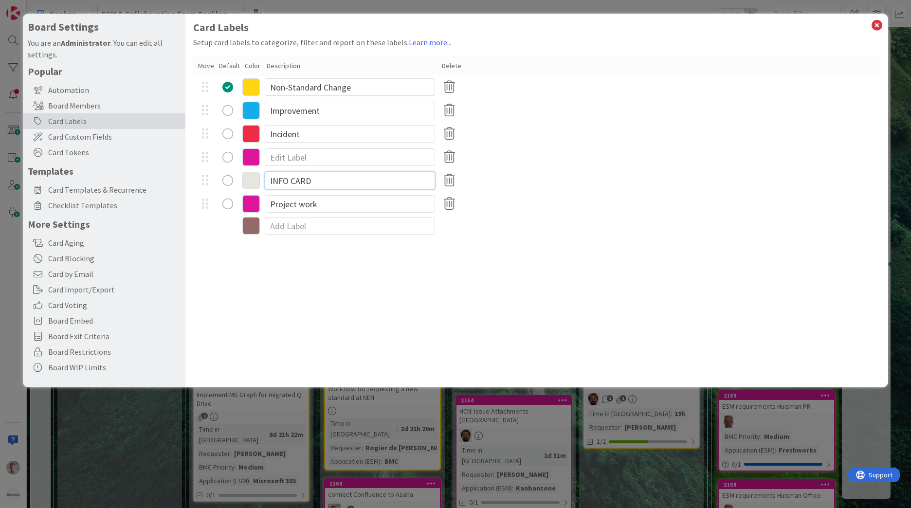
click at [282, 180] on input "INFO CARD" at bounding box center [350, 181] width 170 height 18
click at [282, 179] on input "INFO CARD" at bounding box center [350, 181] width 170 height 18
type input "INFO"
click at [256, 186] on icon at bounding box center [251, 181] width 18 height 18
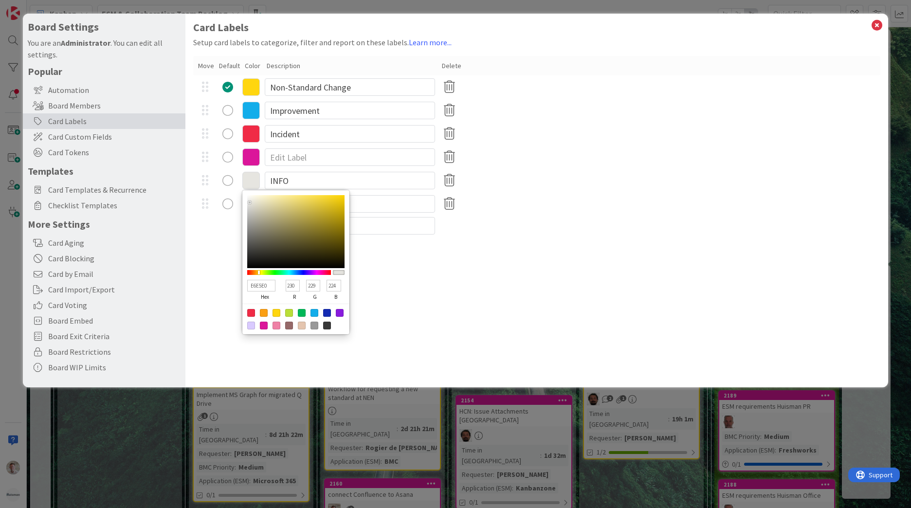
click at [314, 327] on div at bounding box center [314, 326] width 8 height 8
type input "999999"
type input "153"
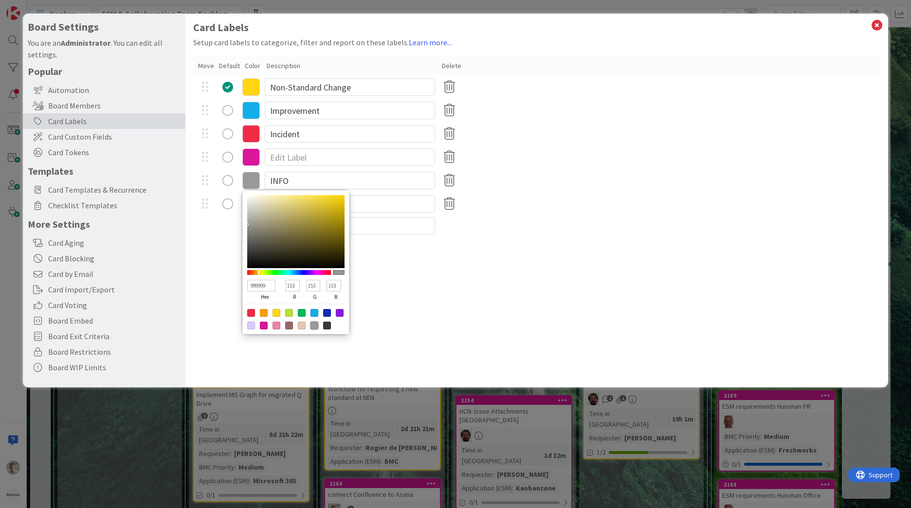
click at [525, 313] on div "Card Labels Setup card labels to categorize, filter and report on these labels.…" at bounding box center [536, 201] width 703 height 374
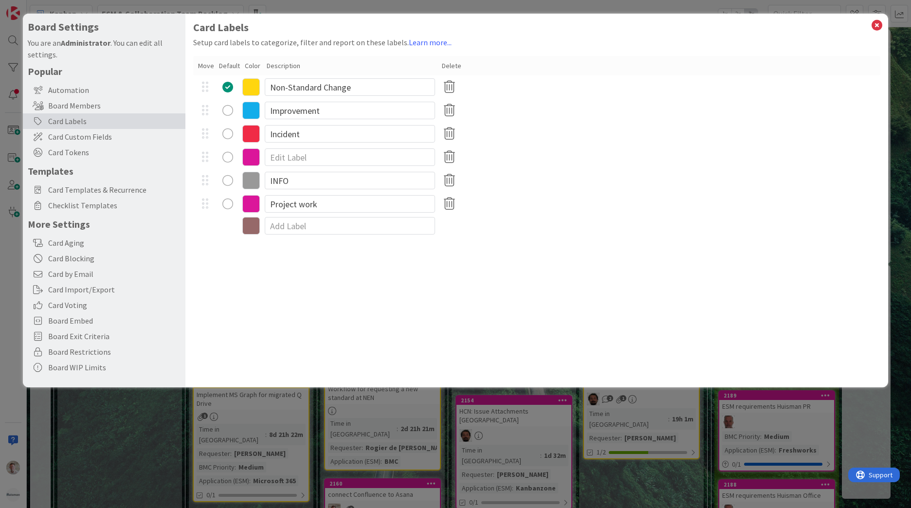
click at [253, 209] on icon at bounding box center [251, 204] width 18 height 18
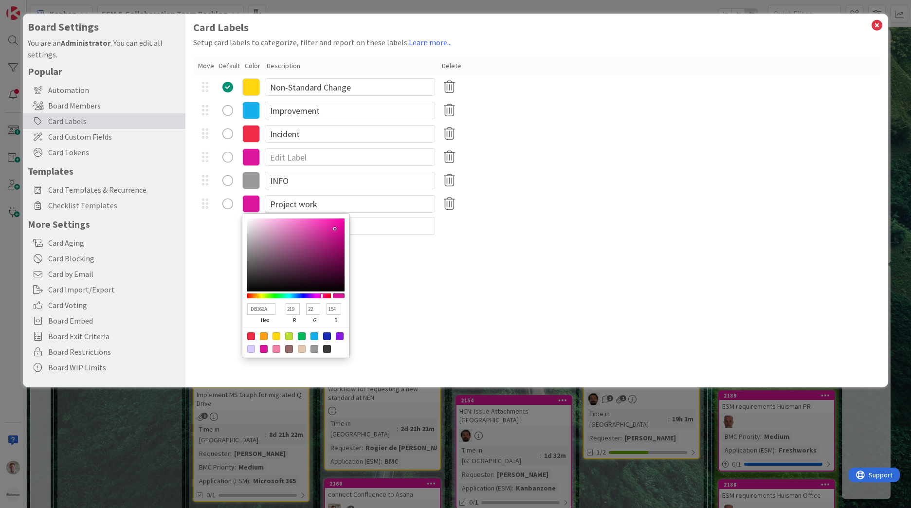
click at [298, 336] on div at bounding box center [302, 336] width 8 height 8
type input "00B858"
type input "0"
type input "184"
type input "88"
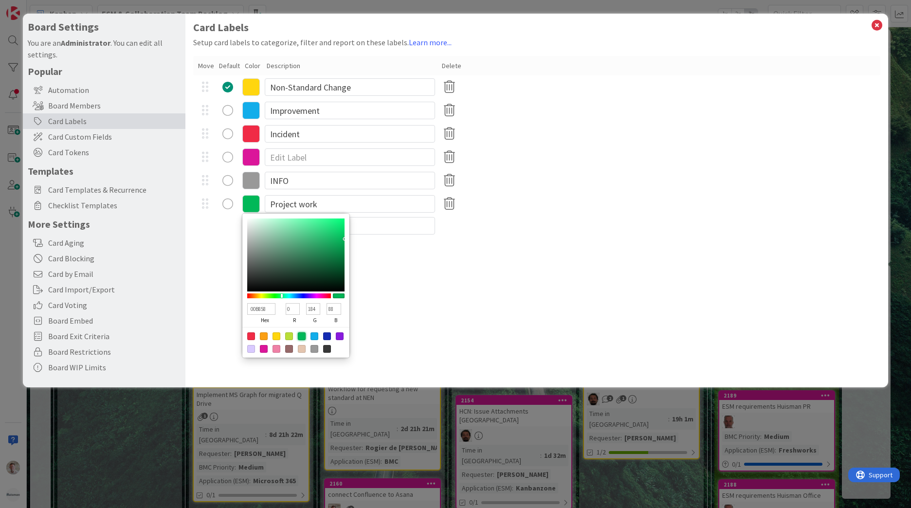
click at [434, 300] on div "Card Labels Setup card labels to categorize, filter and report on these labels.…" at bounding box center [536, 201] width 703 height 374
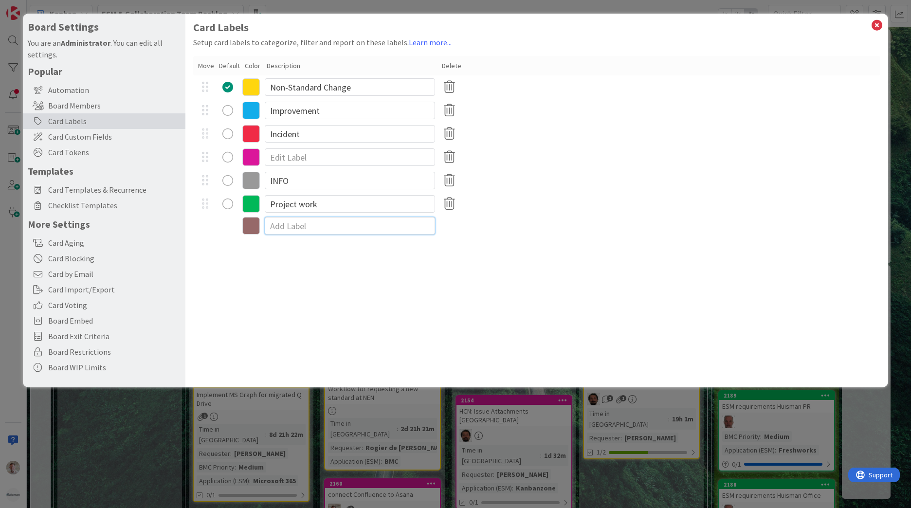
click at [282, 226] on input at bounding box center [350, 226] width 170 height 18
type input "Maintenance"
click at [254, 228] on icon at bounding box center [251, 228] width 18 height 18
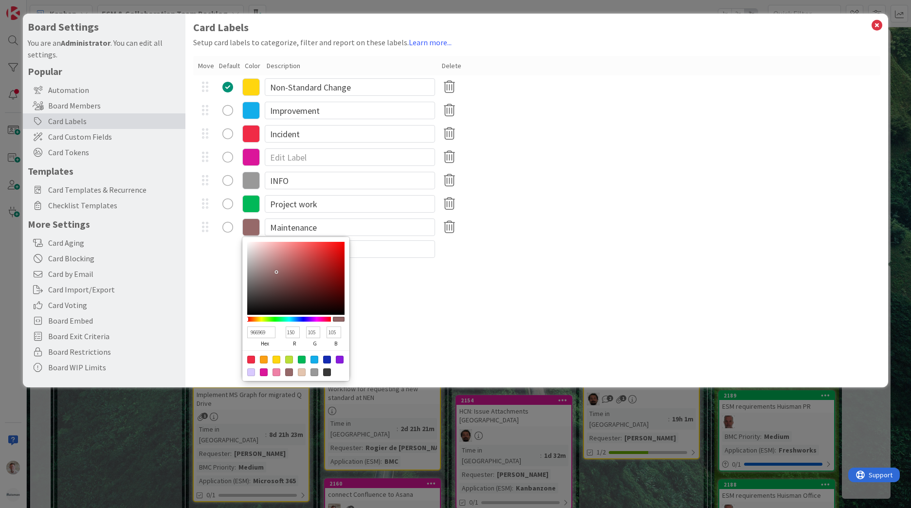
click at [328, 360] on div at bounding box center [327, 360] width 8 height 8
type input "142BB2"
type input "20"
type input "43"
type input "178"
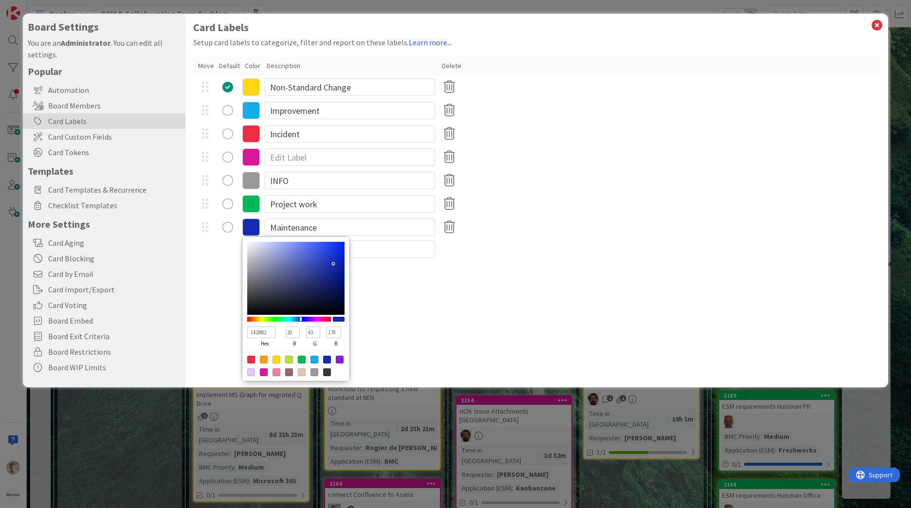
click at [432, 320] on div "Card Labels Setup card labels to categorize, filter and report on these labels.…" at bounding box center [536, 201] width 703 height 374
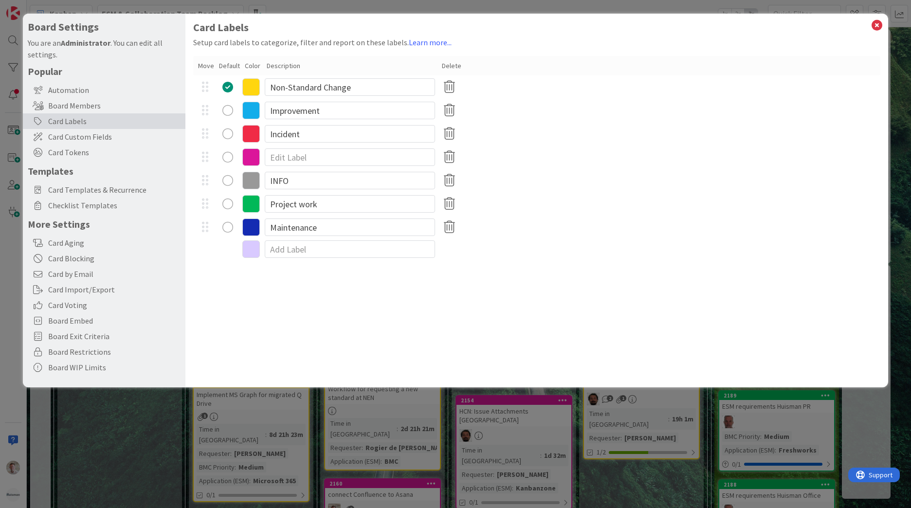
click at [252, 175] on icon at bounding box center [251, 181] width 18 height 18
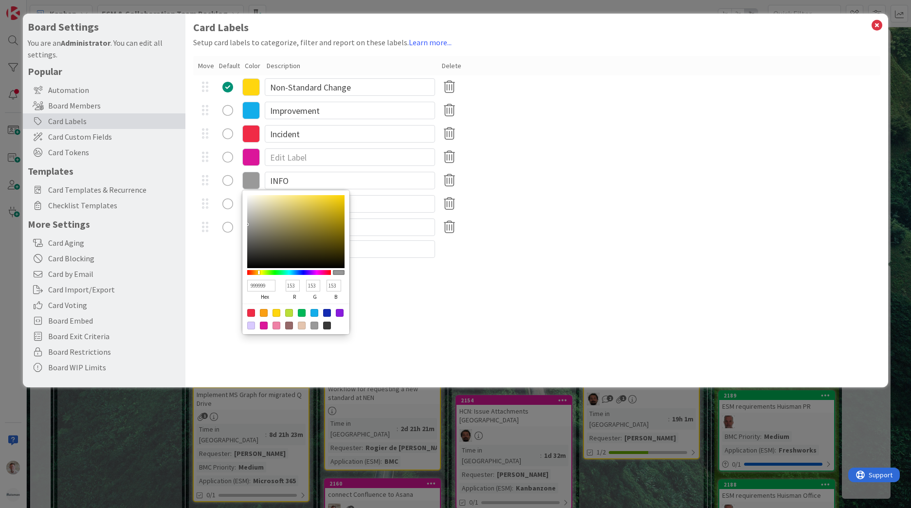
click at [253, 156] on icon at bounding box center [251, 157] width 18 height 18
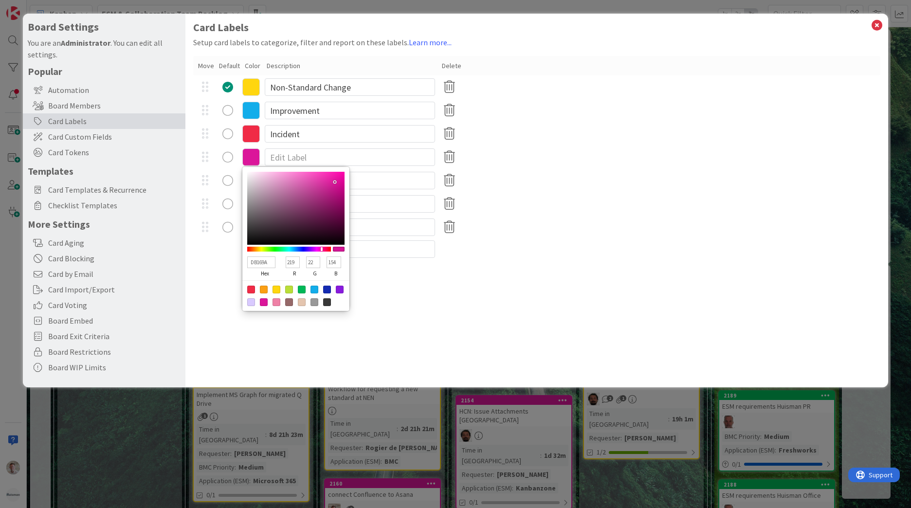
click at [290, 299] on div at bounding box center [289, 302] width 8 height 8
type input "966969"
type input "150"
type input "105"
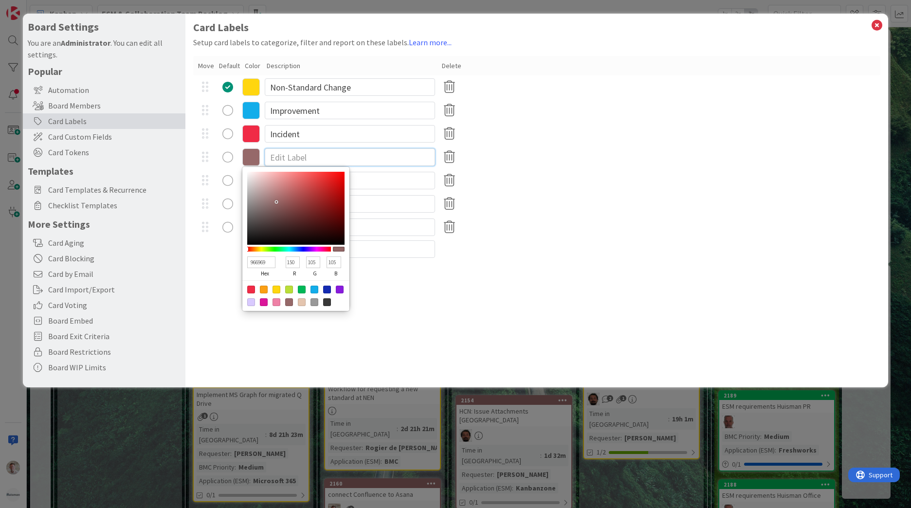
click at [296, 161] on input at bounding box center [350, 157] width 170 height 18
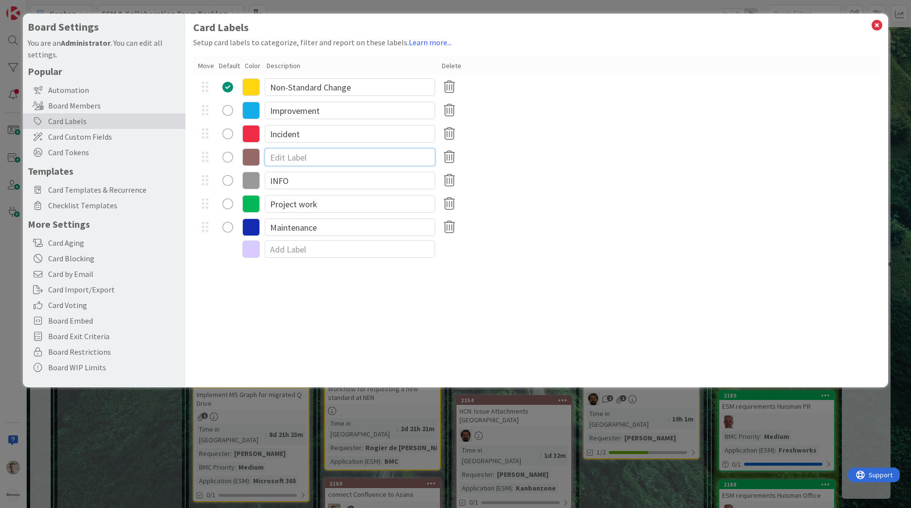
click at [296, 161] on input at bounding box center [350, 157] width 170 height 18
type input "Problem"
click at [245, 130] on icon at bounding box center [251, 134] width 18 height 18
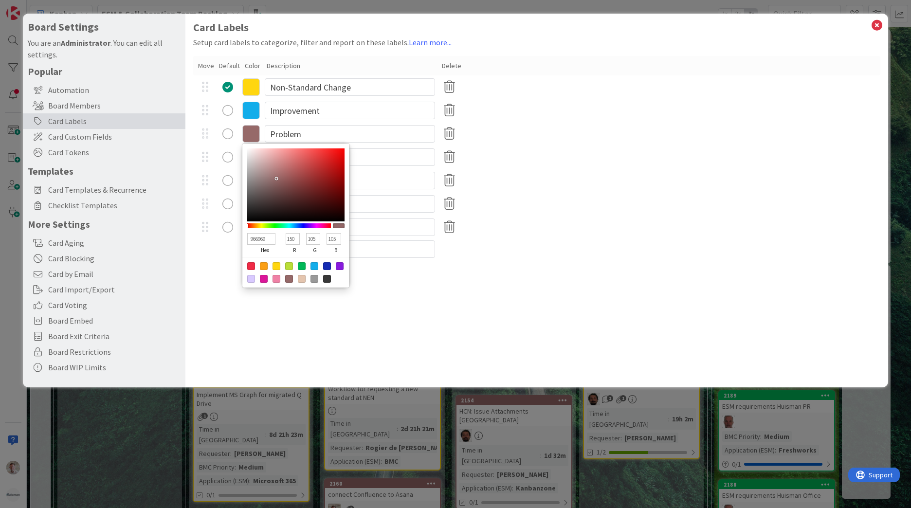
click at [388, 316] on div "Card Labels Setup card labels to categorize, filter and report on these labels.…" at bounding box center [536, 201] width 703 height 374
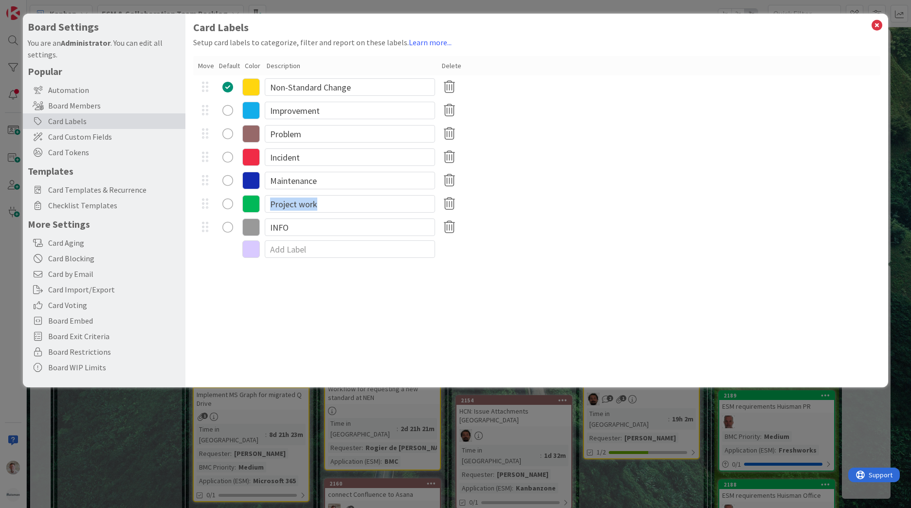
click at [794, 190] on div "FFD60F hex 255 r 214 g 15 b 100 a Non-Standard Change 13ADEA hex 19 r 173 g 234…" at bounding box center [536, 157] width 687 height 164
click at [678, 235] on div "999999 hex 153 r 153 g 153 b 100 a INFO" at bounding box center [536, 227] width 687 height 23
click at [876, 25] on icon at bounding box center [877, 25] width 13 height 14
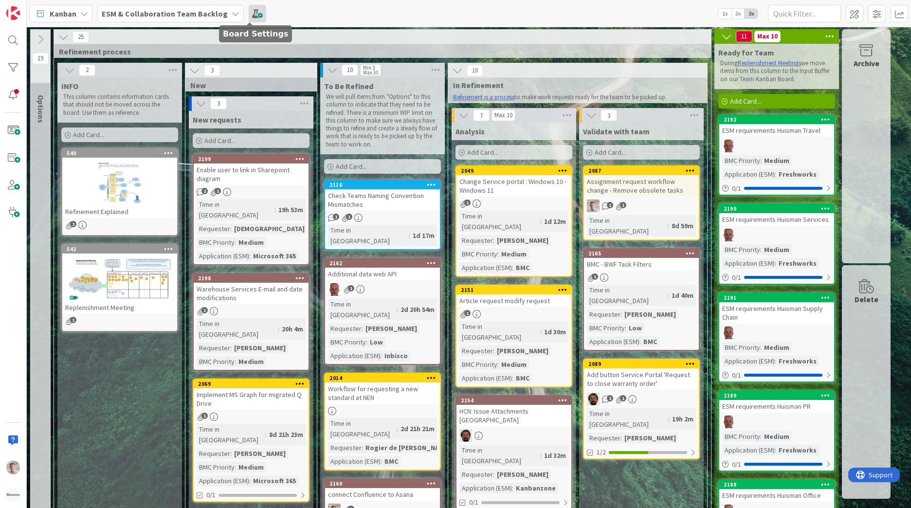
click at [249, 10] on span at bounding box center [258, 14] width 18 height 18
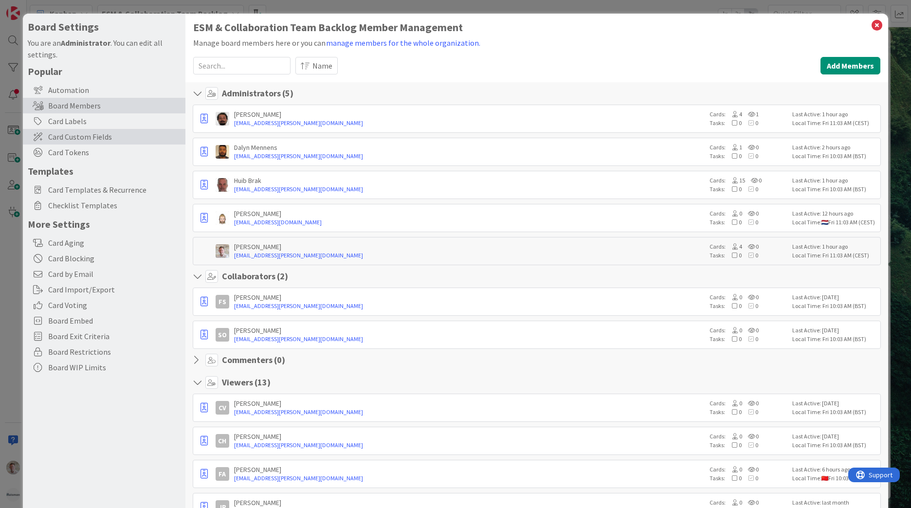
click at [79, 135] on span "Card Custom Fields" at bounding box center [114, 137] width 132 height 12
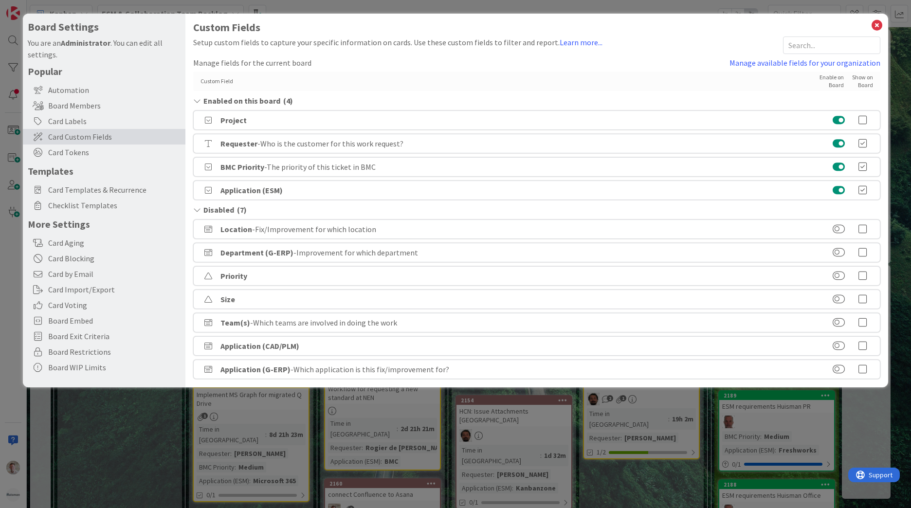
click at [865, 166] on icon at bounding box center [862, 167] width 19 height 10
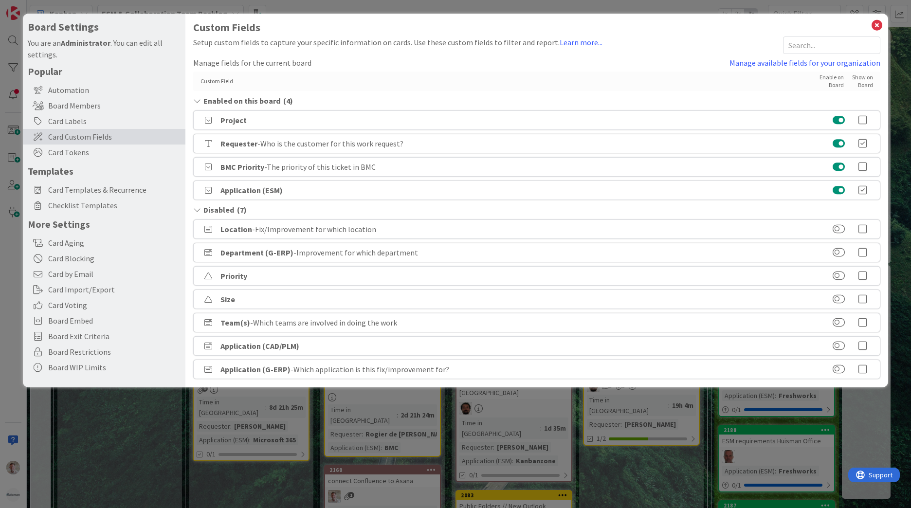
click at [835, 163] on button at bounding box center [839, 167] width 12 height 10
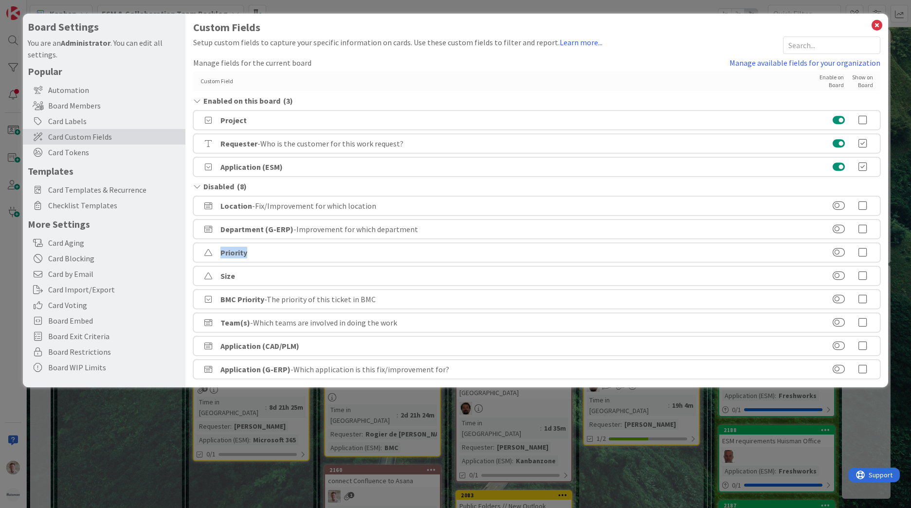
drag, startPoint x: 761, startPoint y: 255, endPoint x: 764, endPoint y: 240, distance: 14.4
click at [764, 240] on div "Custom Field Enable on Board Show on Board Enabled on this board ( 3 ) Project …" at bounding box center [536, 226] width 687 height 308
drag, startPoint x: 764, startPoint y: 240, endPoint x: 741, endPoint y: 249, distance: 24.5
click at [741, 249] on div "Priority" at bounding box center [536, 252] width 687 height 19
click at [880, 23] on icon at bounding box center [877, 25] width 13 height 14
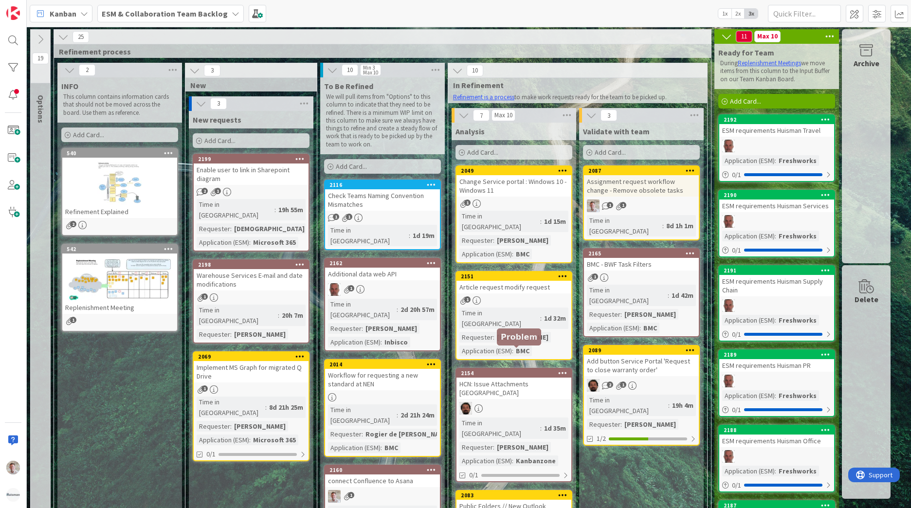
click at [487, 370] on div "2154" at bounding box center [516, 373] width 110 height 7
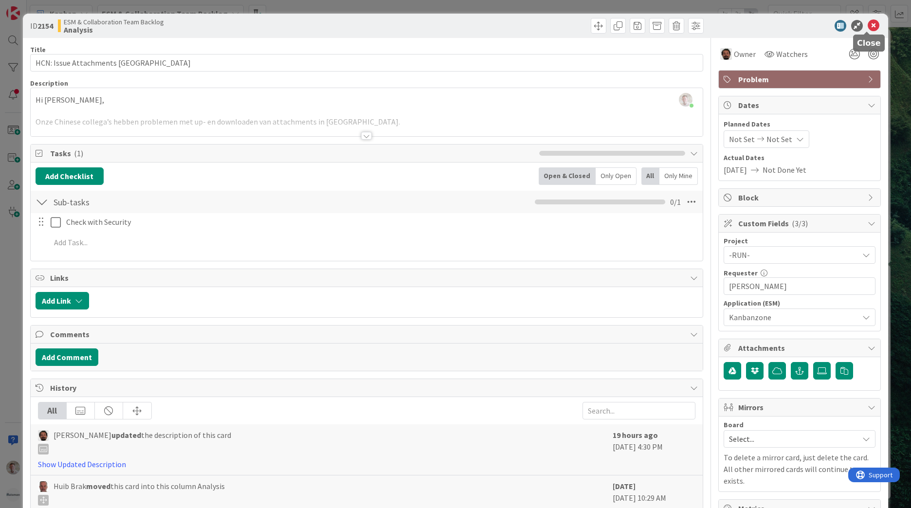
click at [870, 27] on icon at bounding box center [874, 26] width 12 height 12
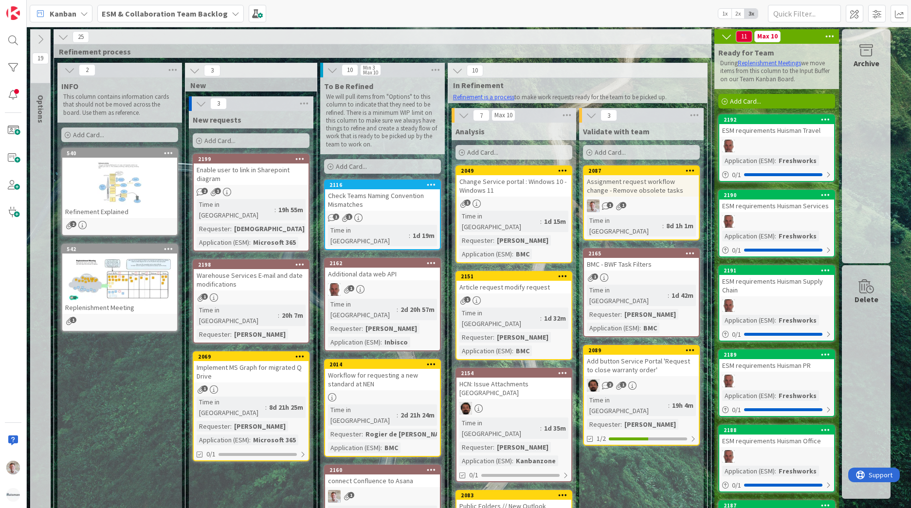
click at [38, 38] on icon at bounding box center [40, 39] width 11 height 11
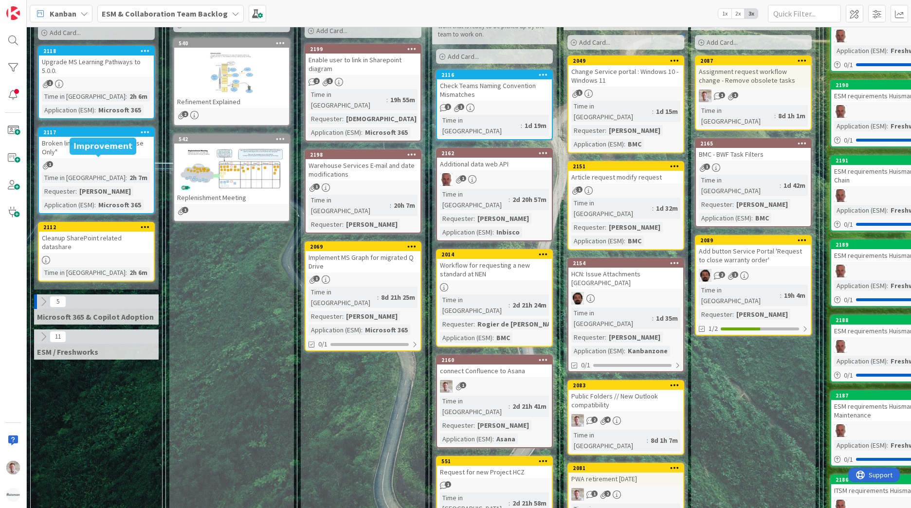
scroll to position [195, 0]
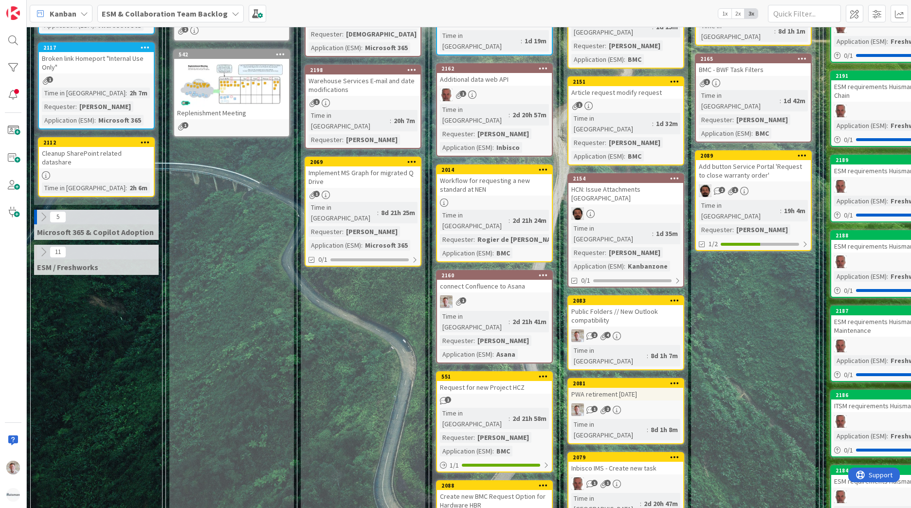
click at [43, 212] on icon at bounding box center [43, 217] width 11 height 11
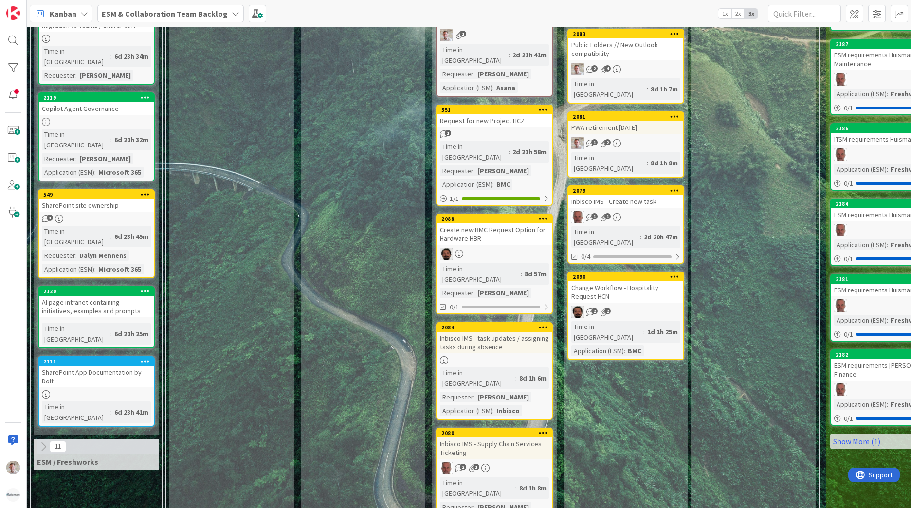
scroll to position [584, 0]
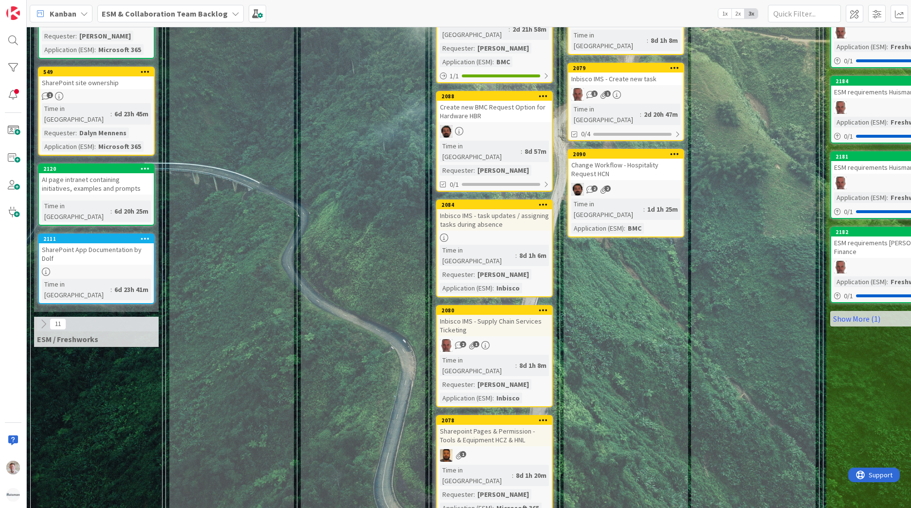
click at [43, 319] on icon at bounding box center [43, 324] width 11 height 11
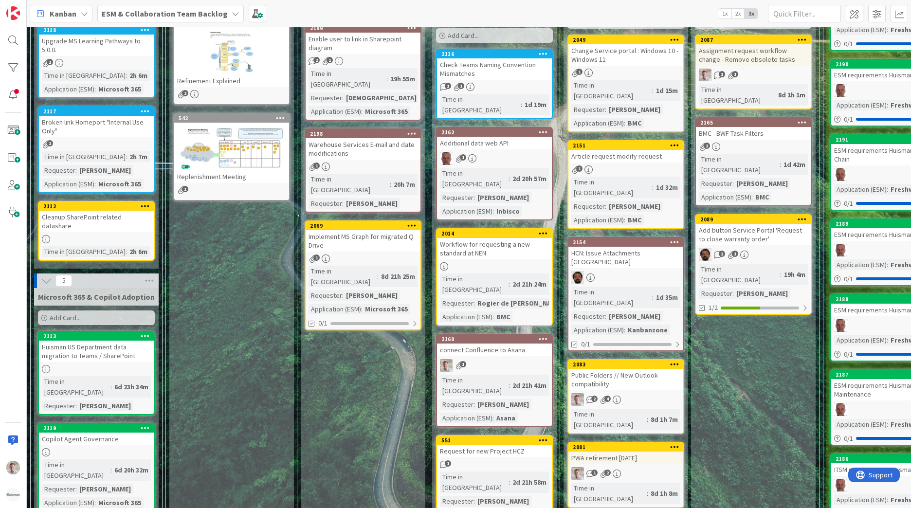
scroll to position [0, 0]
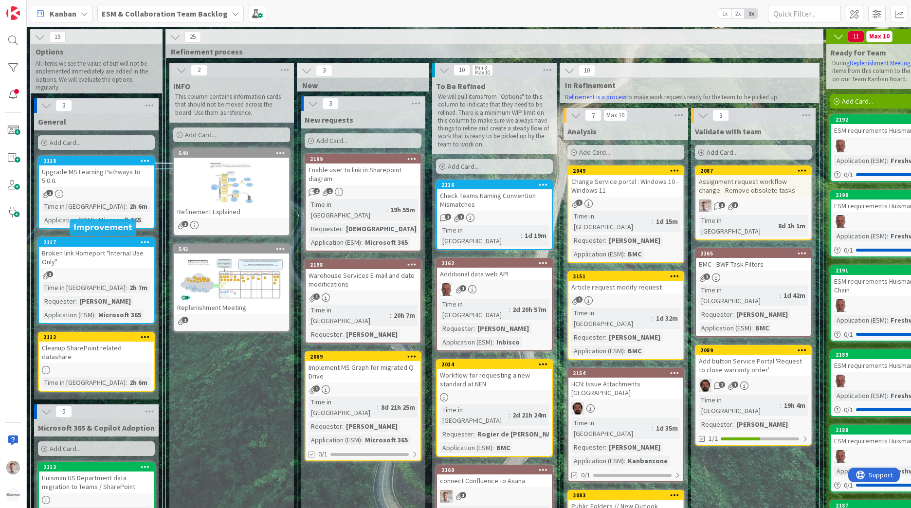
click at [128, 242] on div "2117" at bounding box center [98, 242] width 110 height 7
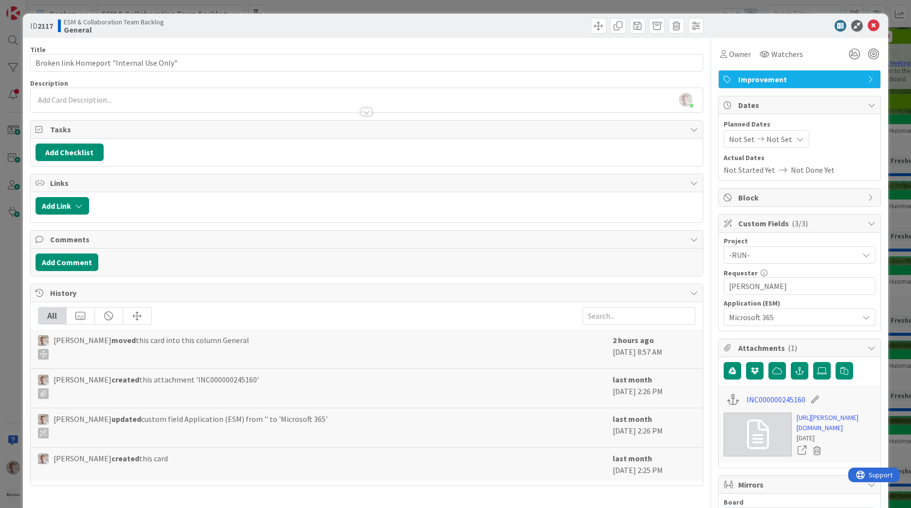
click at [764, 83] on span "Improvement" at bounding box center [800, 79] width 125 height 12
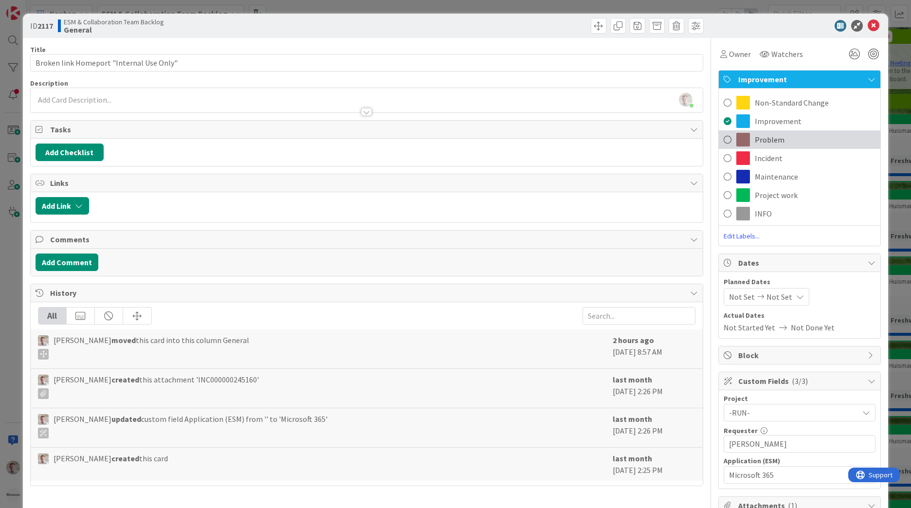
click at [760, 139] on span "Problem" at bounding box center [770, 140] width 30 height 12
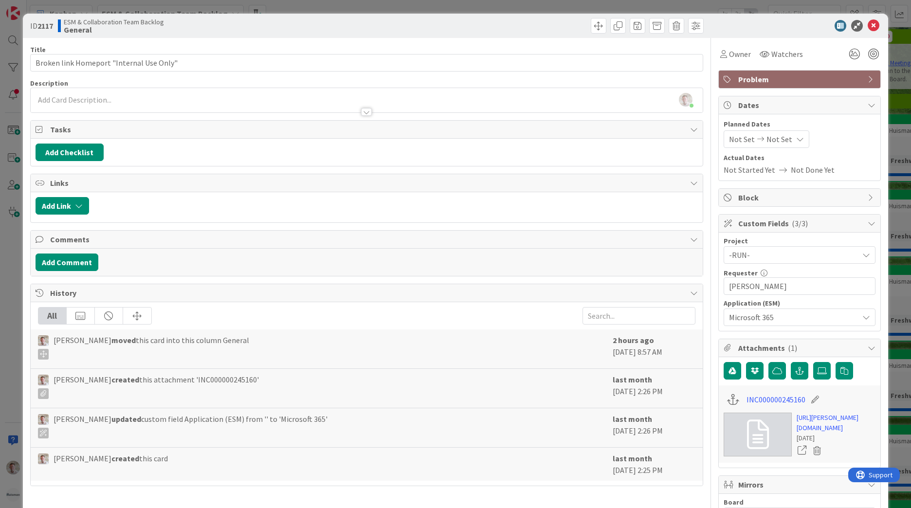
click at [871, 26] on icon at bounding box center [874, 26] width 12 height 12
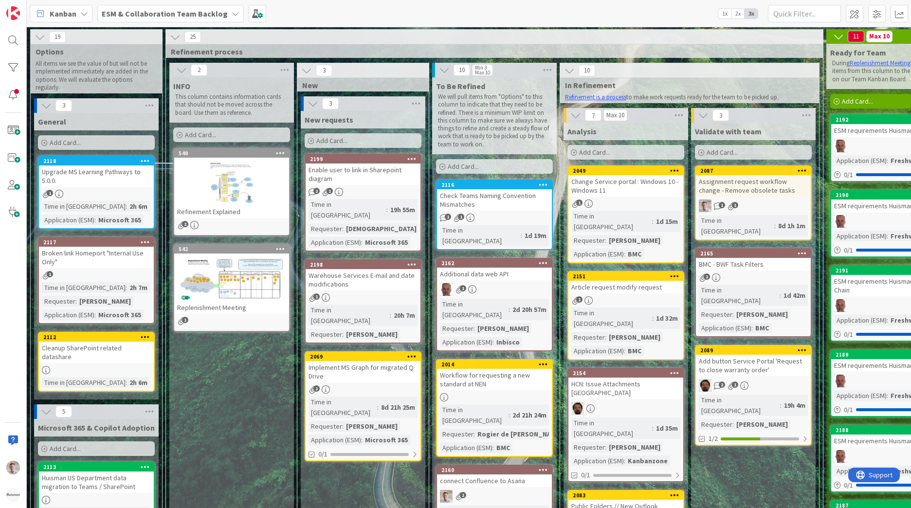
click at [119, 176] on div "Upgrade MS Learning Pathways to 5.0.0." at bounding box center [96, 175] width 115 height 21
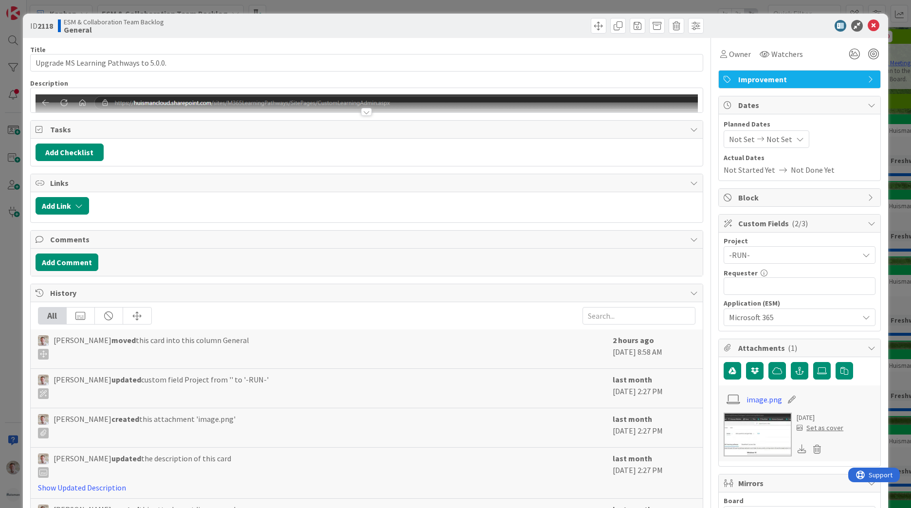
click at [749, 76] on span "Improvement" at bounding box center [800, 79] width 125 height 12
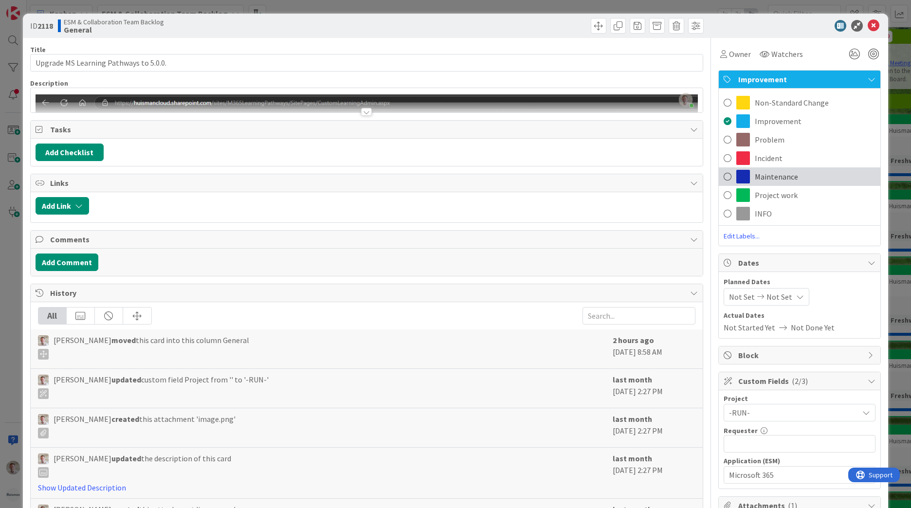
click at [755, 178] on span "Maintenance" at bounding box center [776, 177] width 43 height 12
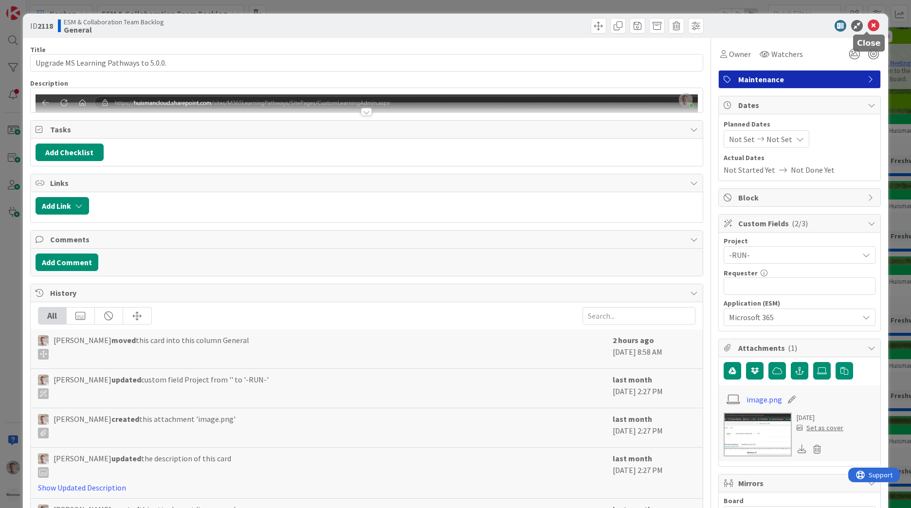
click at [868, 24] on icon at bounding box center [874, 26] width 12 height 12
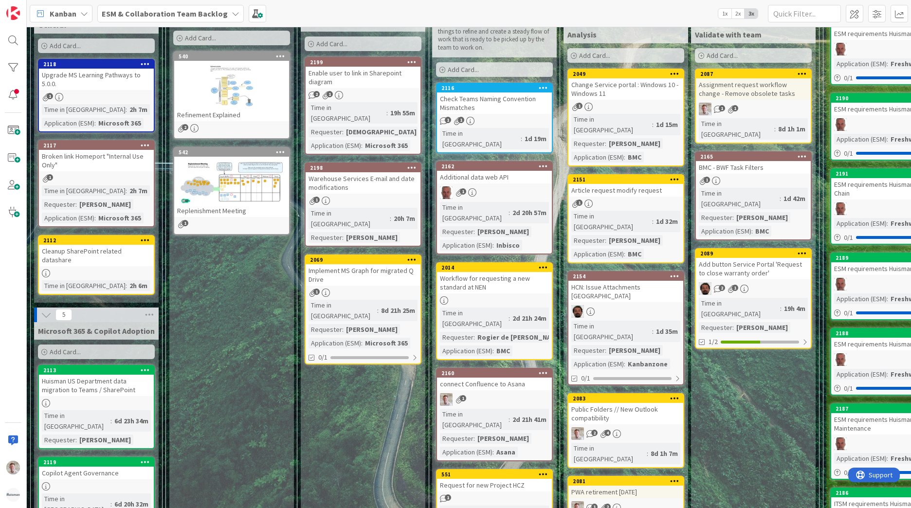
scroll to position [97, 0]
click at [90, 249] on div "Cleanup SharePoint related datashare" at bounding box center [96, 254] width 115 height 21
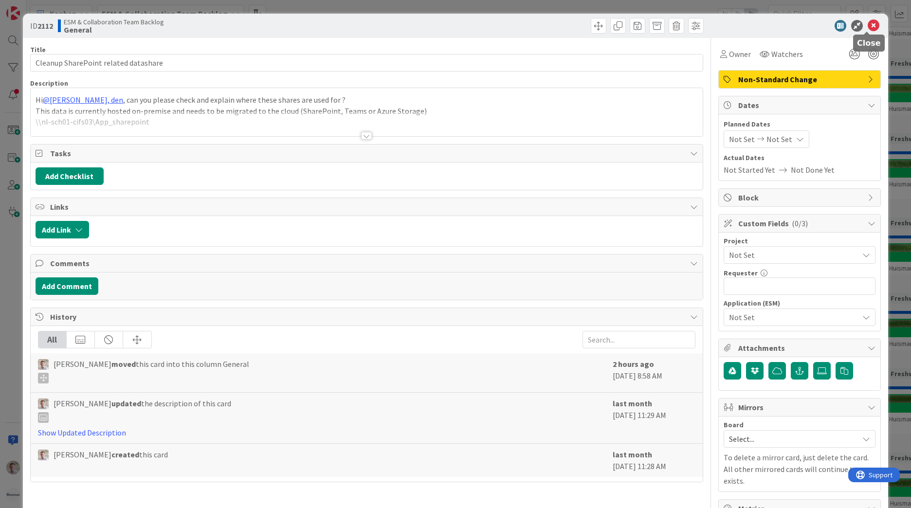
click at [868, 30] on icon at bounding box center [874, 26] width 12 height 12
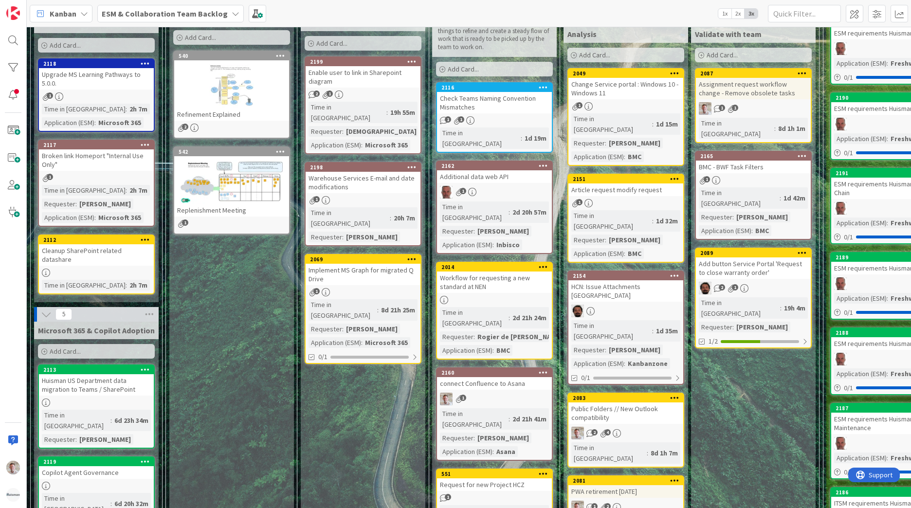
click at [122, 251] on div "Cleanup SharePoint related datashare" at bounding box center [96, 254] width 115 height 21
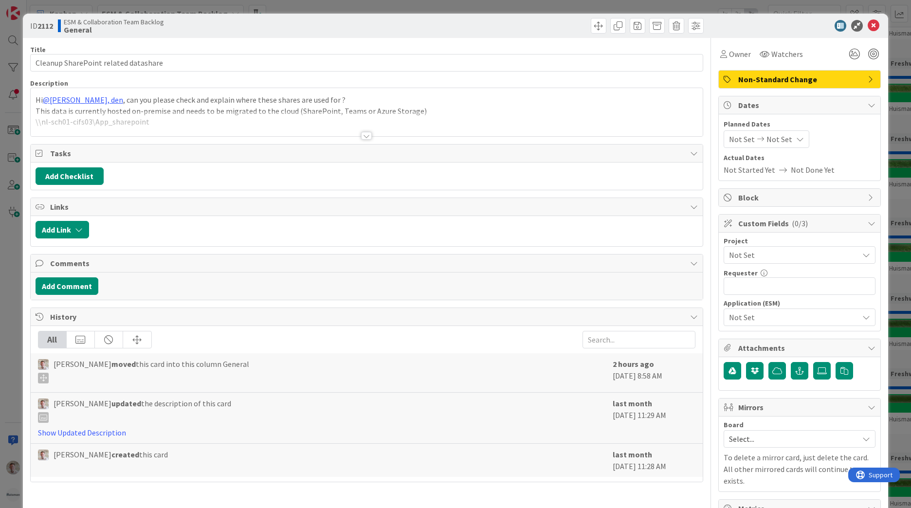
click at [774, 82] on span "Non-Standard Change" at bounding box center [800, 79] width 125 height 12
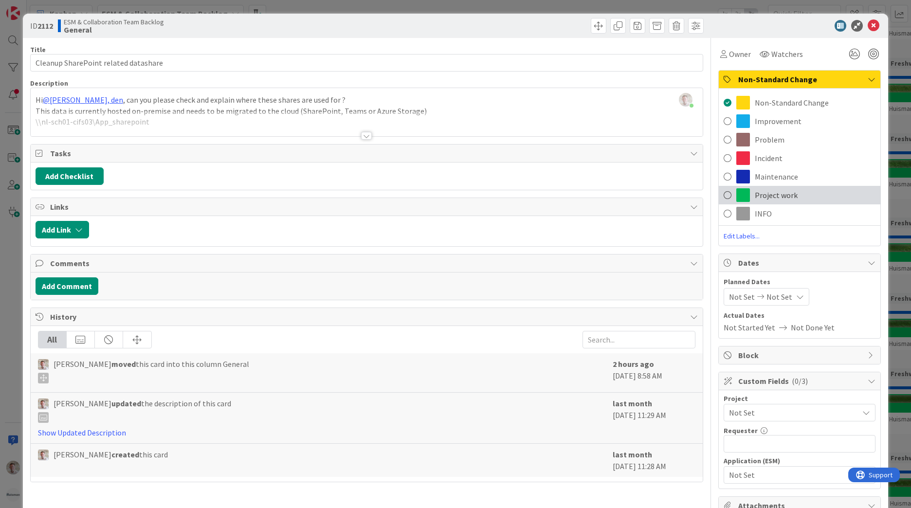
click at [745, 194] on div "Project work" at bounding box center [800, 195] width 162 height 18
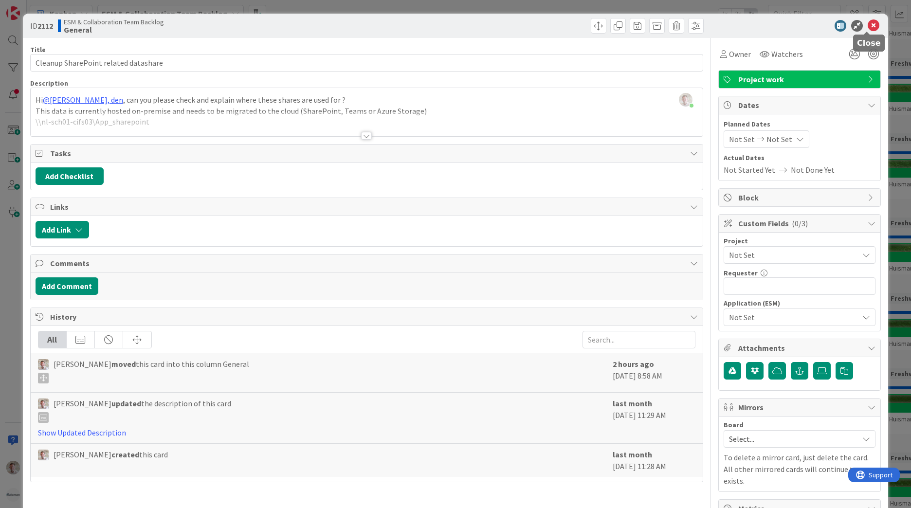
click at [872, 23] on icon at bounding box center [874, 26] width 12 height 12
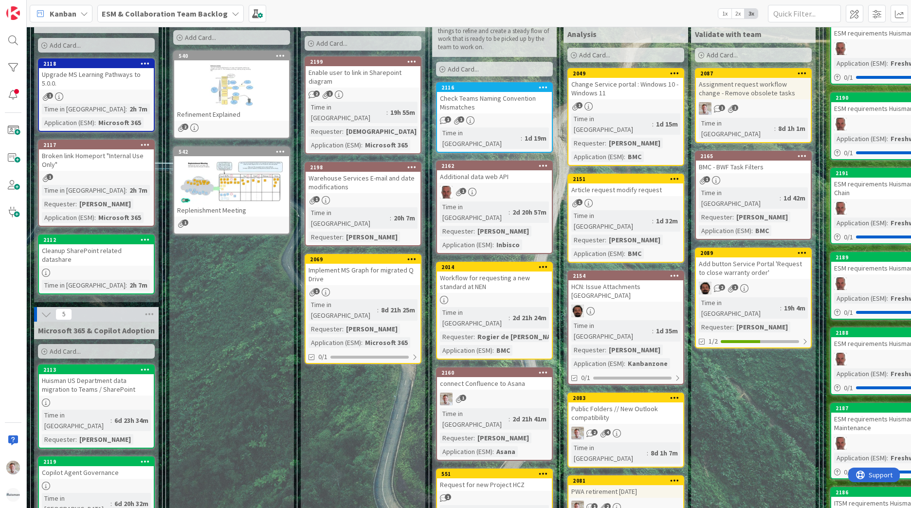
click at [104, 251] on div "Cleanup SharePoint related datashare" at bounding box center [96, 254] width 115 height 21
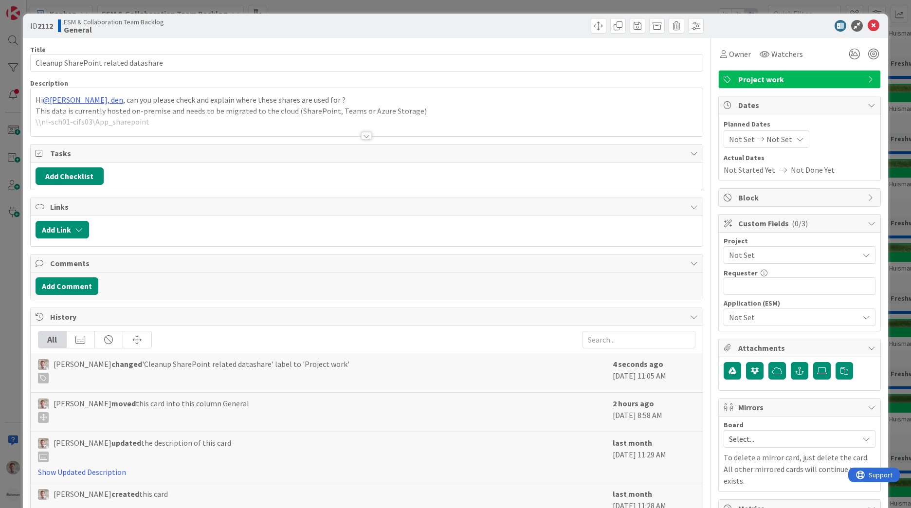
click at [734, 257] on span "Not Set" at bounding box center [791, 255] width 125 height 14
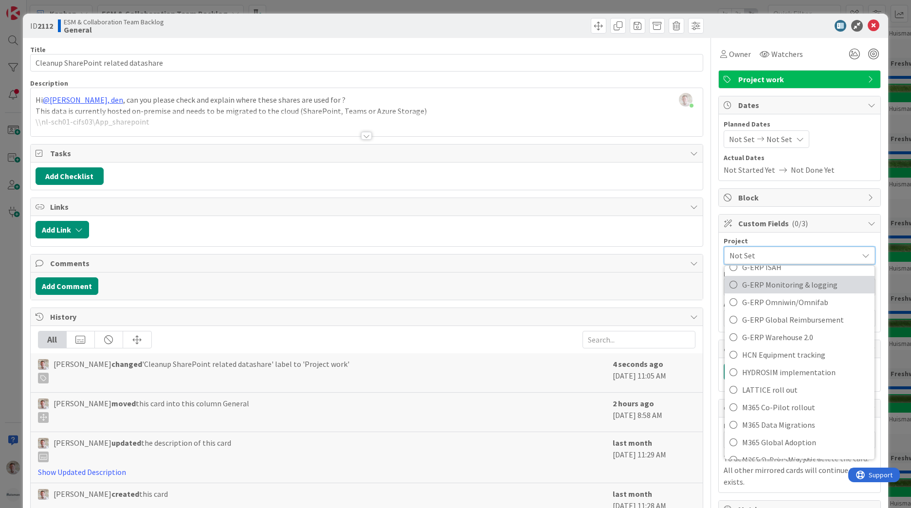
scroll to position [487, 0]
click at [869, 31] on icon at bounding box center [874, 26] width 12 height 12
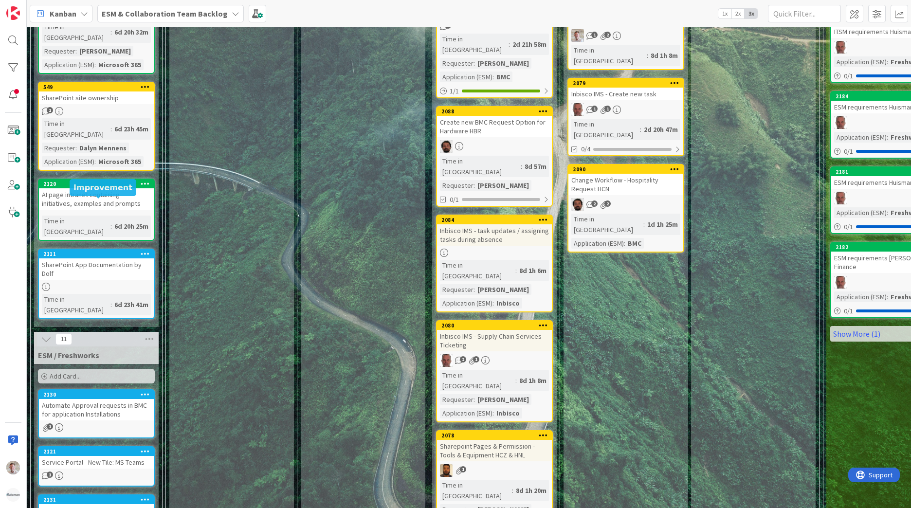
scroll to position [520, 0]
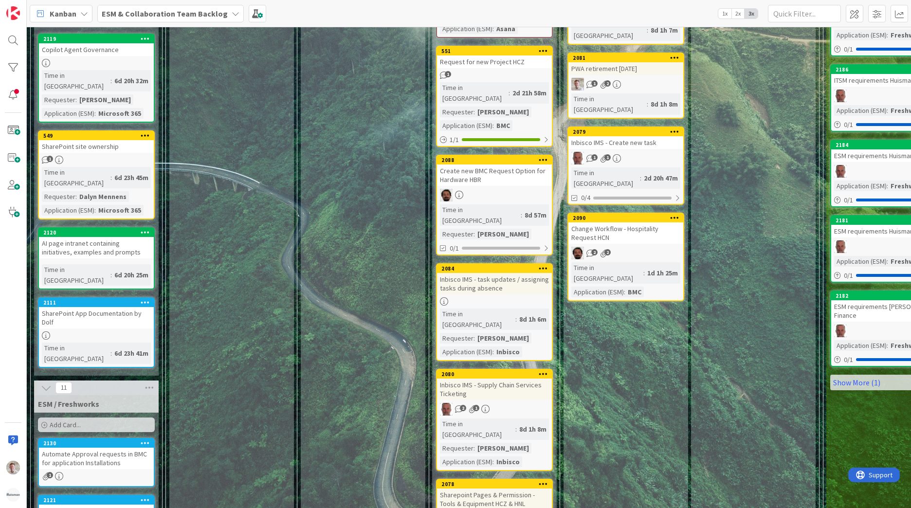
click at [94, 307] on div "SharePoint App Documentation by Dolf" at bounding box center [96, 317] width 115 height 21
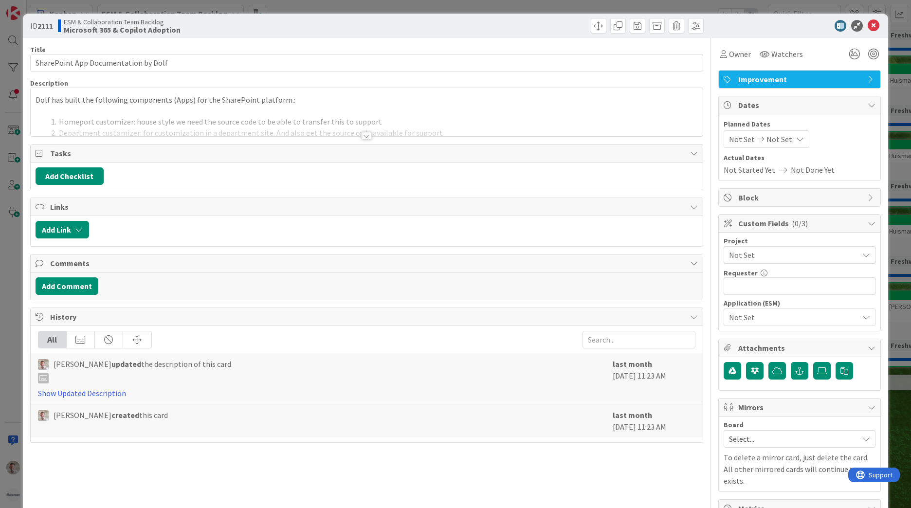
click at [783, 79] on span "Improvement" at bounding box center [800, 79] width 125 height 12
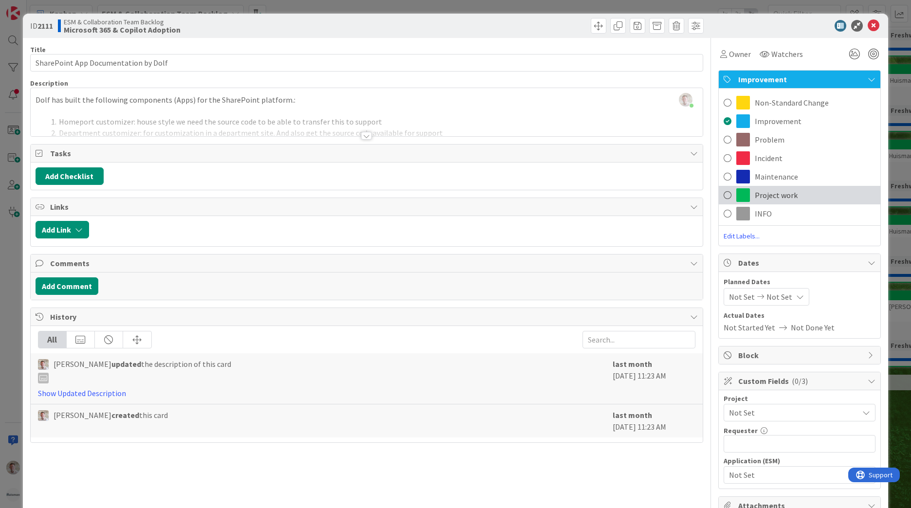
click at [755, 195] on span "Project work" at bounding box center [776, 195] width 43 height 12
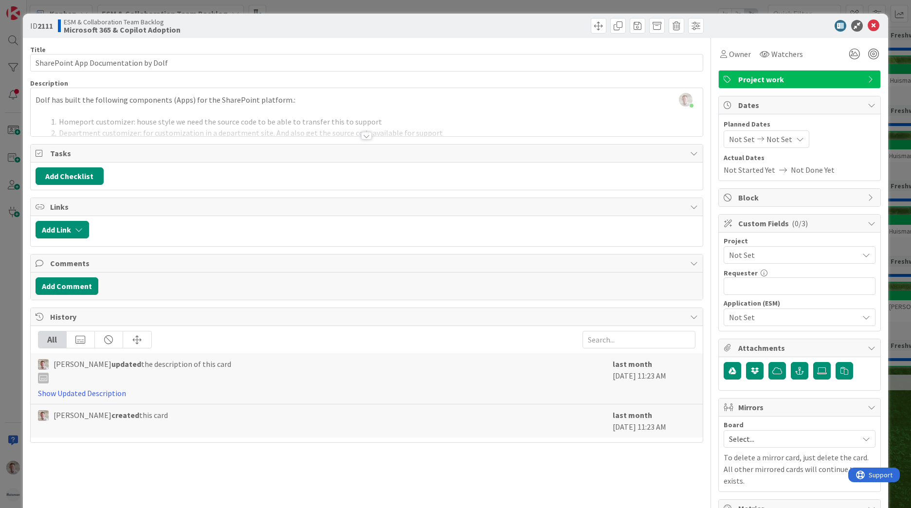
click at [752, 68] on div "Owner Watchers Project work Dates Planned Dates Not Set Not Set Actual Dates No…" at bounding box center [799, 361] width 163 height 646
click at [749, 73] on div "Project work" at bounding box center [800, 80] width 162 height 18
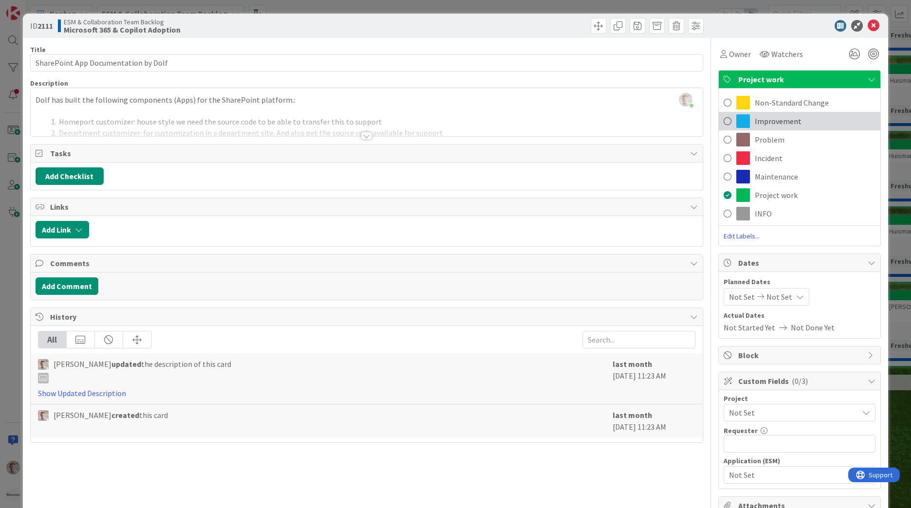
click at [763, 122] on span "Improvement" at bounding box center [778, 121] width 47 height 12
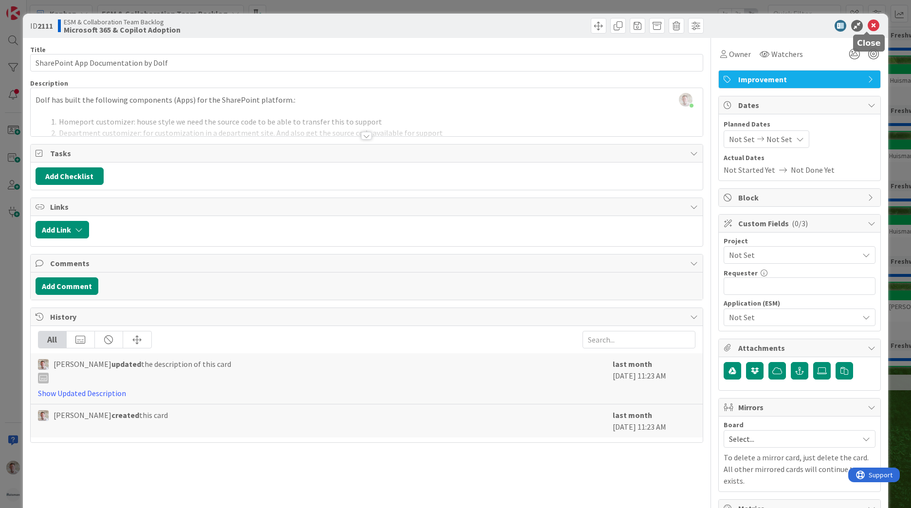
click at [868, 30] on icon at bounding box center [874, 26] width 12 height 12
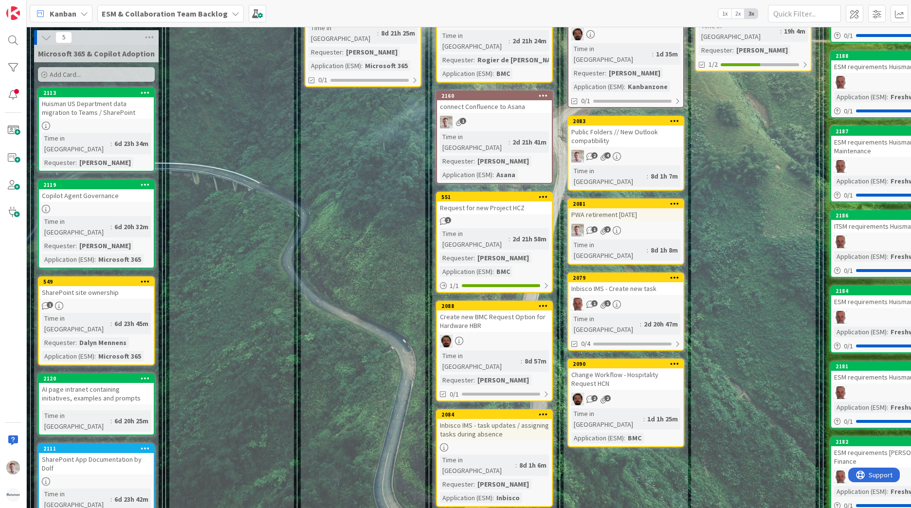
scroll to position [228, 0]
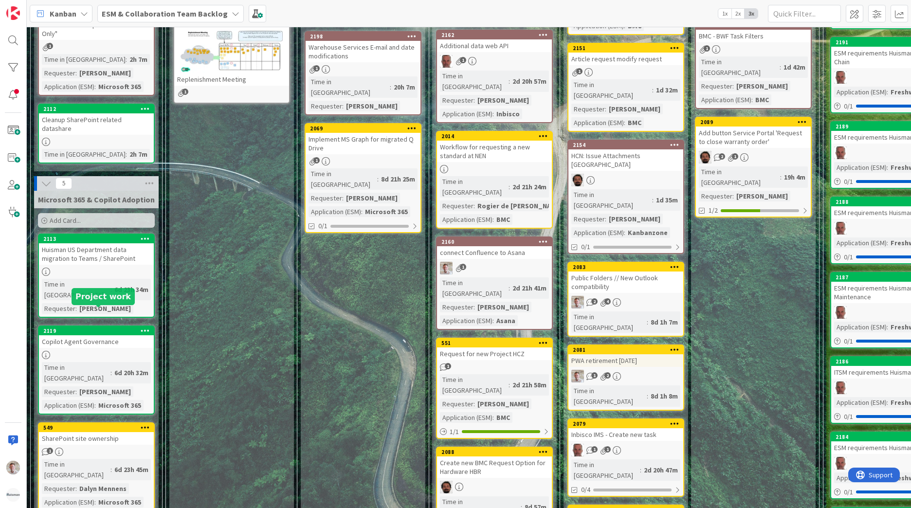
click at [128, 328] on div "2119" at bounding box center [98, 331] width 110 height 7
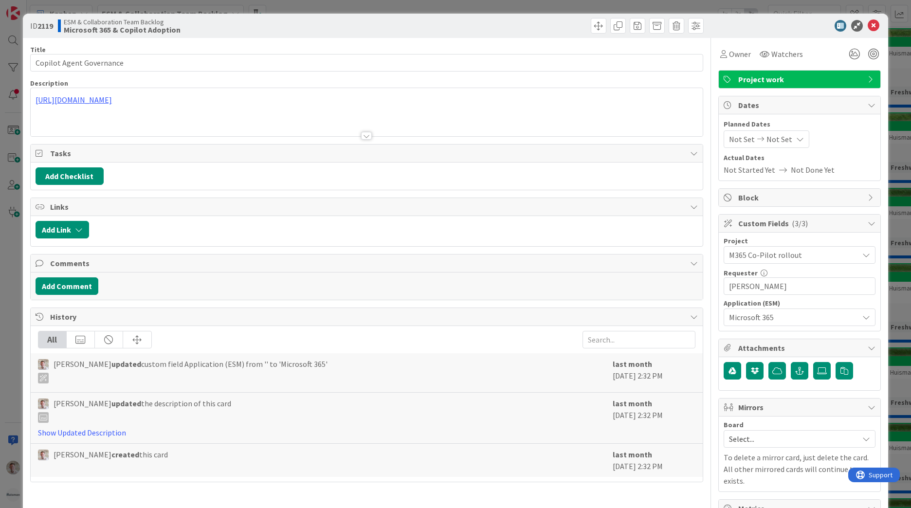
click at [863, 19] on div "ID 2119 ESM & Collaboration Team Backlog Microsoft 365 & Copilot Adoption" at bounding box center [455, 26] width 865 height 24
click at [868, 27] on icon at bounding box center [874, 26] width 12 height 12
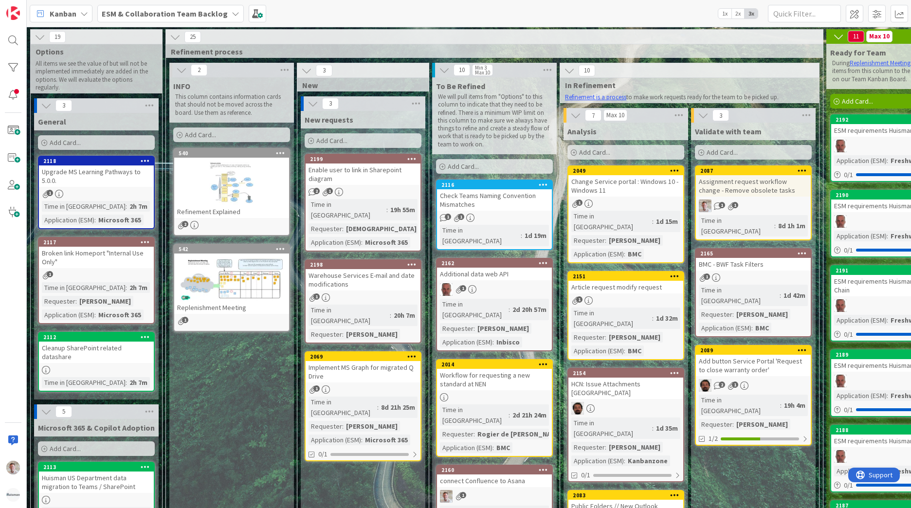
click at [39, 39] on icon at bounding box center [40, 37] width 11 height 11
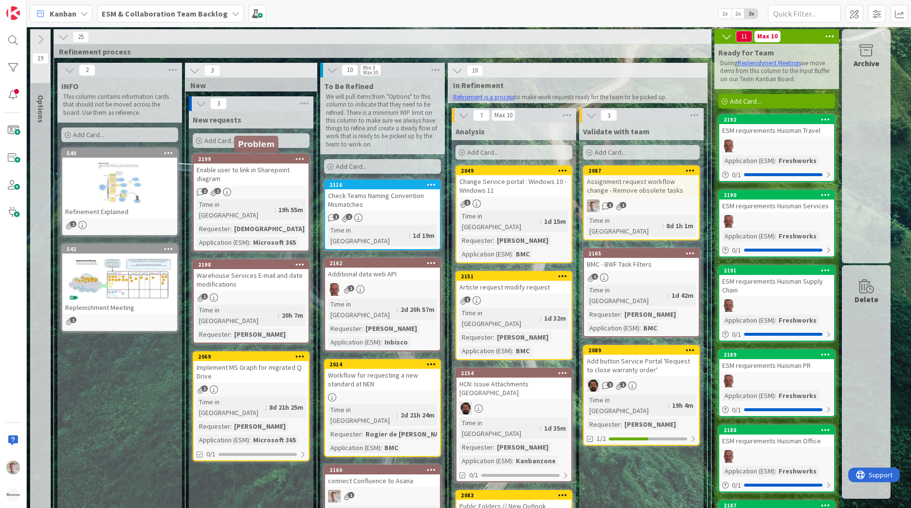
click at [257, 158] on div "2199" at bounding box center [253, 159] width 110 height 7
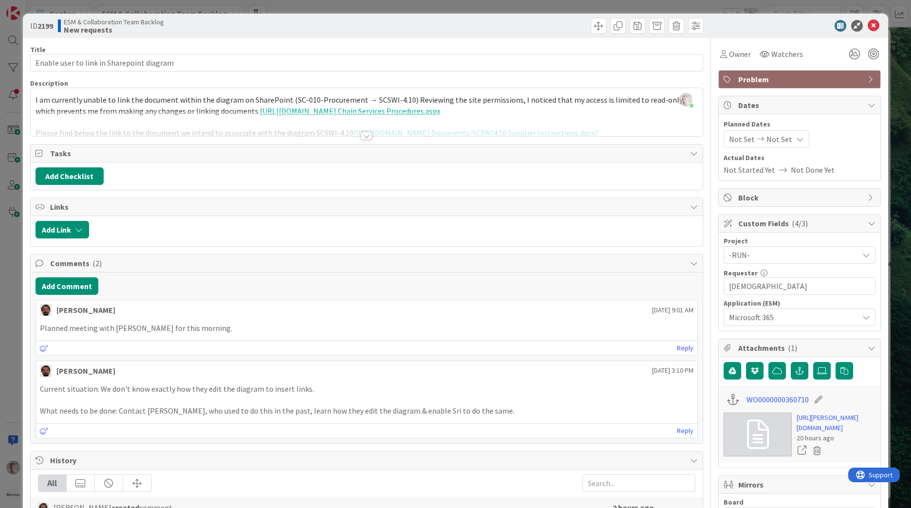
click at [774, 80] on span "Problem" at bounding box center [800, 79] width 125 height 12
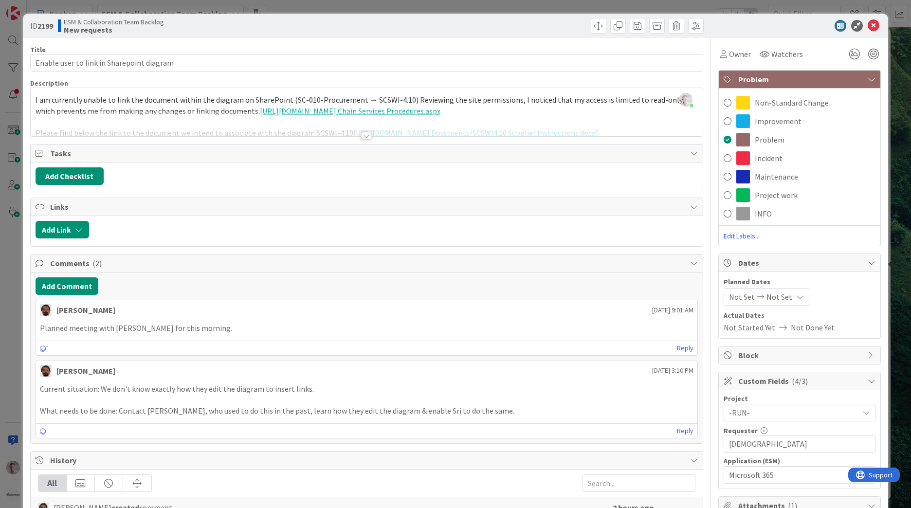
drag, startPoint x: 763, startPoint y: 103, endPoint x: 765, endPoint y: 109, distance: 6.8
click at [763, 103] on span "Non-Standard Change" at bounding box center [792, 103] width 74 height 12
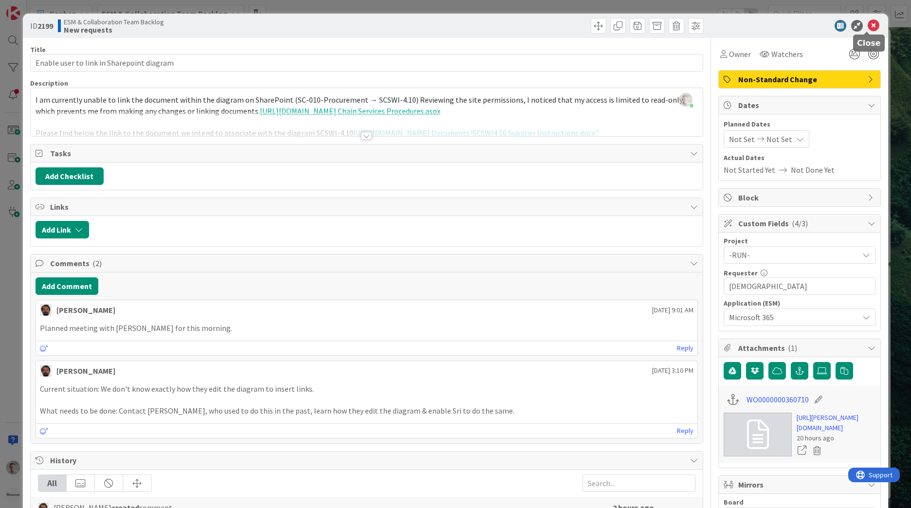
click at [868, 22] on icon at bounding box center [874, 26] width 12 height 12
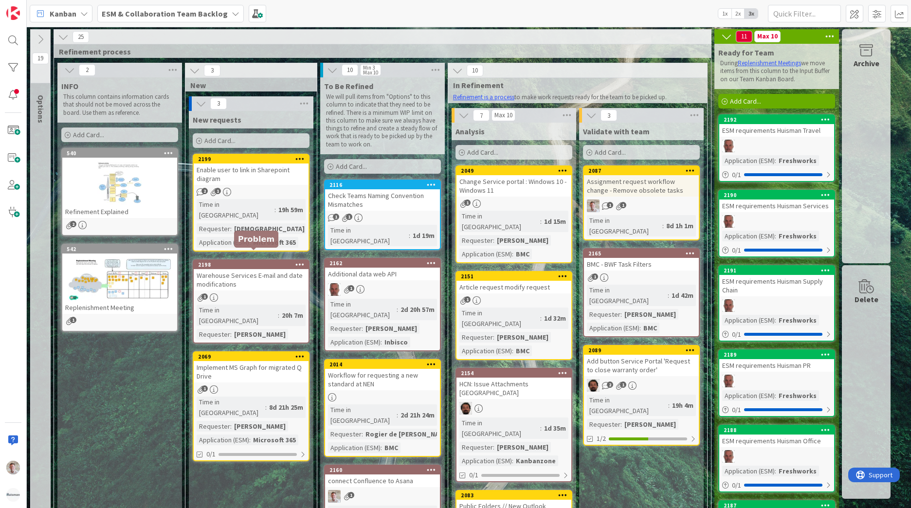
click at [279, 261] on div "2198" at bounding box center [253, 264] width 110 height 7
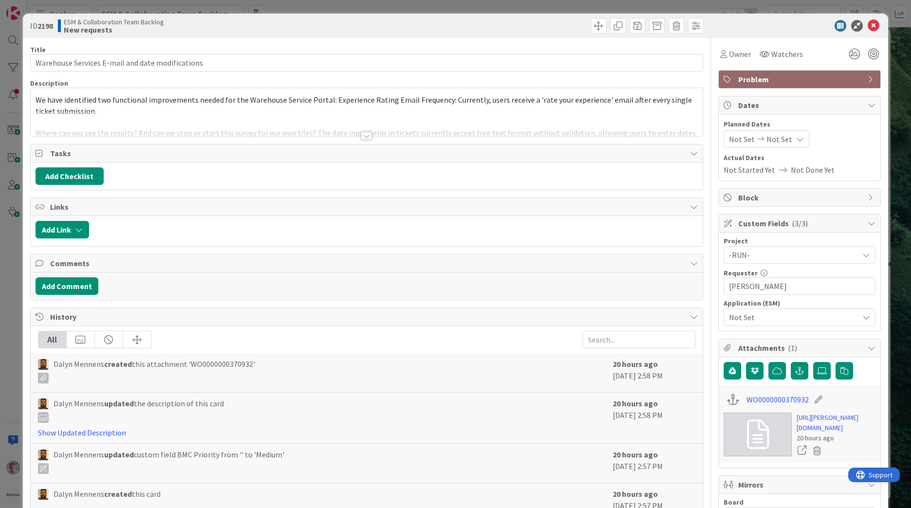
click at [747, 76] on span "Problem" at bounding box center [800, 79] width 125 height 12
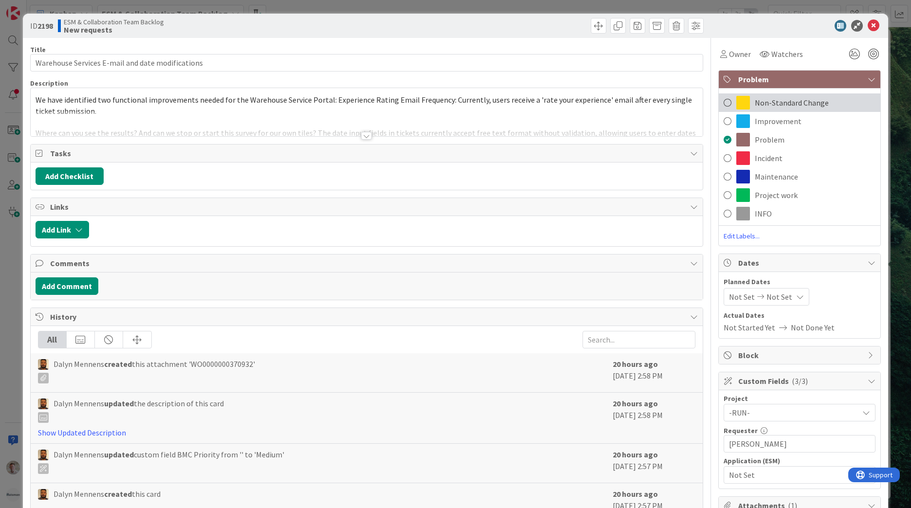
click at [746, 105] on div "Non-Standard Change" at bounding box center [800, 102] width 162 height 18
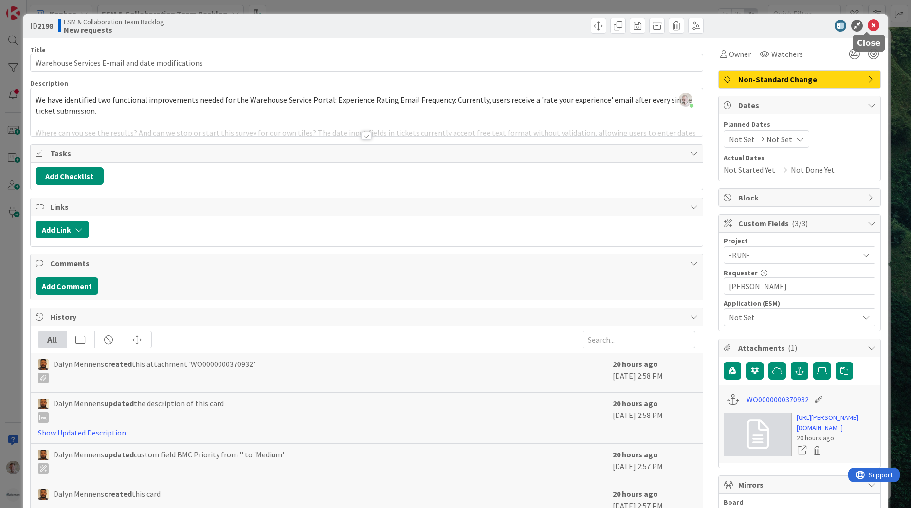
click at [868, 26] on icon at bounding box center [874, 26] width 12 height 12
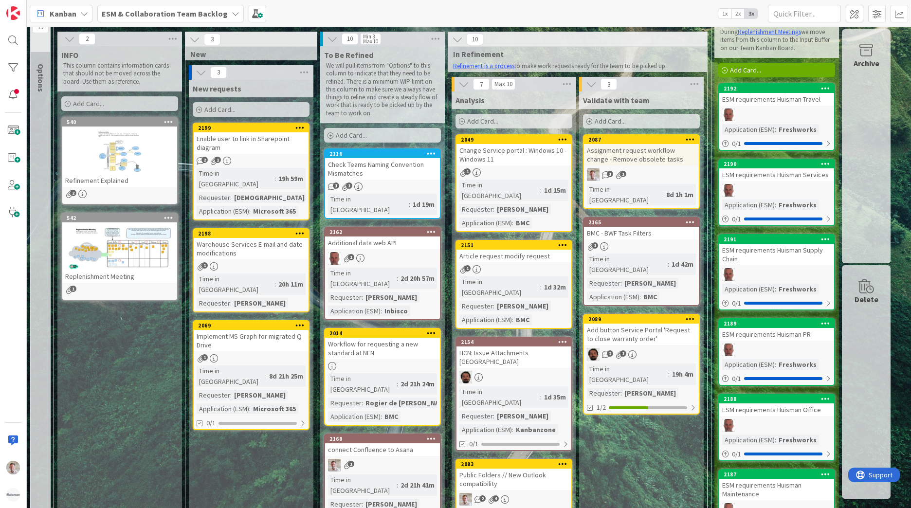
scroll to position [49, 0]
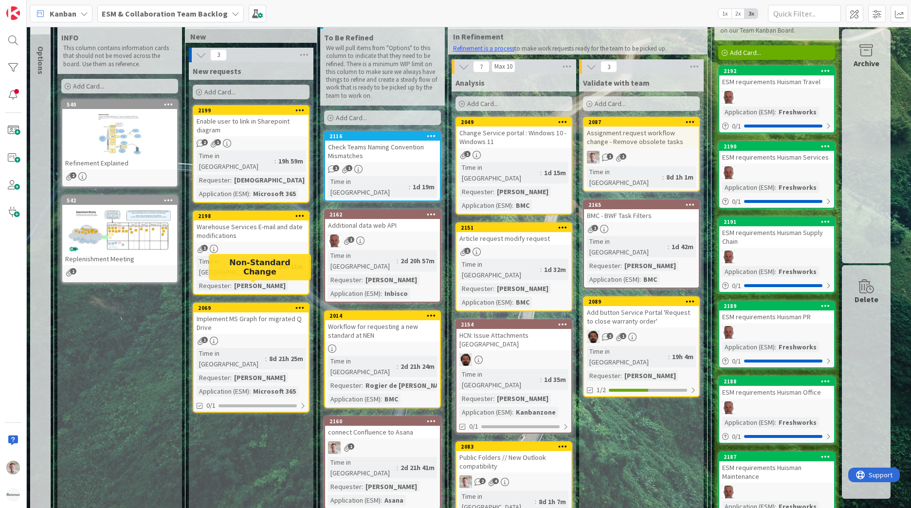
click at [248, 305] on div "2069" at bounding box center [253, 308] width 110 height 7
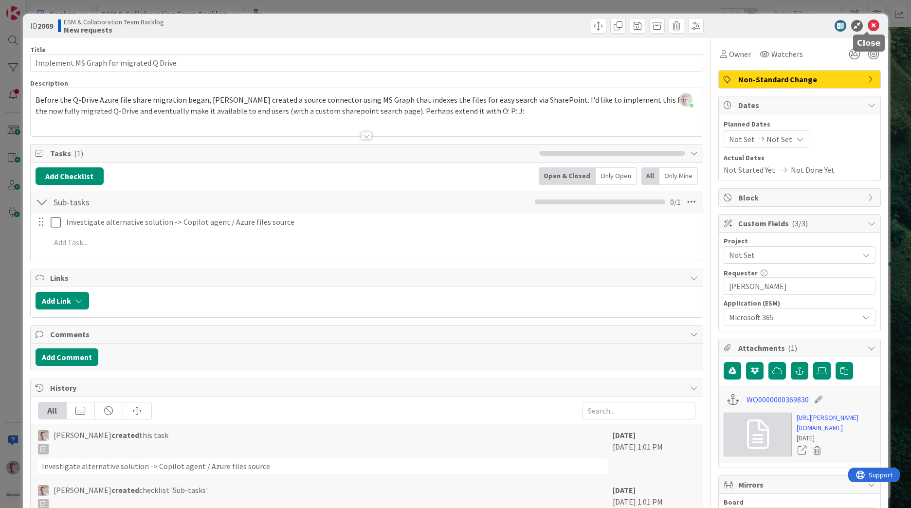
click at [868, 24] on icon at bounding box center [874, 26] width 12 height 12
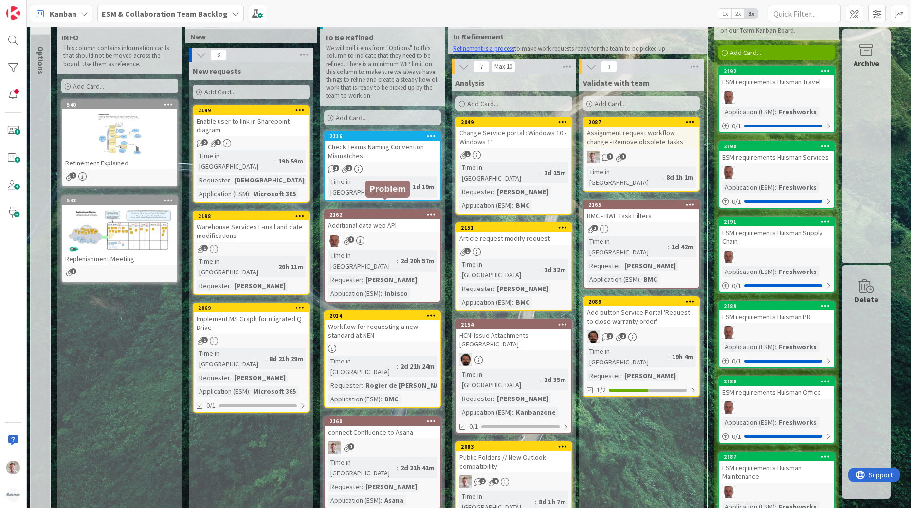
click at [403, 211] on div "2162" at bounding box center [384, 214] width 110 height 7
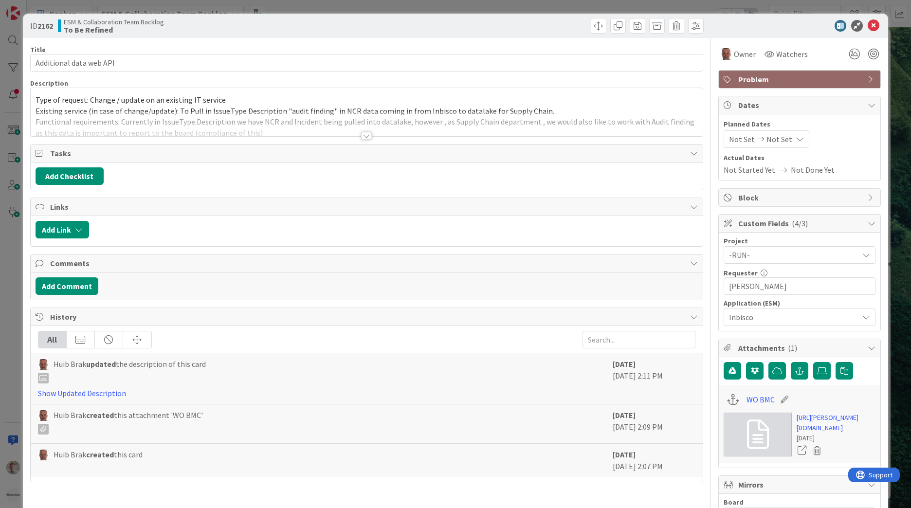
click at [749, 85] on div "Problem" at bounding box center [800, 80] width 162 height 18
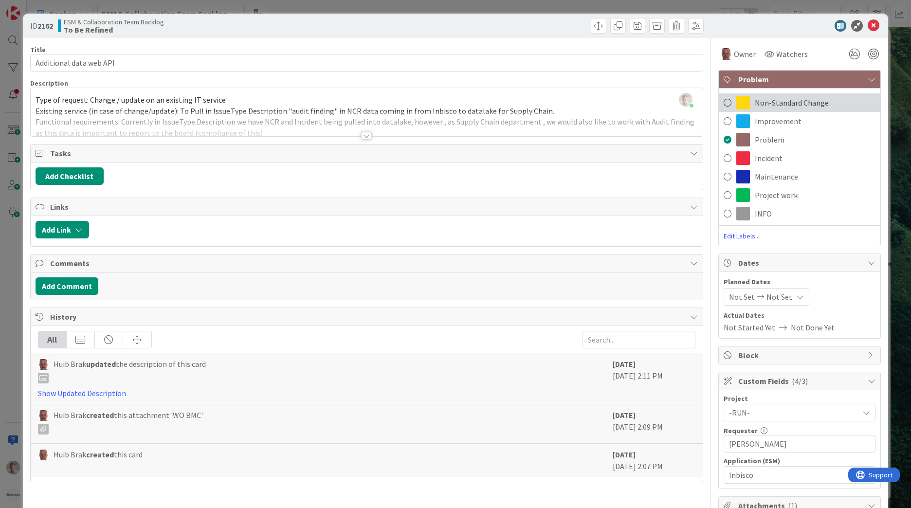
click at [772, 103] on span "Non-Standard Change" at bounding box center [792, 103] width 74 height 12
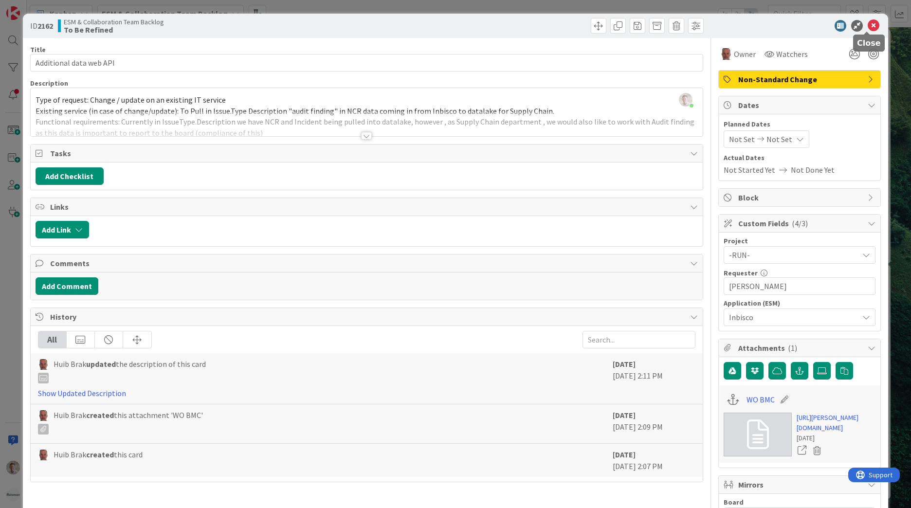
click at [868, 30] on icon at bounding box center [874, 26] width 12 height 12
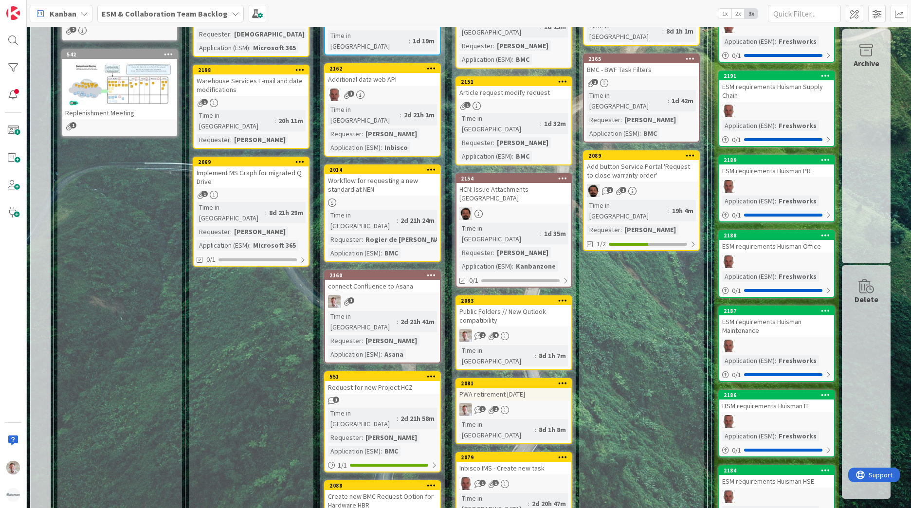
click at [398, 280] on div "connect Confluence to Asana" at bounding box center [382, 286] width 115 height 13
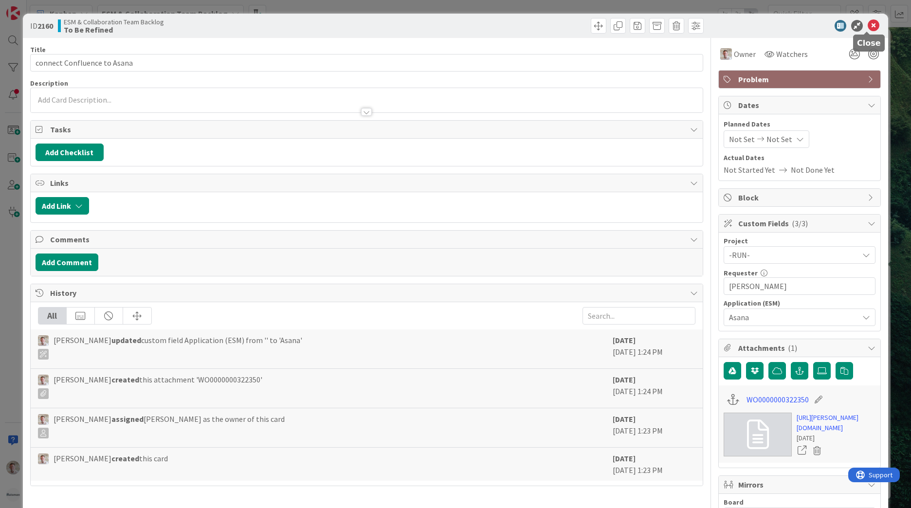
click at [868, 27] on icon at bounding box center [874, 26] width 12 height 12
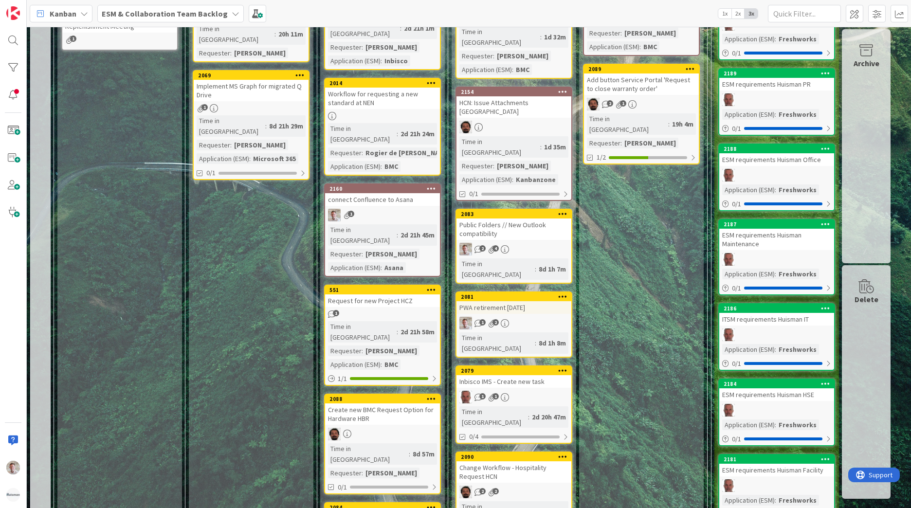
scroll to position [292, 0]
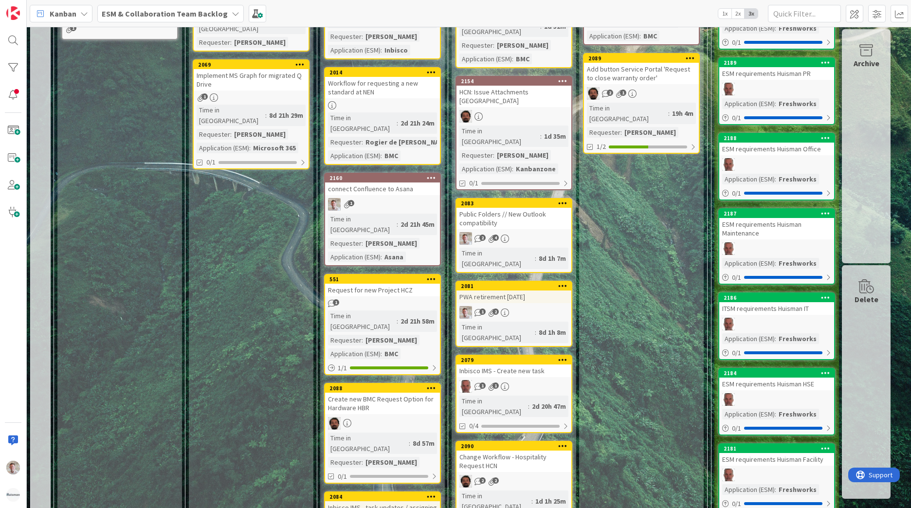
click at [407, 182] on div "connect Confluence to Asana" at bounding box center [382, 188] width 115 height 13
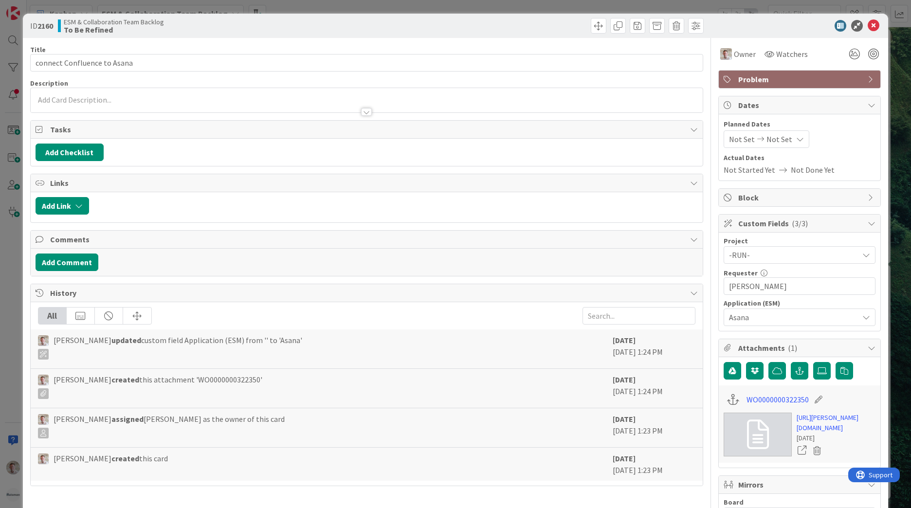
click at [775, 83] on span "Problem" at bounding box center [800, 79] width 125 height 12
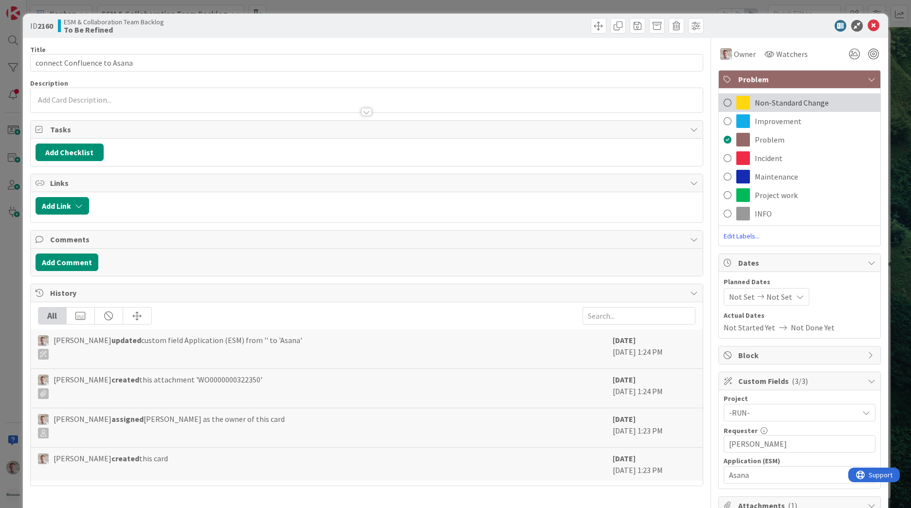
click at [774, 98] on span "Non-Standard Change" at bounding box center [792, 103] width 74 height 12
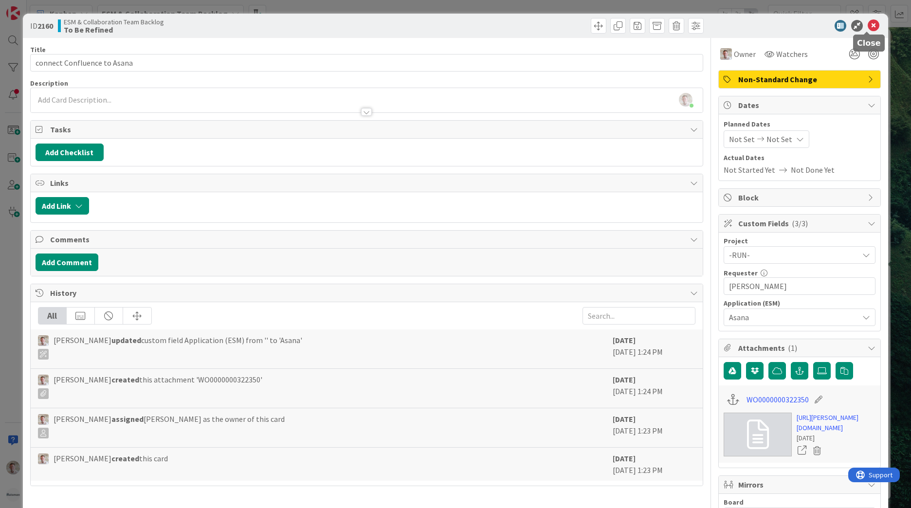
click at [868, 27] on icon at bounding box center [874, 26] width 12 height 12
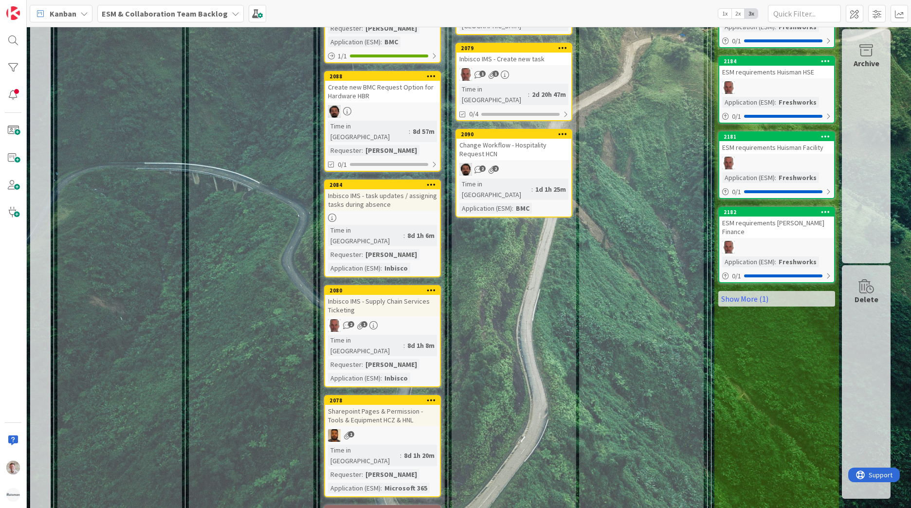
scroll to position [605, 0]
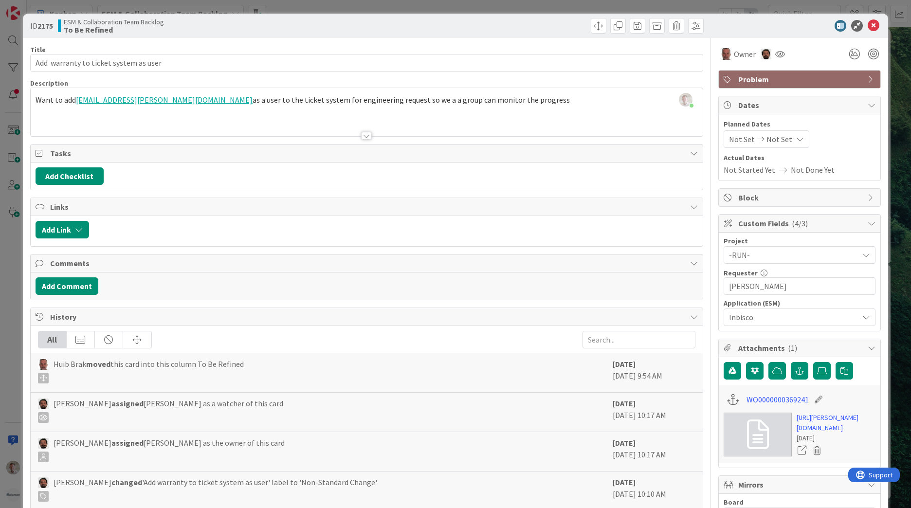
click at [775, 81] on span "Problem" at bounding box center [800, 79] width 125 height 12
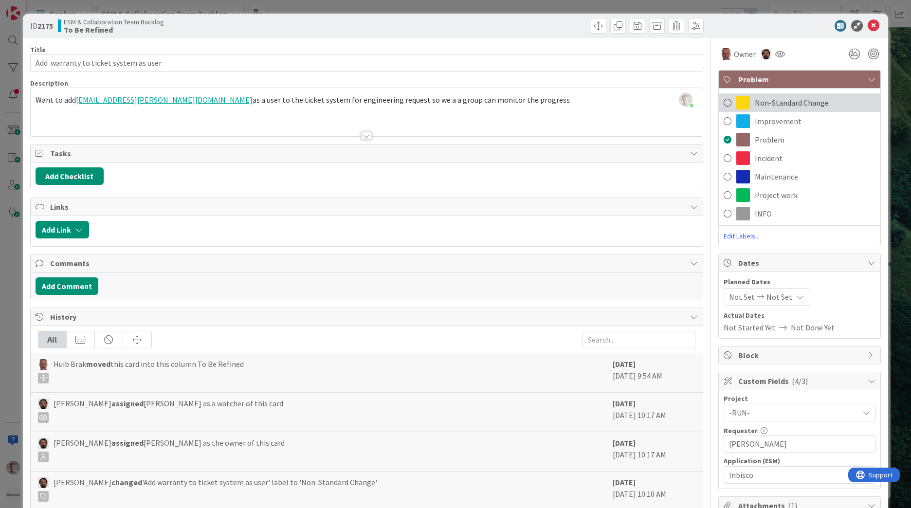
click at [766, 106] on span "Non-Standard Change" at bounding box center [792, 103] width 74 height 12
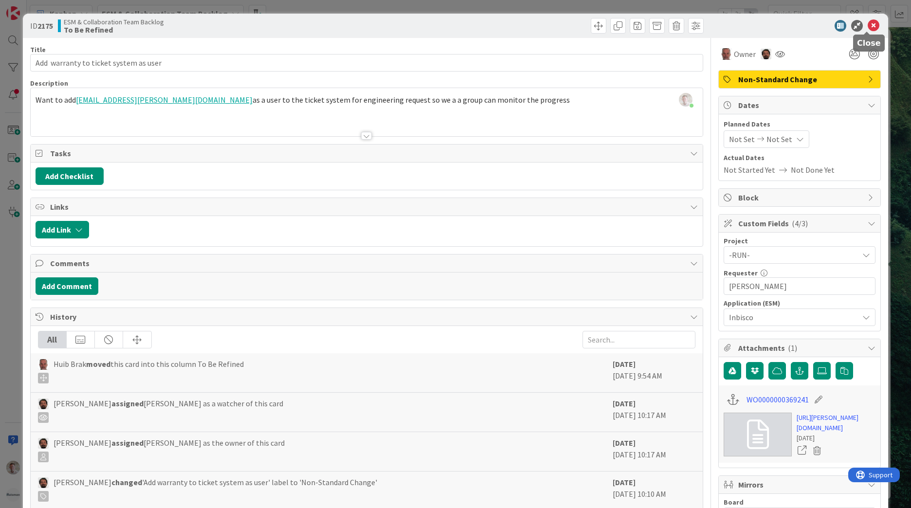
click at [868, 29] on icon at bounding box center [874, 26] width 12 height 12
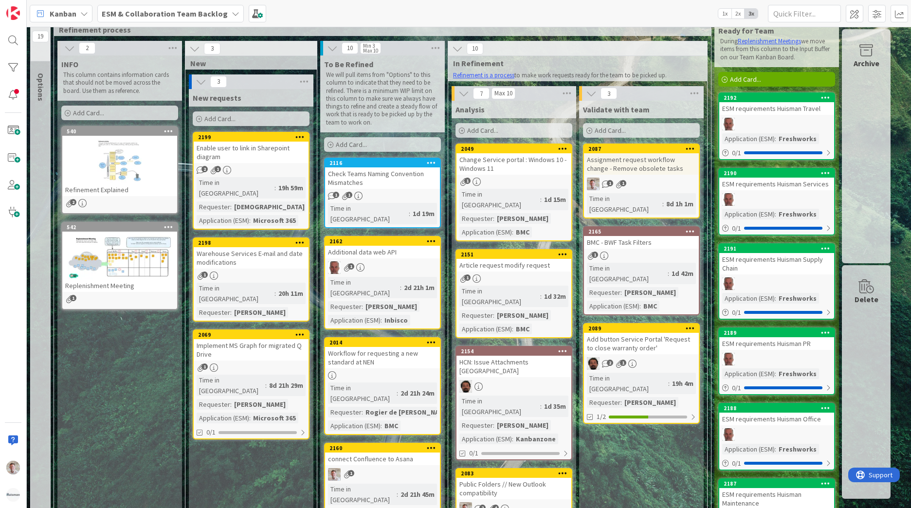
scroll to position [21, 0]
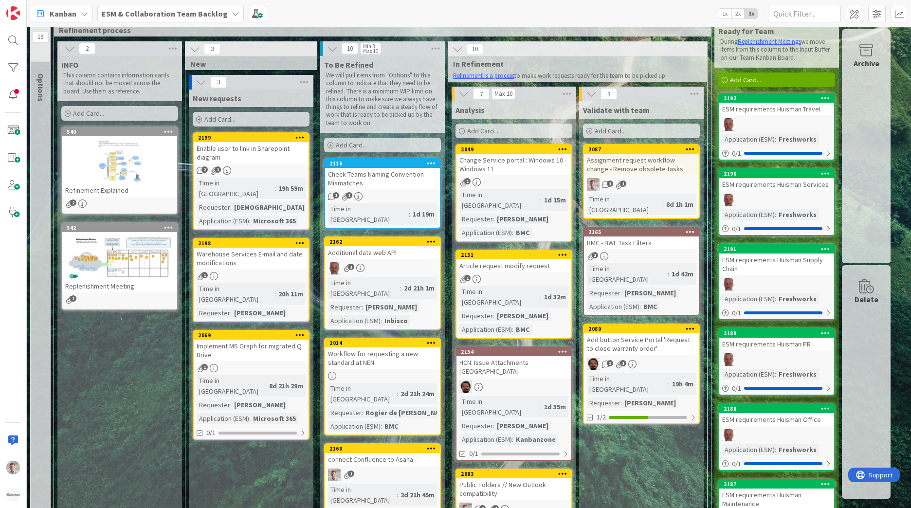
click at [529, 153] on div "2049" at bounding box center [513, 149] width 115 height 9
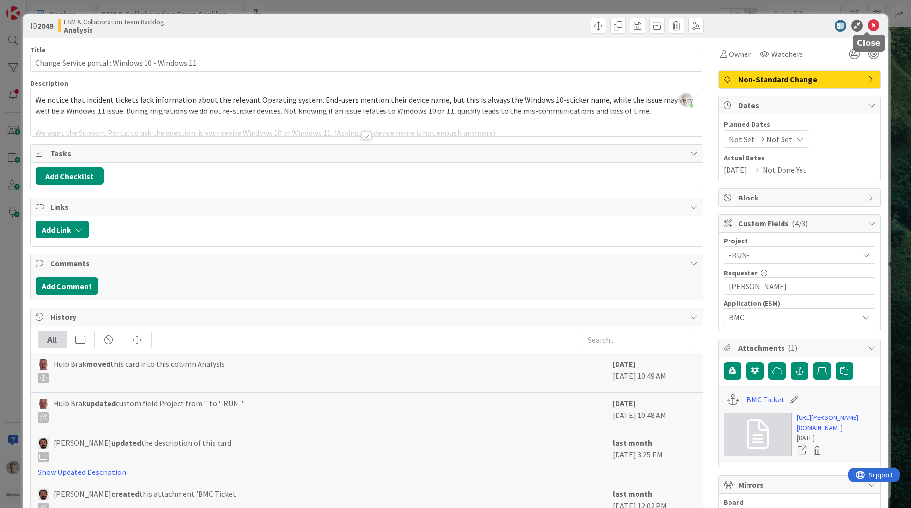
click at [870, 28] on icon at bounding box center [874, 26] width 12 height 12
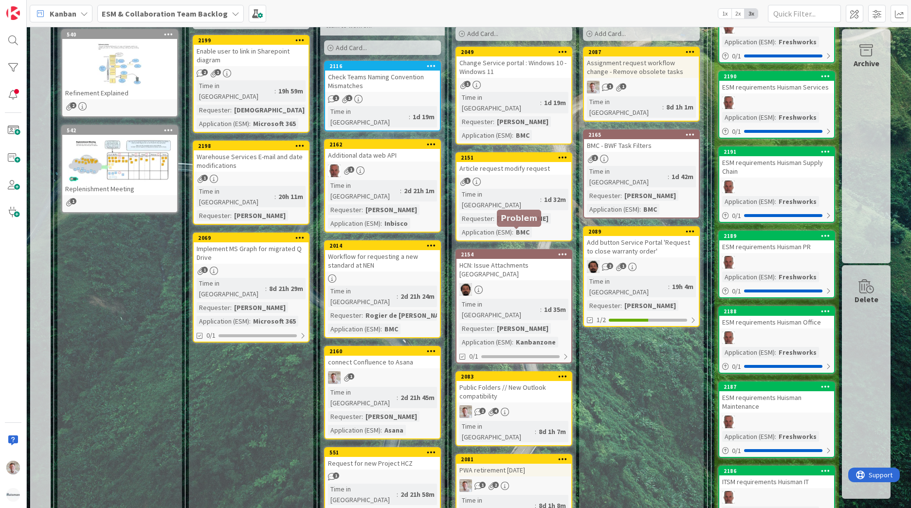
click at [534, 251] on div "2154" at bounding box center [516, 254] width 110 height 7
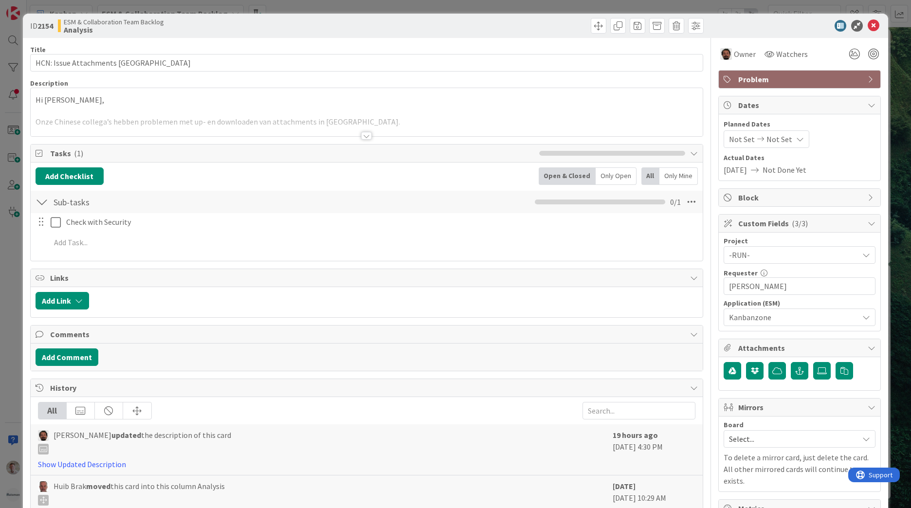
click at [747, 76] on span "Problem" at bounding box center [800, 79] width 125 height 12
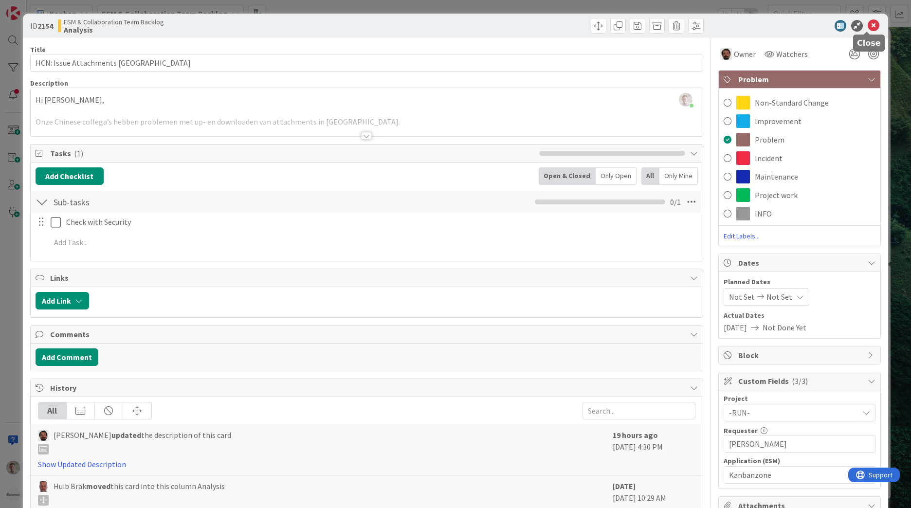
click at [871, 25] on icon at bounding box center [874, 26] width 12 height 12
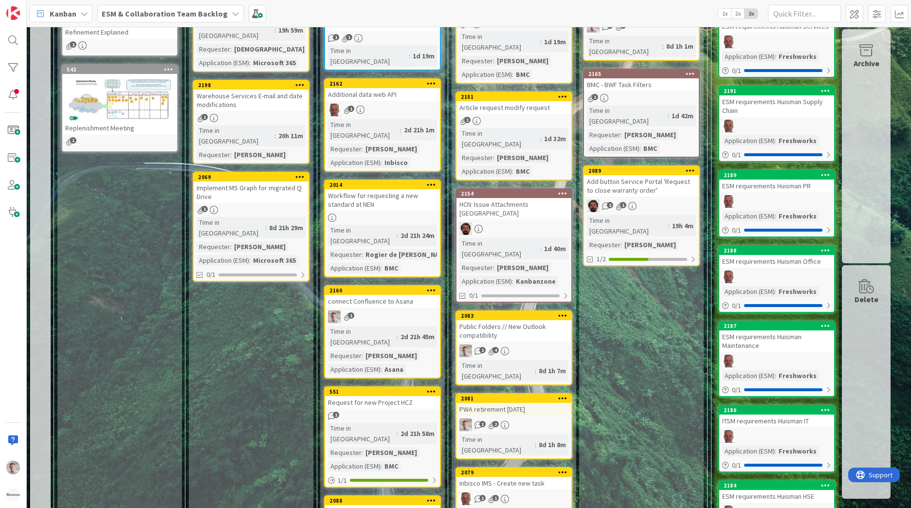
scroll to position [167, 0]
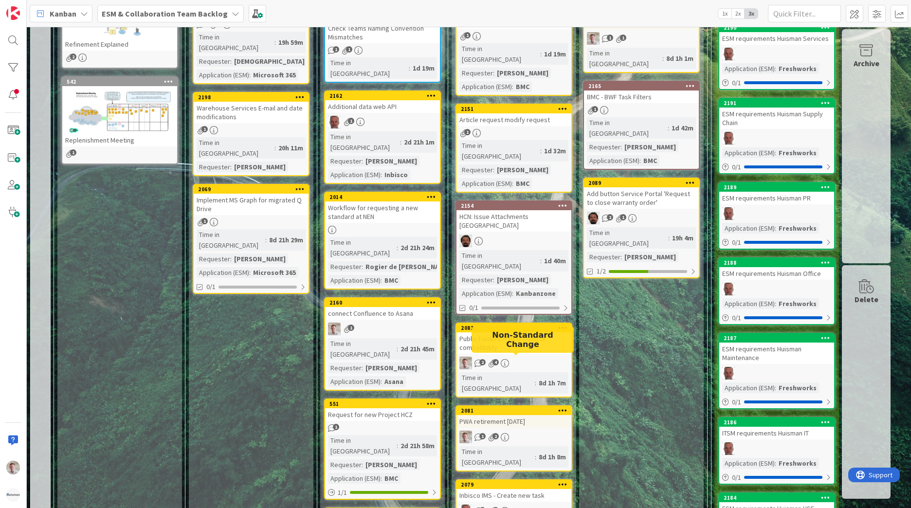
click at [543, 407] on div "2081" at bounding box center [516, 410] width 110 height 7
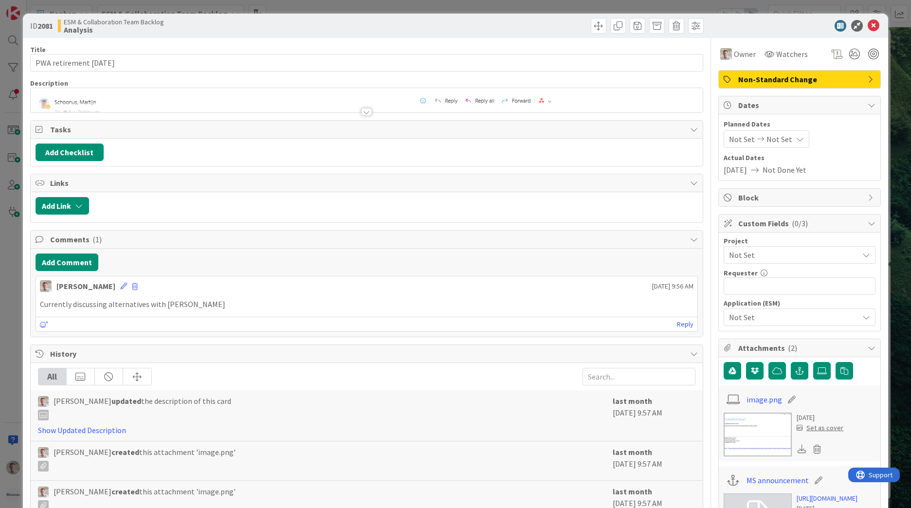
click at [774, 83] on span "Non-Standard Change" at bounding box center [800, 79] width 125 height 12
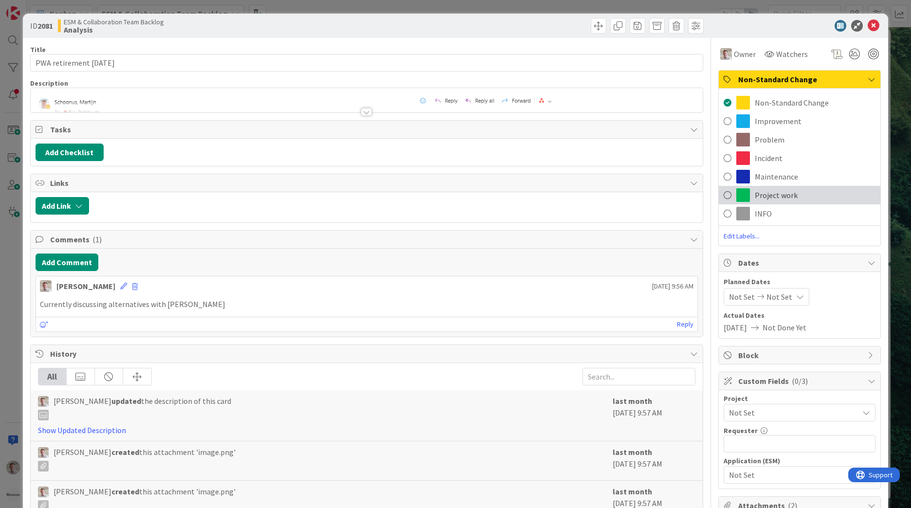
click at [747, 198] on div "Project work" at bounding box center [800, 195] width 162 height 18
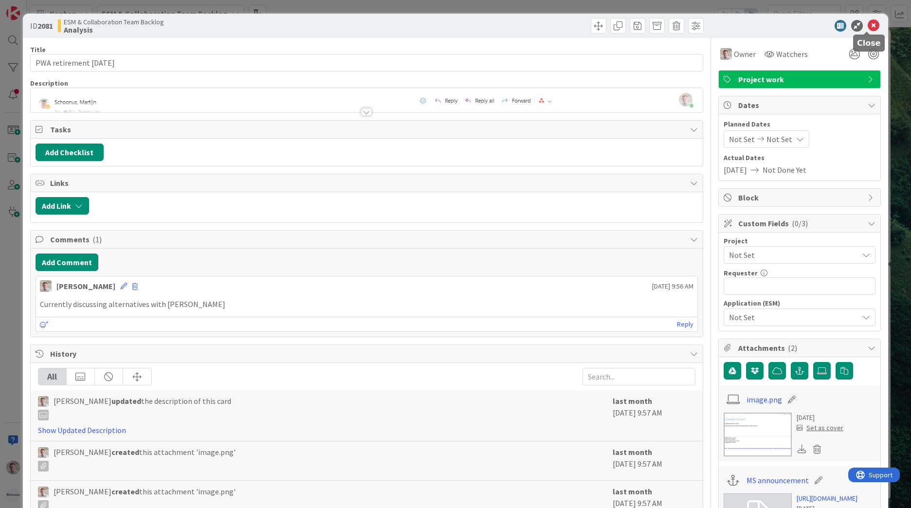
click at [868, 23] on icon at bounding box center [874, 26] width 12 height 12
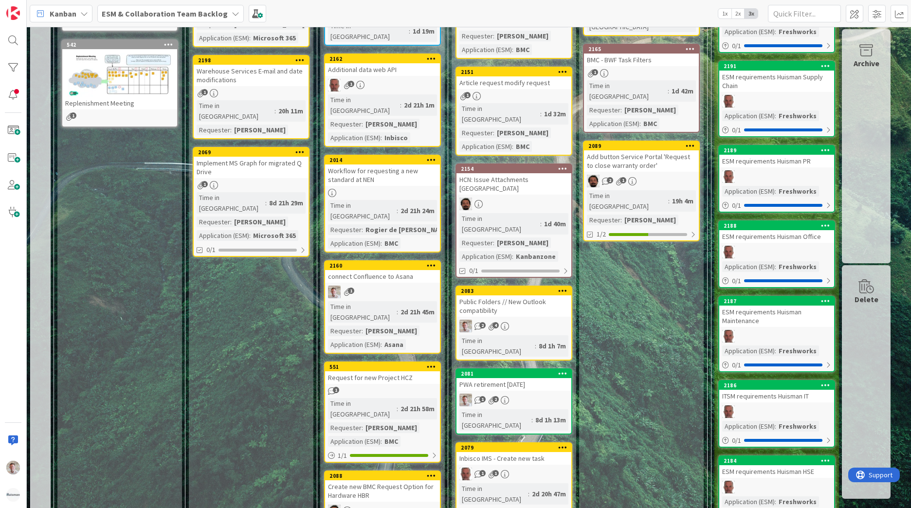
scroll to position [265, 0]
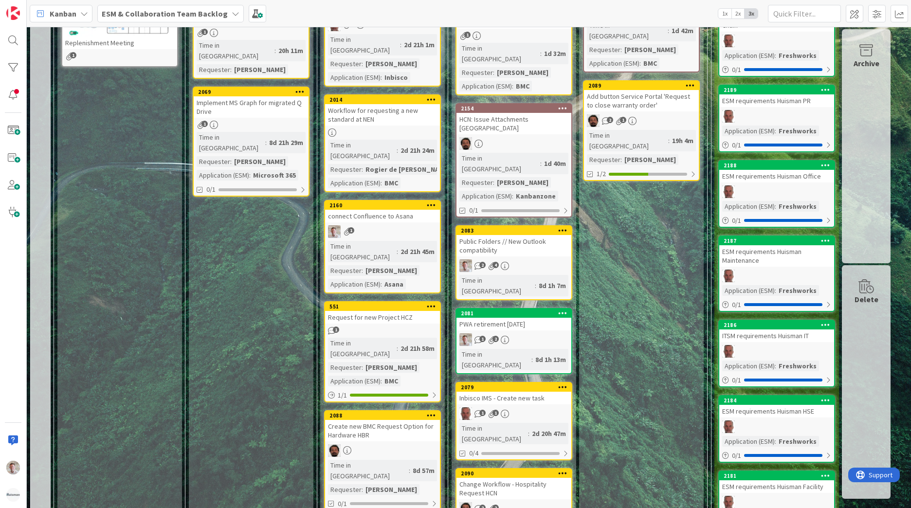
click at [552, 235] on div "Public Folders // New Outlook compatibility" at bounding box center [513, 245] width 115 height 21
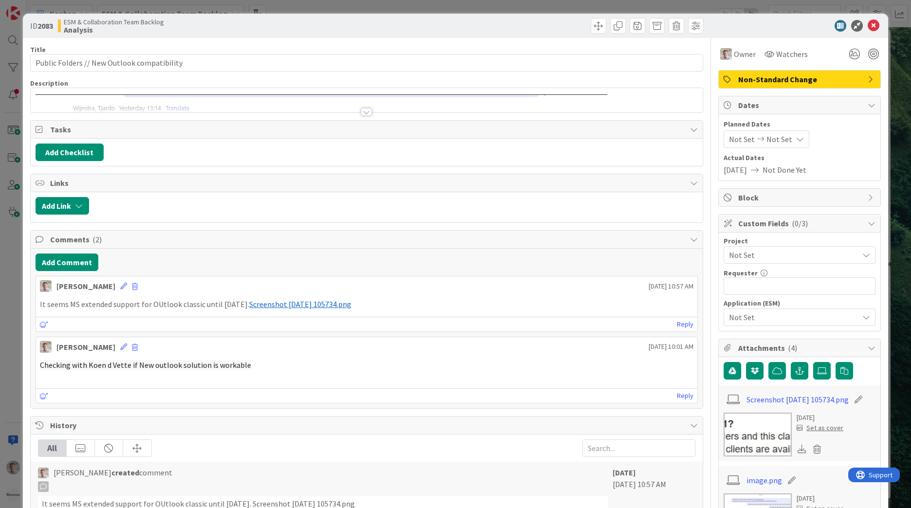
click at [768, 79] on span "Non-Standard Change" at bounding box center [800, 79] width 125 height 12
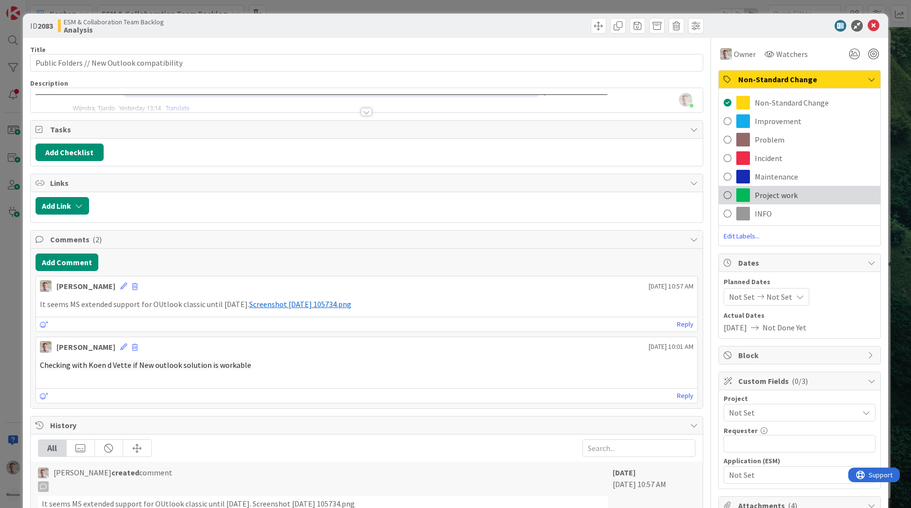
click at [740, 195] on span at bounding box center [743, 195] width 14 height 14
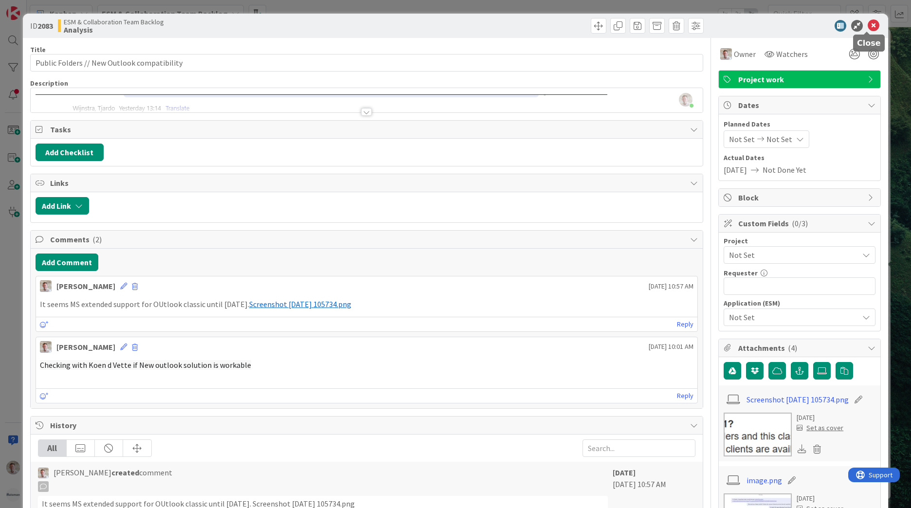
click at [868, 27] on icon at bounding box center [874, 26] width 12 height 12
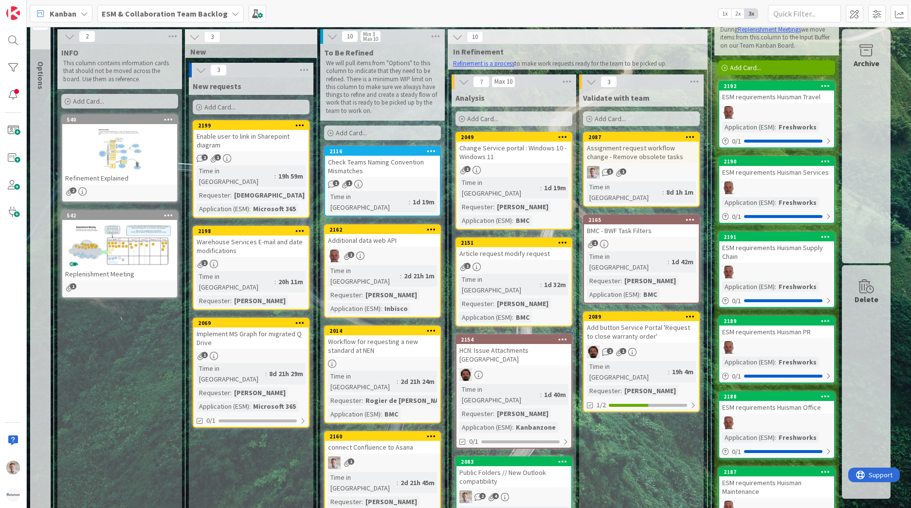
scroll to position [21, 0]
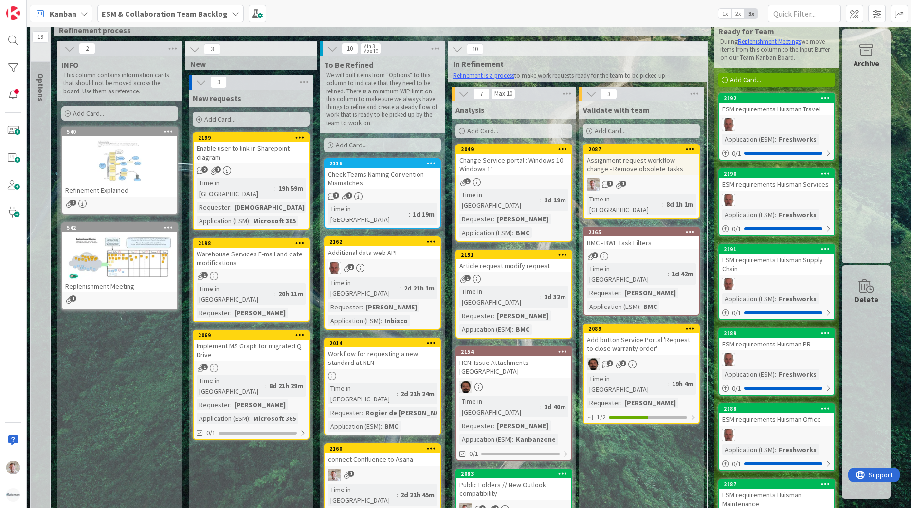
click at [641, 237] on div "BMC - BWF Task Filters" at bounding box center [641, 243] width 115 height 13
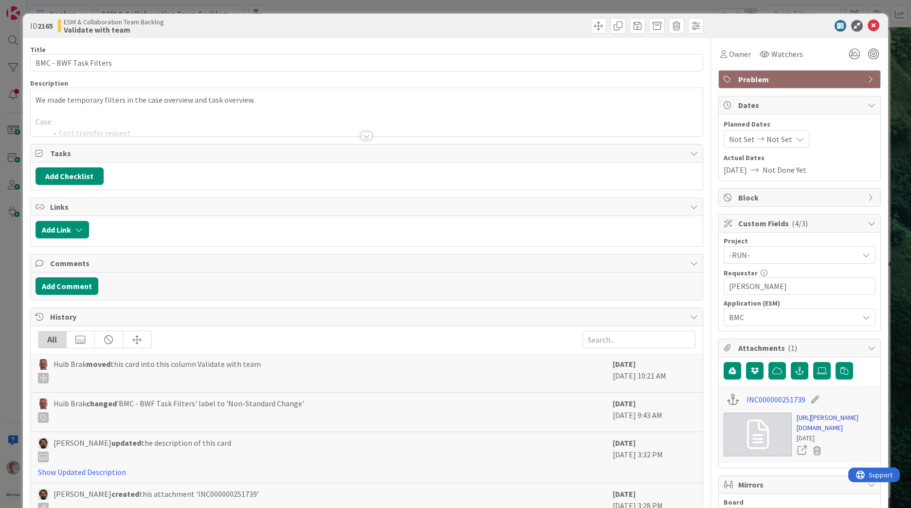
click at [808, 418] on link "https://huisman-smartit.onbmc.com/smartit/app/#/incident/AGGF4KX6HRENQATCQI4ZTC…" at bounding box center [836, 423] width 79 height 20
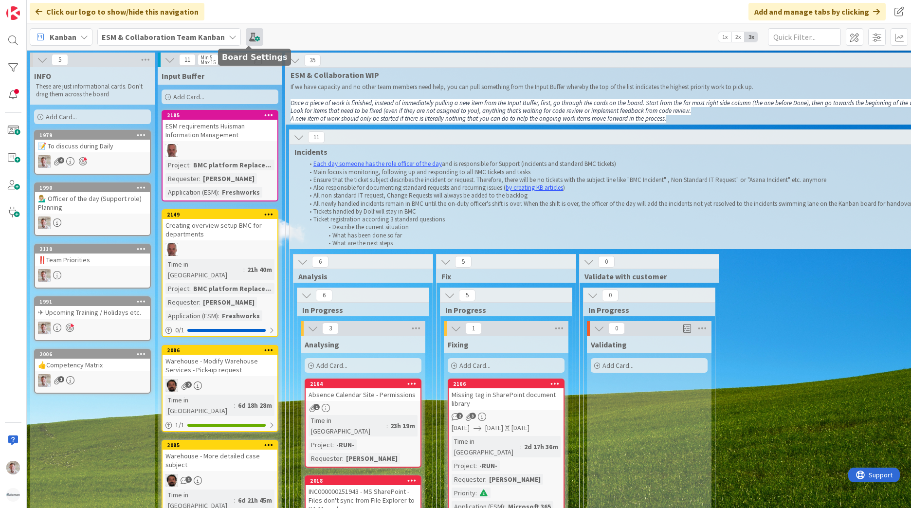
click at [246, 36] on span at bounding box center [255, 37] width 18 height 18
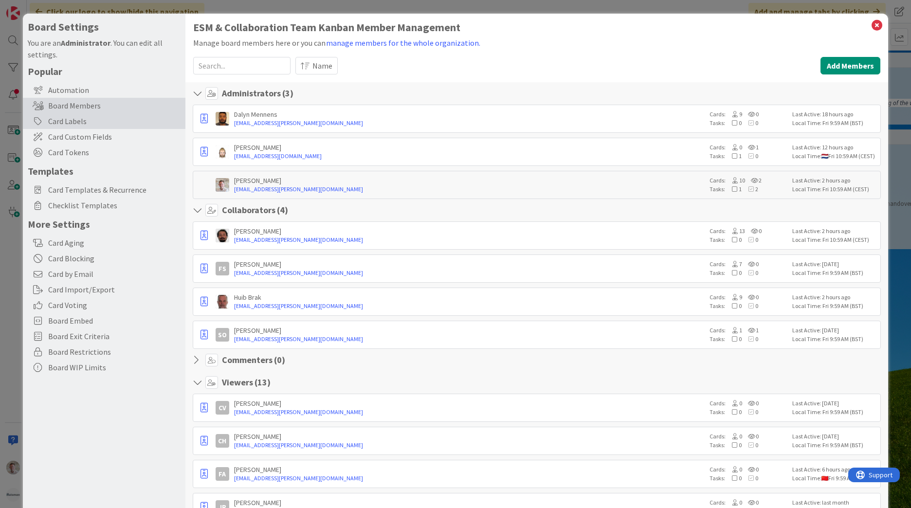
click at [52, 115] on div "Card Labels" at bounding box center [104, 121] width 163 height 16
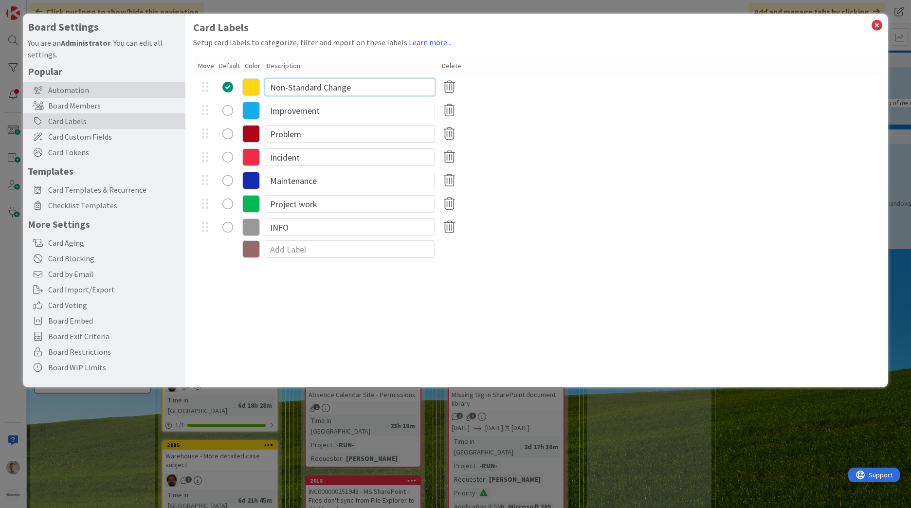
drag, startPoint x: 281, startPoint y: 84, endPoint x: 115, endPoint y: 83, distance: 165.9
click at [114, 84] on div "Board Settings You are an Administrator . You can edit all settings. Popular Au…" at bounding box center [455, 201] width 865 height 374
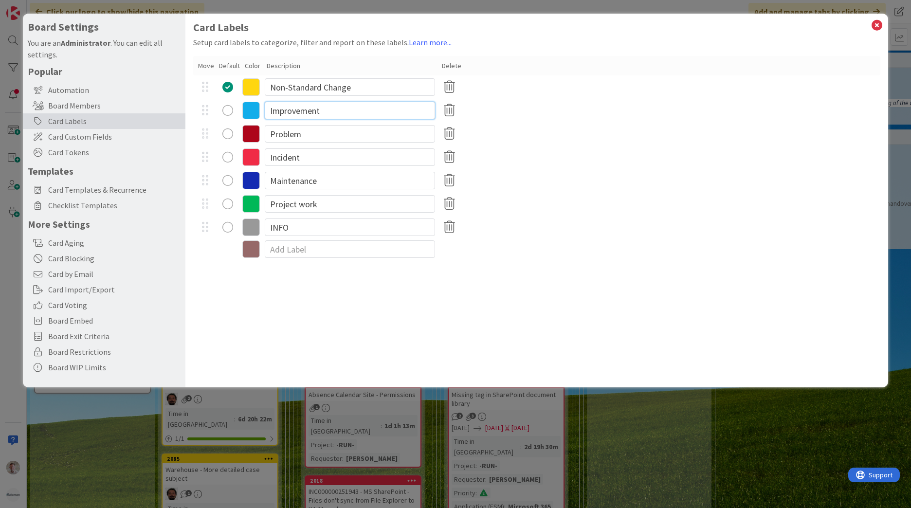
click at [322, 111] on input "Improvement" at bounding box center [350, 111] width 170 height 18
click at [554, 305] on div "Card Labels Setup card labels to categorize, filter and report on these labels.…" at bounding box center [536, 201] width 703 height 374
click at [67, 137] on span "Card Custom Fields" at bounding box center [114, 137] width 132 height 12
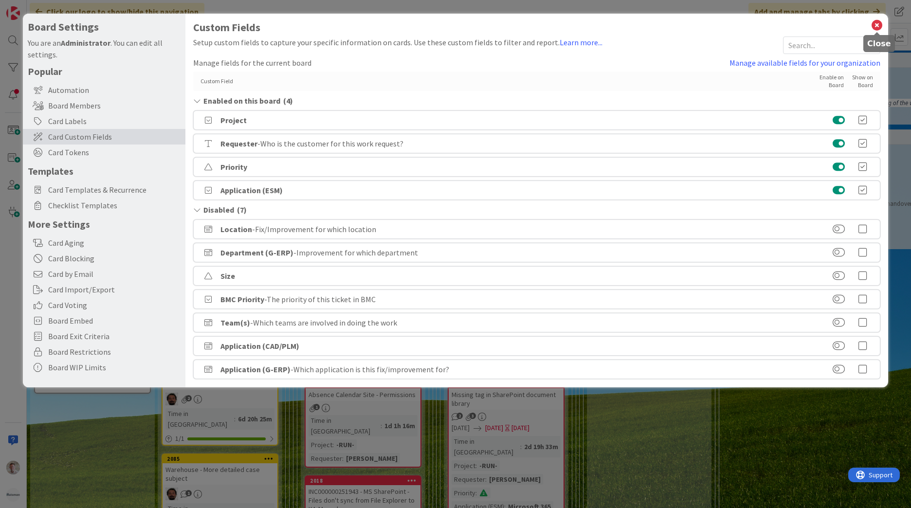
click at [876, 21] on icon at bounding box center [877, 25] width 13 height 14
